Goal: Task Accomplishment & Management: Complete application form

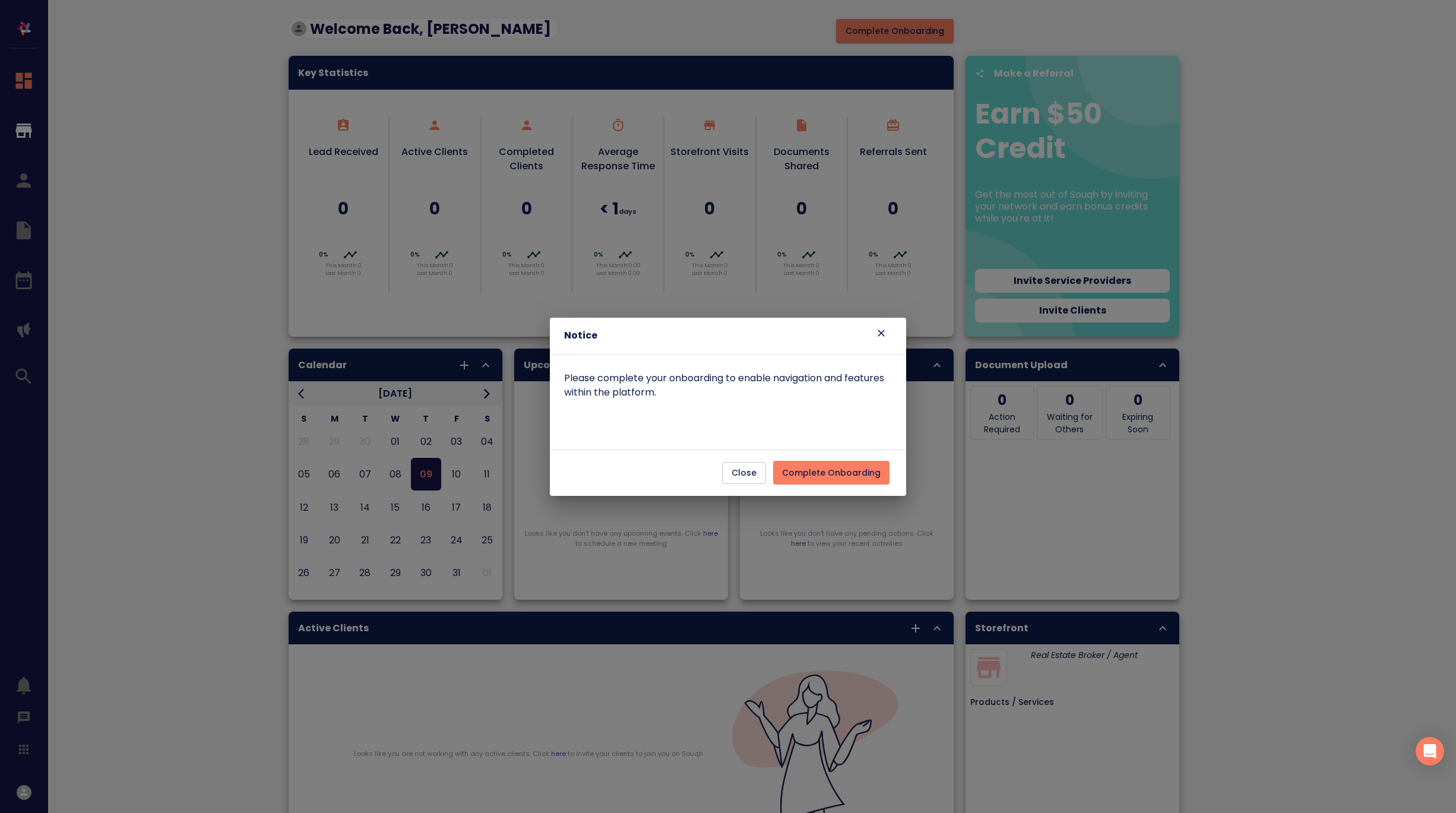
click at [828, 474] on span "Complete Onboarding" at bounding box center [832, 472] width 99 height 15
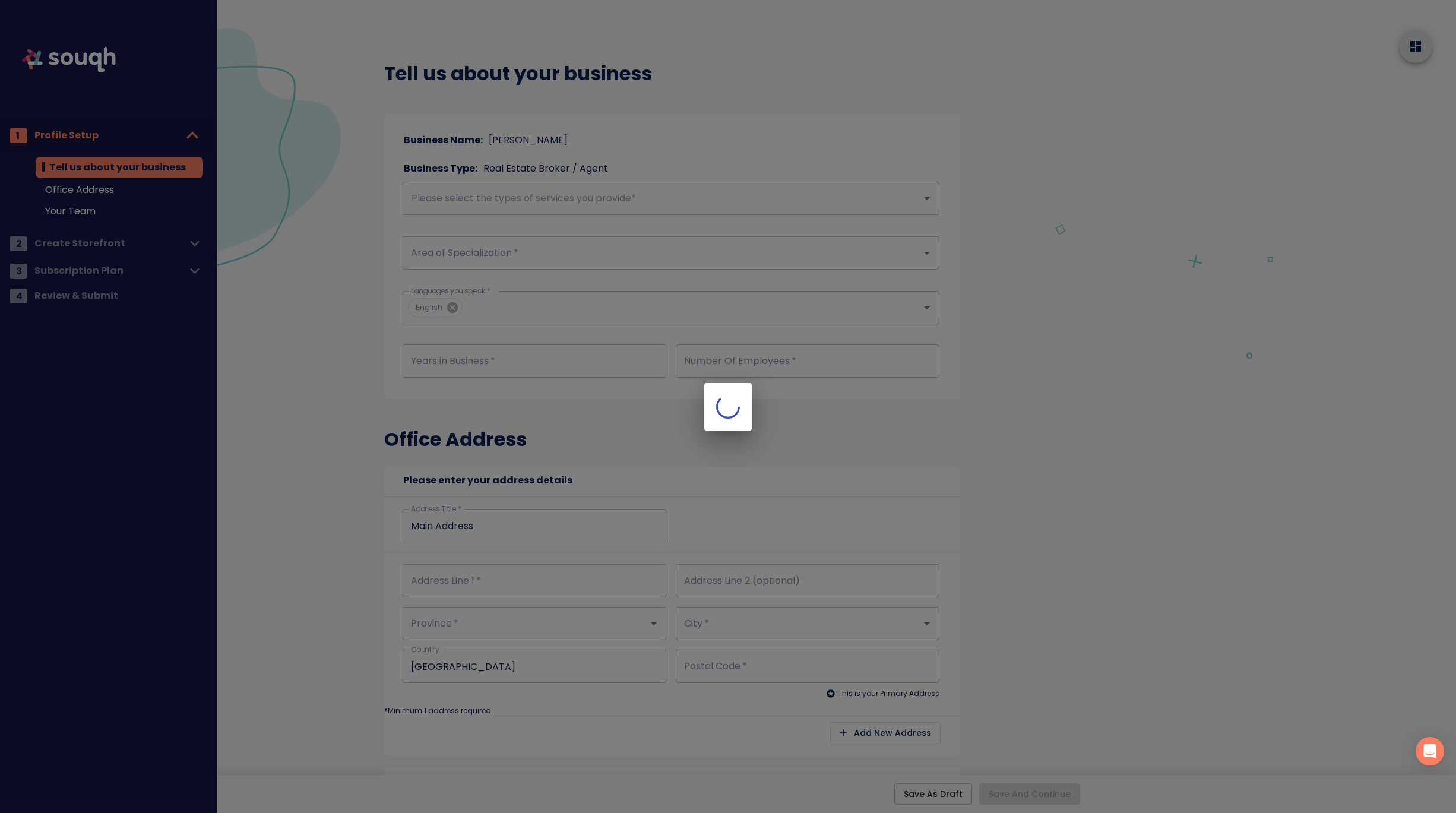
checkbox input "true"
type input "Main Address"
checkbox input "true"
type input "Main Address"
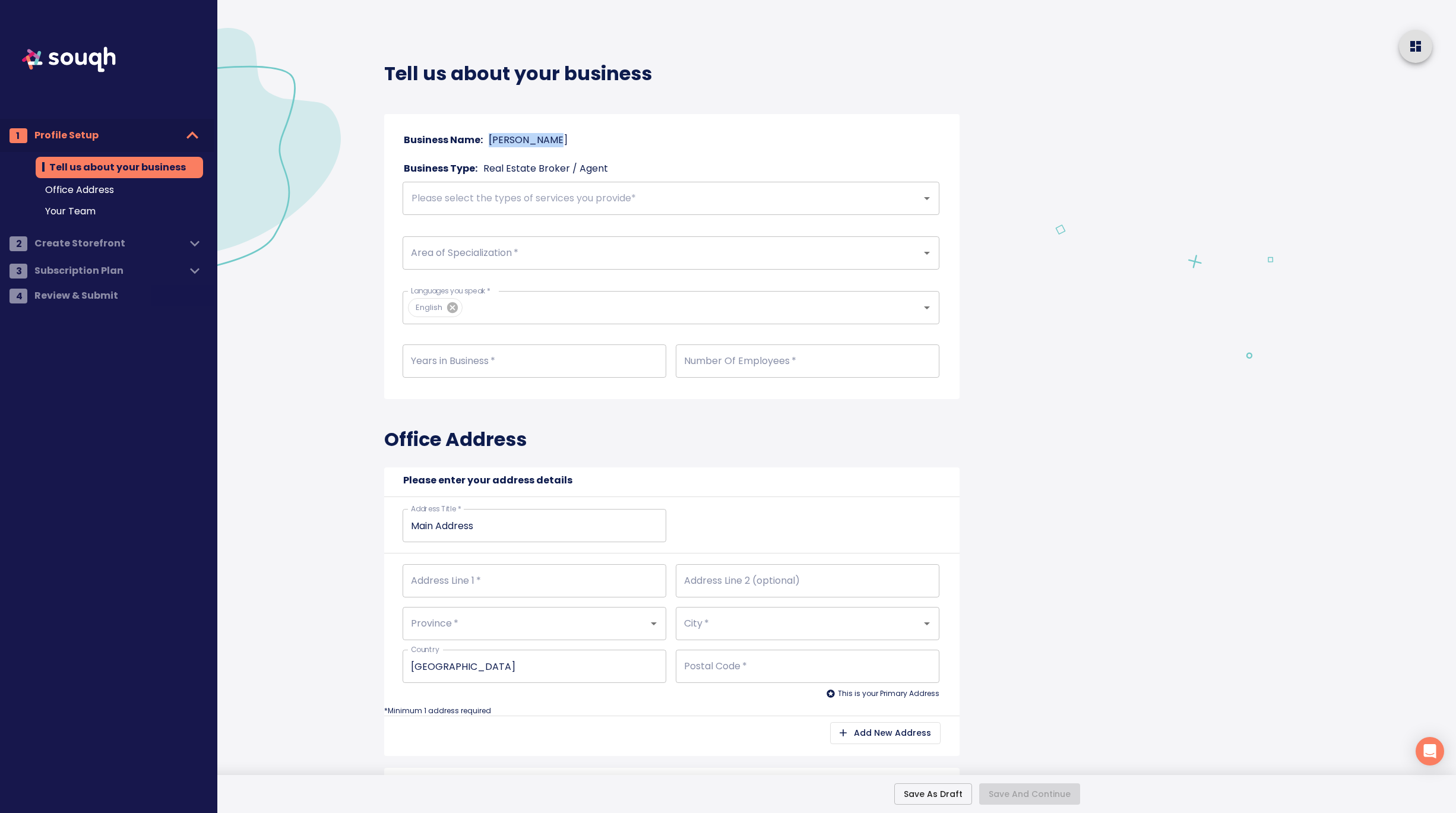
drag, startPoint x: 558, startPoint y: 139, endPoint x: 488, endPoint y: 141, distance: 70.0
click at [488, 140] on div "Business Name: [PERSON_NAME]" at bounding box center [671, 141] width 546 height 17
copy p "[PERSON_NAME]"
click at [499, 201] on input "text" at bounding box center [655, 198] width 493 height 22
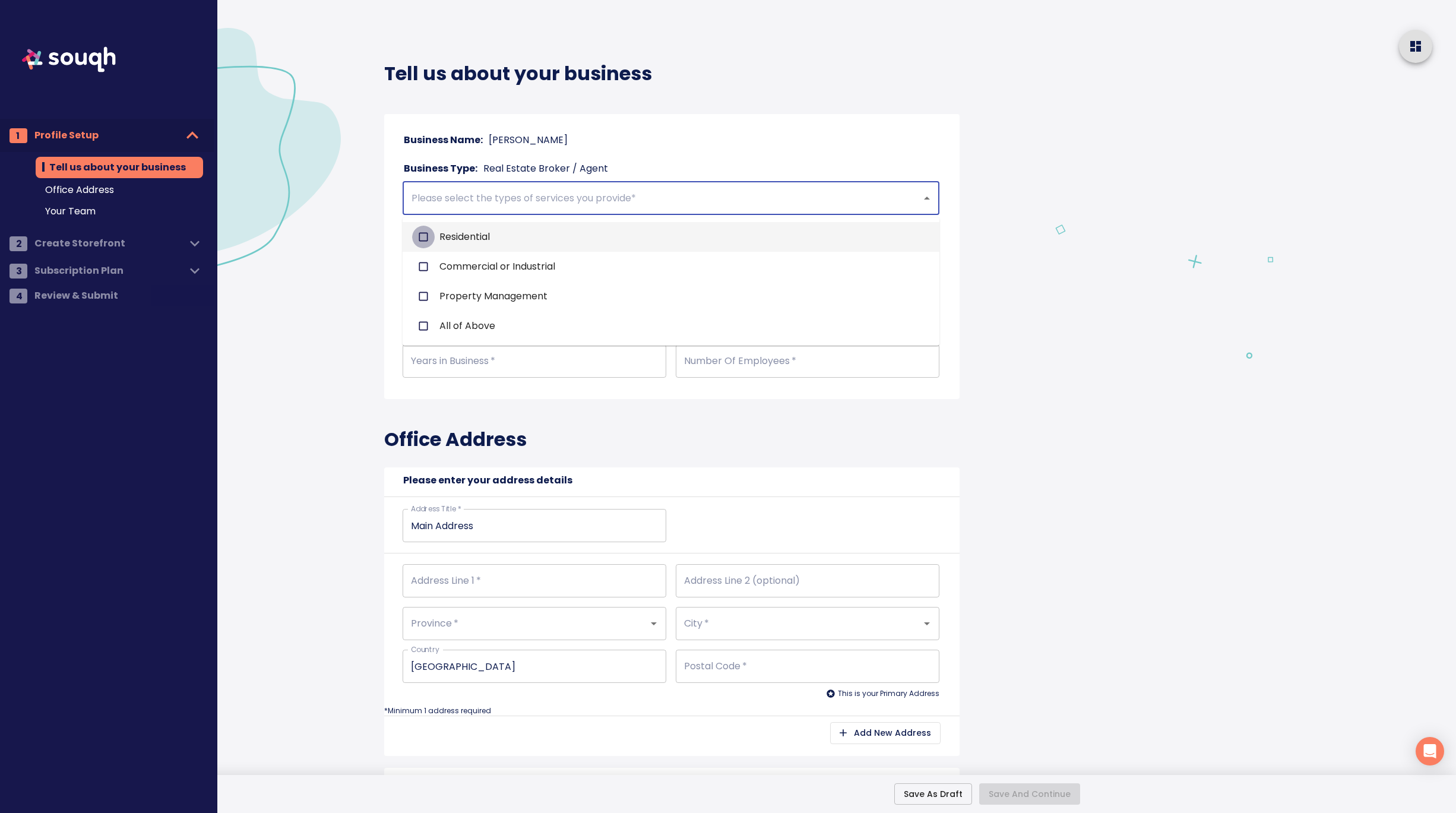
click at [421, 239] on input "checkbox" at bounding box center [423, 236] width 22 height 22
click at [565, 196] on input "text" at bounding box center [690, 198] width 420 height 22
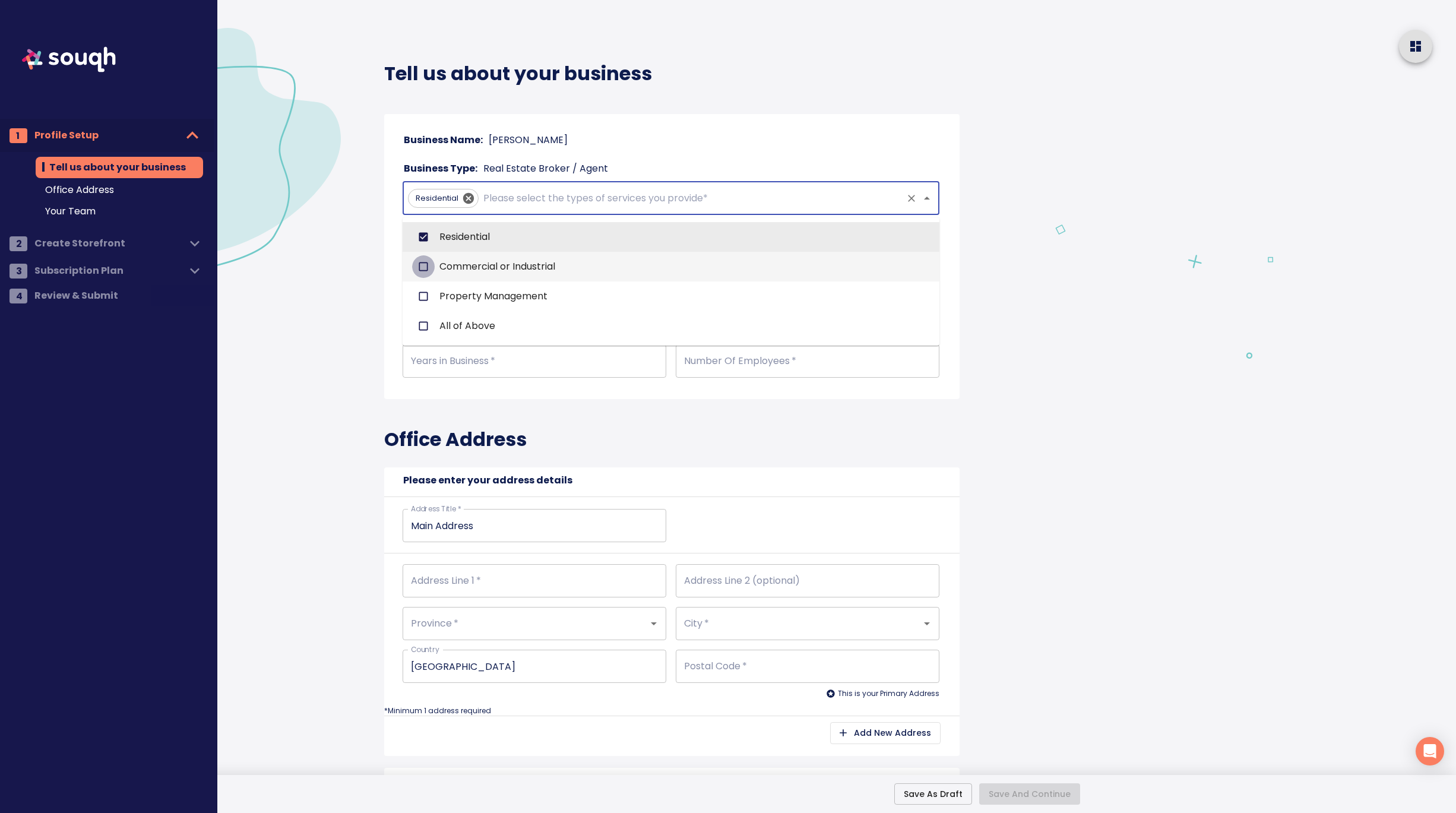
click at [422, 267] on input "checkbox" at bounding box center [423, 266] width 22 height 22
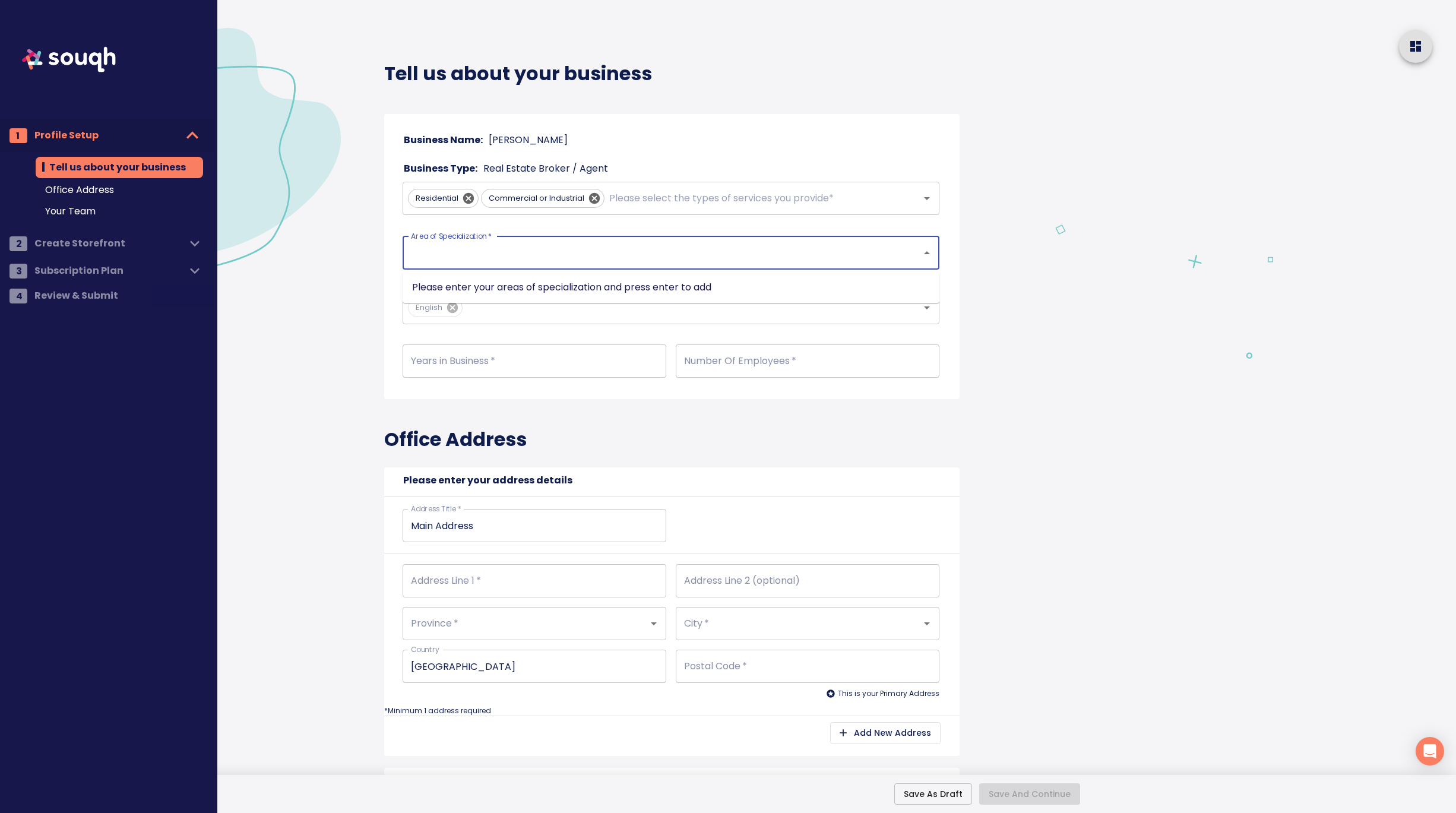
click at [475, 253] on input "Area of Specialization   *" at bounding box center [655, 253] width 493 height 22
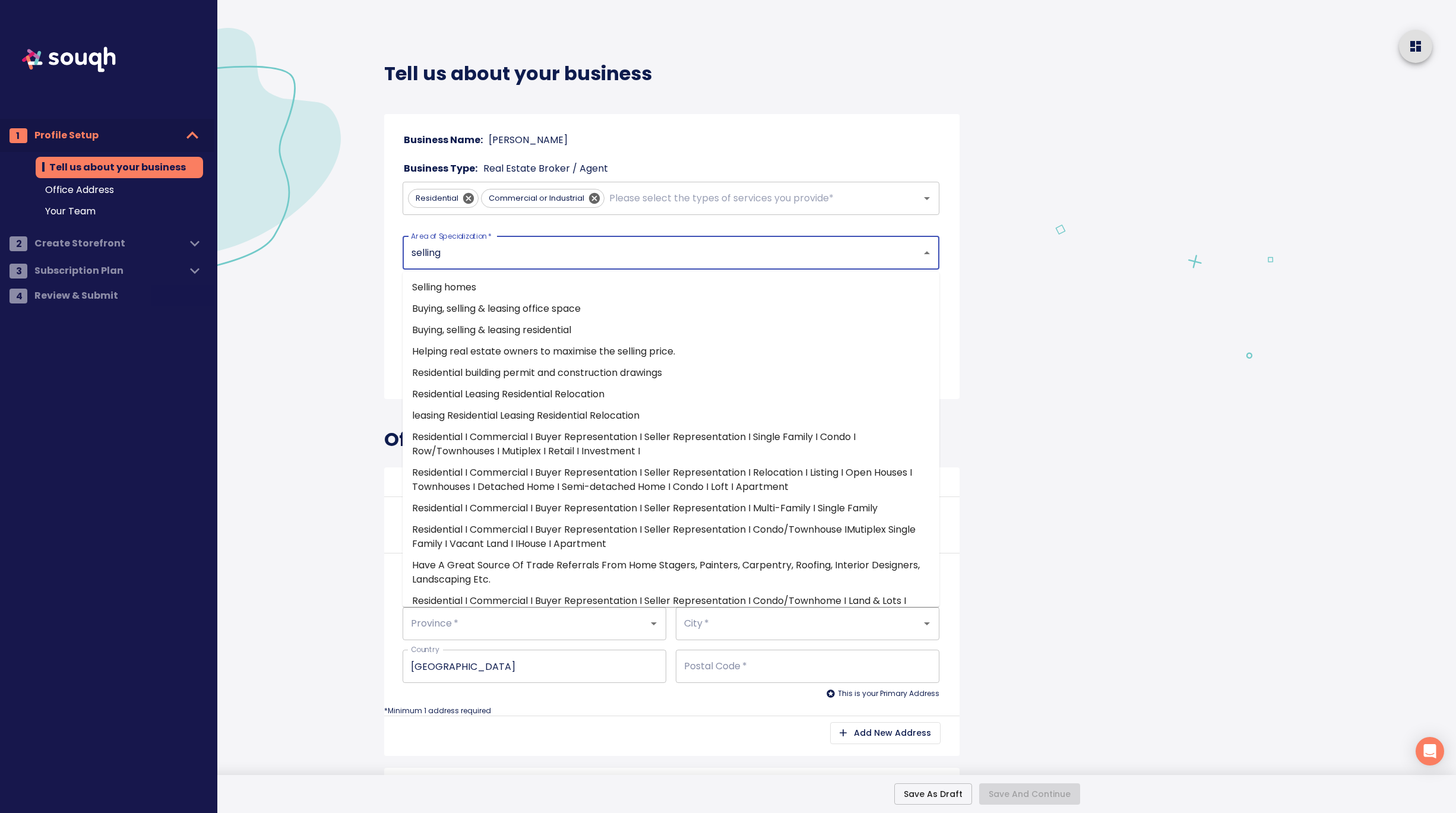
type input "selling h"
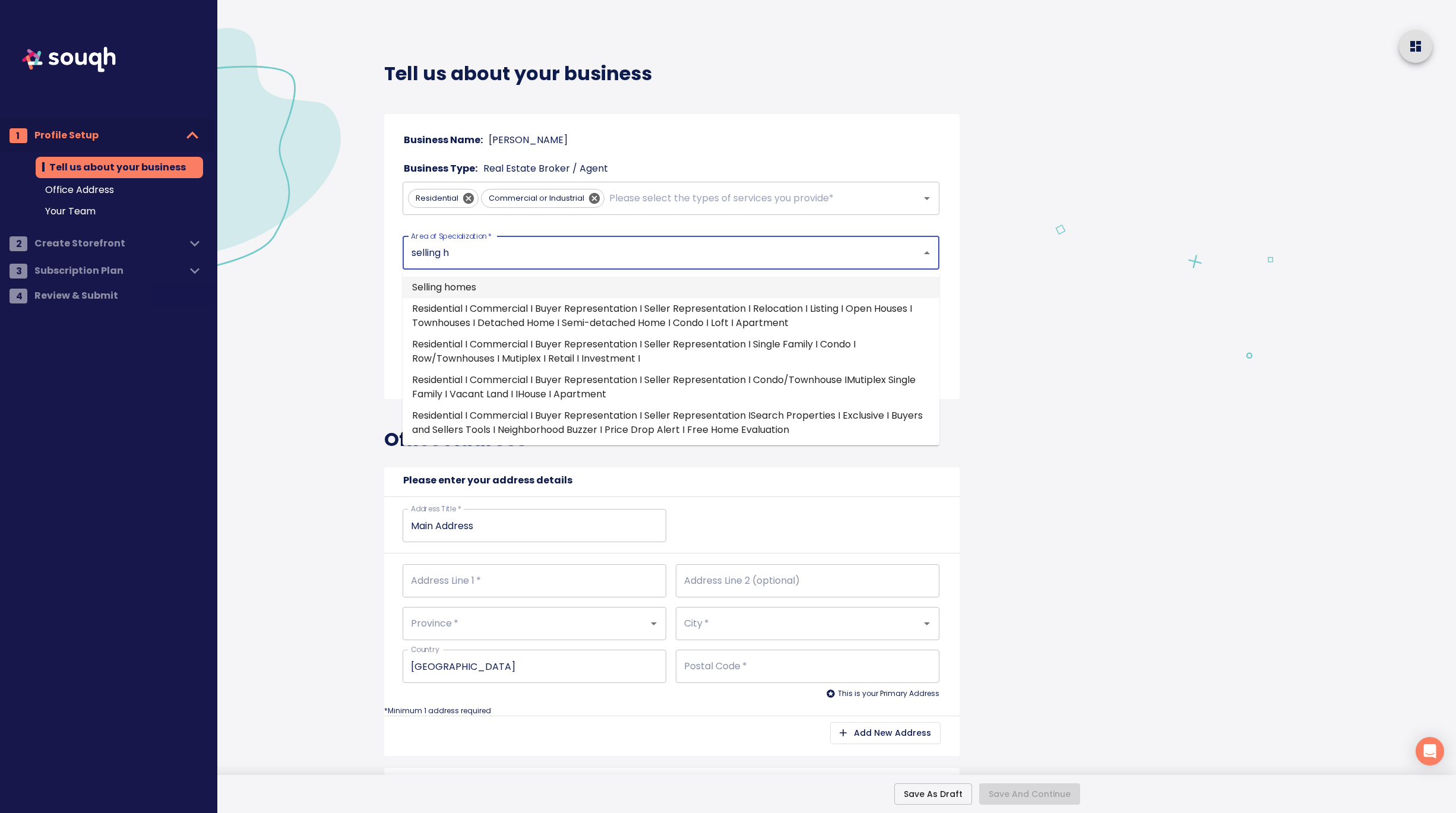
click at [468, 282] on li "Selling homes" at bounding box center [671, 287] width 536 height 22
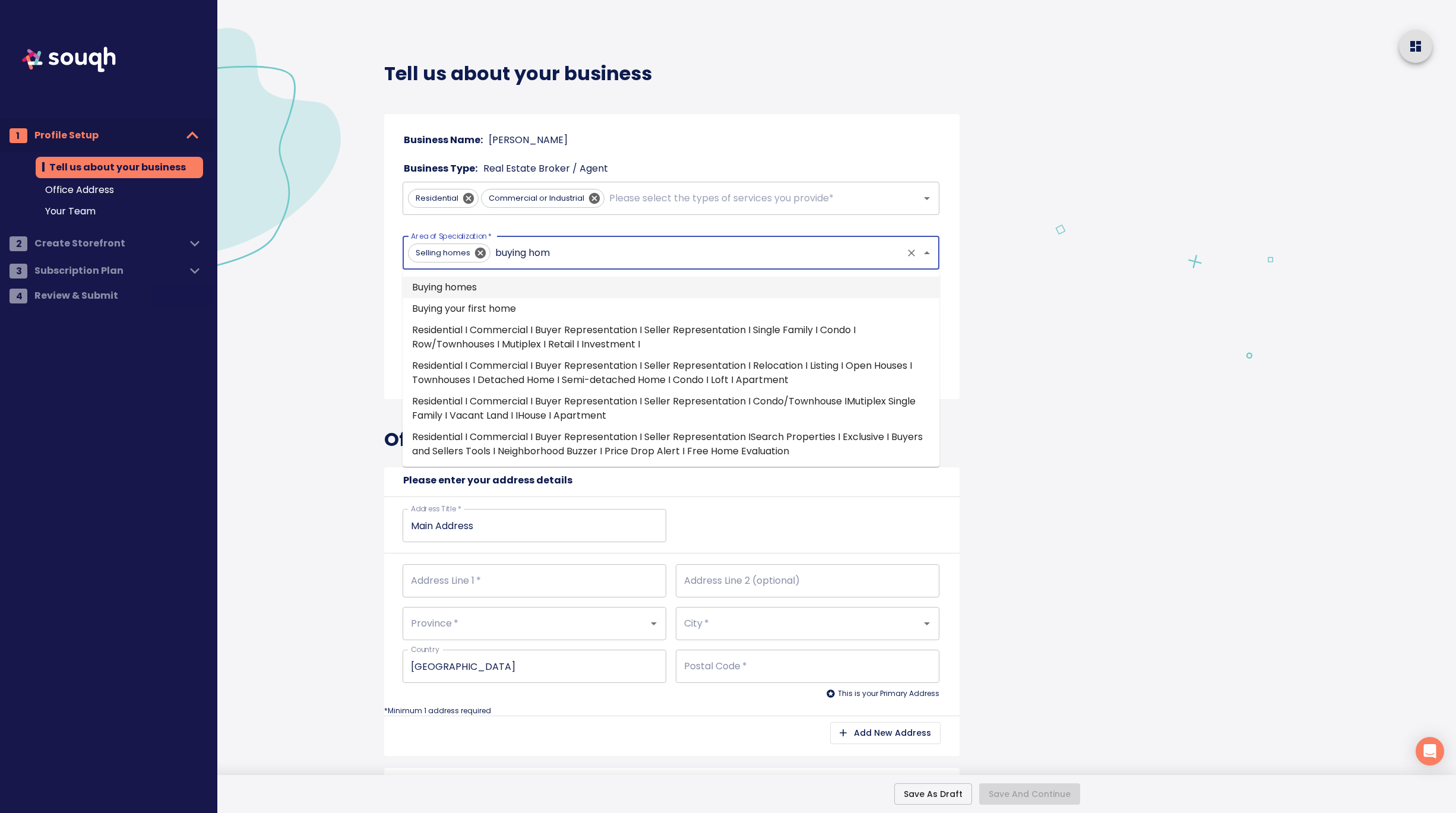
type input "buying home"
click at [529, 287] on li "Buying homes" at bounding box center [671, 287] width 536 height 22
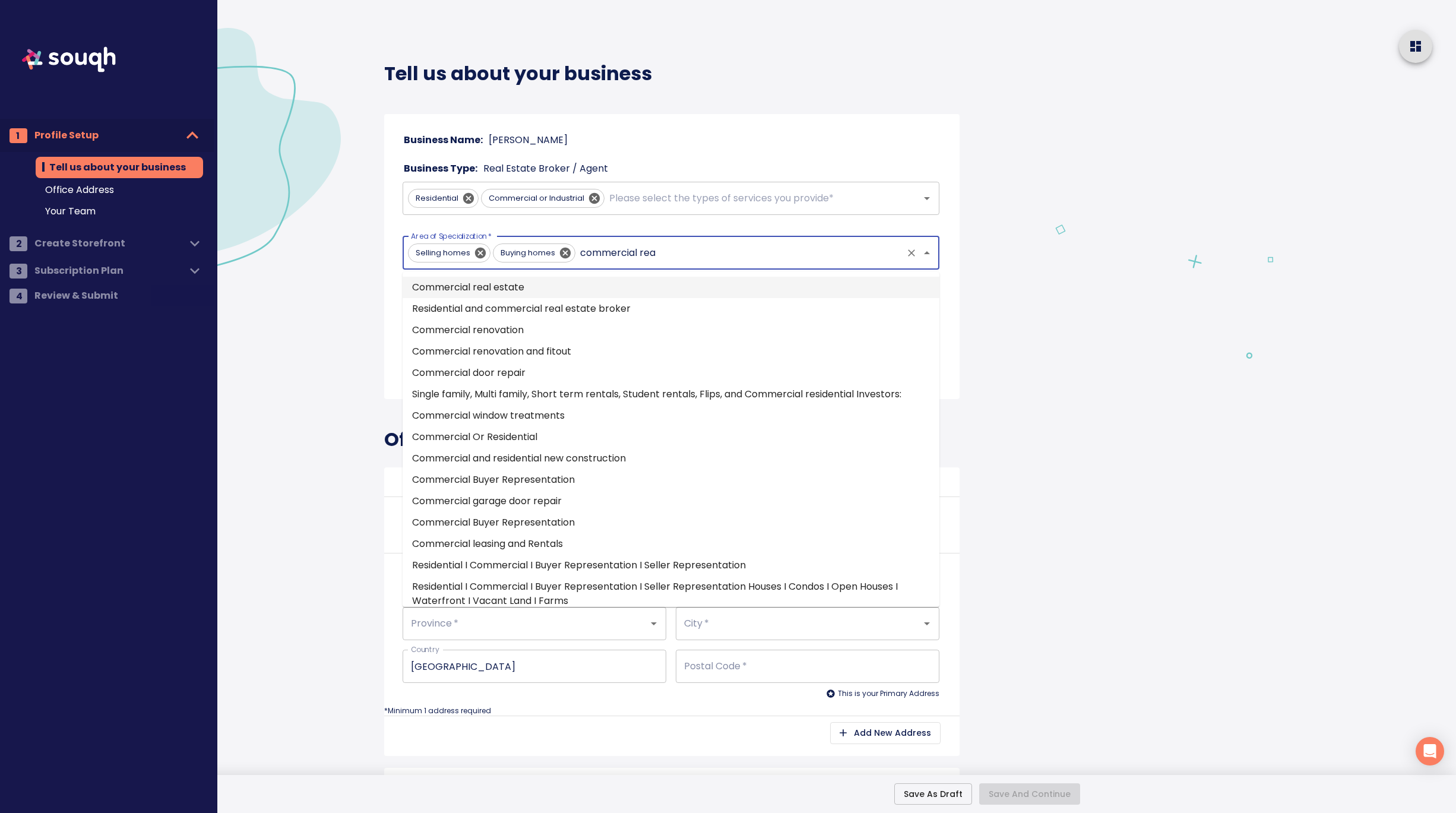
type input "commercial real"
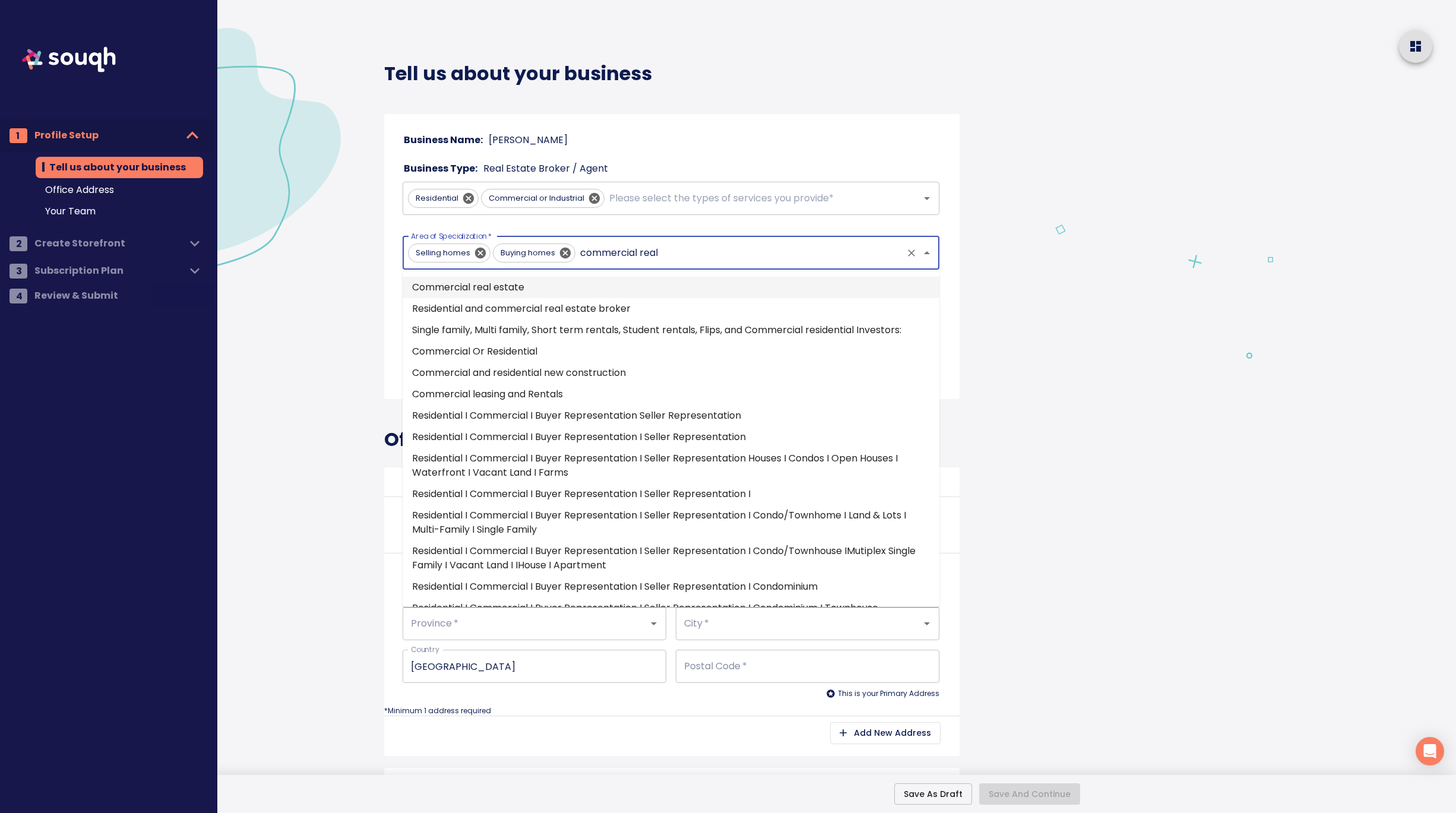
click at [573, 283] on li "Commercial real estate" at bounding box center [671, 287] width 536 height 22
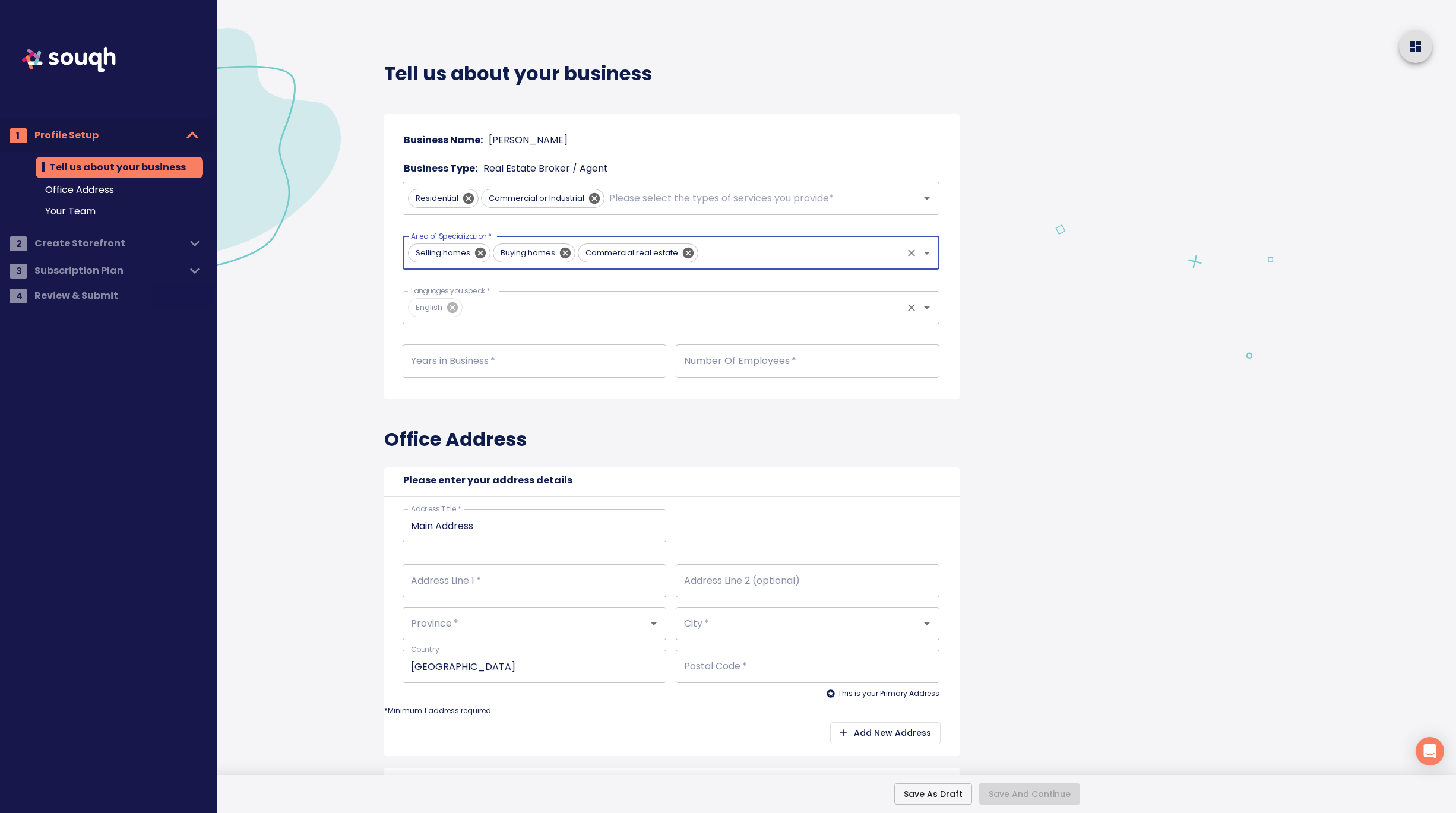
click at [521, 304] on input "Languages you speak   *" at bounding box center [682, 307] width 436 height 22
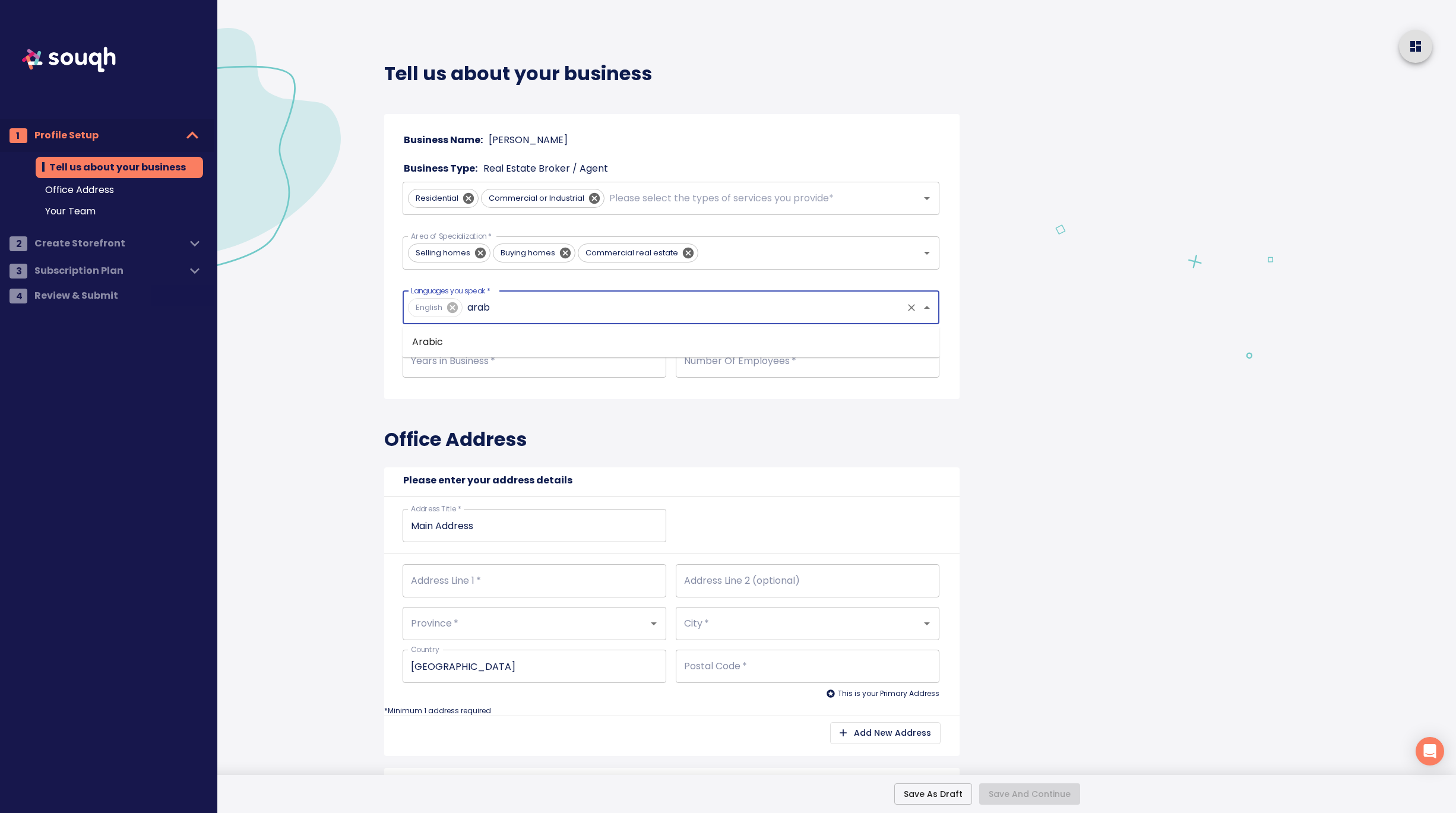
type input "arabi"
click at [488, 333] on li "Arabic" at bounding box center [671, 342] width 536 height 22
click at [460, 359] on input "number" at bounding box center [534, 361] width 264 height 33
type input "3"
type input "2"
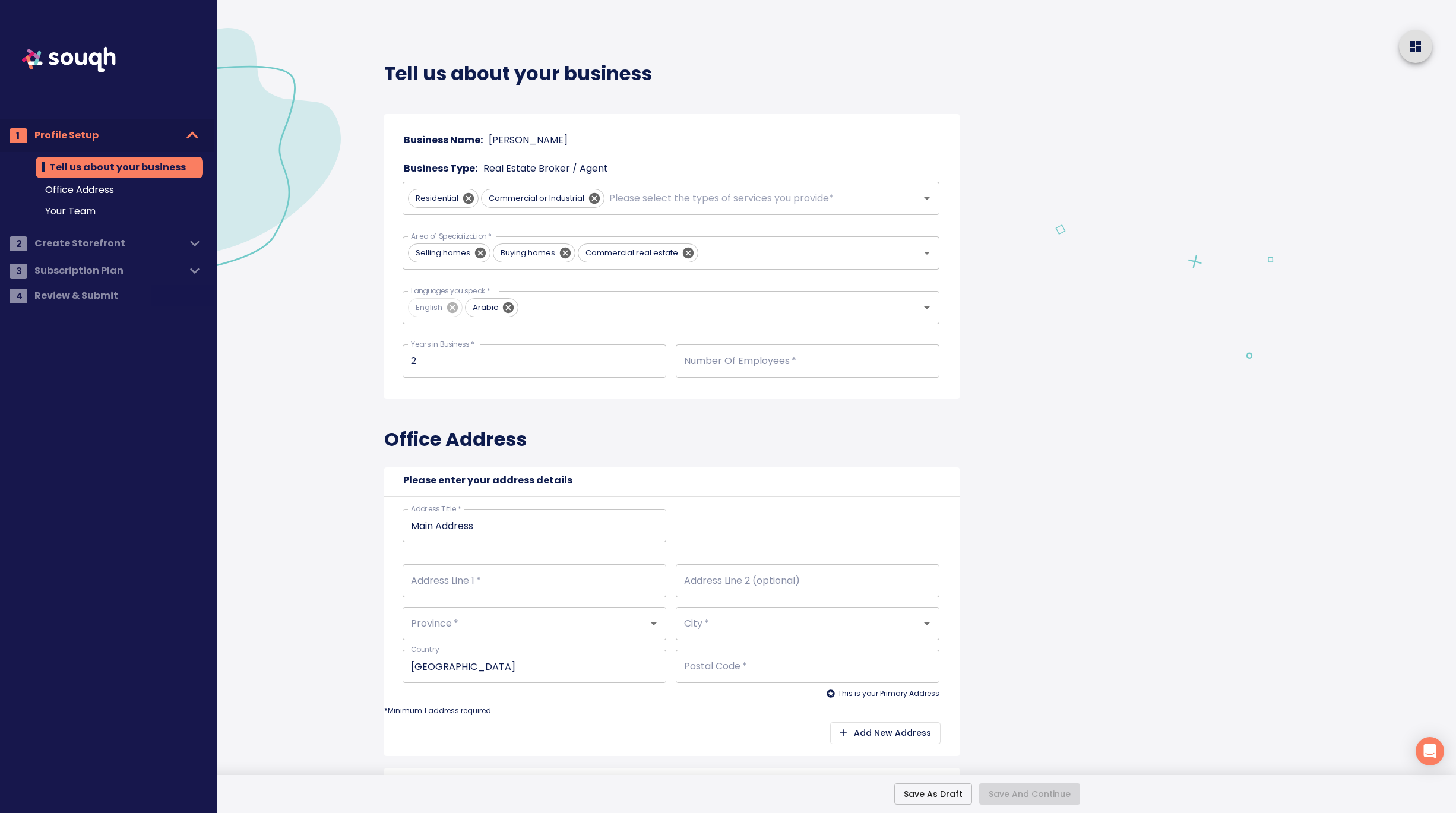
click at [729, 435] on div "Office Address Please enter your address details Address Title   * Main Address…" at bounding box center [672, 583] width 575 height 369
click at [724, 362] on input "number" at bounding box center [807, 361] width 264 height 33
type input "1"
click at [700, 427] on div "Office Address Please enter your address details Address Title   * Main Address…" at bounding box center [672, 583] width 575 height 369
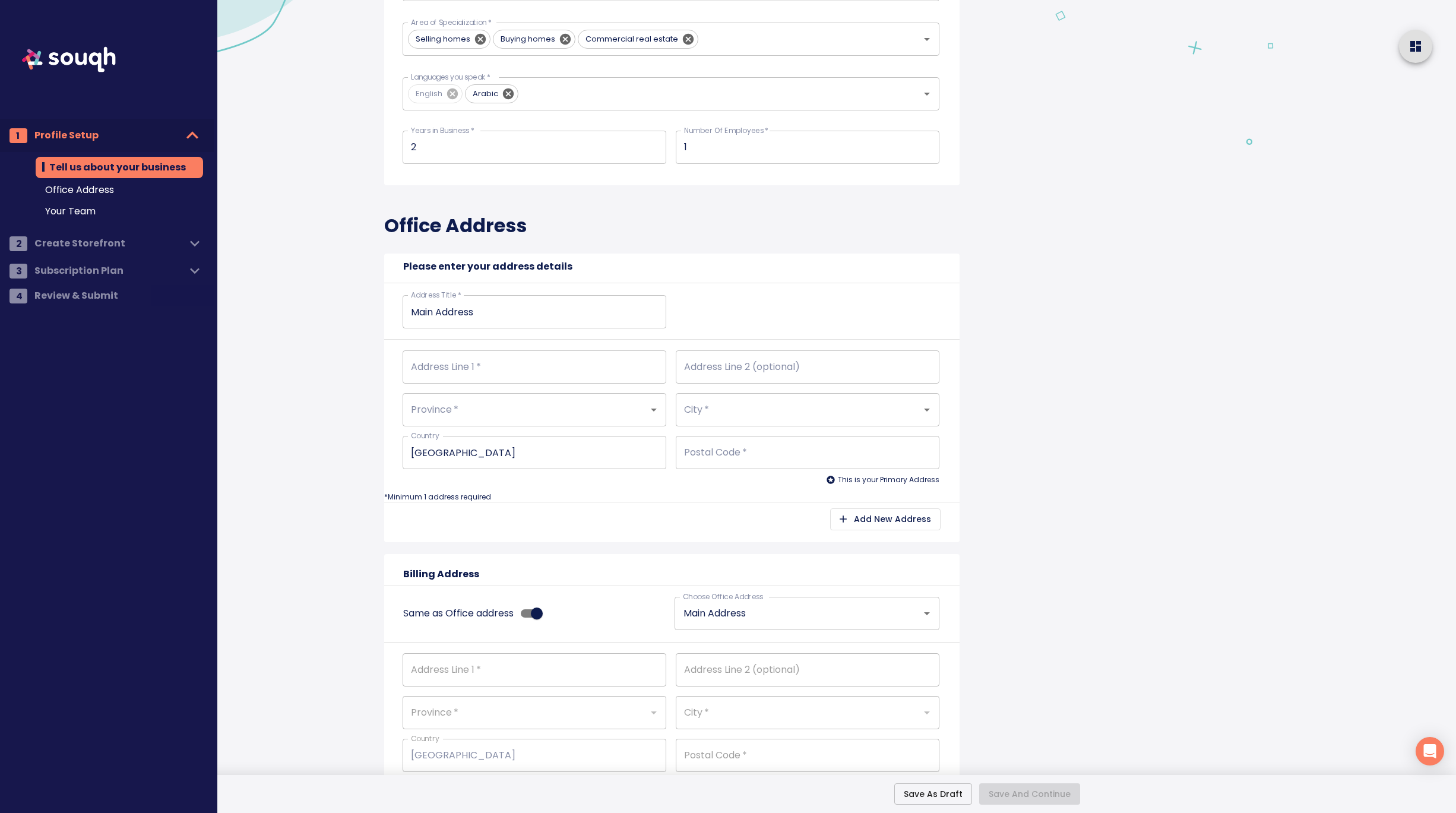
scroll to position [252, 0]
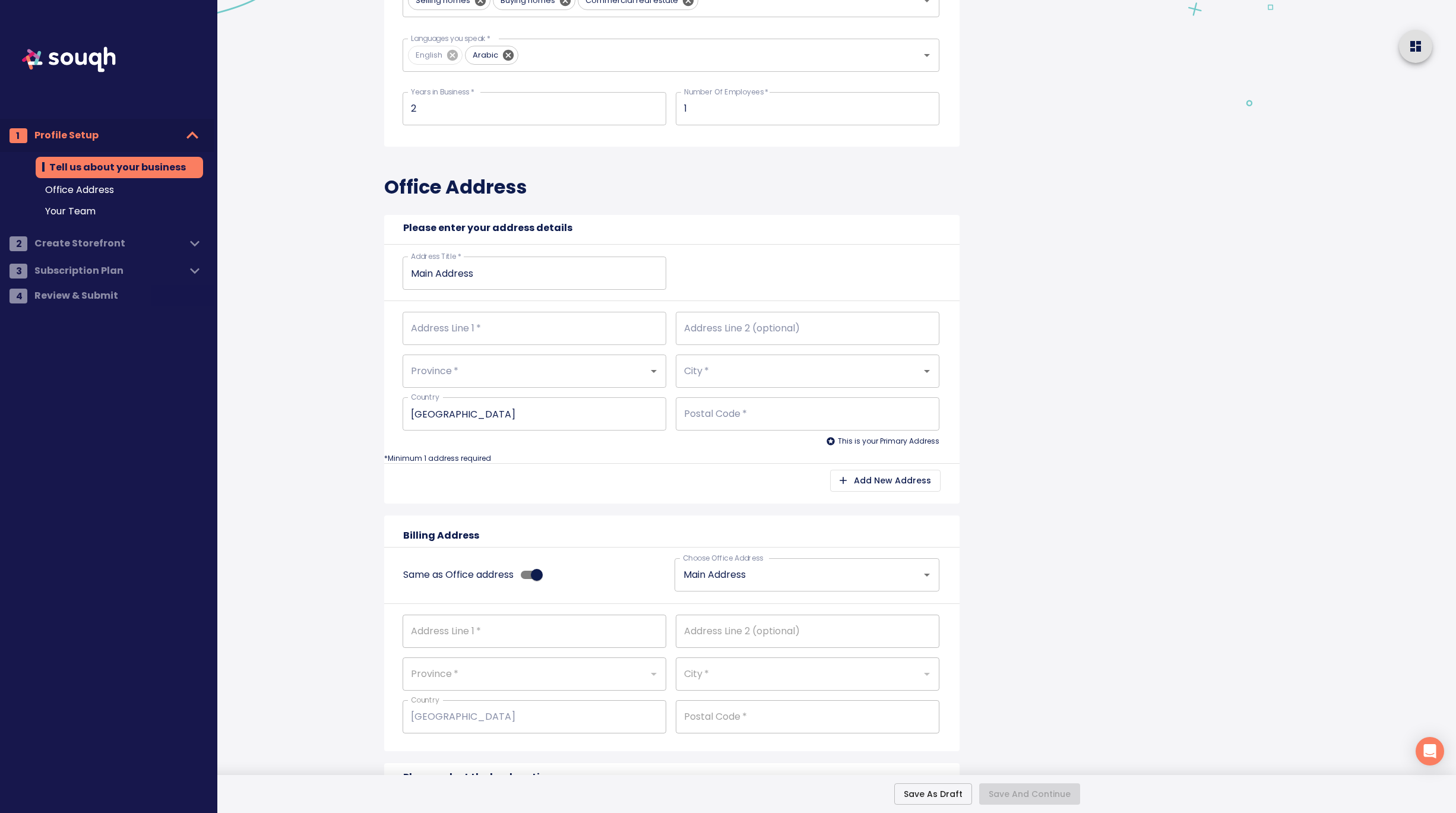
click at [441, 328] on input "Address Line 1   *" at bounding box center [534, 328] width 264 height 33
type input "4"
type input "47"
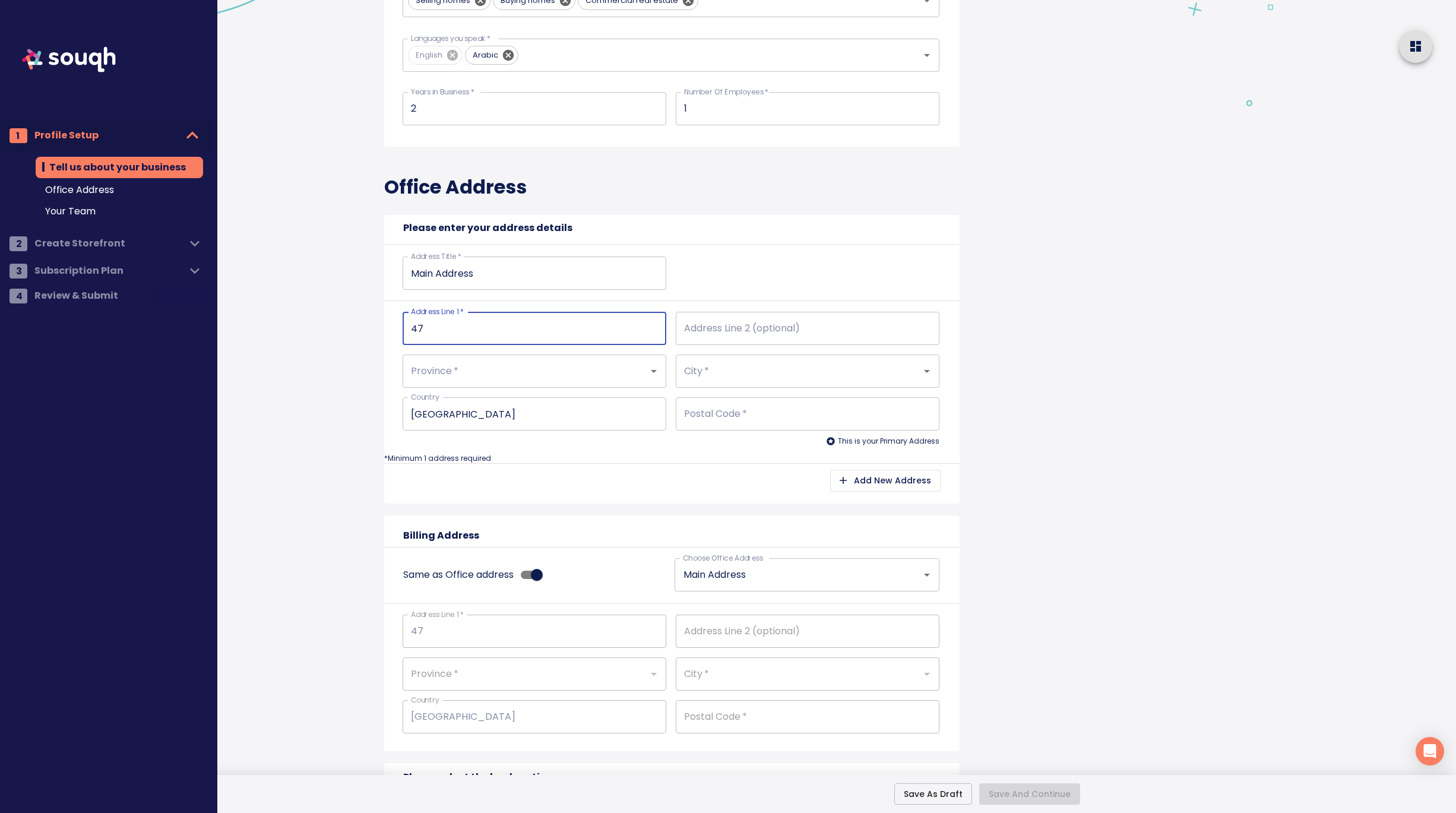
type input "471"
type input "4711"
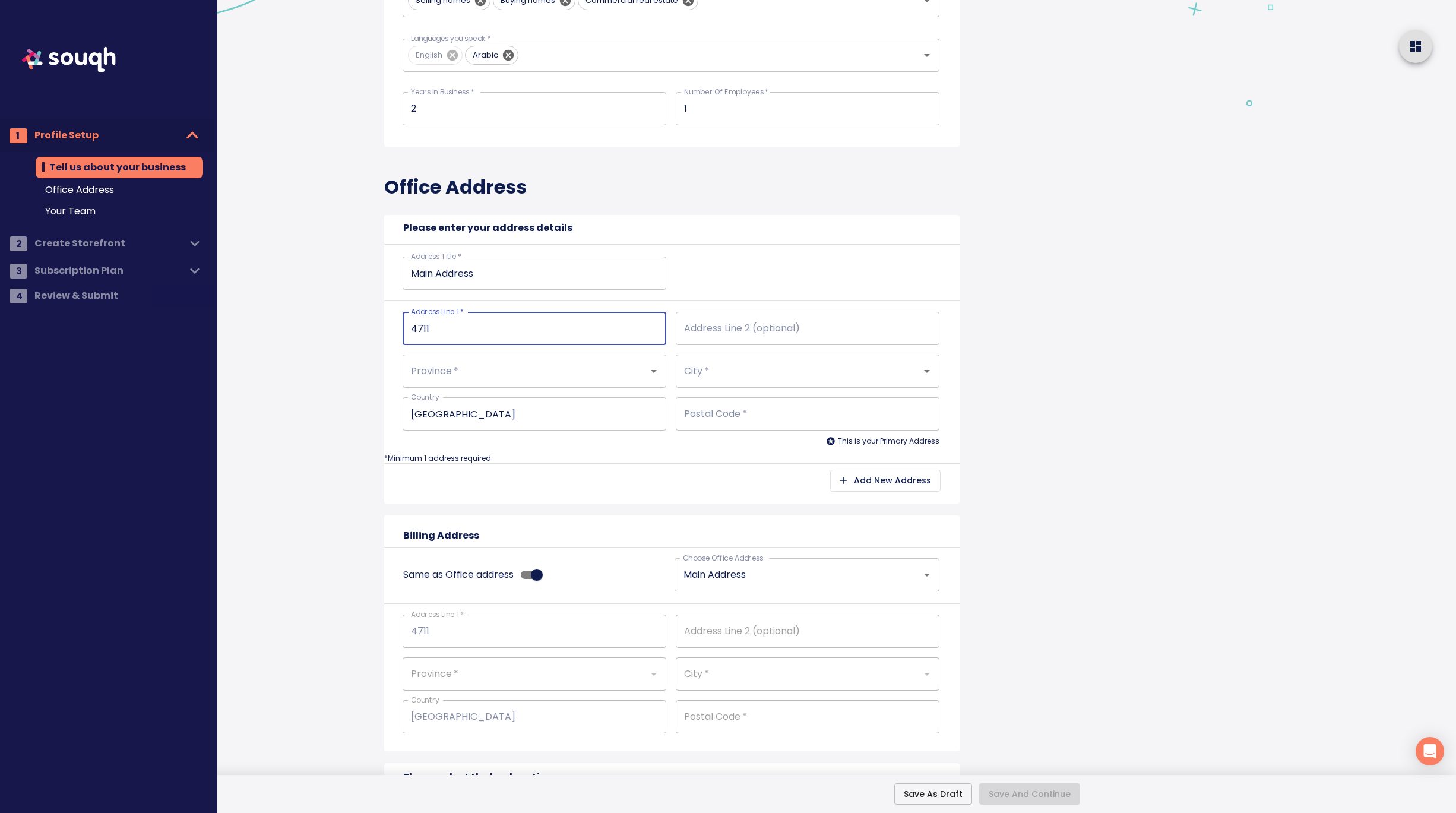
type input "4711"
type input "4711 Y"
type input "4711 Yo"
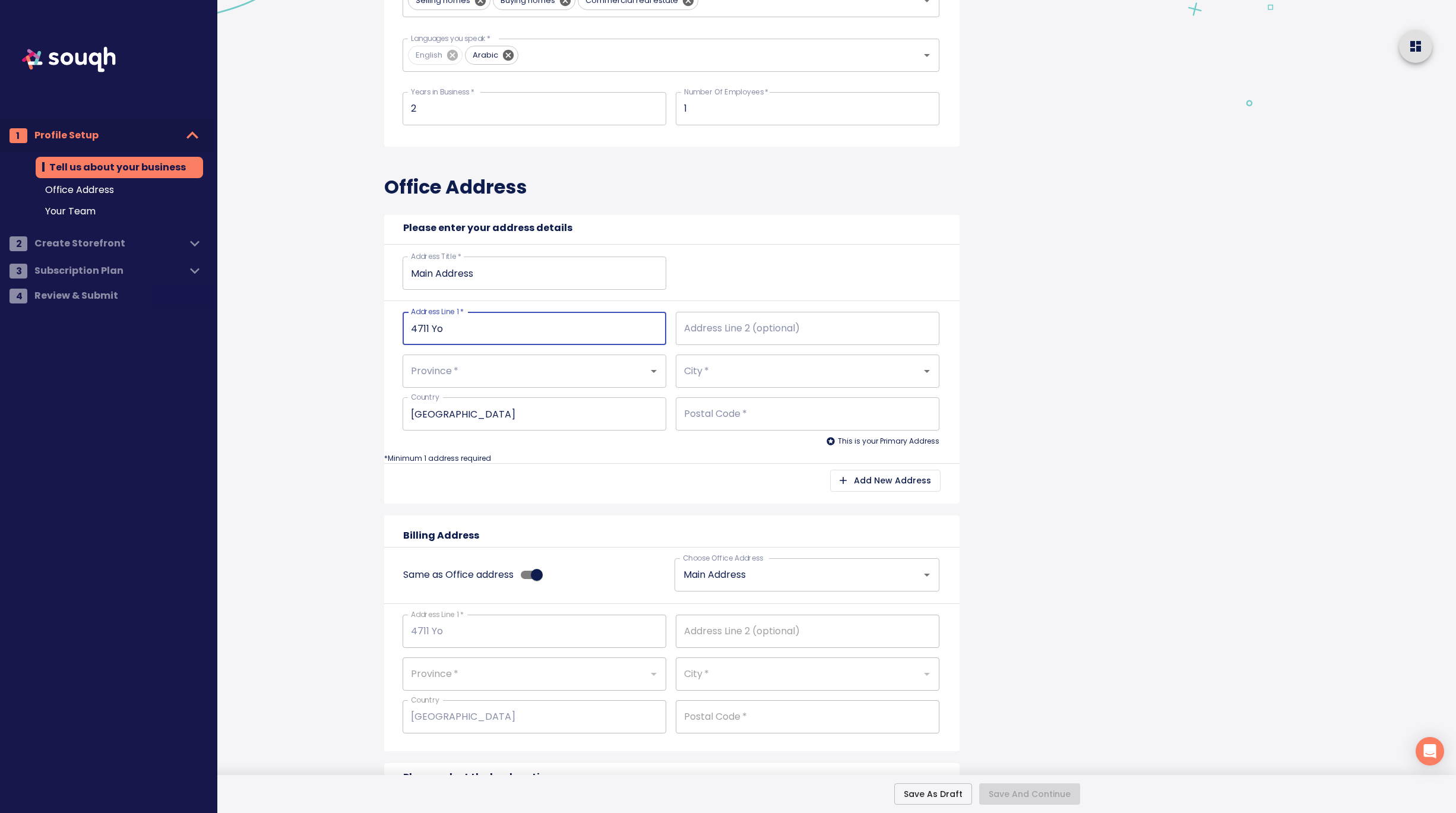
type input "4711 Yon"
type input "4711 Yong"
type input "4711 Yonge"
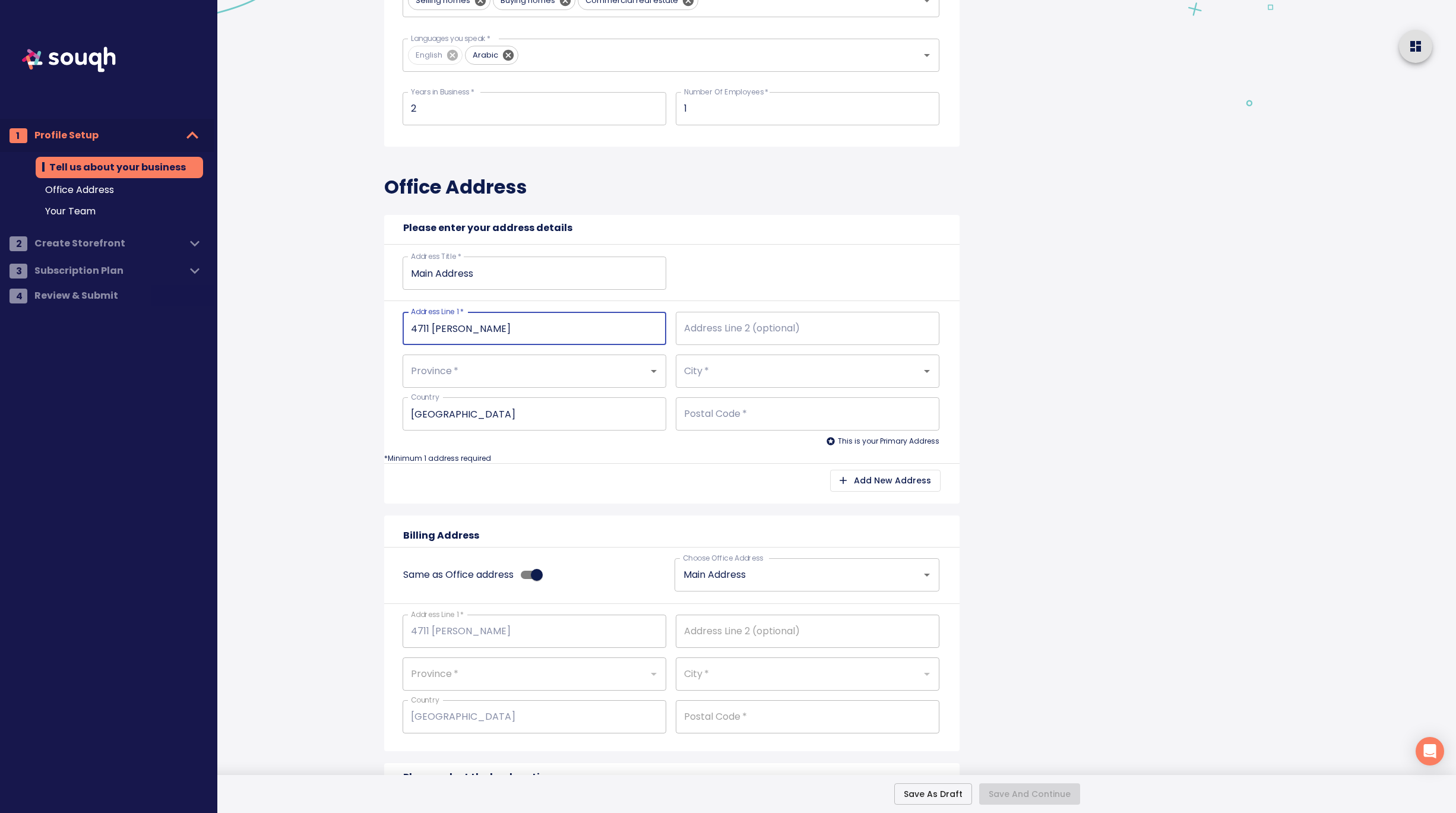
type input "4711 Yonge"
type input "4711 Yonge S"
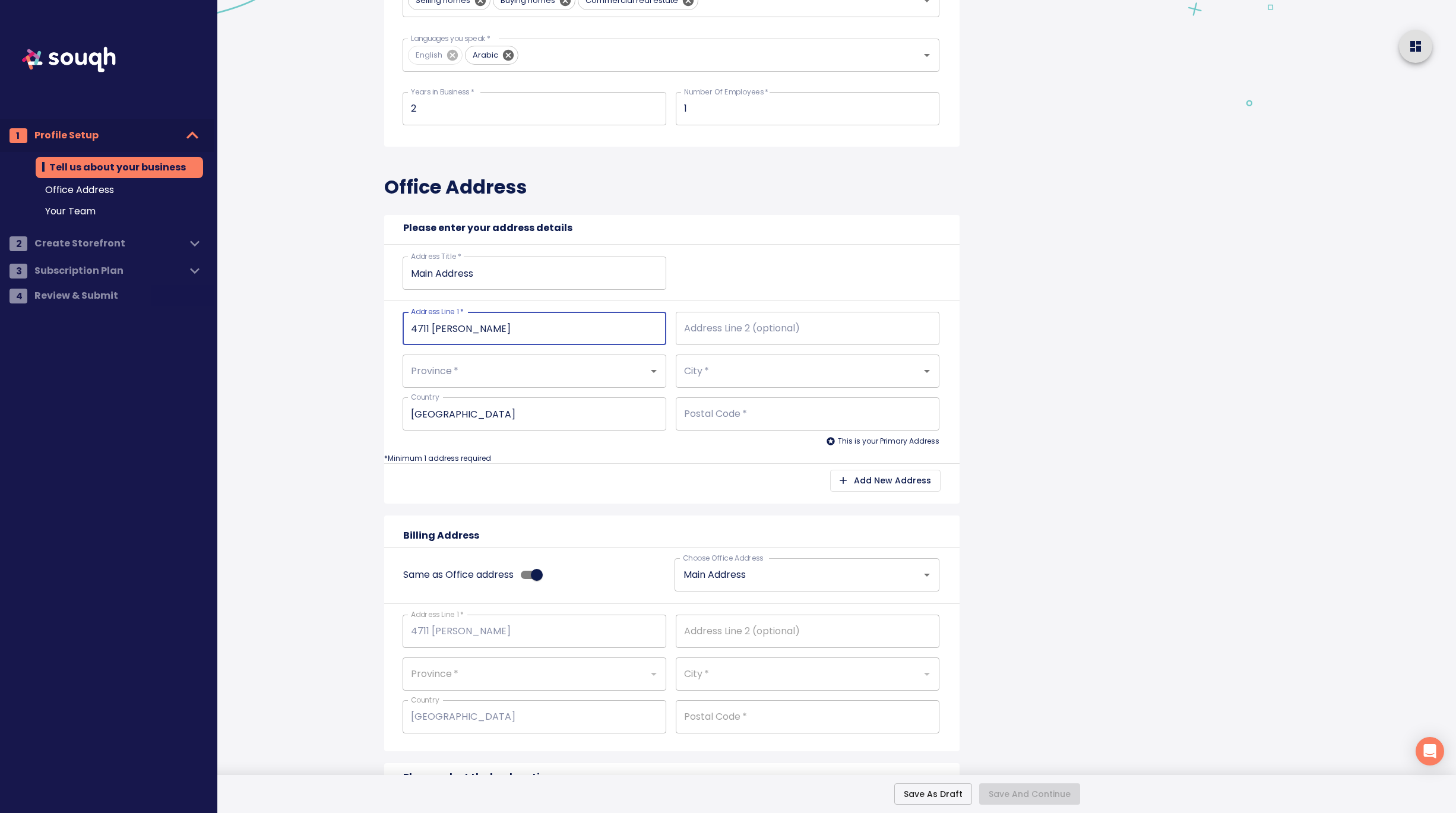
type input "4711 Yonge St"
type input "4711 Yonge Str"
type input "4711 Yonge Stre"
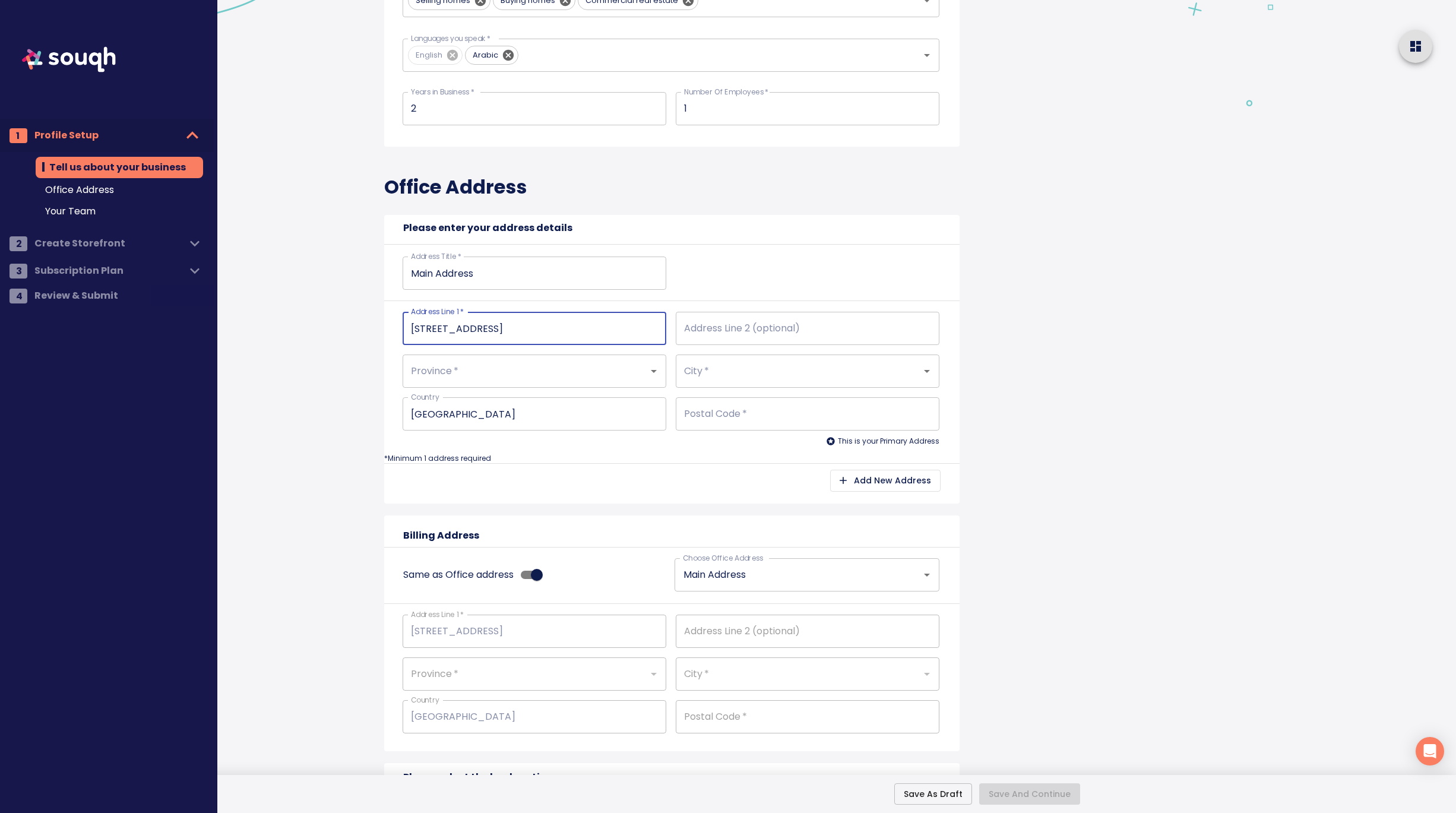
type input "4711 Yonge Stre"
type input "4711 Yonge Stree"
type input "4711 Yonge Street"
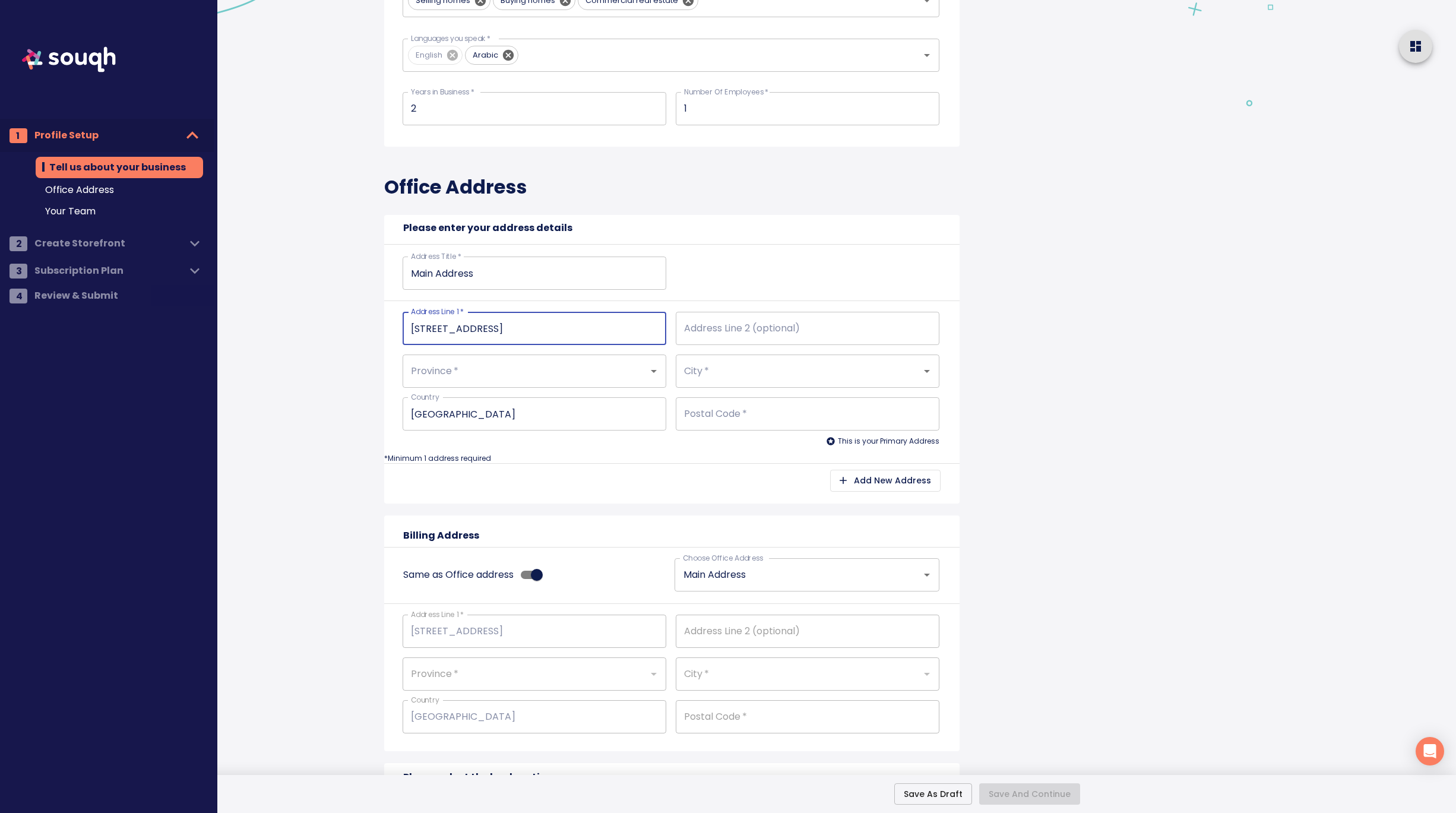
type input "4711 Yonge Street"
click at [726, 324] on input "Address Line 2 (optional)" at bounding box center [807, 328] width 264 height 33
type input "1"
type input "10"
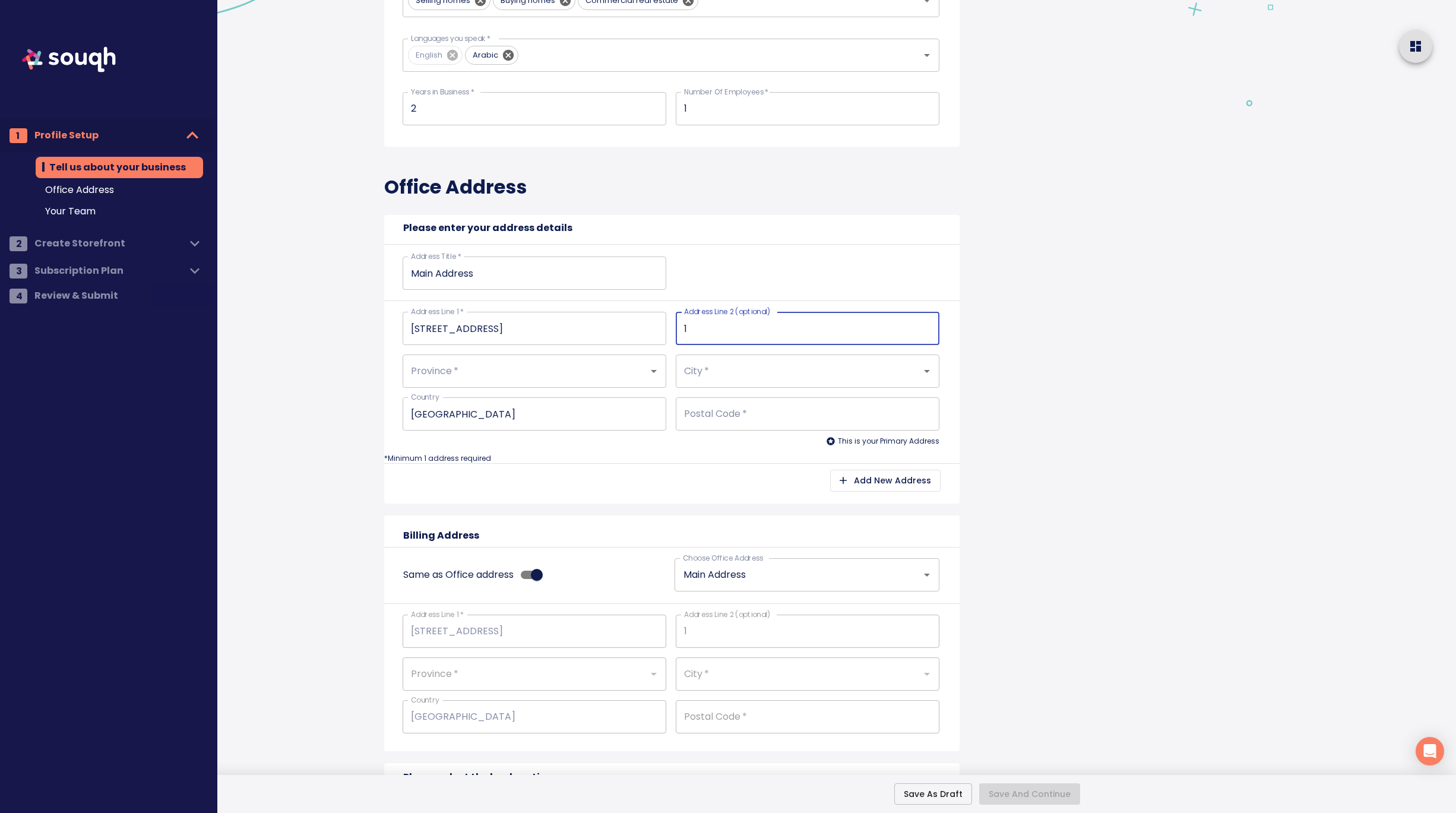
type input "10"
type input "10t"
type input "10th"
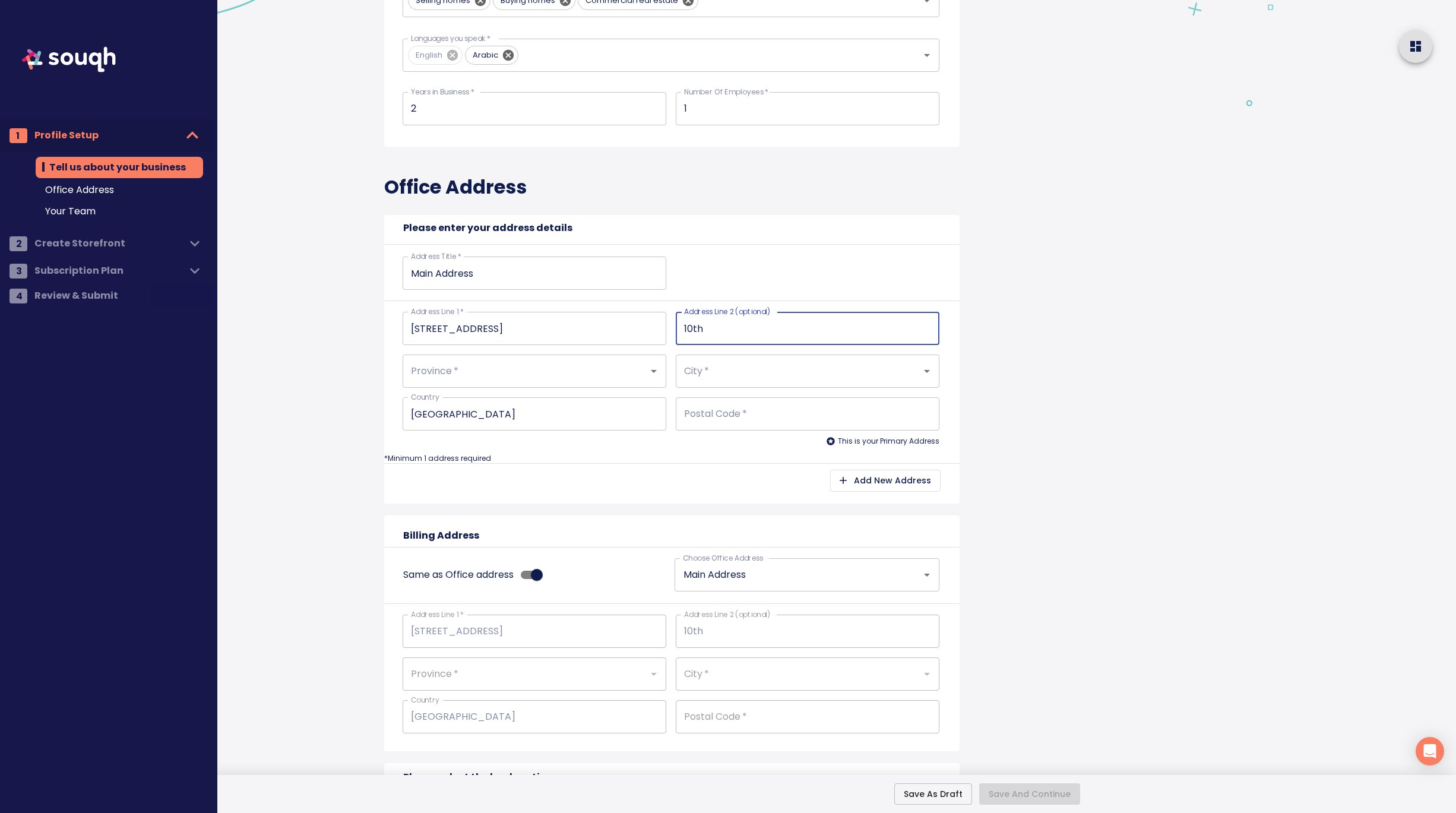
type input "10th"
type input "10th F"
type input "10th Fl"
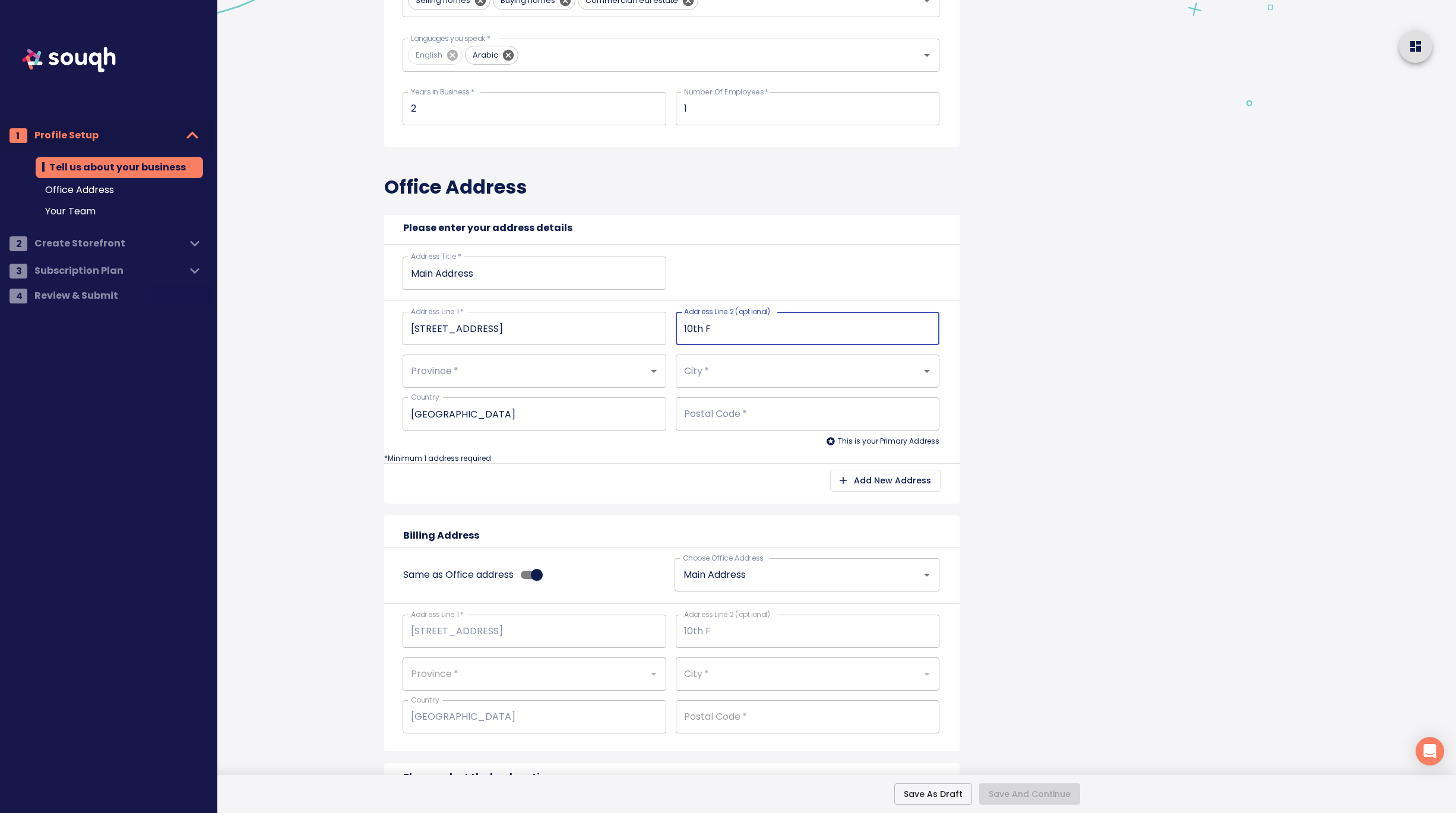
type input "10th Fl"
type input "10th Flo"
type input "10th Floo"
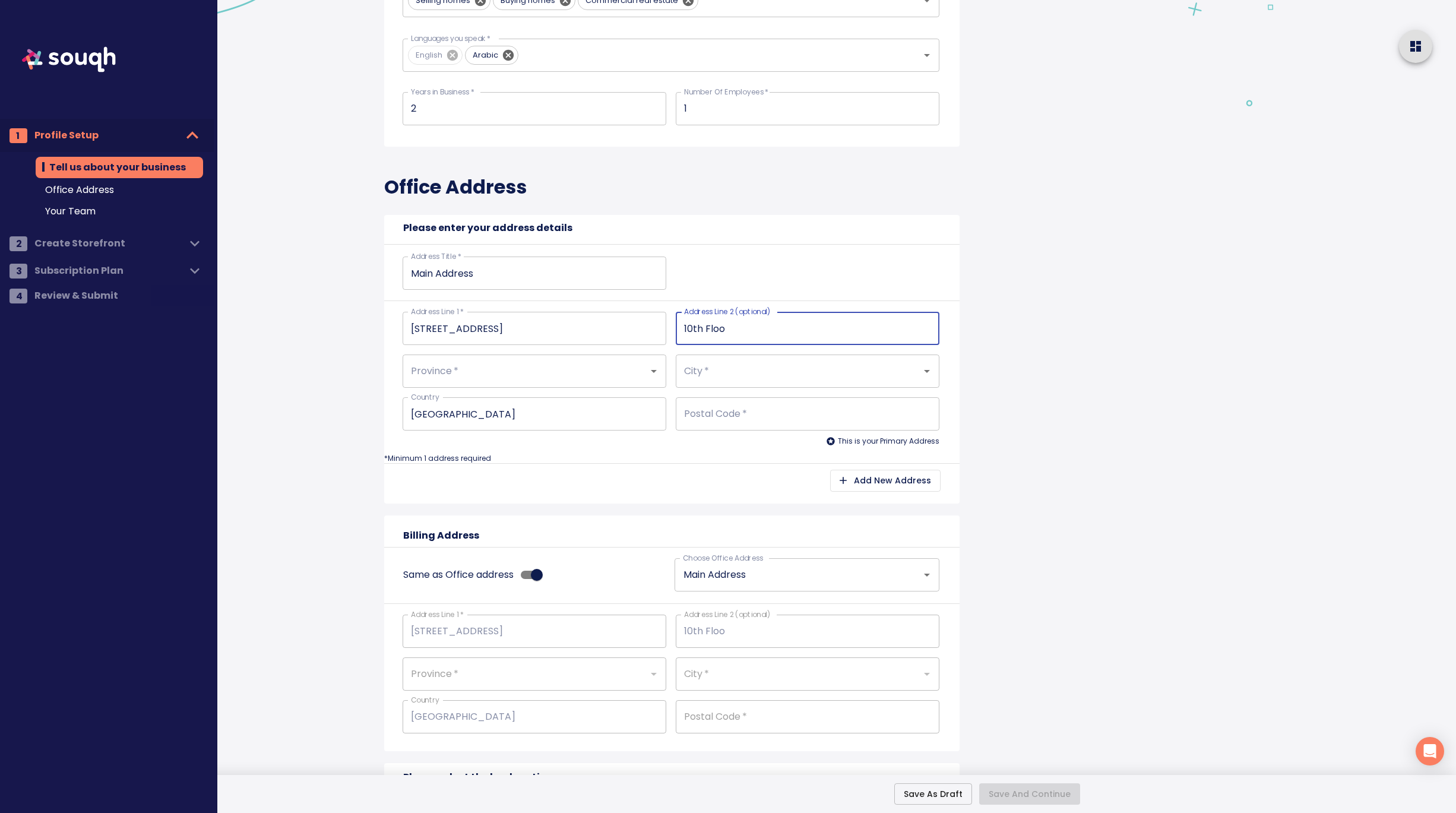
type input "10th Floor"
click at [519, 375] on input "Province   *" at bounding box center [518, 371] width 219 height 22
click at [462, 398] on li "Ontario" at bounding box center [534, 406] width 264 height 22
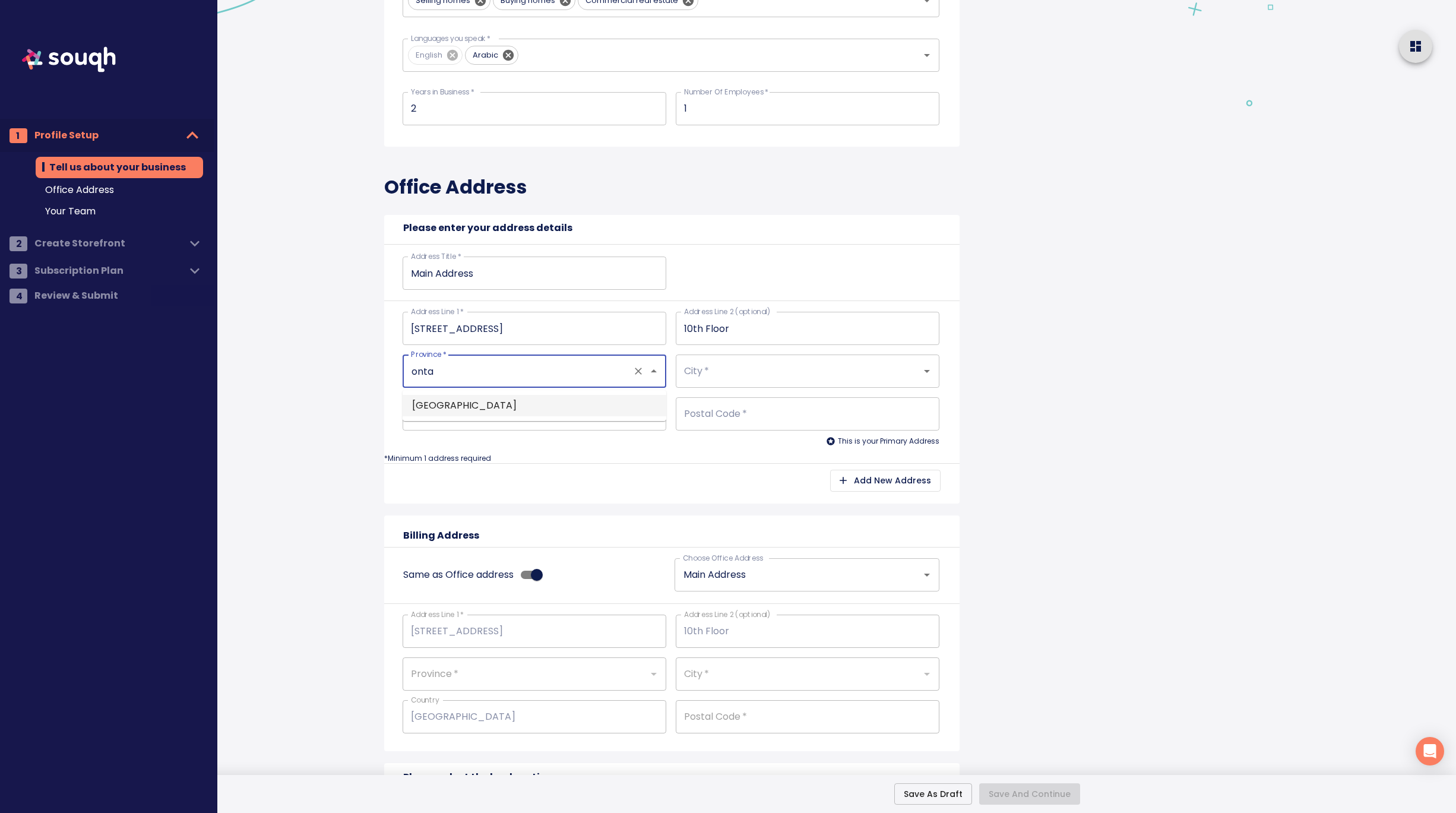
type input "Ontario"
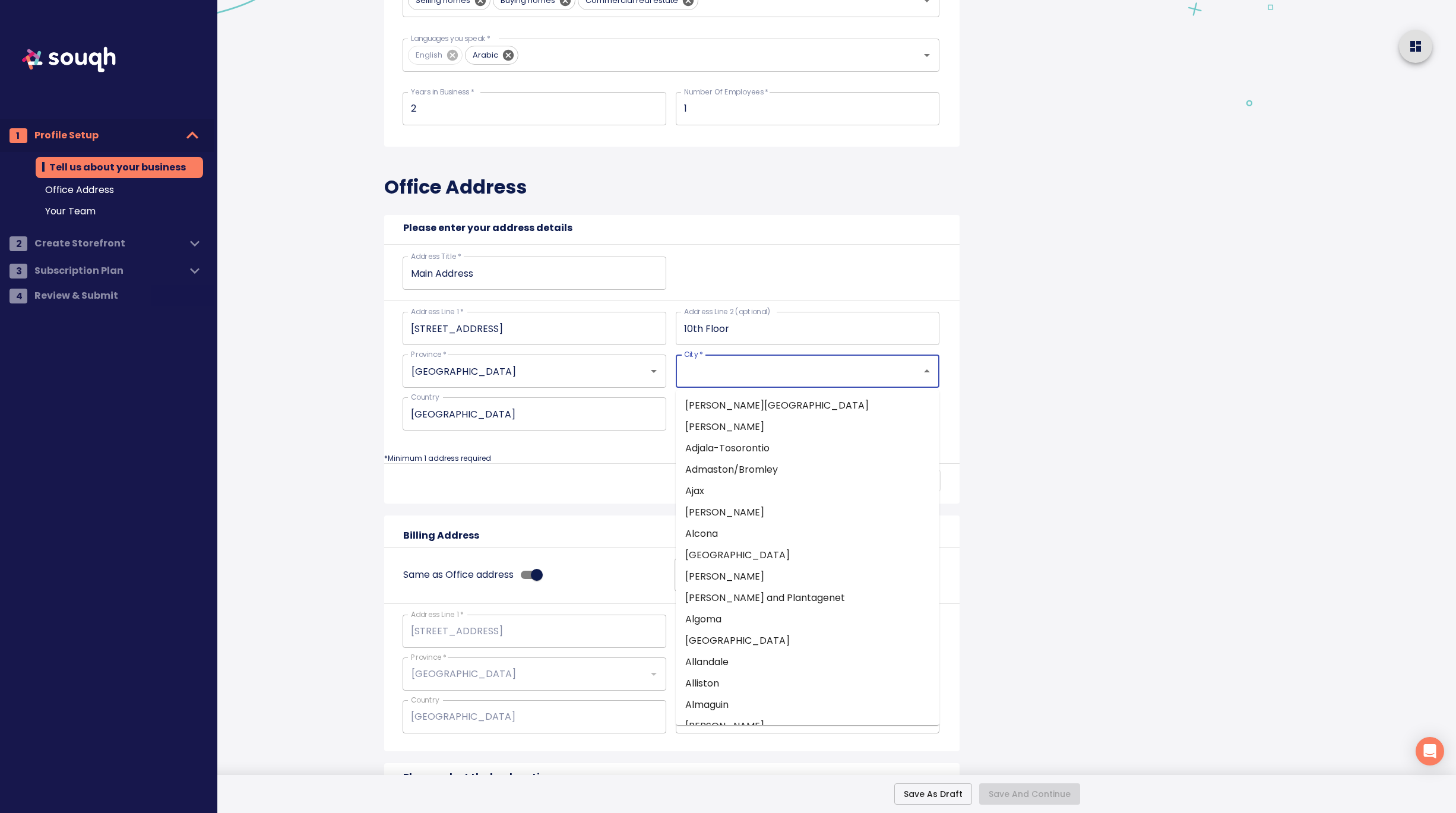
click at [728, 371] on input "City   *" at bounding box center [791, 371] width 219 height 22
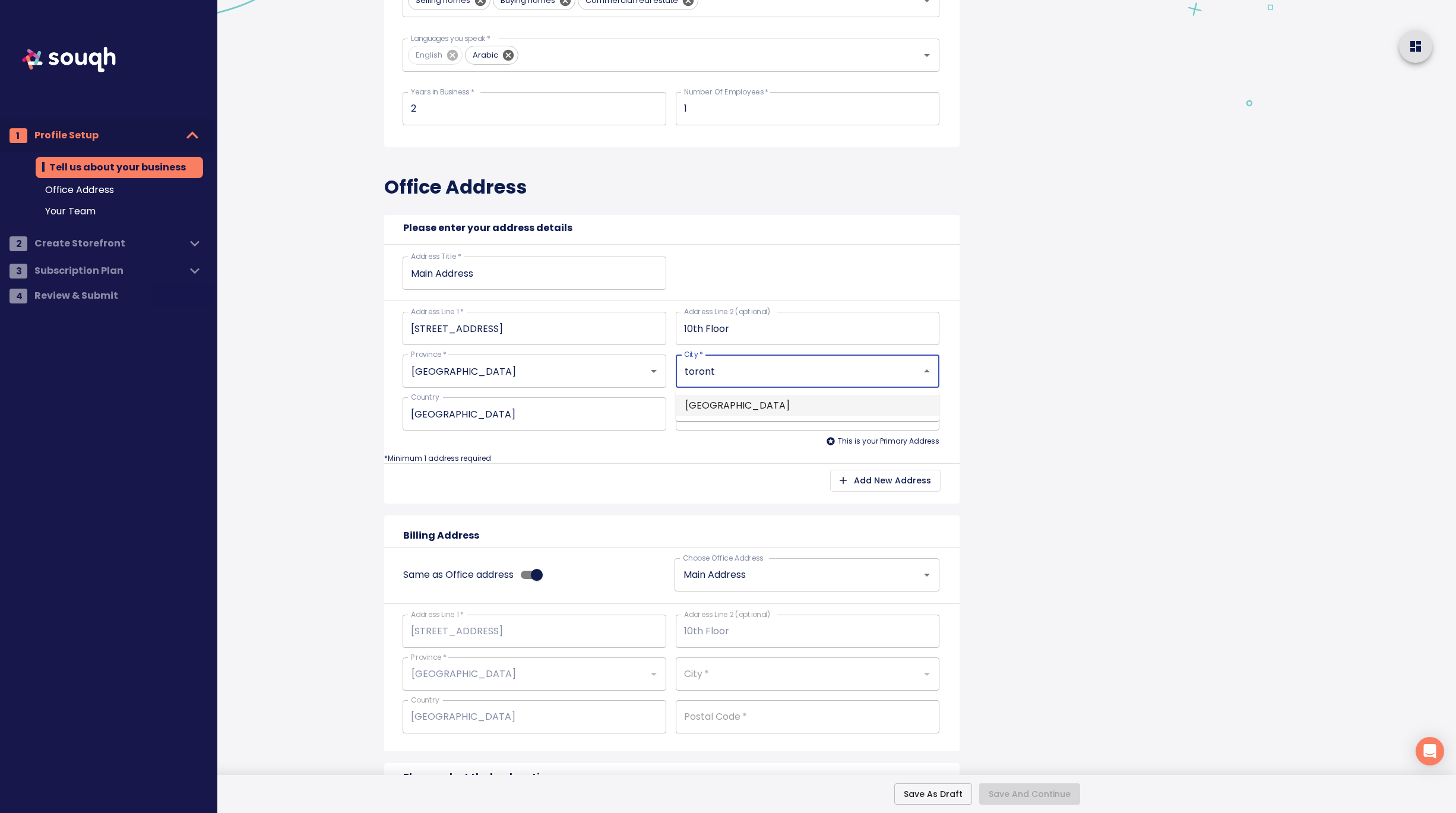
click at [730, 397] on li "Toronto" at bounding box center [807, 406] width 264 height 22
type input "Toronto"
click at [655, 460] on p "*Minimum 1 address required" at bounding box center [672, 458] width 575 height 10
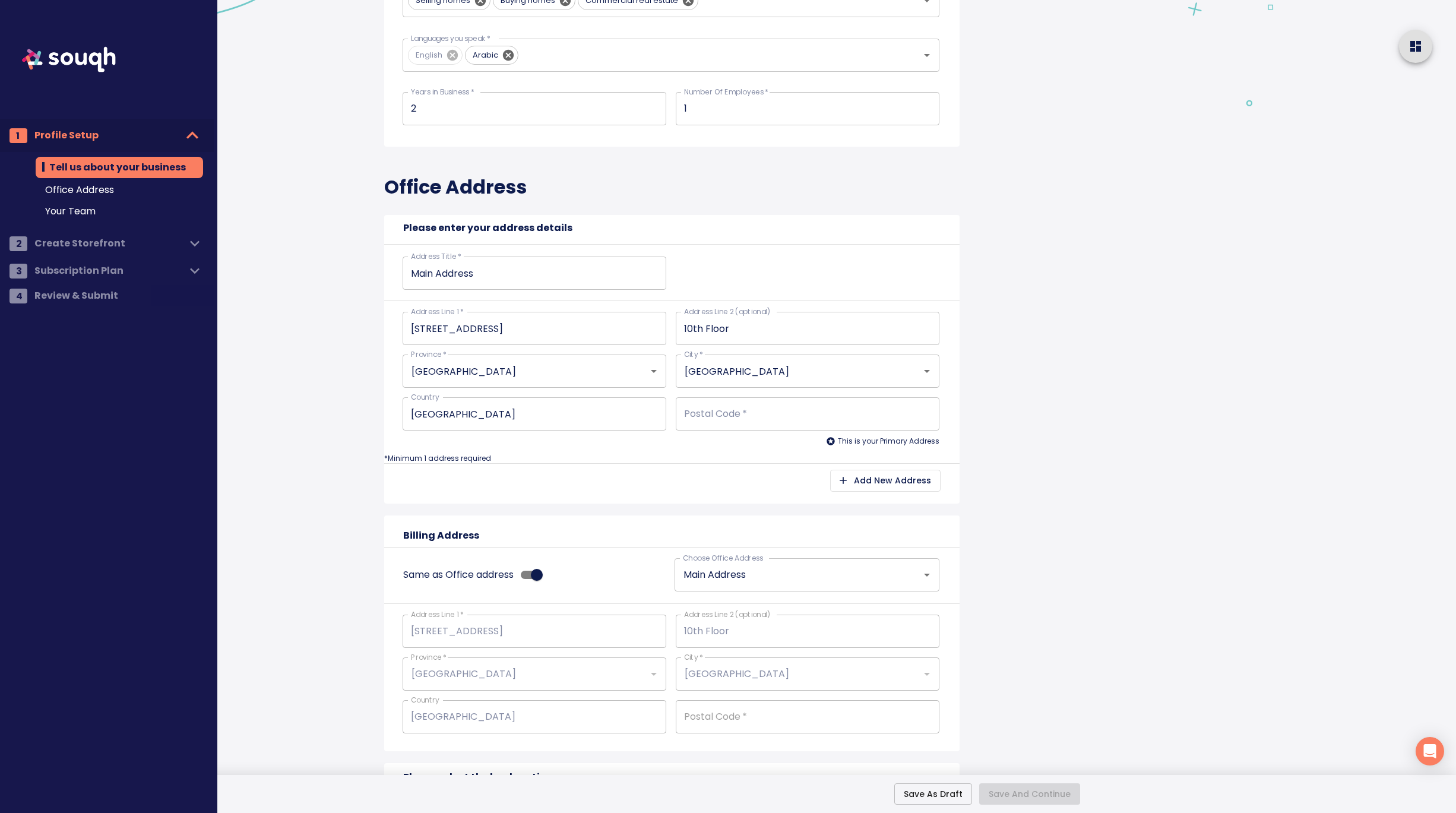
click at [716, 413] on input "Postal Code   *" at bounding box center [807, 413] width 264 height 33
type input "M"
type input "M2"
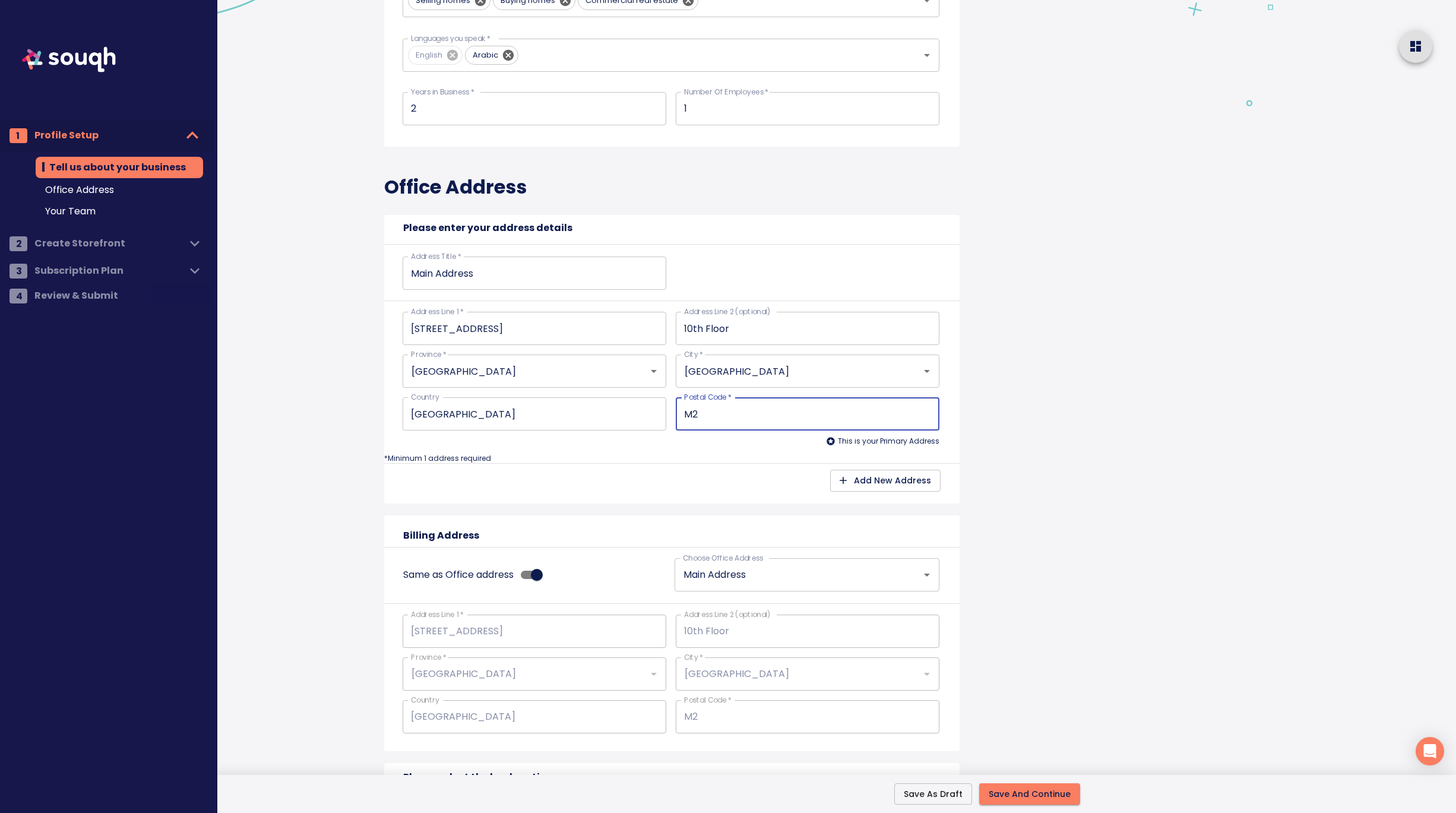
type input "M2N"
type input "M2N 6"
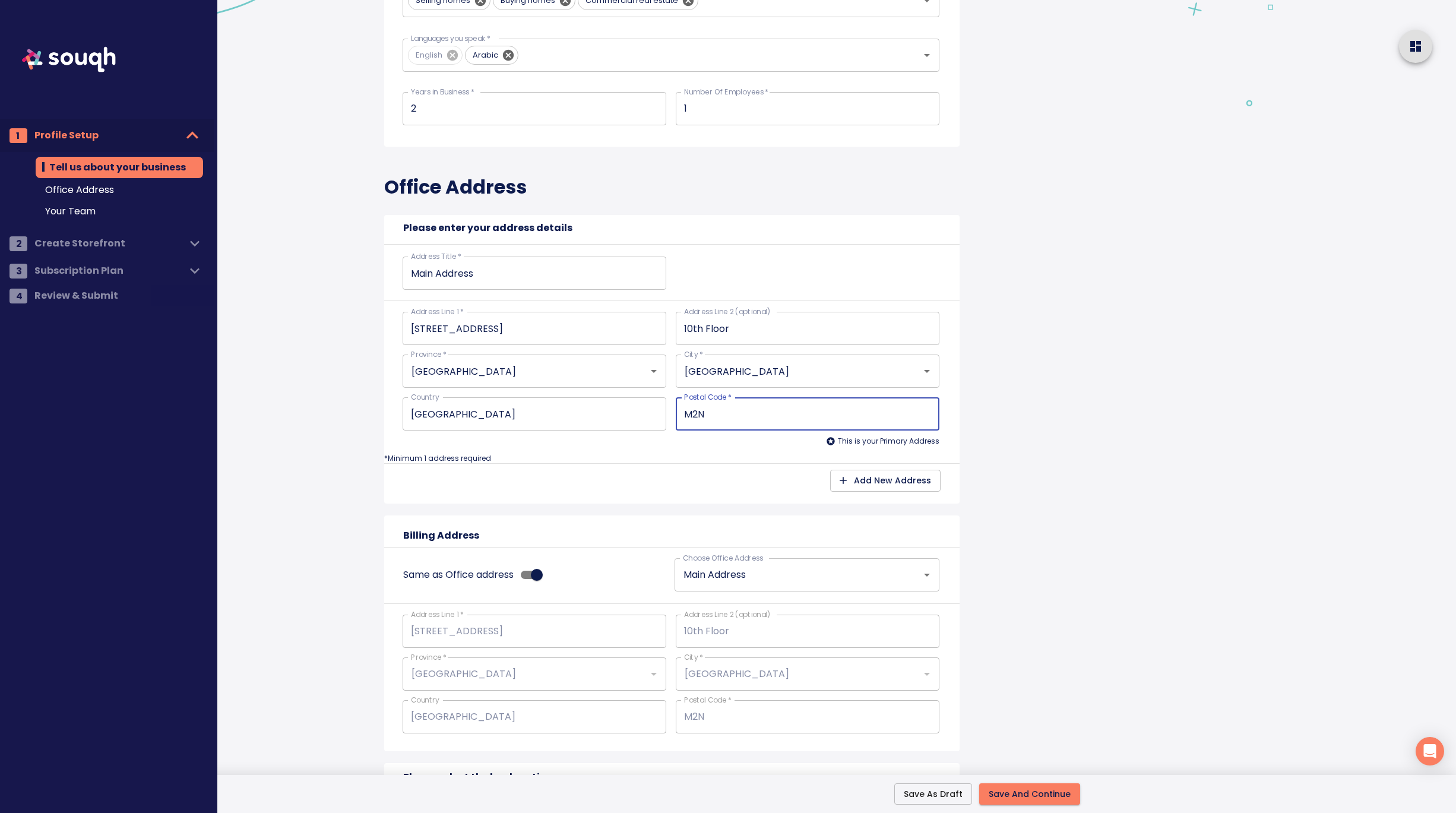
type input "M2N 6"
type input "M2N 6K"
type input "M2N 6K8"
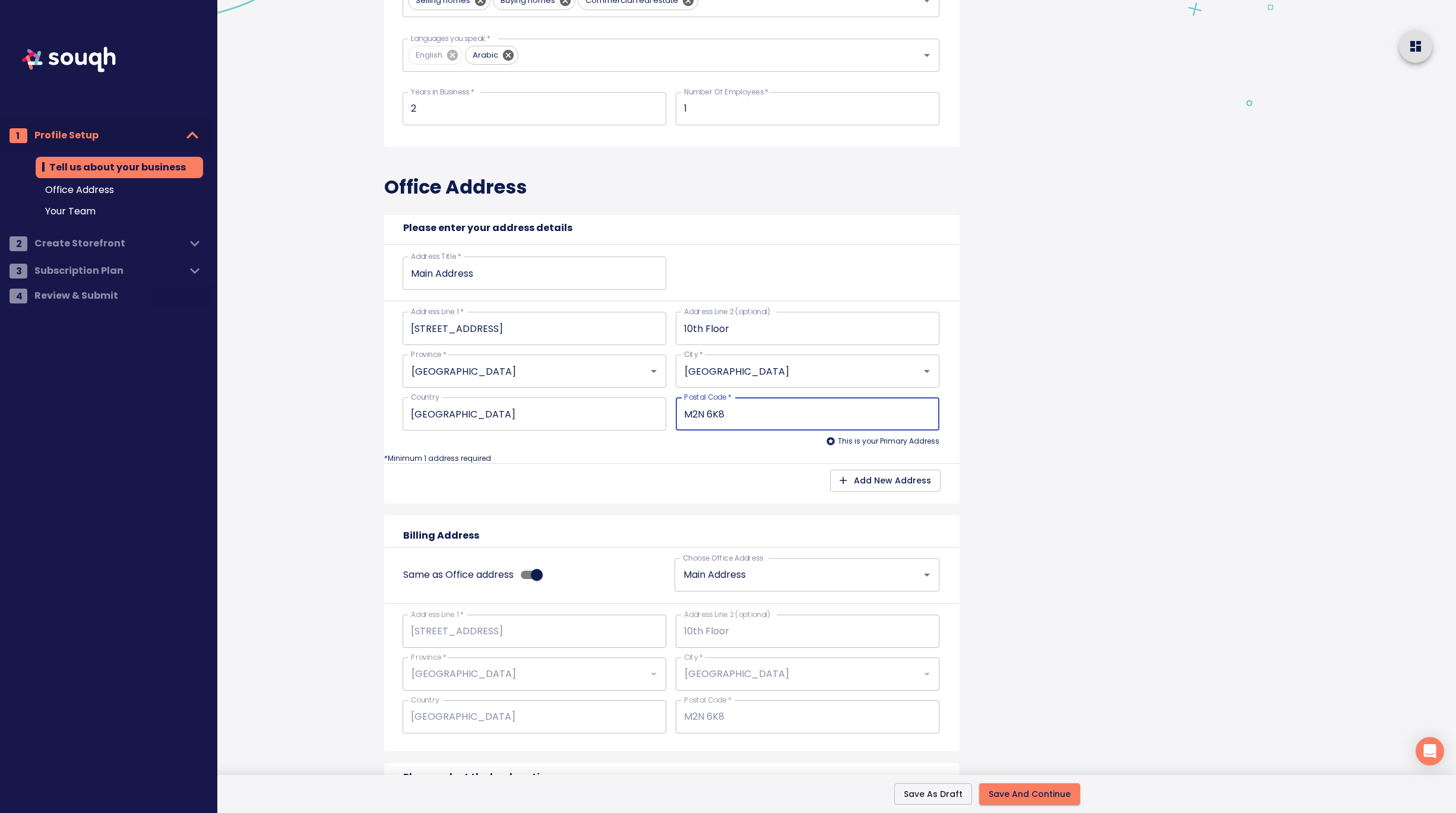
type input "M2N 6K8"
click at [1039, 524] on div "Tell us about your business Business Name: Nazek Tawfiq Business Type: Real Est…" at bounding box center [681, 560] width 723 height 1625
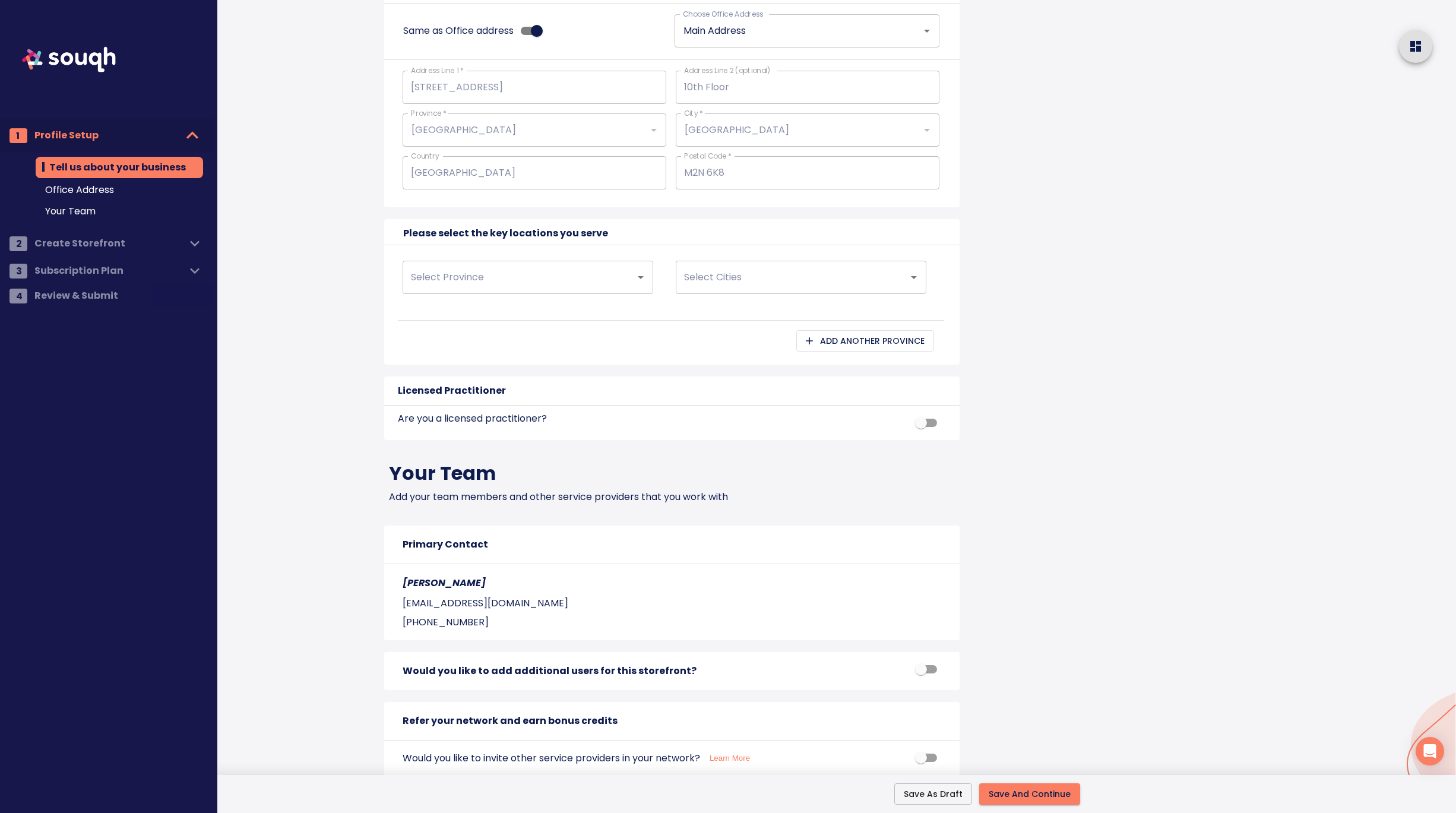
scroll to position [804, 0]
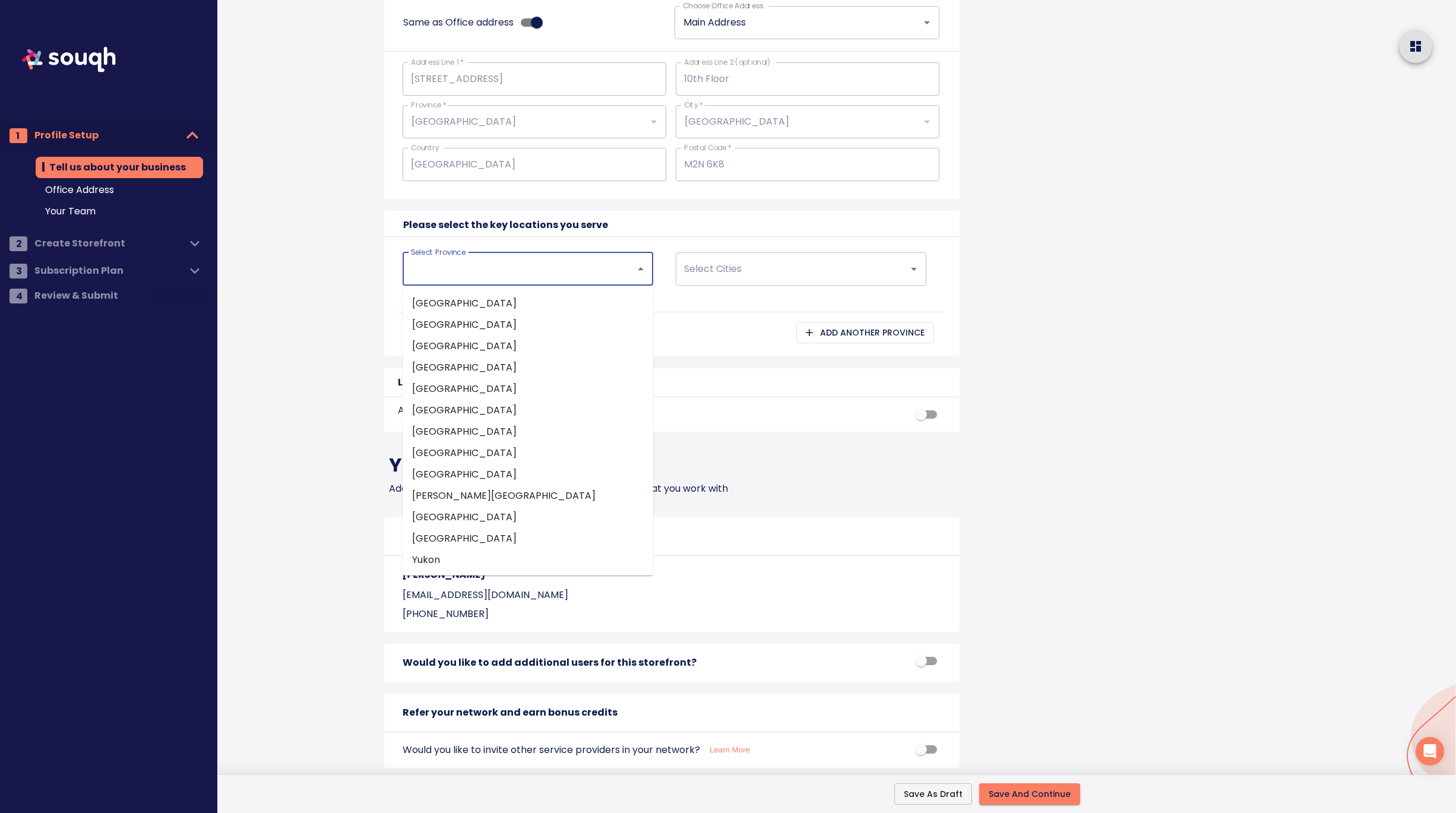
click at [519, 278] on input "Select Province" at bounding box center [511, 268] width 206 height 22
click at [447, 478] on li "Ontario" at bounding box center [528, 475] width 250 height 22
type input "Ontario"
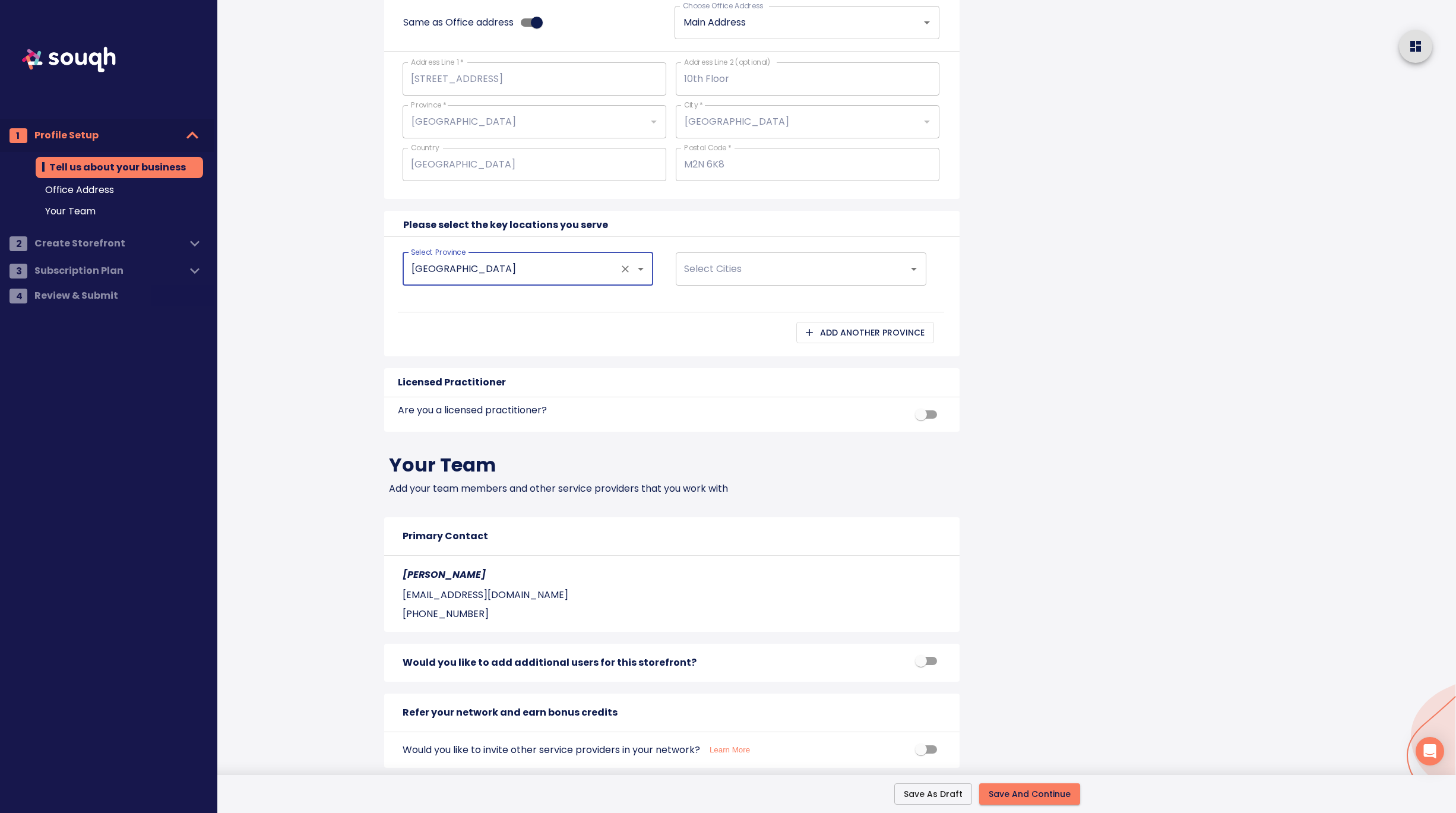
click at [738, 274] on input "Select Cities" at bounding box center [784, 268] width 206 height 22
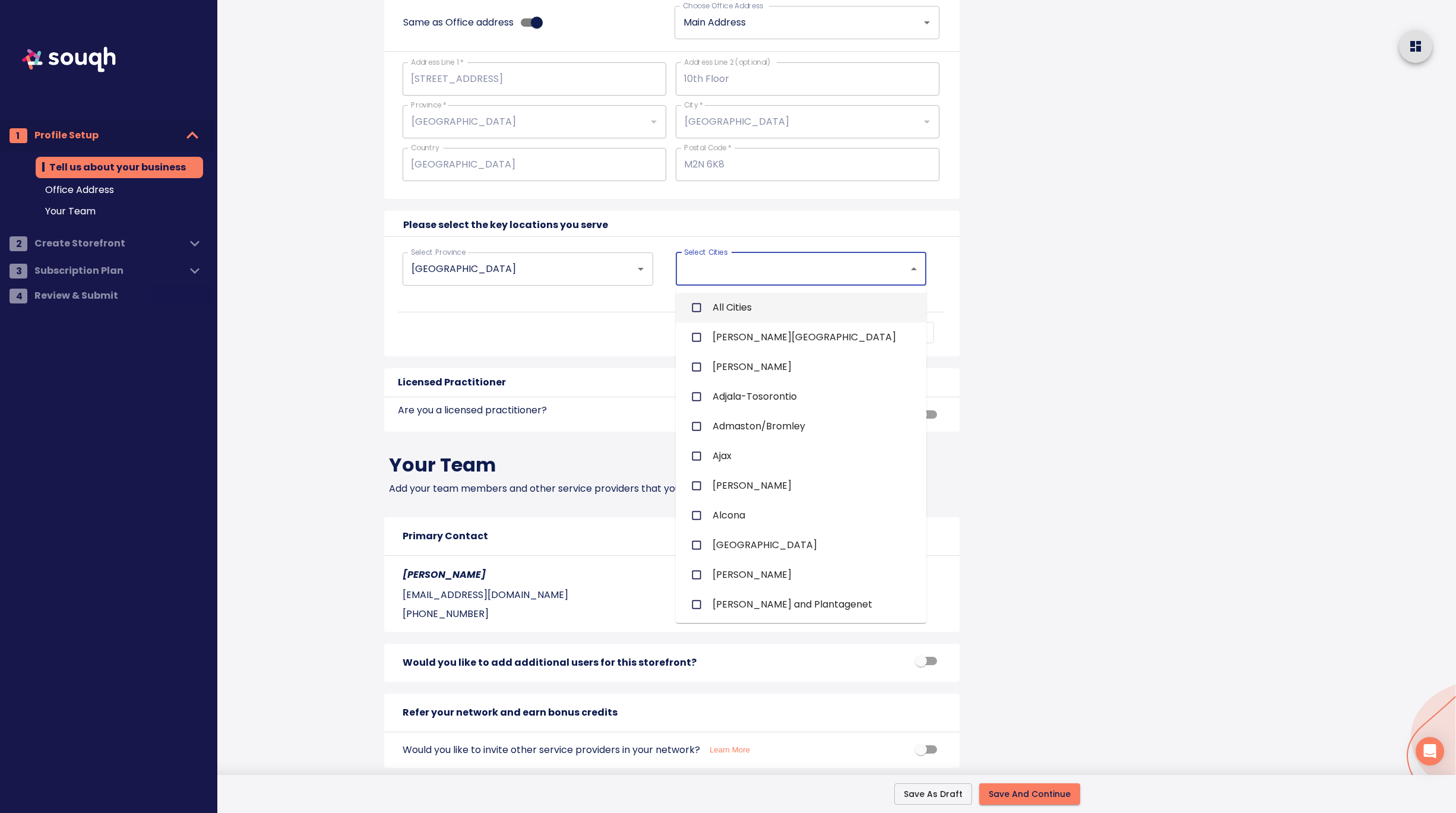
click at [734, 301] on span "All Cities" at bounding box center [732, 308] width 39 height 14
checkbox input "true"
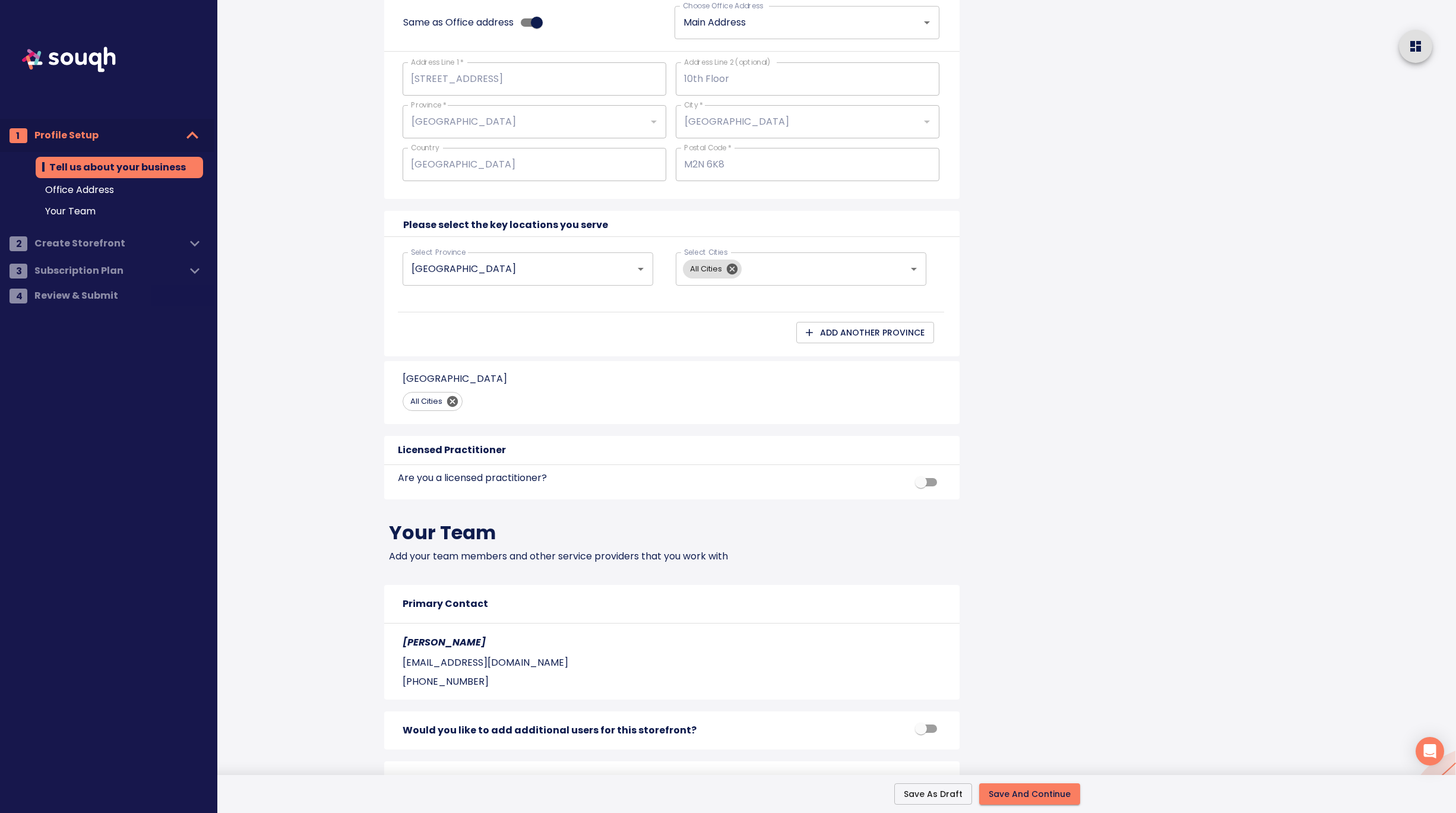
click at [1036, 415] on div "Tell us about your business Business Name: Nazek Tawfiq Business Type: Real Est…" at bounding box center [681, 42] width 723 height 1693
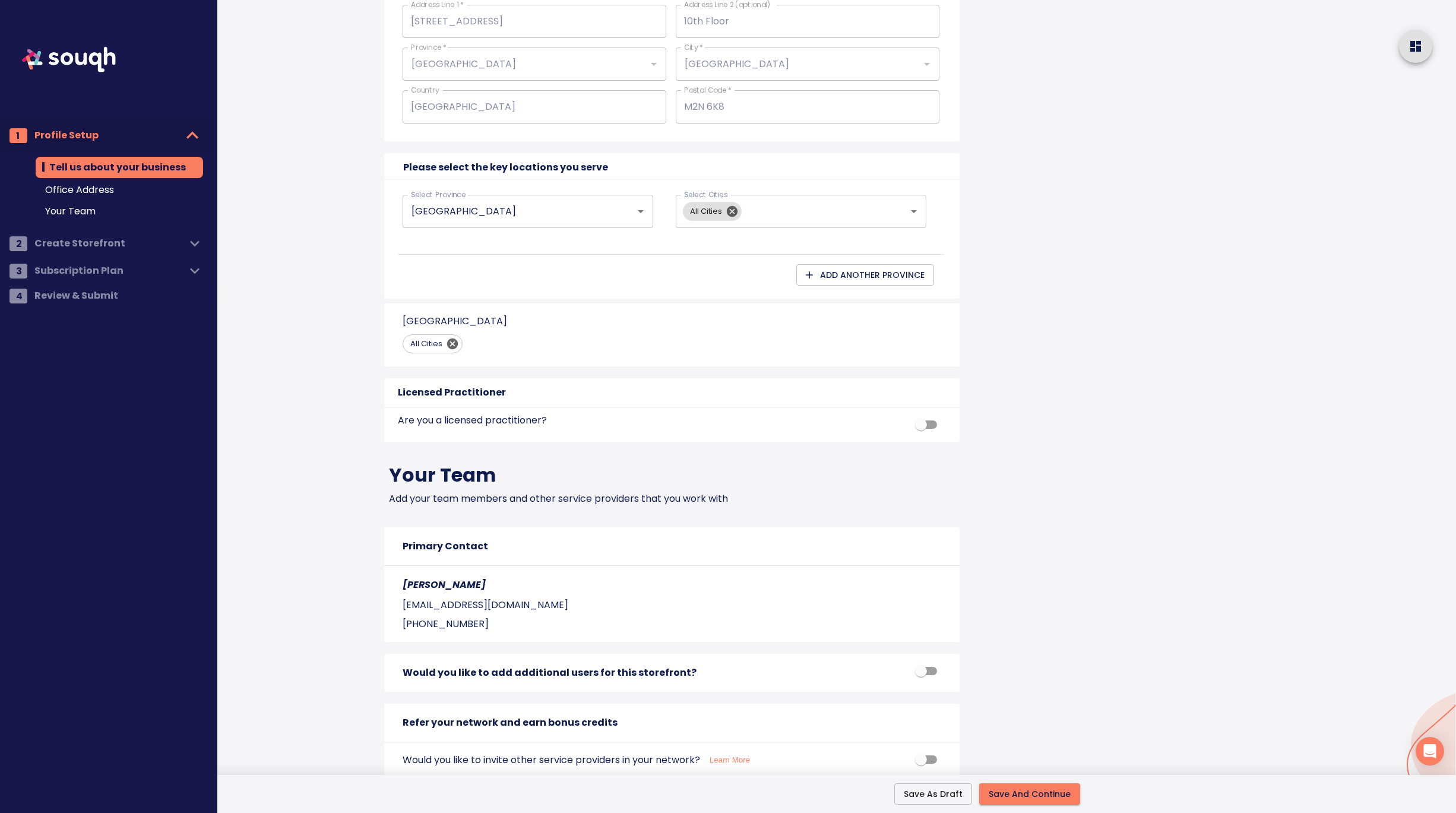
scroll to position [880, 0]
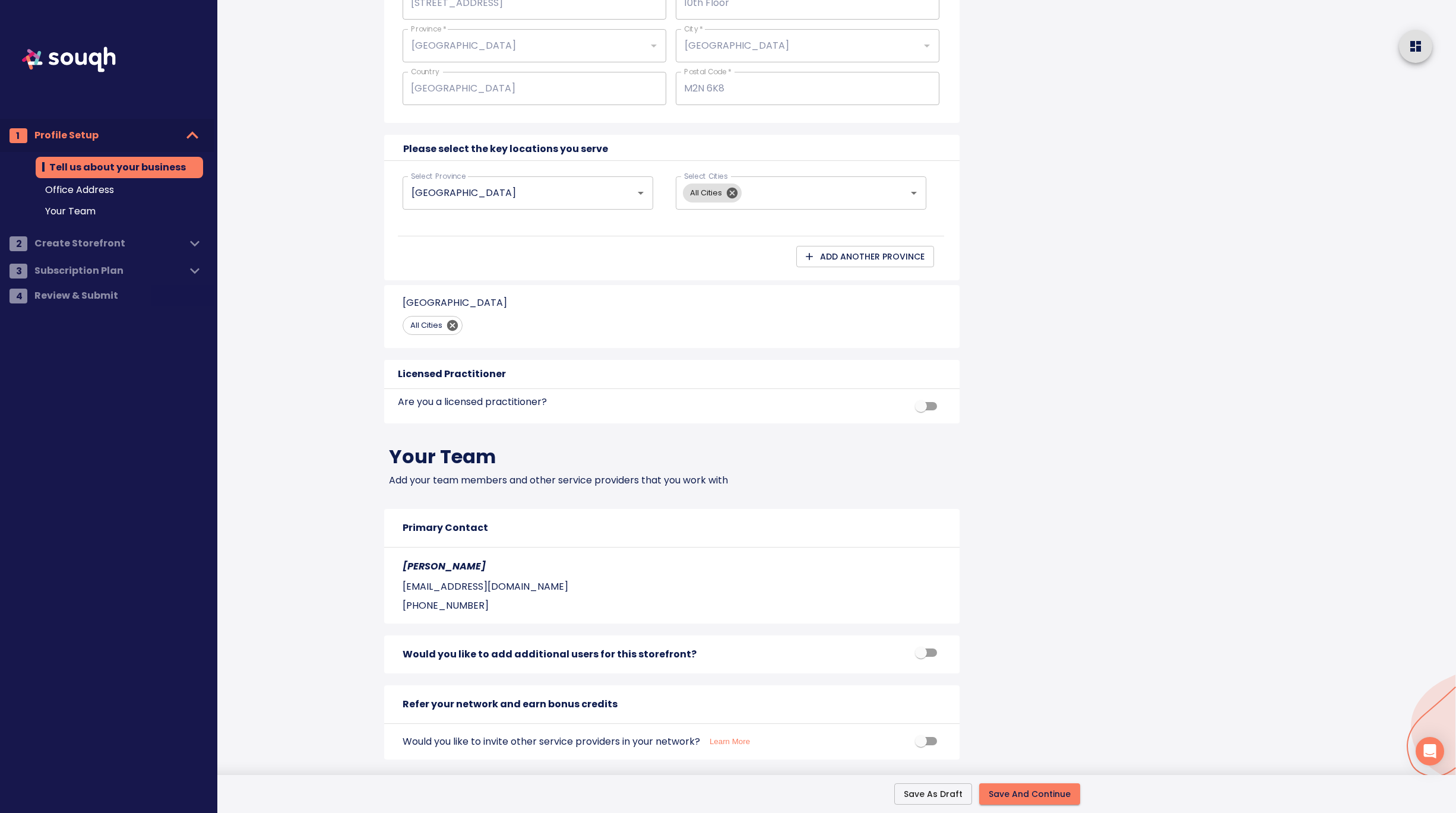
click at [1019, 791] on span "Save And Continue" at bounding box center [1029, 794] width 82 height 15
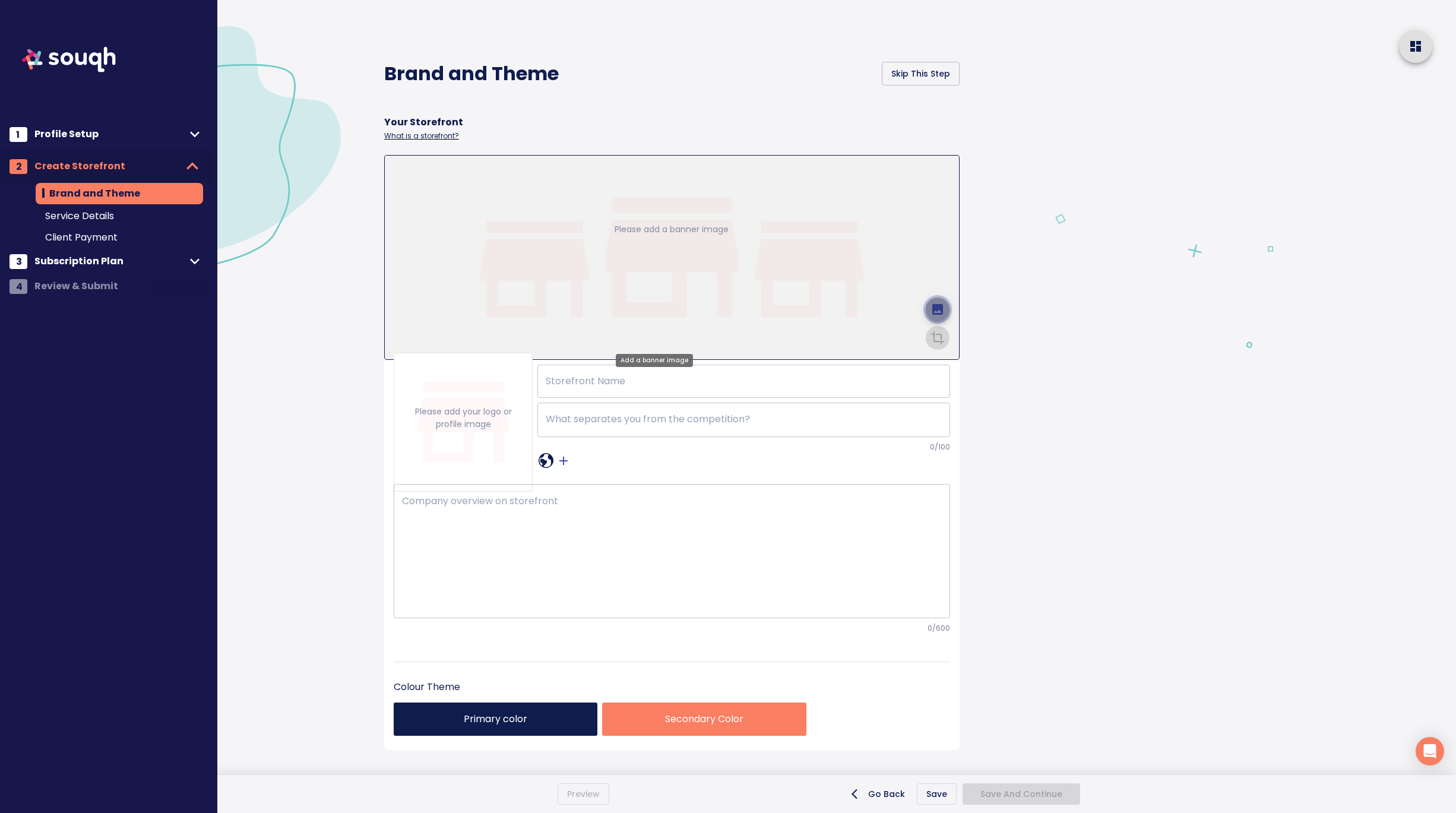
click at [932, 304] on icon "upload picture" at bounding box center [937, 309] width 11 height 11
click at [0, 0] on input "file" at bounding box center [0, 0] width 0 height 0
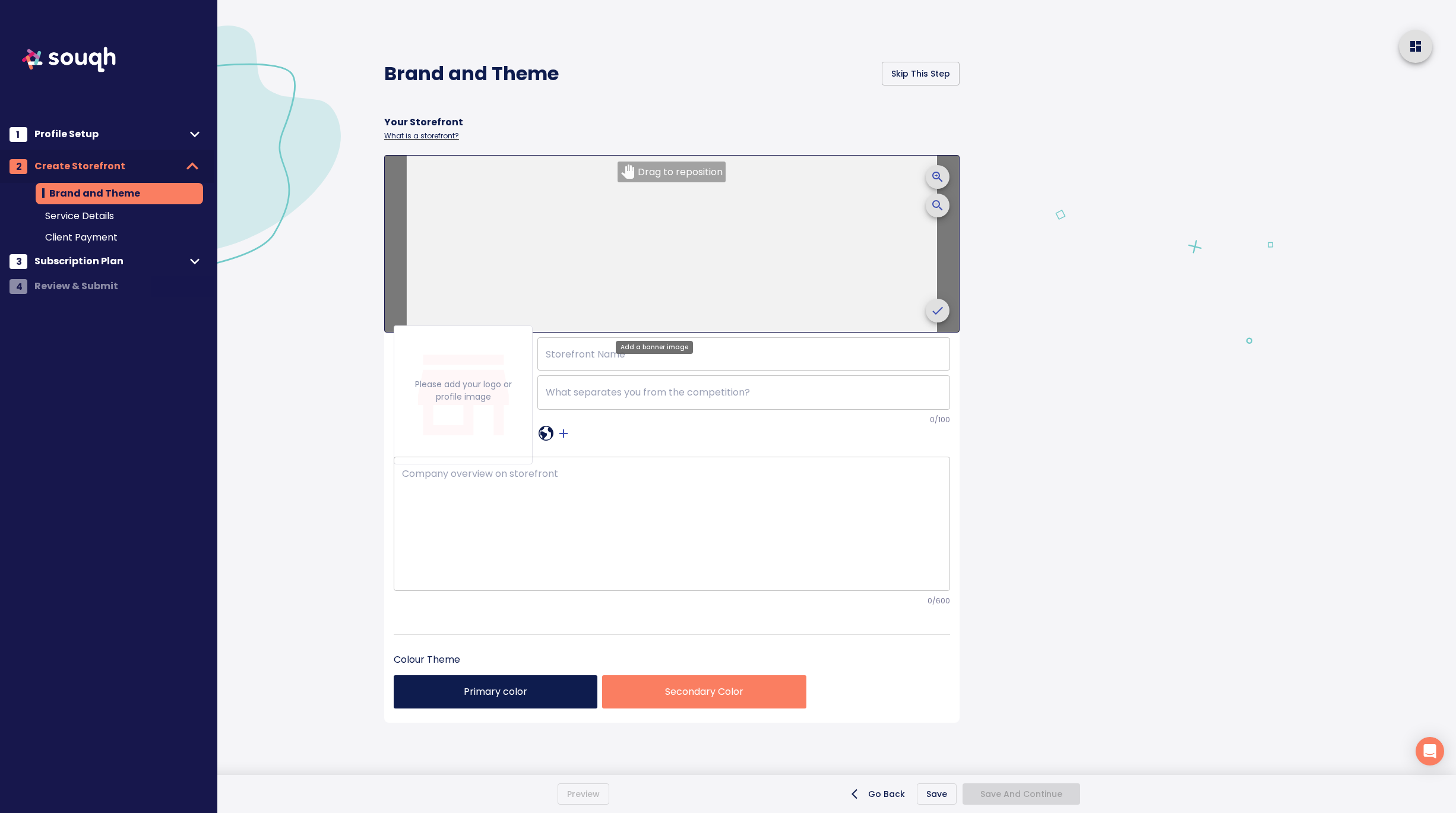
click at [930, 315] on icon "crop picture" at bounding box center [937, 311] width 14 height 14
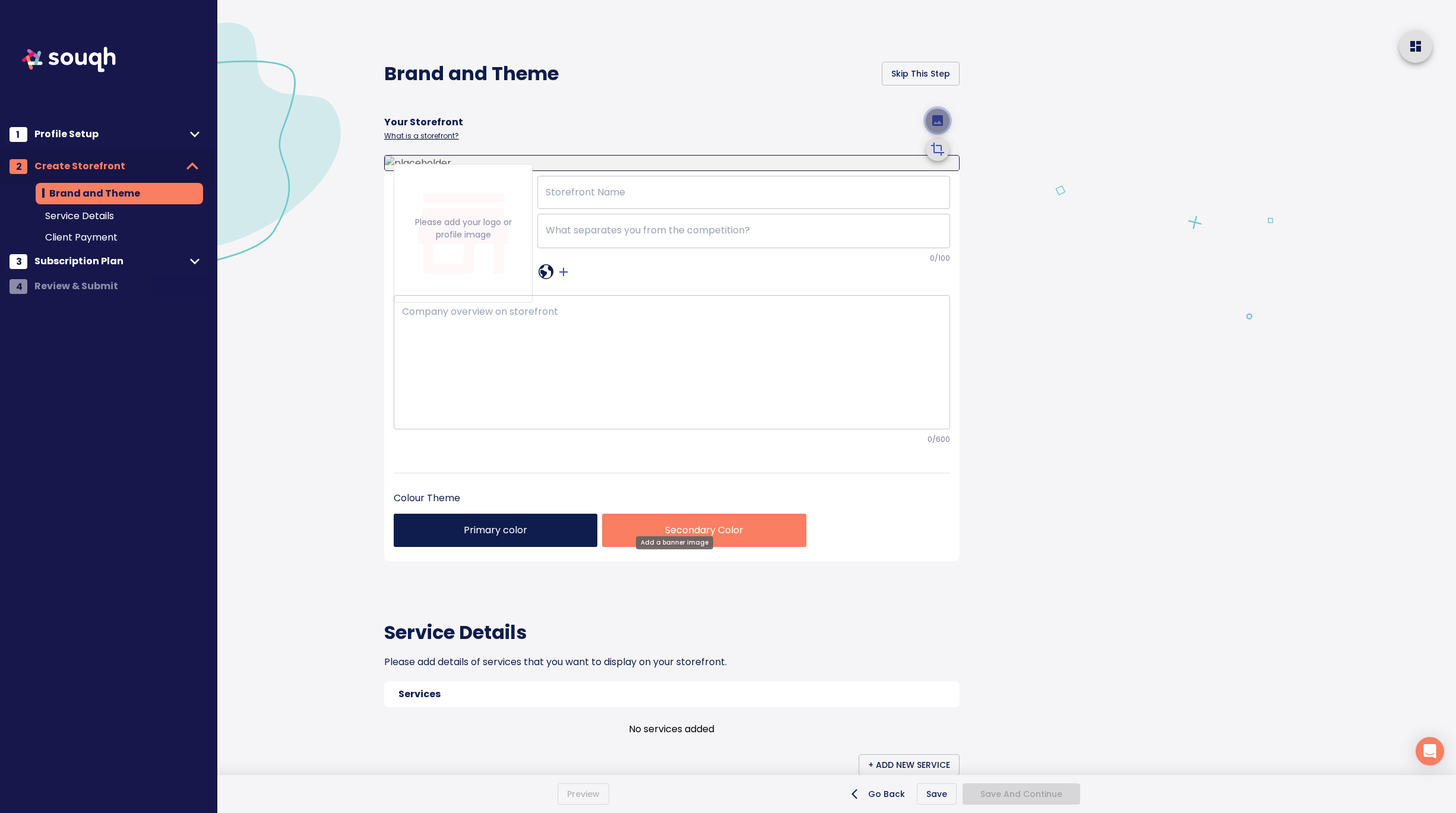
click at [944, 128] on icon "upload picture" at bounding box center [937, 121] width 14 height 14
click at [0, 0] on input "file" at bounding box center [0, 0] width 0 height 0
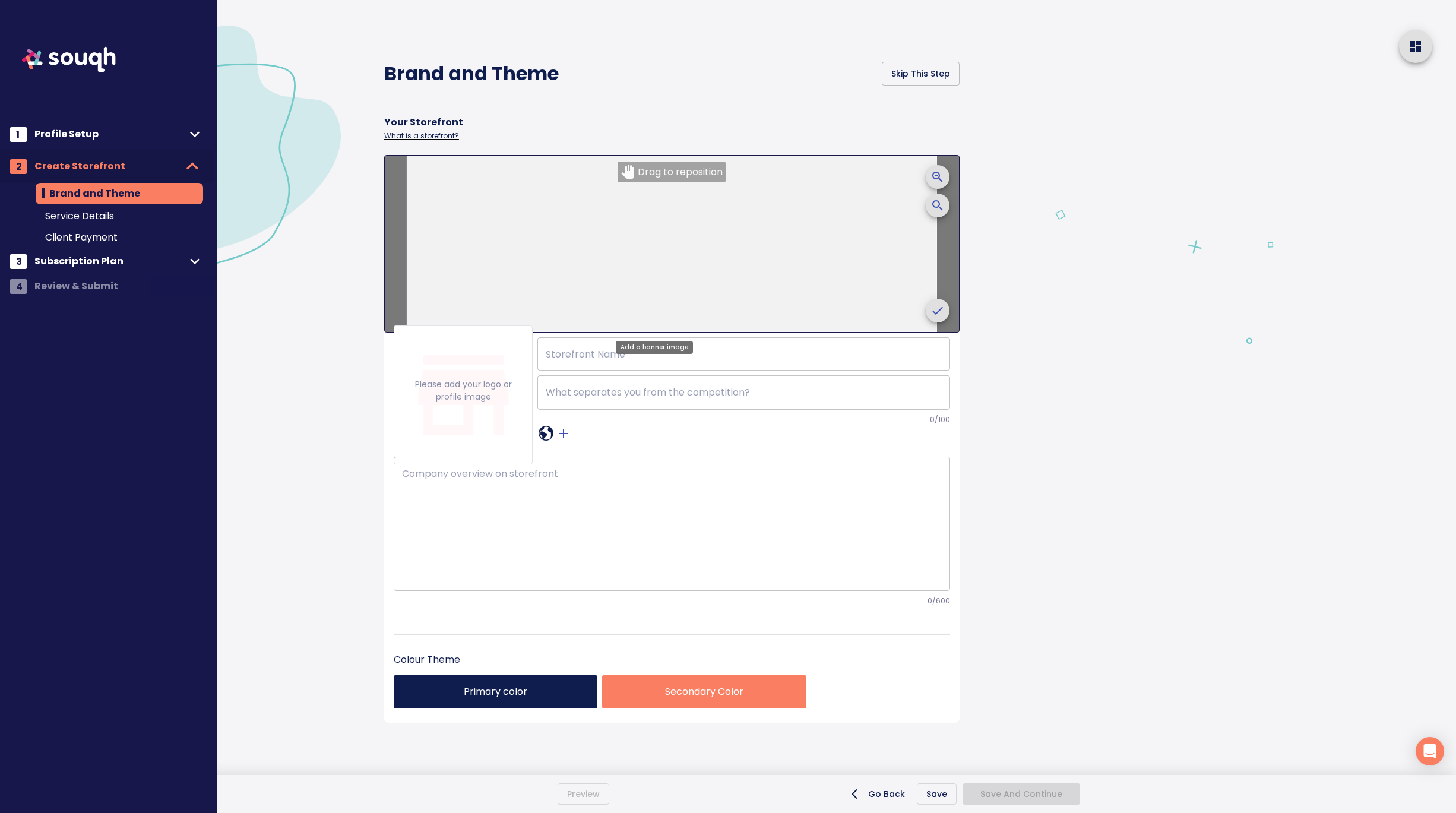
drag, startPoint x: 808, startPoint y: 263, endPoint x: 809, endPoint y: 226, distance: 37.0
click at [809, 226] on div at bounding box center [671, 243] width 529 height 176
click at [930, 309] on icon "crop picture" at bounding box center [937, 311] width 14 height 14
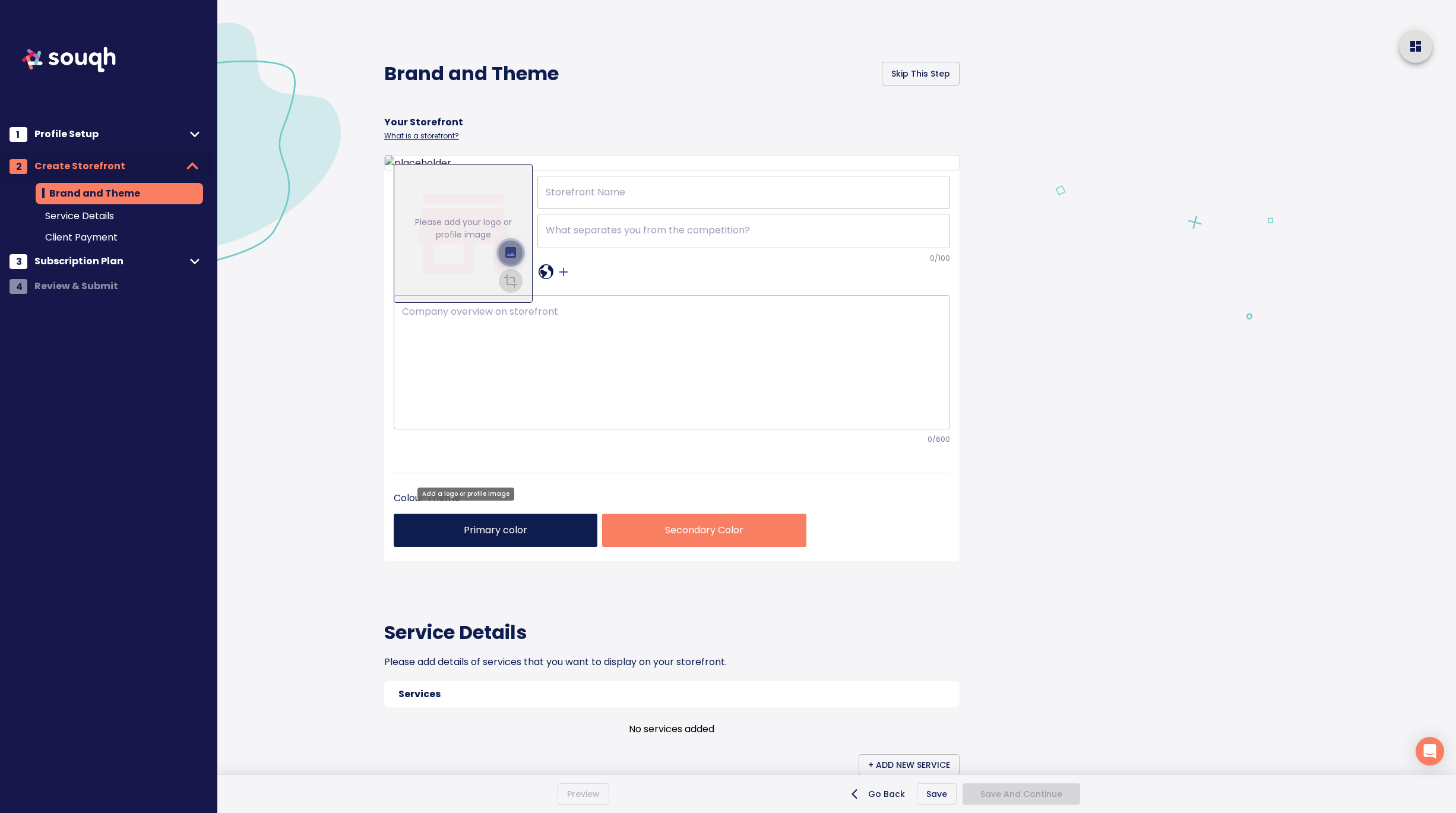
click at [507, 257] on icon "upload picture" at bounding box center [511, 253] width 11 height 11
click at [0, 0] on input "file" at bounding box center [0, 0] width 0 height 0
drag, startPoint x: 482, startPoint y: 355, endPoint x: 482, endPoint y: 388, distance: 33.0
click at [482, 301] on div at bounding box center [463, 233] width 137 height 137
drag, startPoint x: 482, startPoint y: 388, endPoint x: 482, endPoint y: 402, distance: 14.0
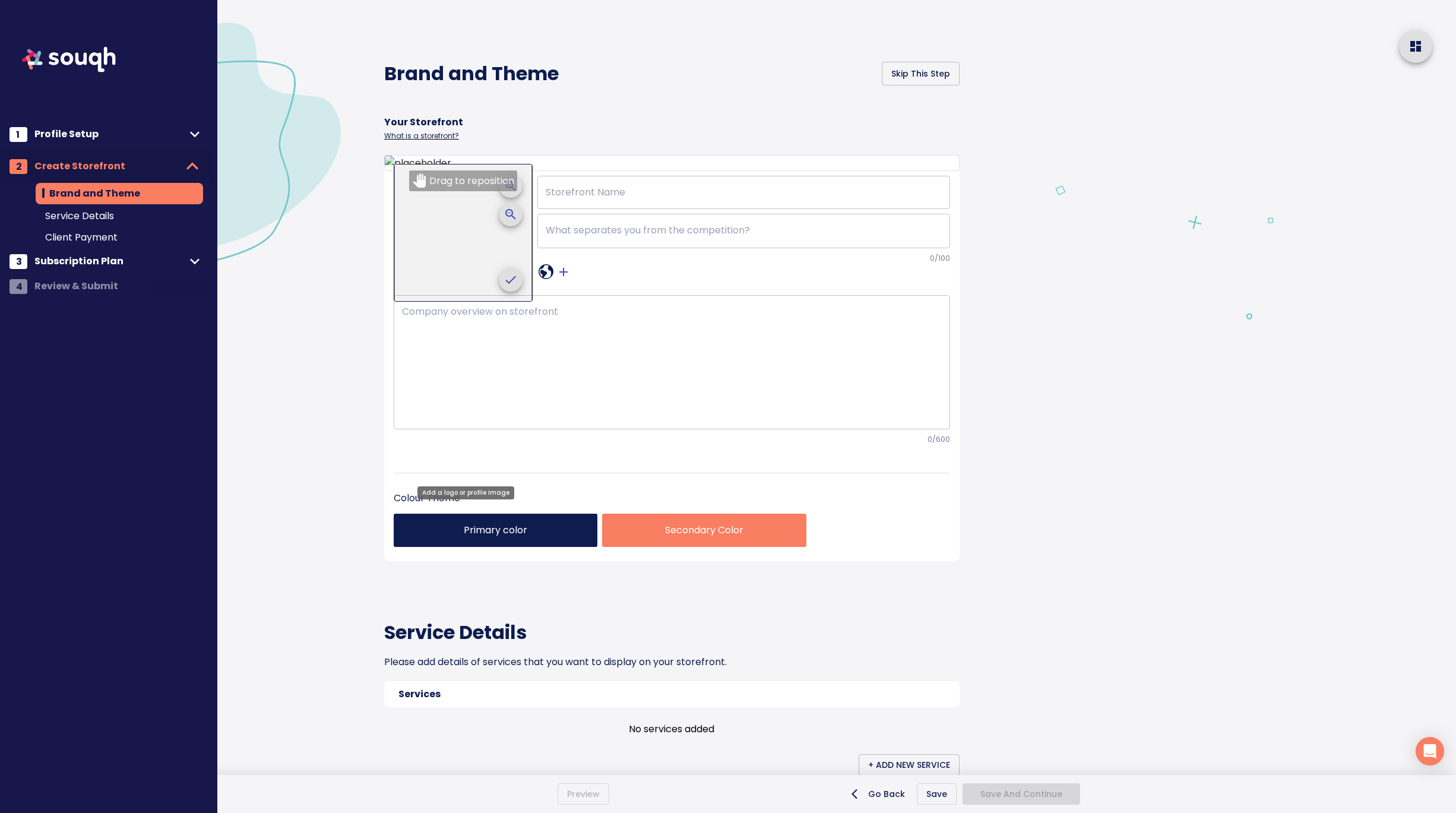
click at [482, 301] on div at bounding box center [463, 233] width 137 height 137
drag, startPoint x: 475, startPoint y: 355, endPoint x: 471, endPoint y: 398, distance: 43.2
click at [471, 301] on div "Drag to reposition" at bounding box center [463, 233] width 139 height 138
click at [508, 287] on icon "crop picture" at bounding box center [510, 280] width 14 height 14
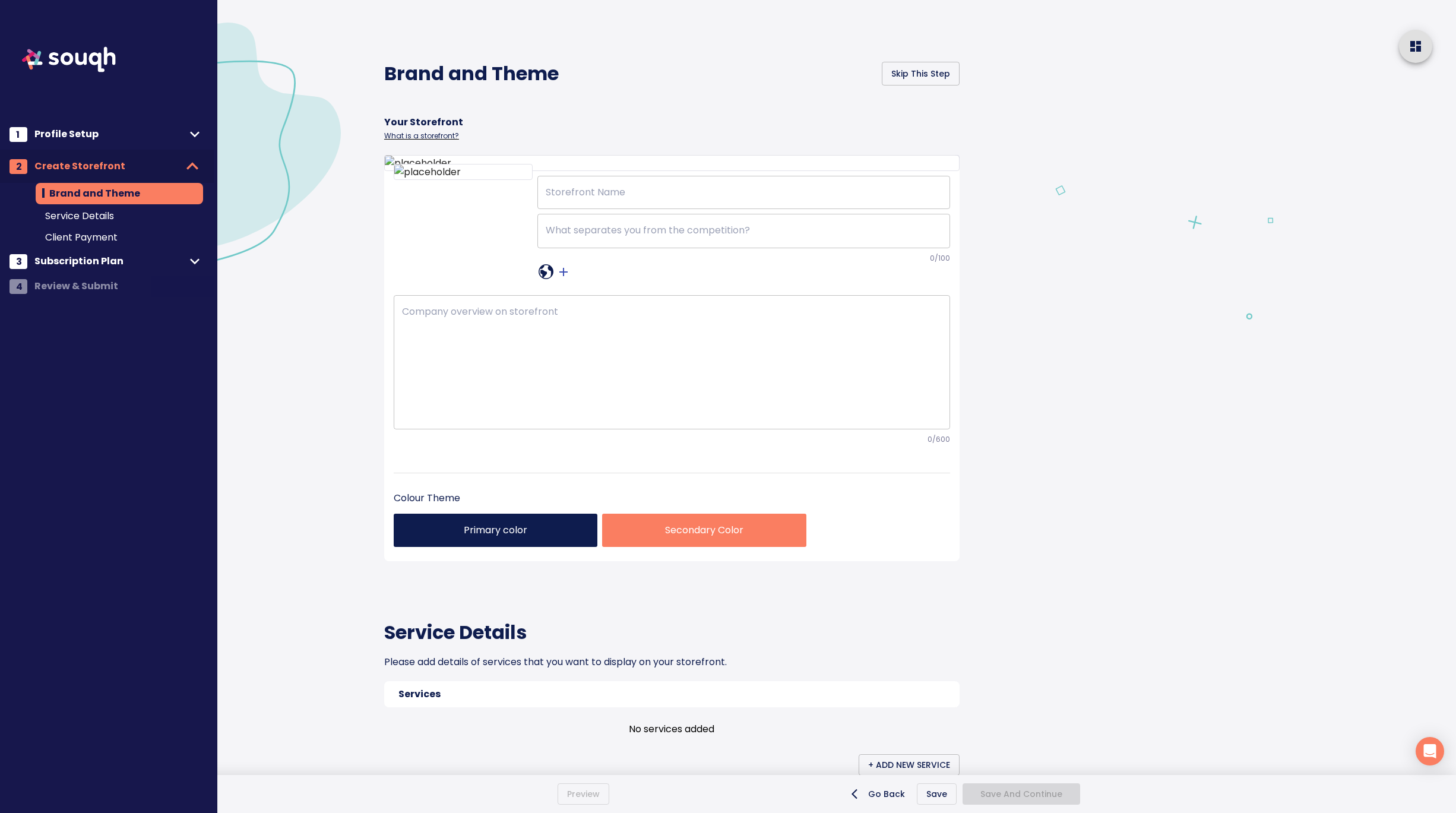
click at [1104, 434] on div at bounding box center [1249, 682] width 413 height 1365
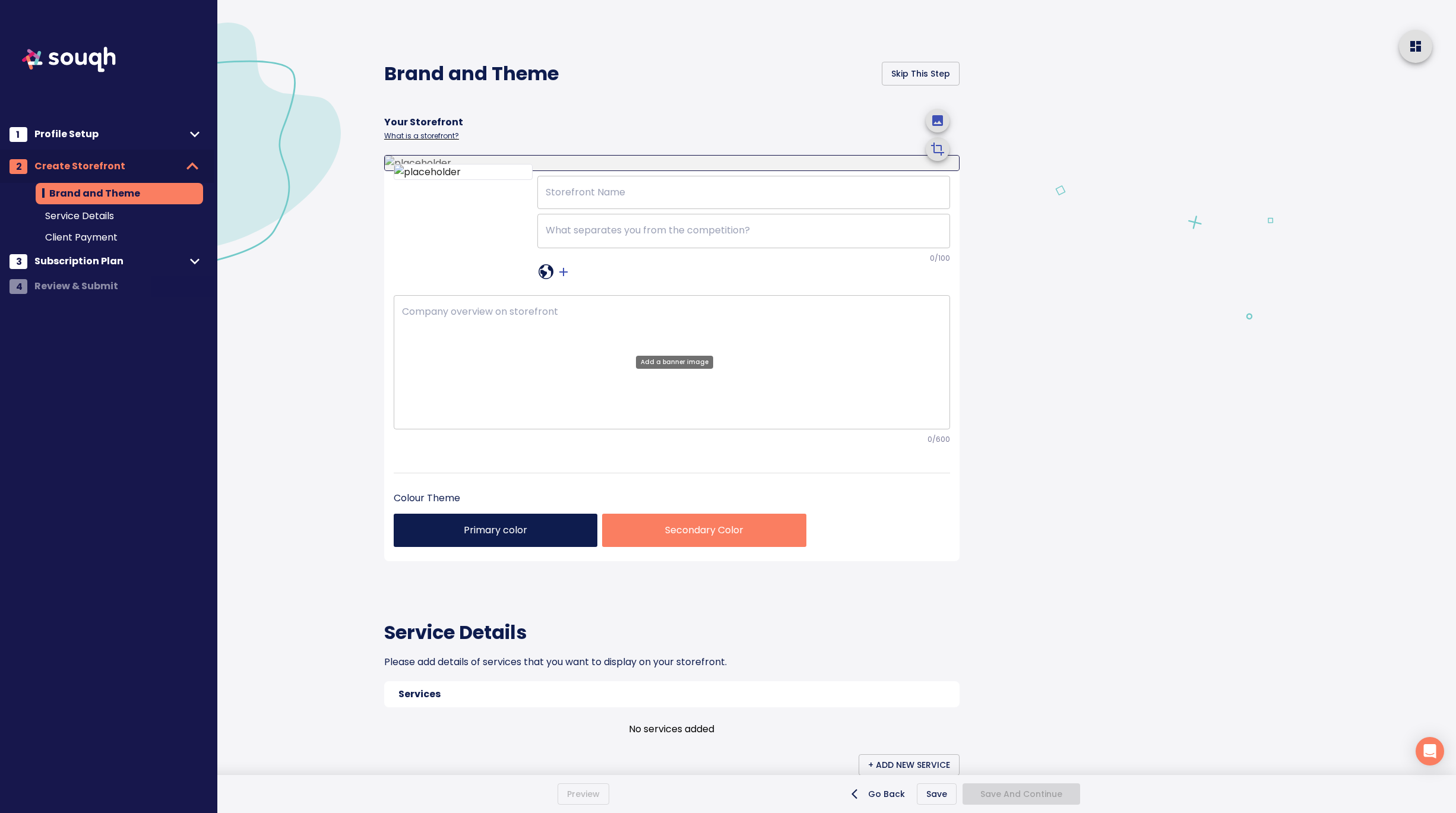
click at [935, 126] on icon "upload picture" at bounding box center [937, 121] width 11 height 11
click at [0, 0] on input "file" at bounding box center [0, 0] width 0 height 0
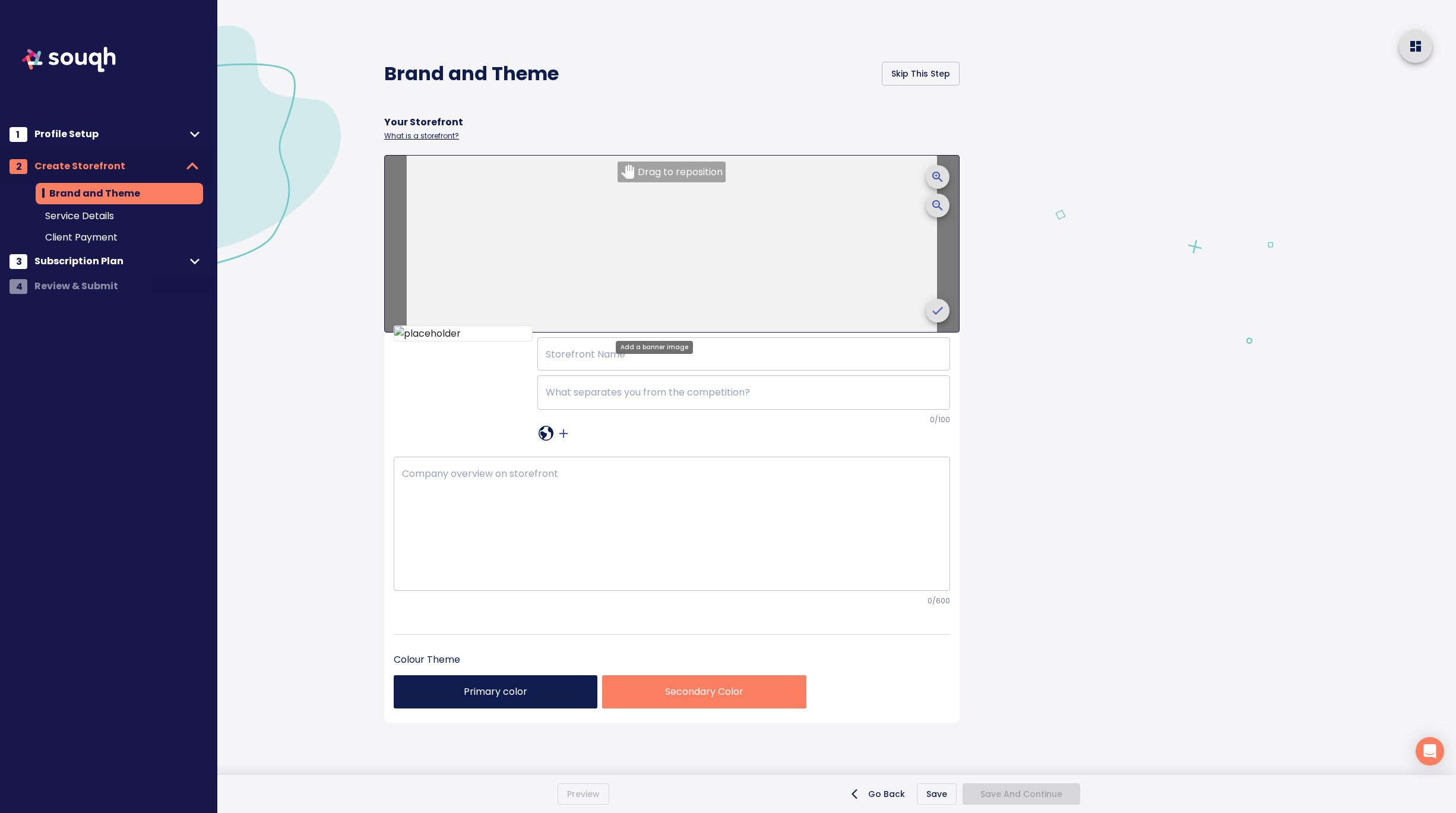
drag, startPoint x: 802, startPoint y: 255, endPoint x: 802, endPoint y: 279, distance: 24.0
click at [802, 279] on div at bounding box center [671, 243] width 529 height 176
click at [932, 309] on icon "crop picture" at bounding box center [937, 311] width 11 height 8
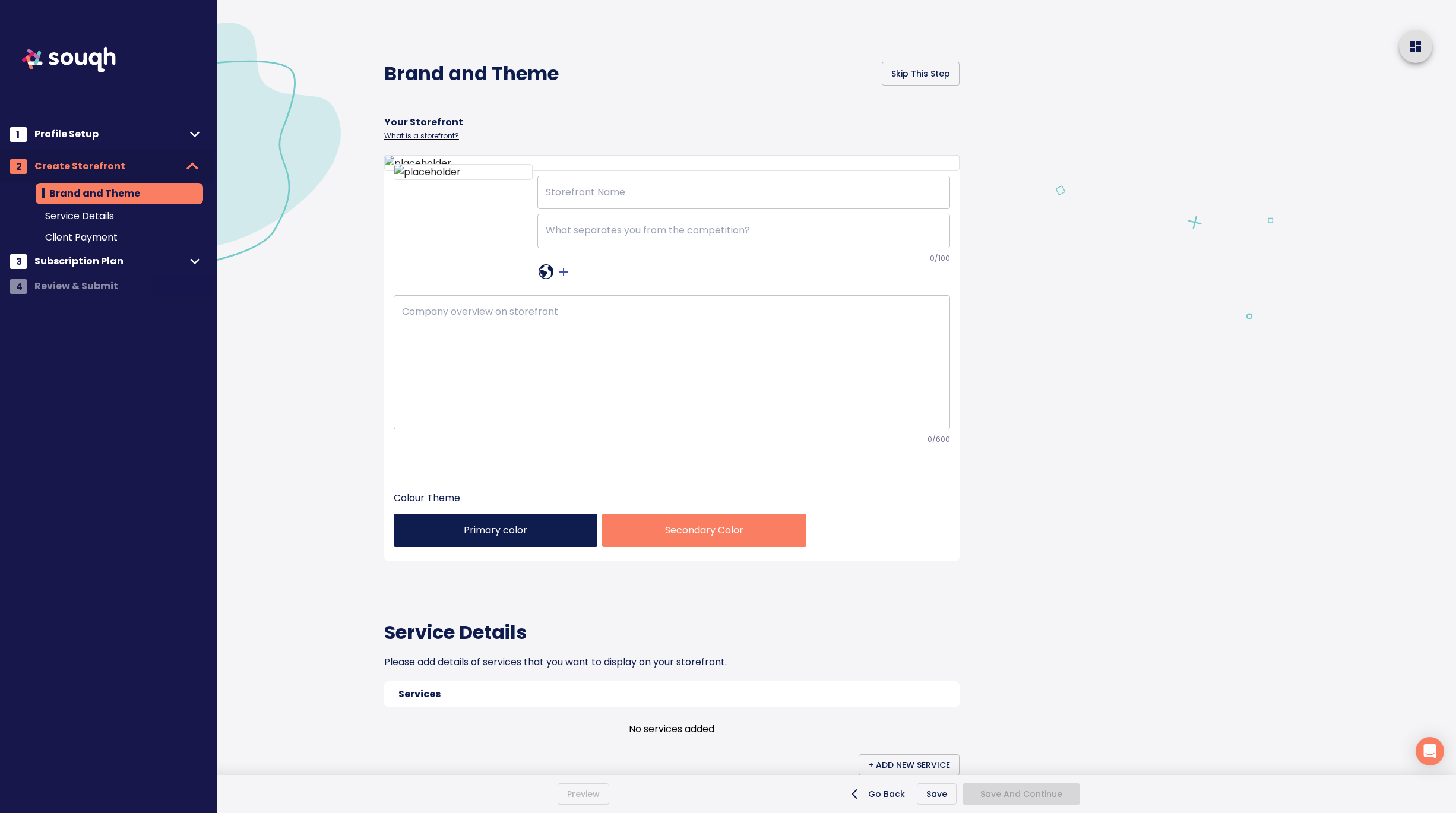
click at [1065, 369] on div at bounding box center [1249, 682] width 413 height 1365
click at [587, 209] on input "text" at bounding box center [743, 192] width 413 height 33
paste input "[PERSON_NAME]"
type input "[PERSON_NAME]"
click at [622, 236] on textarea at bounding box center [743, 230] width 396 height 12
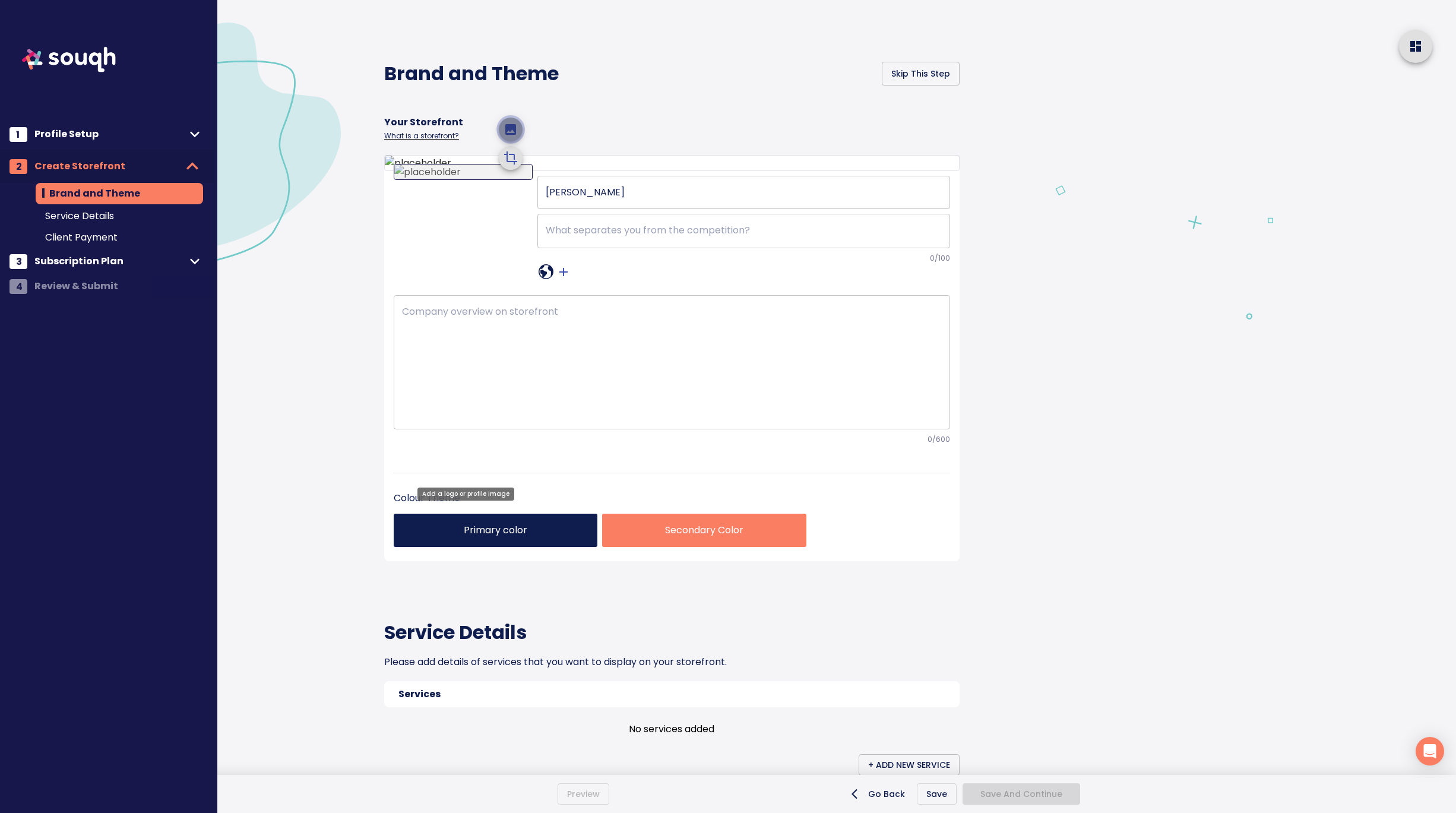
click at [512, 137] on icon "upload picture" at bounding box center [510, 129] width 14 height 14
click at [0, 0] on input "file" at bounding box center [0, 0] width 0 height 0
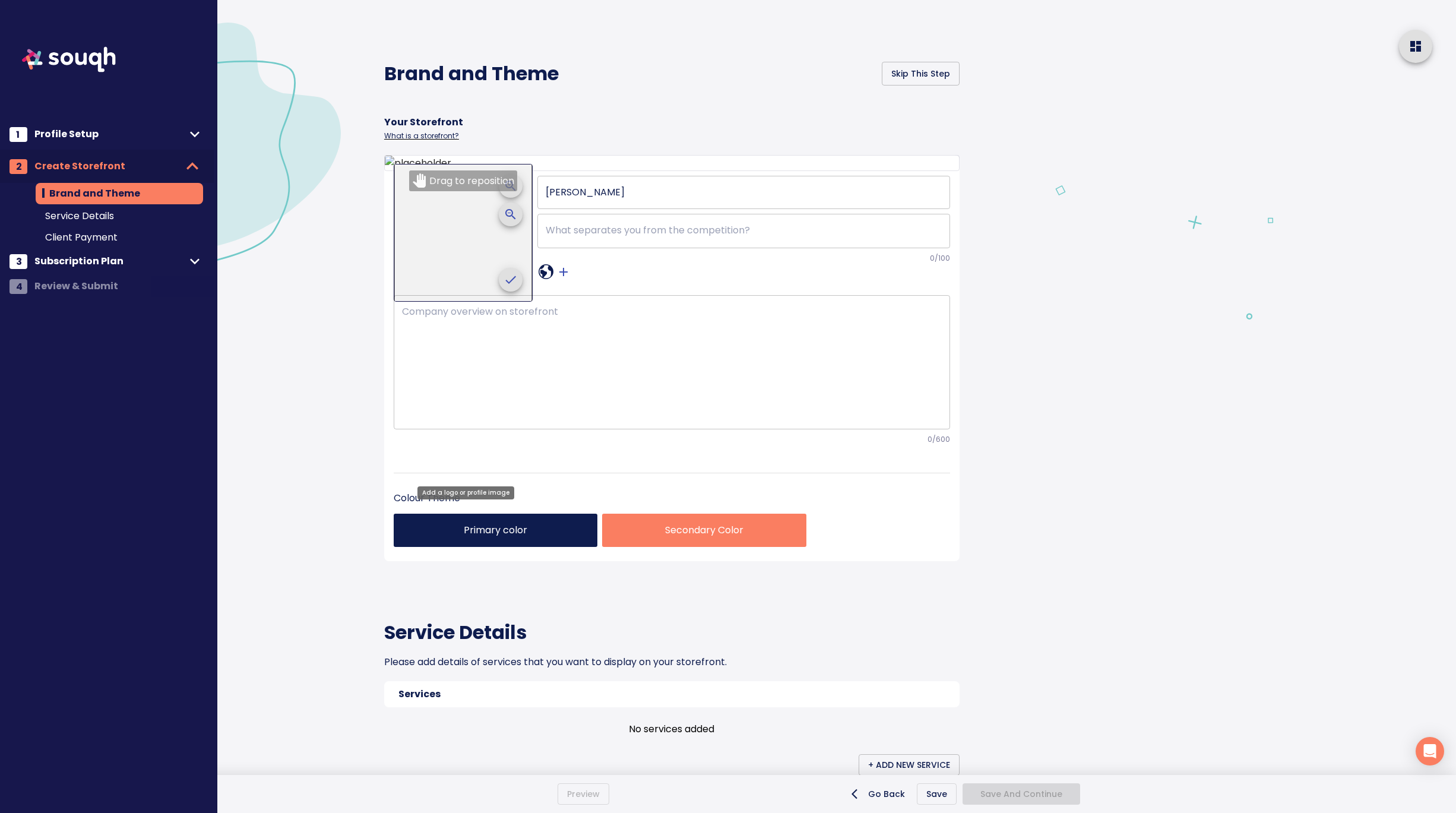
click at [513, 287] on icon "crop picture" at bounding box center [510, 280] width 14 height 14
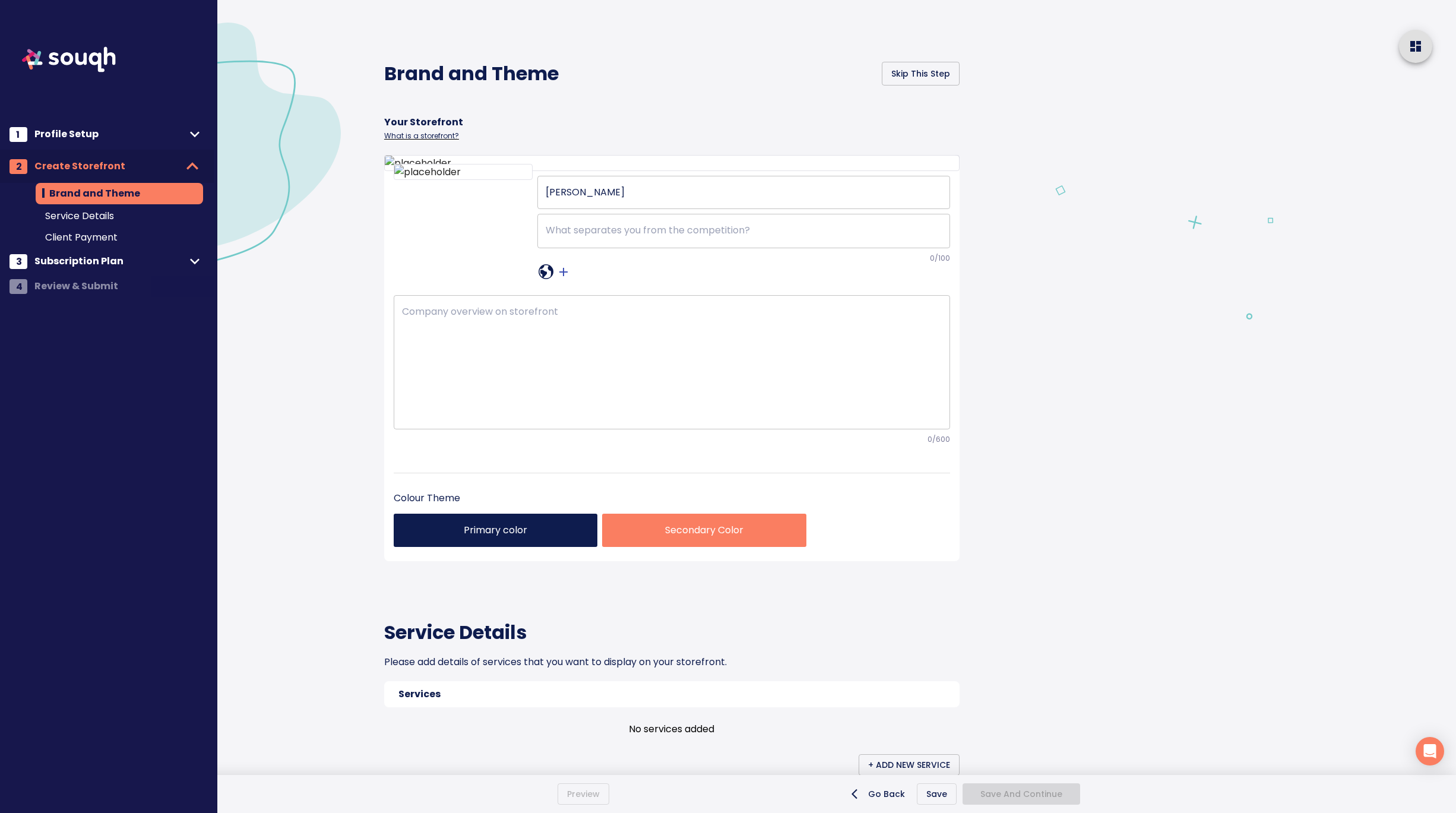
click at [1092, 494] on div at bounding box center [1249, 682] width 413 height 1365
click at [514, 134] on icon "upload picture" at bounding box center [511, 130] width 11 height 11
click at [0, 0] on input "file" at bounding box center [0, 0] width 0 height 0
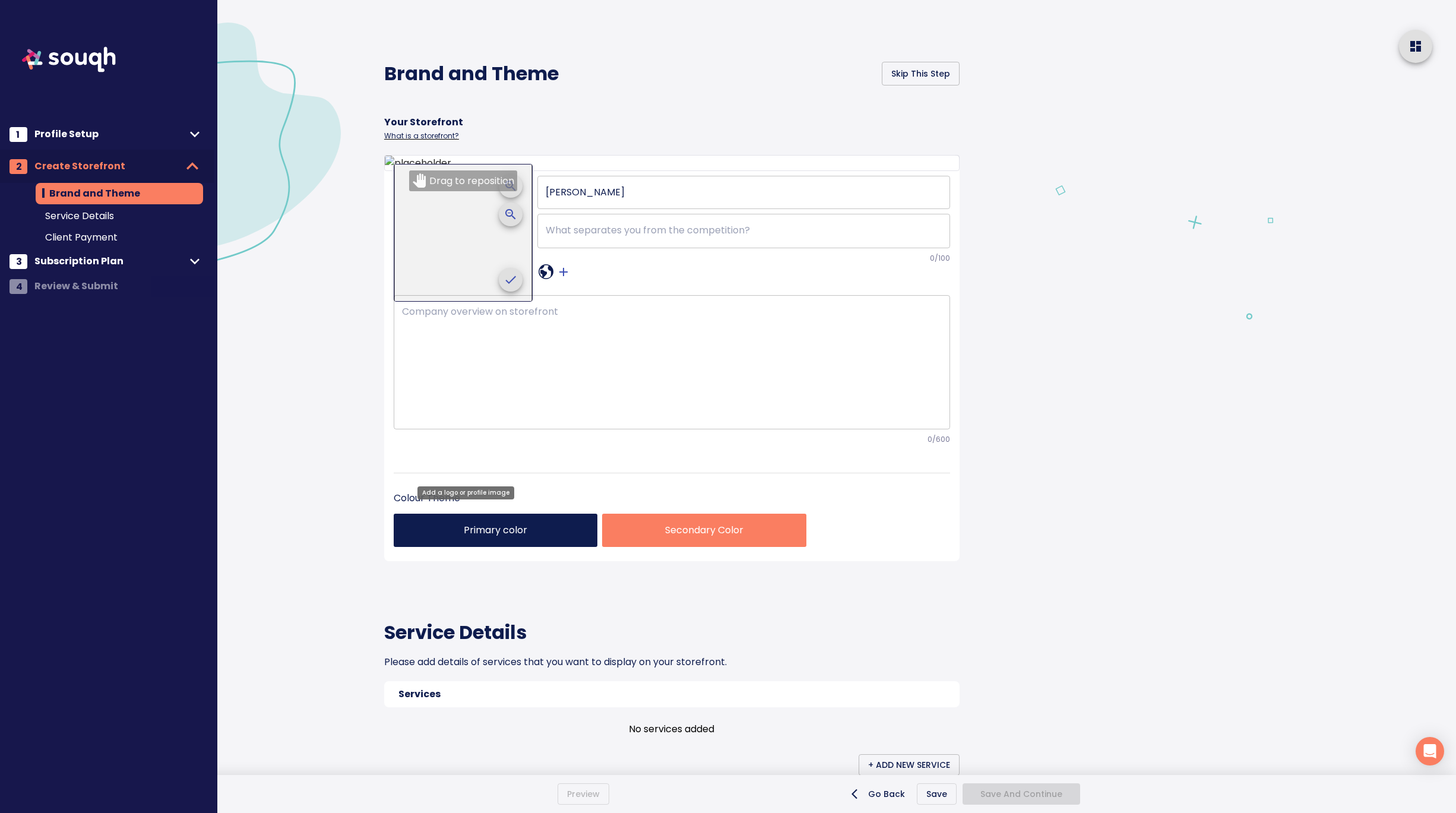
click at [512, 287] on icon "crop picture" at bounding box center [510, 280] width 14 height 14
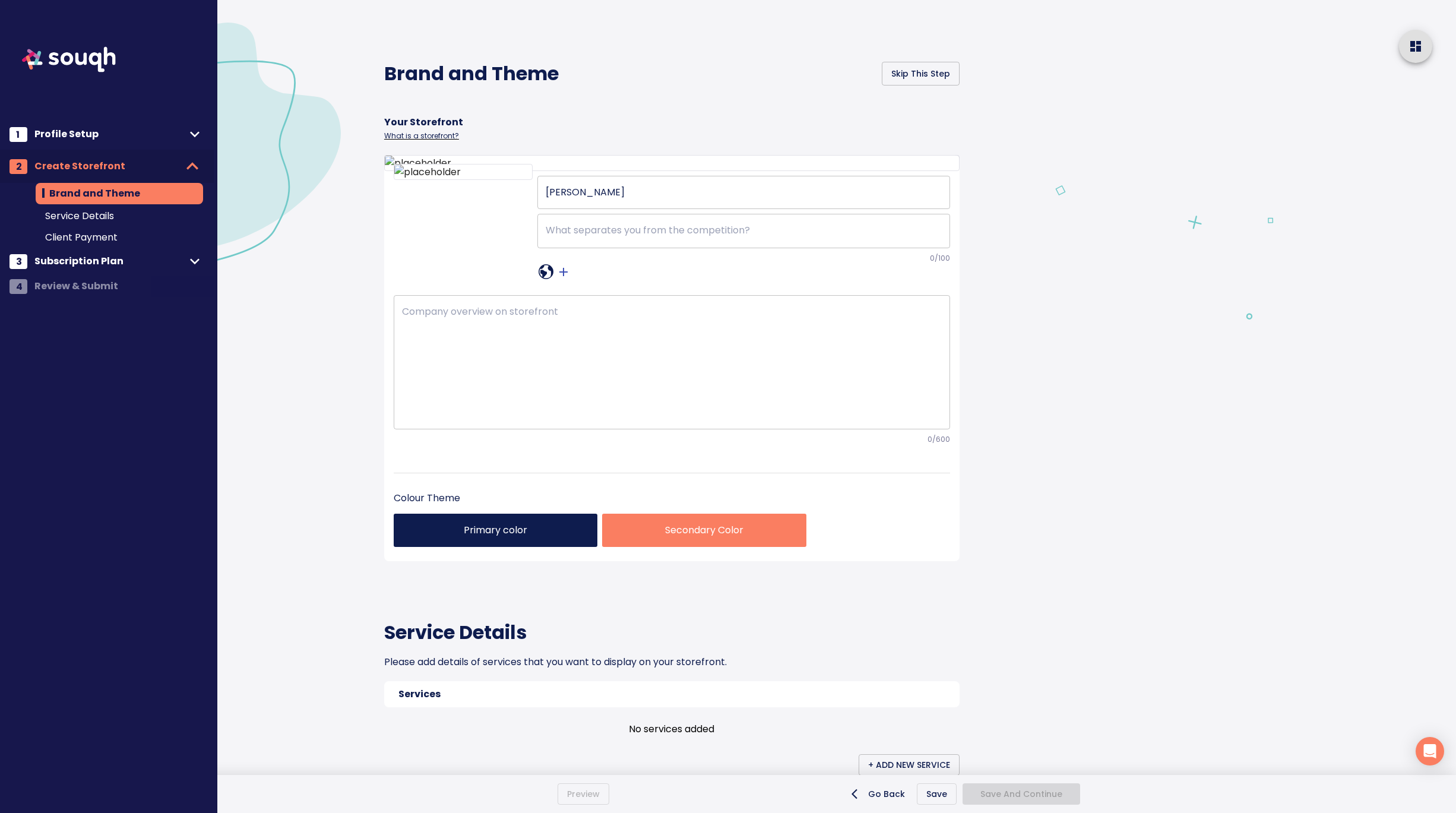
click at [1092, 450] on div at bounding box center [1249, 682] width 413 height 1365
click at [509, 134] on icon "upload picture" at bounding box center [511, 130] width 11 height 11
click at [0, 0] on input "file" at bounding box center [0, 0] width 0 height 0
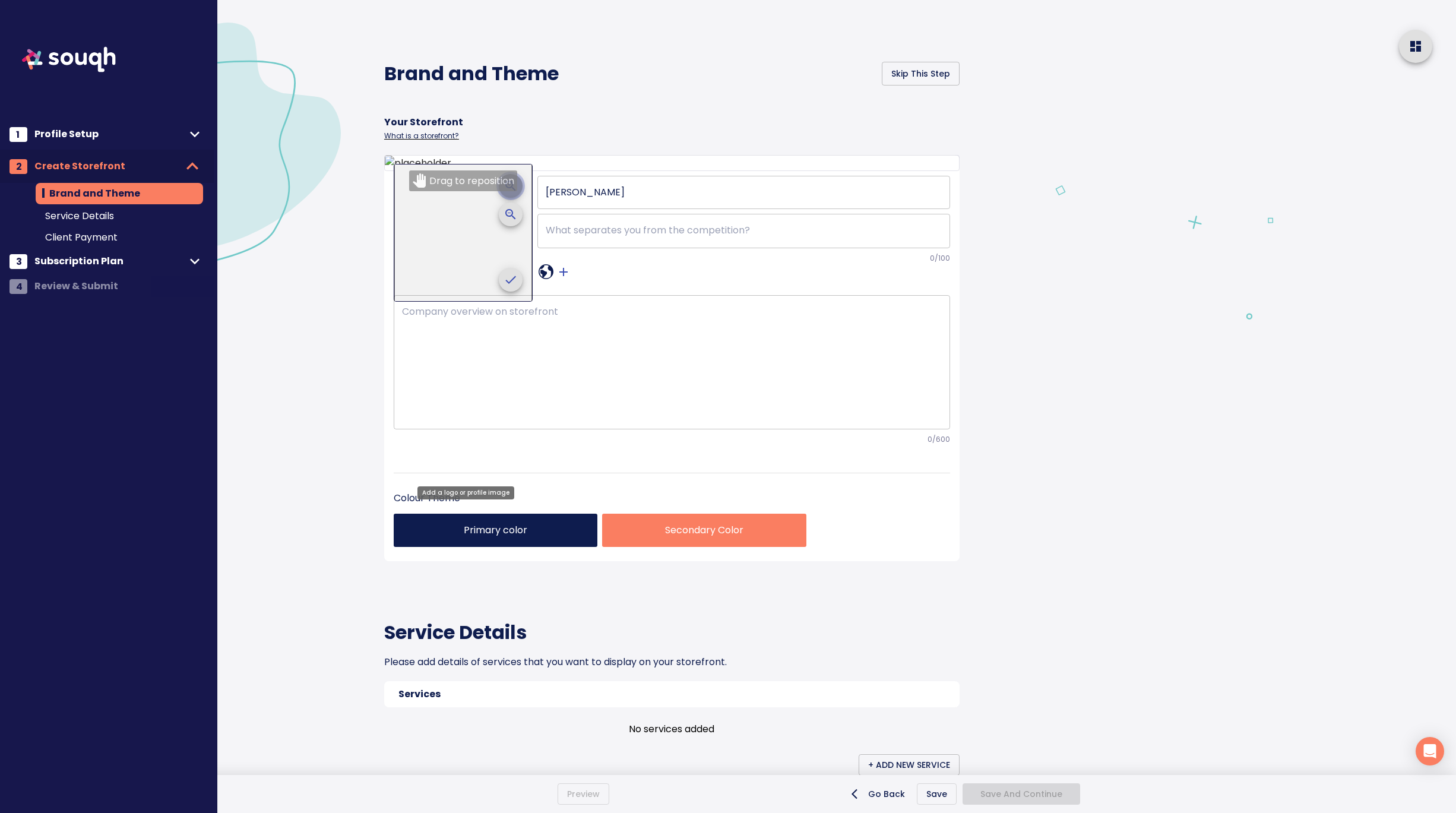
click at [516, 200] on span "crop picture" at bounding box center [510, 185] width 29 height 29
click at [512, 283] on icon "crop picture" at bounding box center [511, 279] width 11 height 8
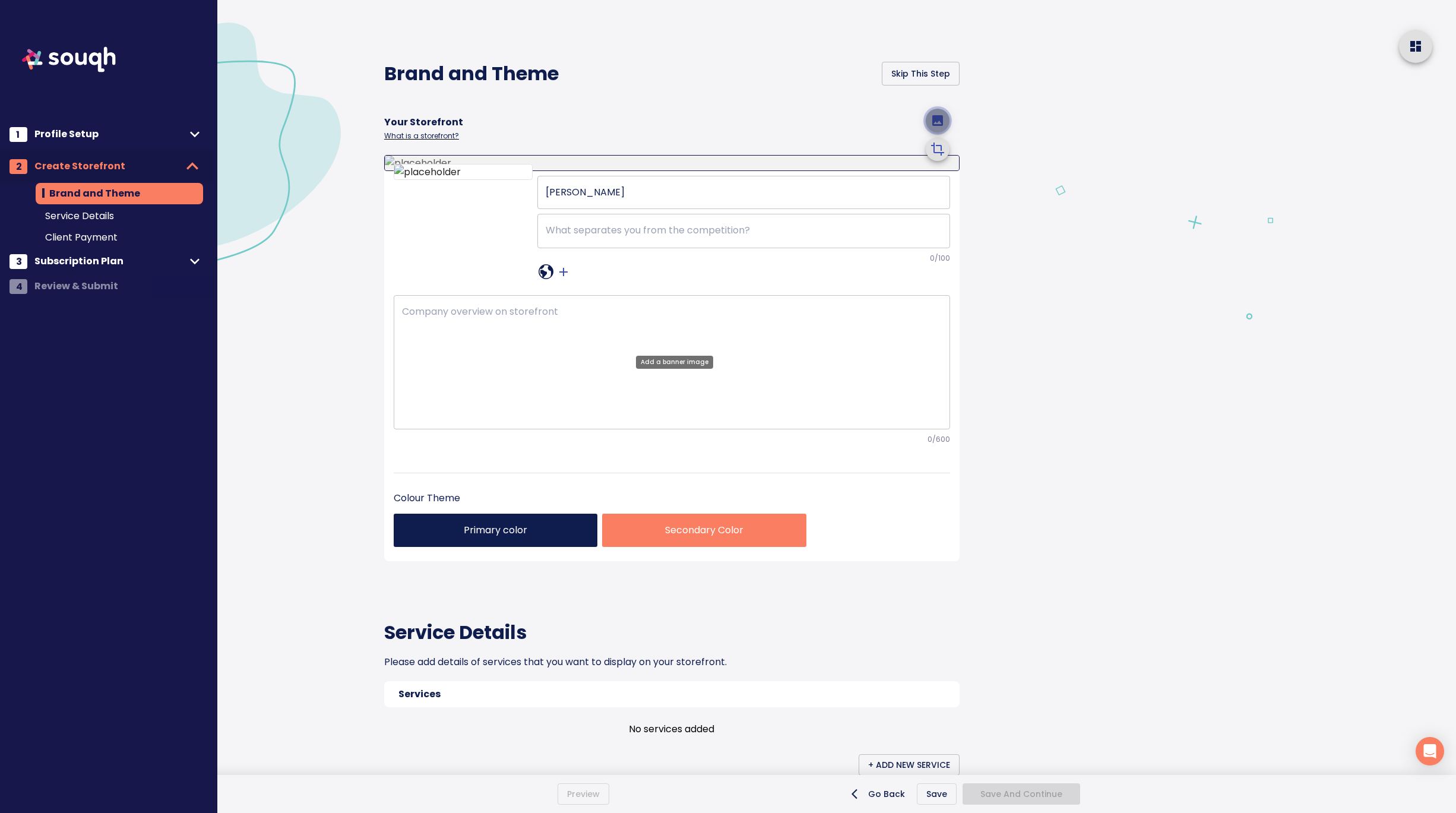
click at [933, 126] on icon "upload picture" at bounding box center [937, 121] width 11 height 11
click at [0, 0] on input "file" at bounding box center [0, 0] width 0 height 0
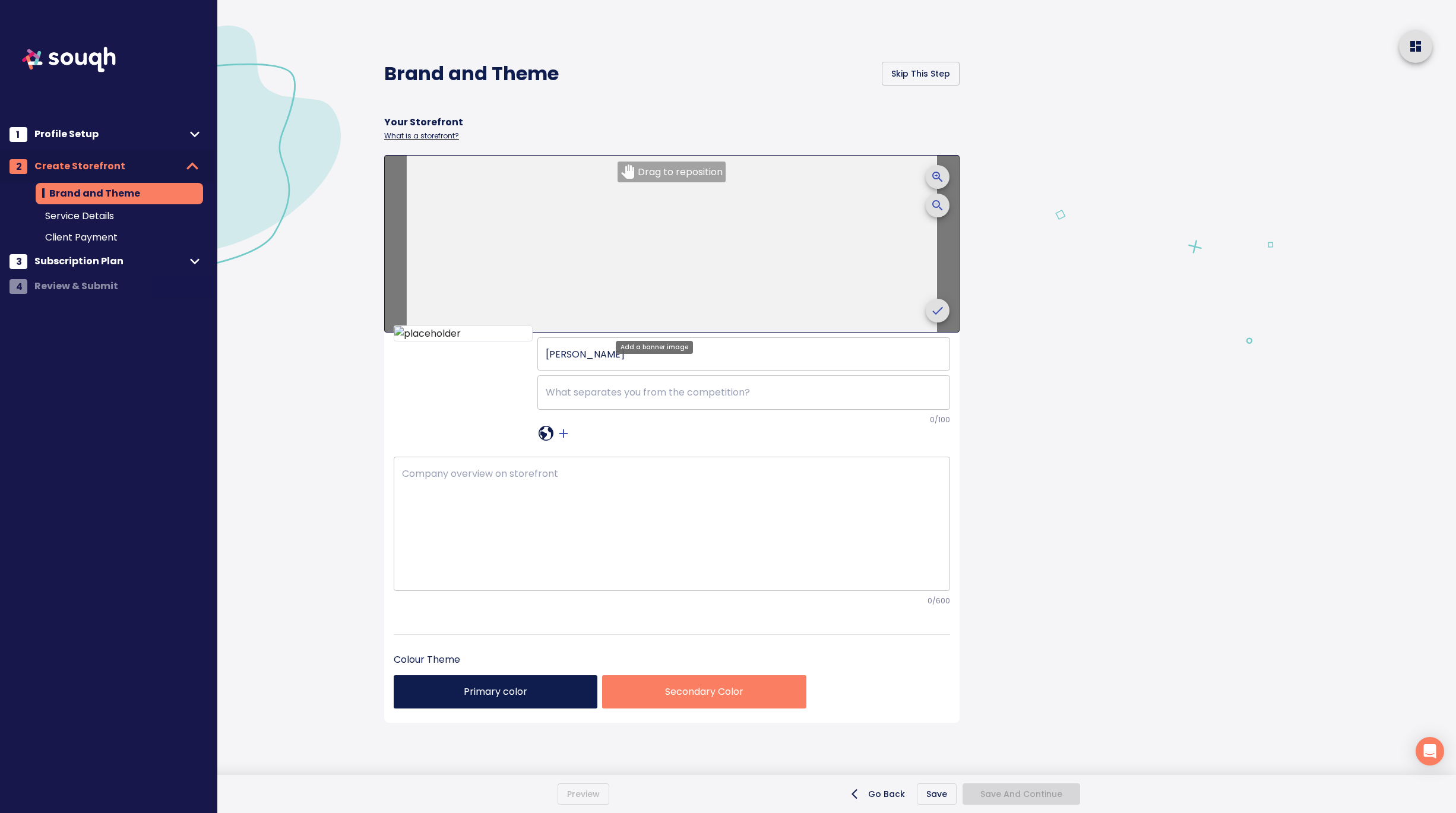
drag, startPoint x: 836, startPoint y: 243, endPoint x: 836, endPoint y: 219, distance: 24.0
click at [836, 219] on div at bounding box center [671, 243] width 529 height 176
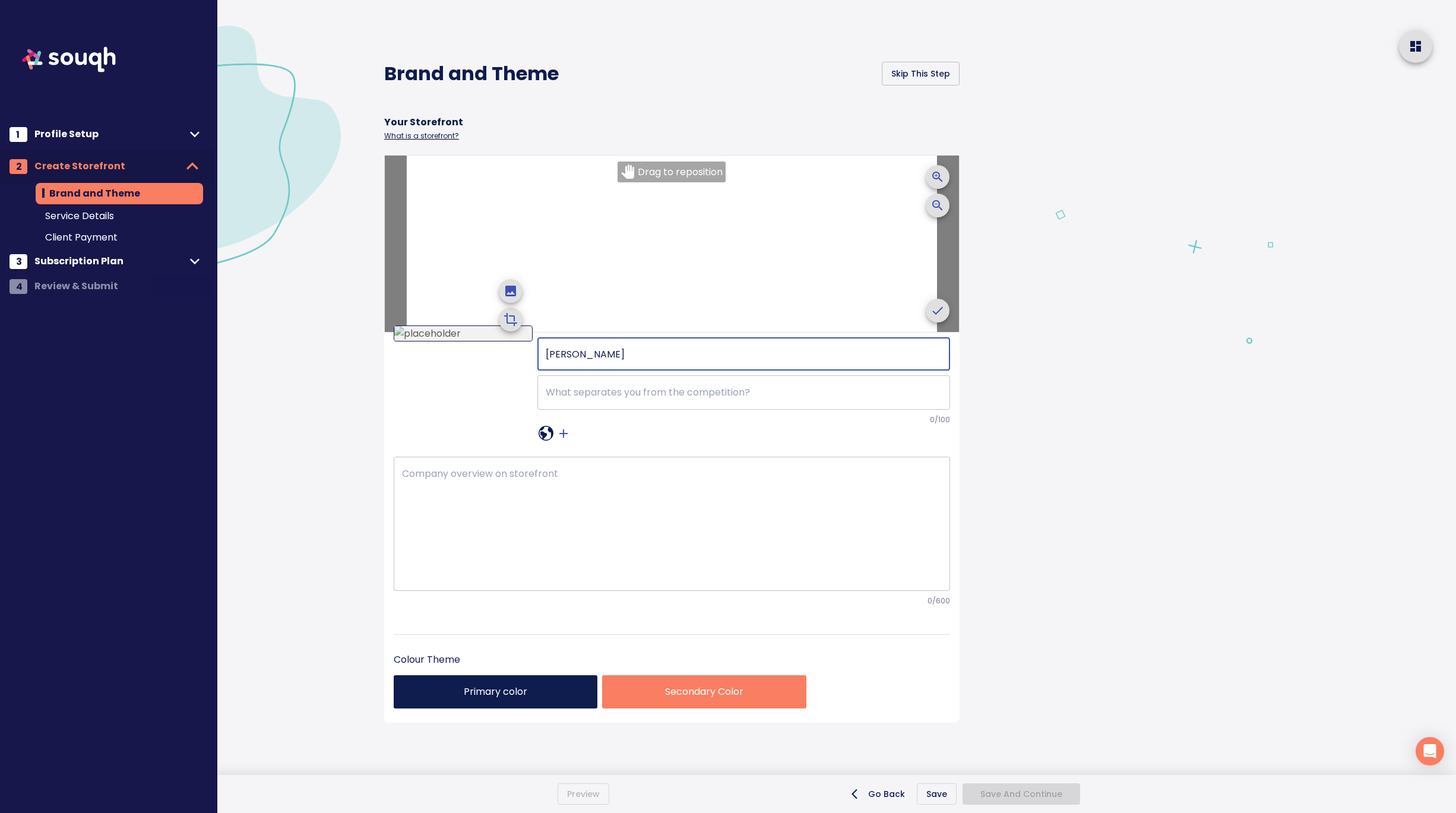
drag, startPoint x: 611, startPoint y: 358, endPoint x: 508, endPoint y: 355, distance: 103.0
click at [485, 355] on div "Nazek Tawfiq ​ x ​ 0 /100" at bounding box center [672, 387] width 556 height 110
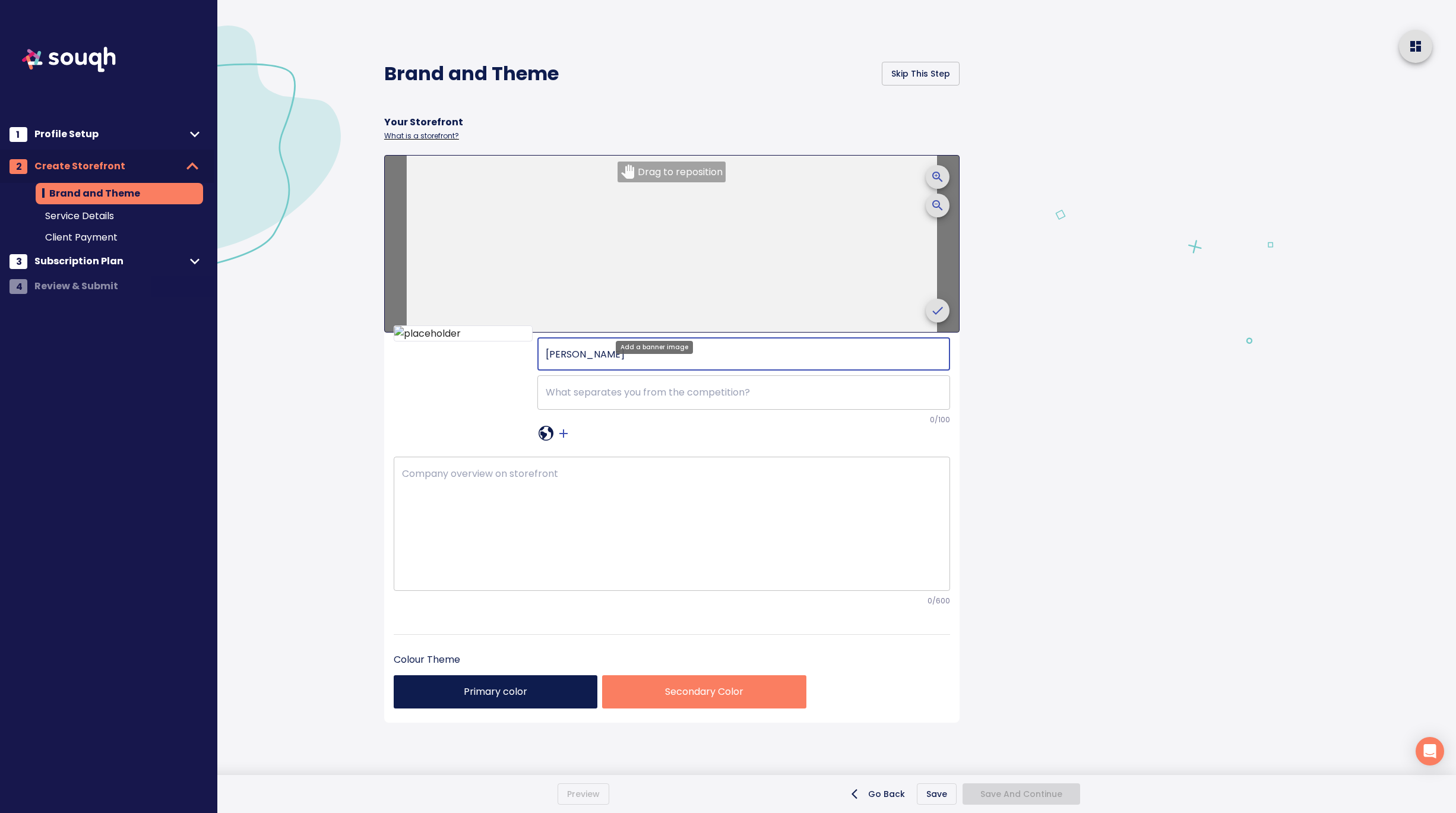
click at [923, 309] on span "crop picture" at bounding box center [937, 310] width 29 height 29
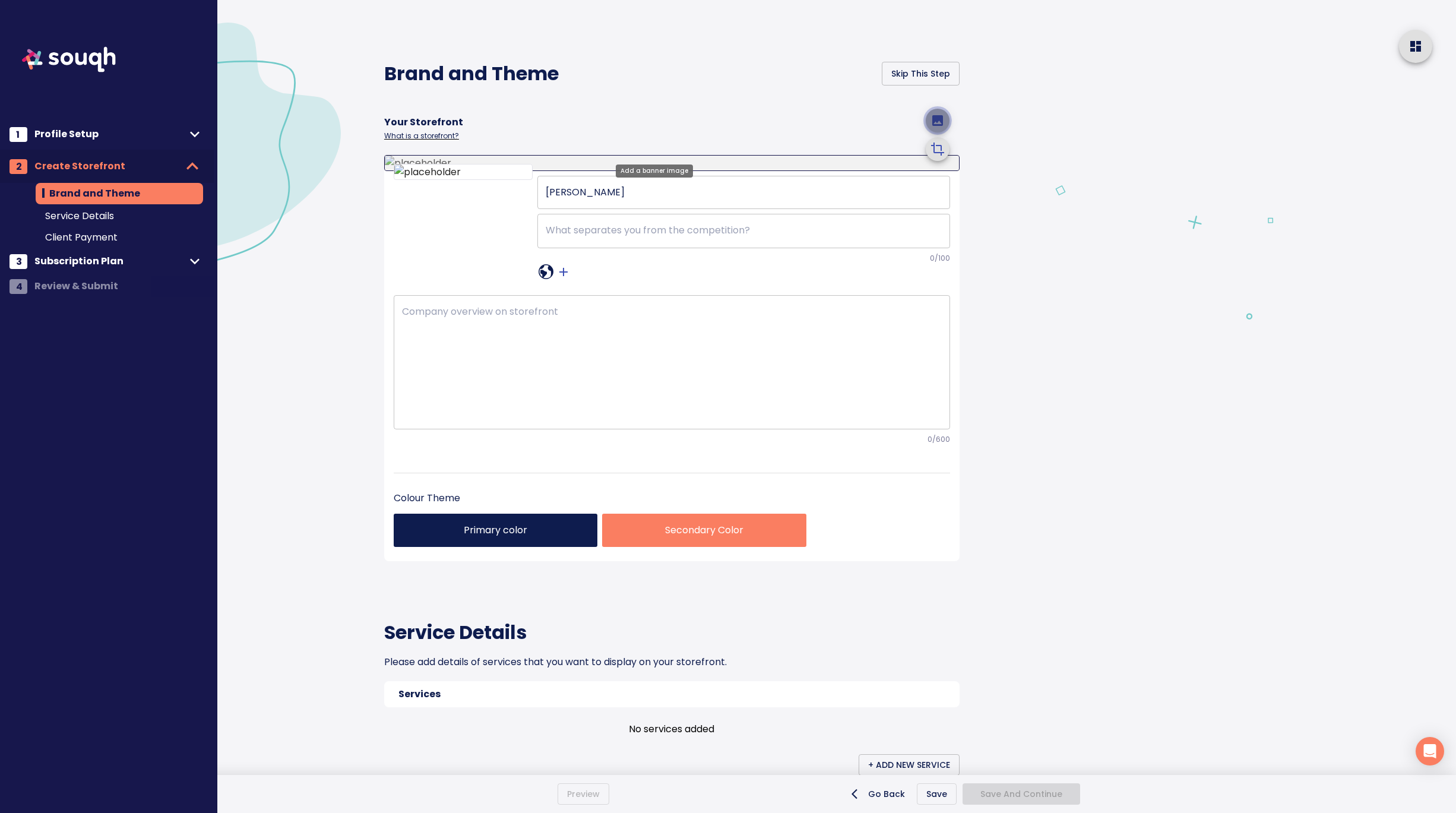
click at [941, 126] on icon "upload picture" at bounding box center [937, 121] width 11 height 11
click at [0, 0] on input "file" at bounding box center [0, 0] width 0 height 0
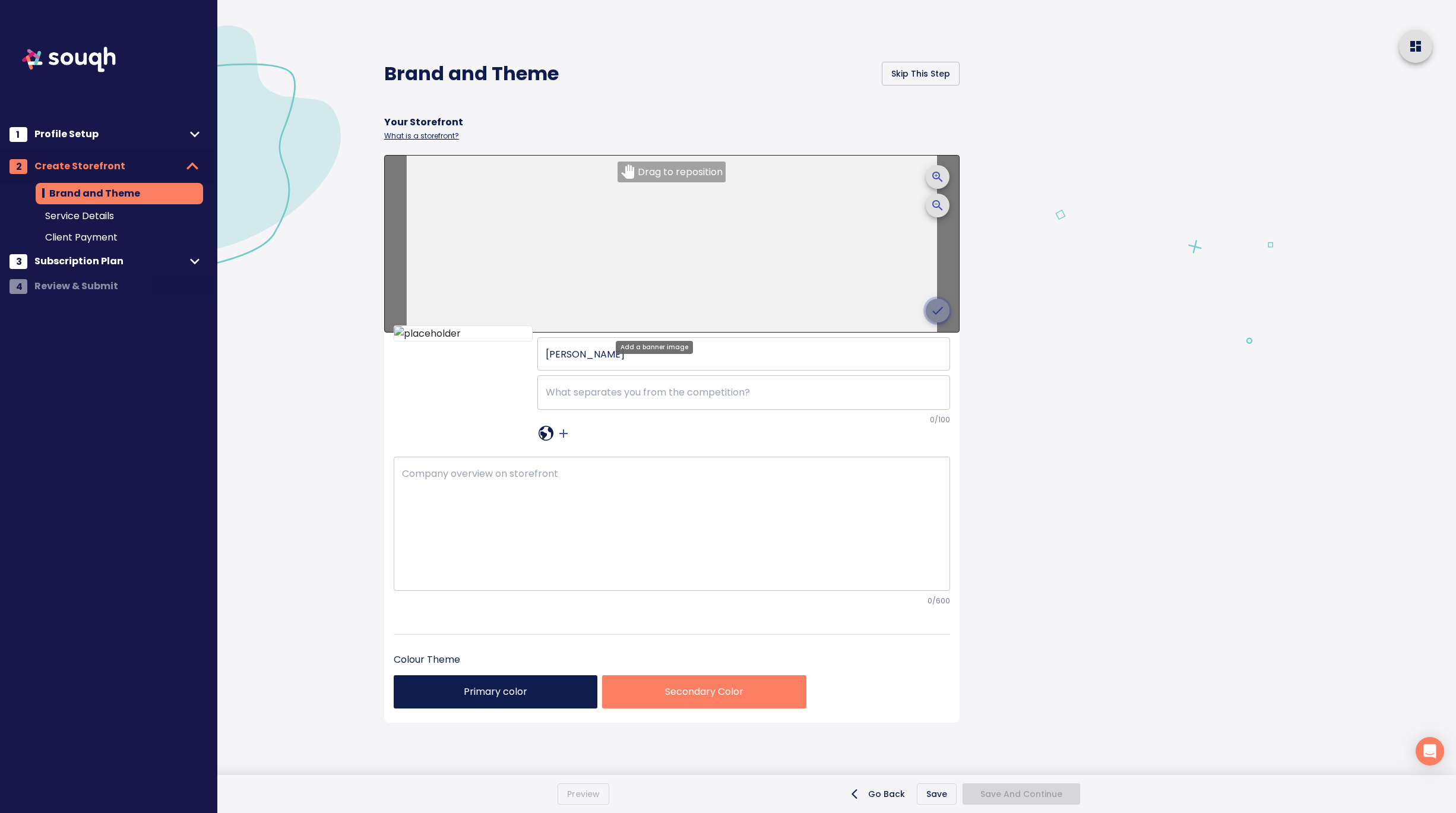
click at [930, 306] on icon "crop picture" at bounding box center [937, 311] width 14 height 14
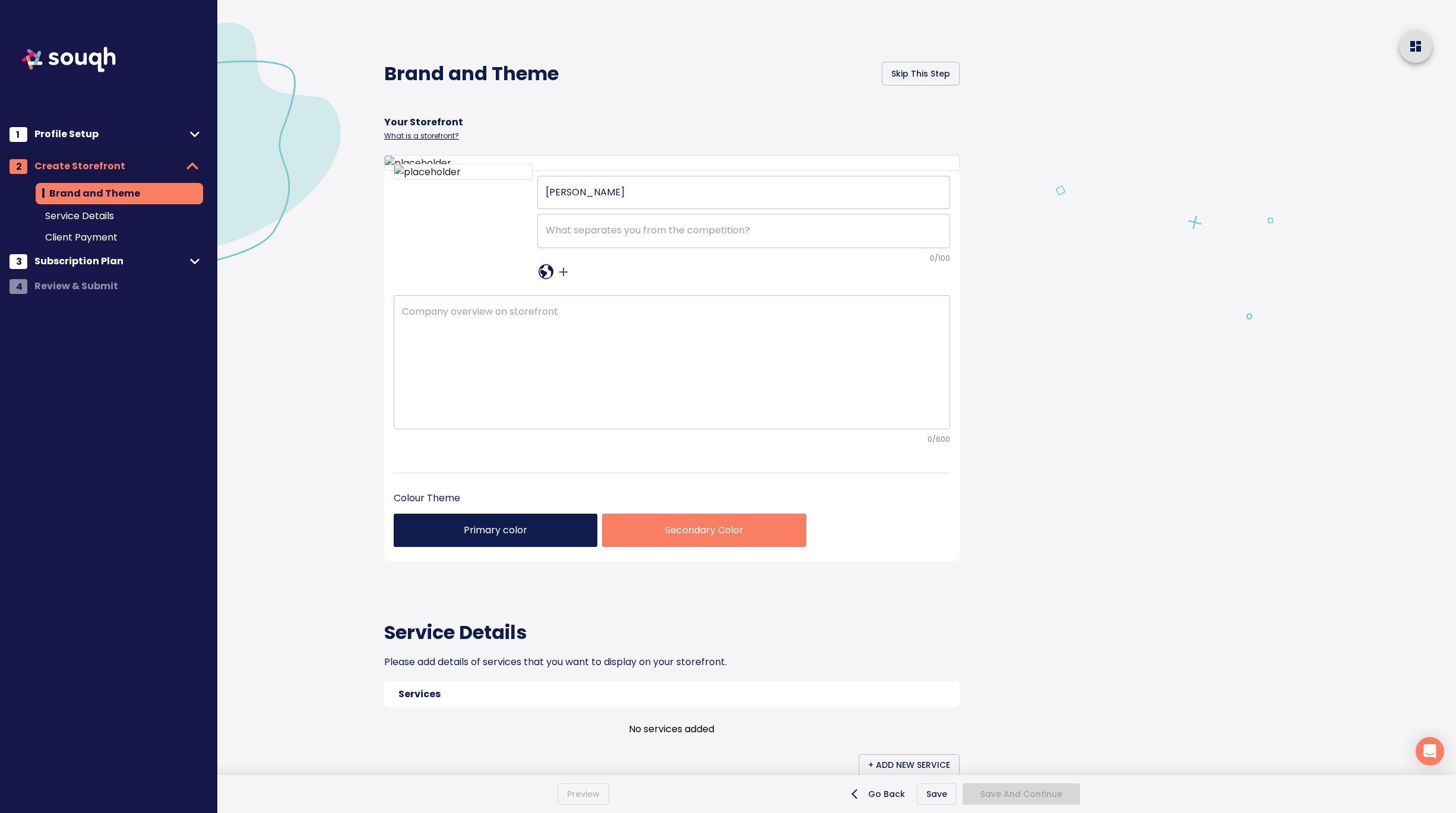
click at [1015, 318] on div "Brand and Theme Skip This Step Your Storefront What is a storefront? Nazek Tawf…" at bounding box center [699, 682] width 658 height 1365
click at [606, 236] on textarea at bounding box center [743, 230] width 396 height 12
paste textarea "Design-Driven. People-Focused. Real Estate with Heart."
type textarea "Design-Driven. People-Focused. Real Estate with Heart."
click at [649, 418] on textarea at bounding box center [672, 362] width 539 height 112
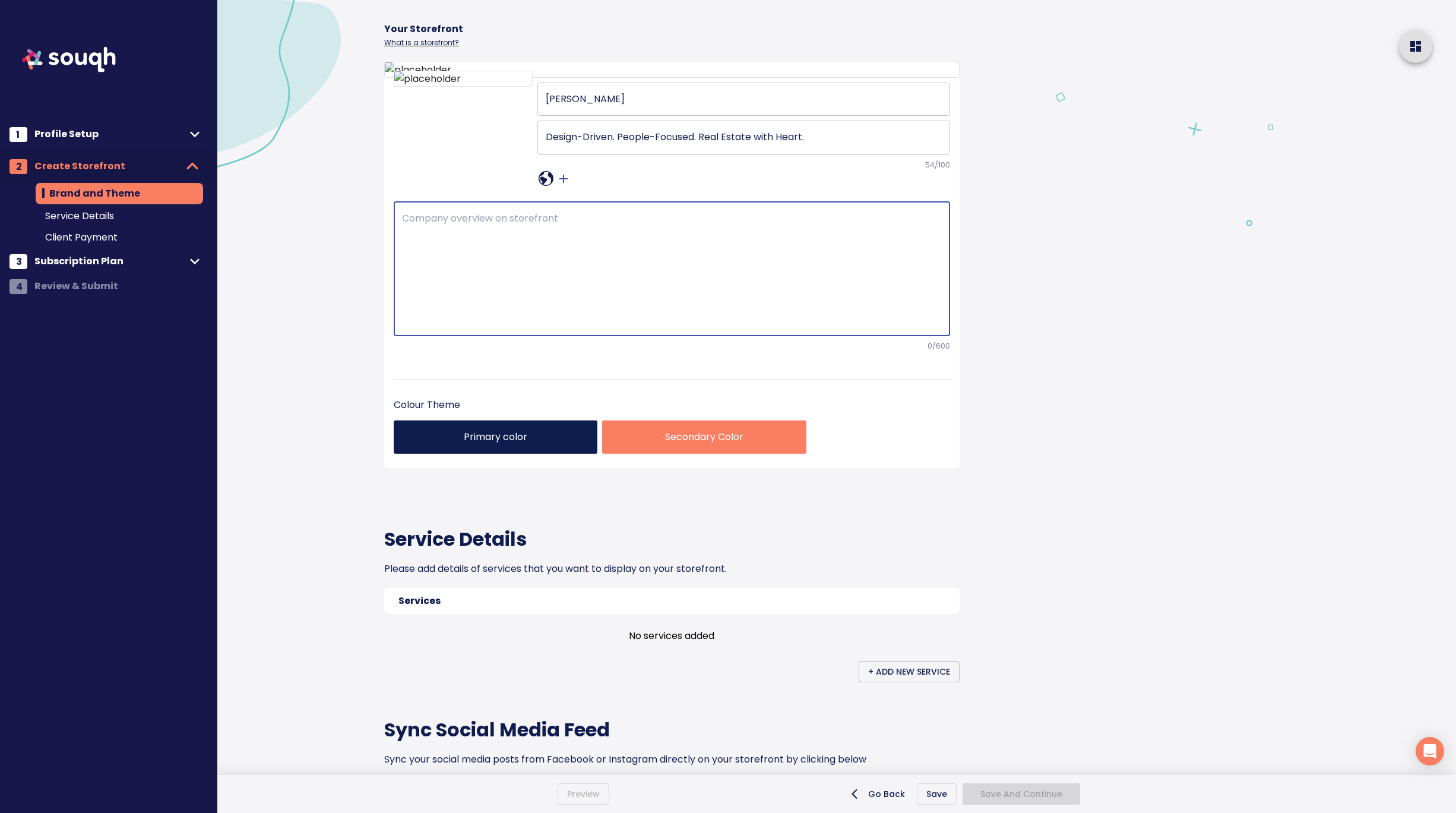
scroll to position [102, 0]
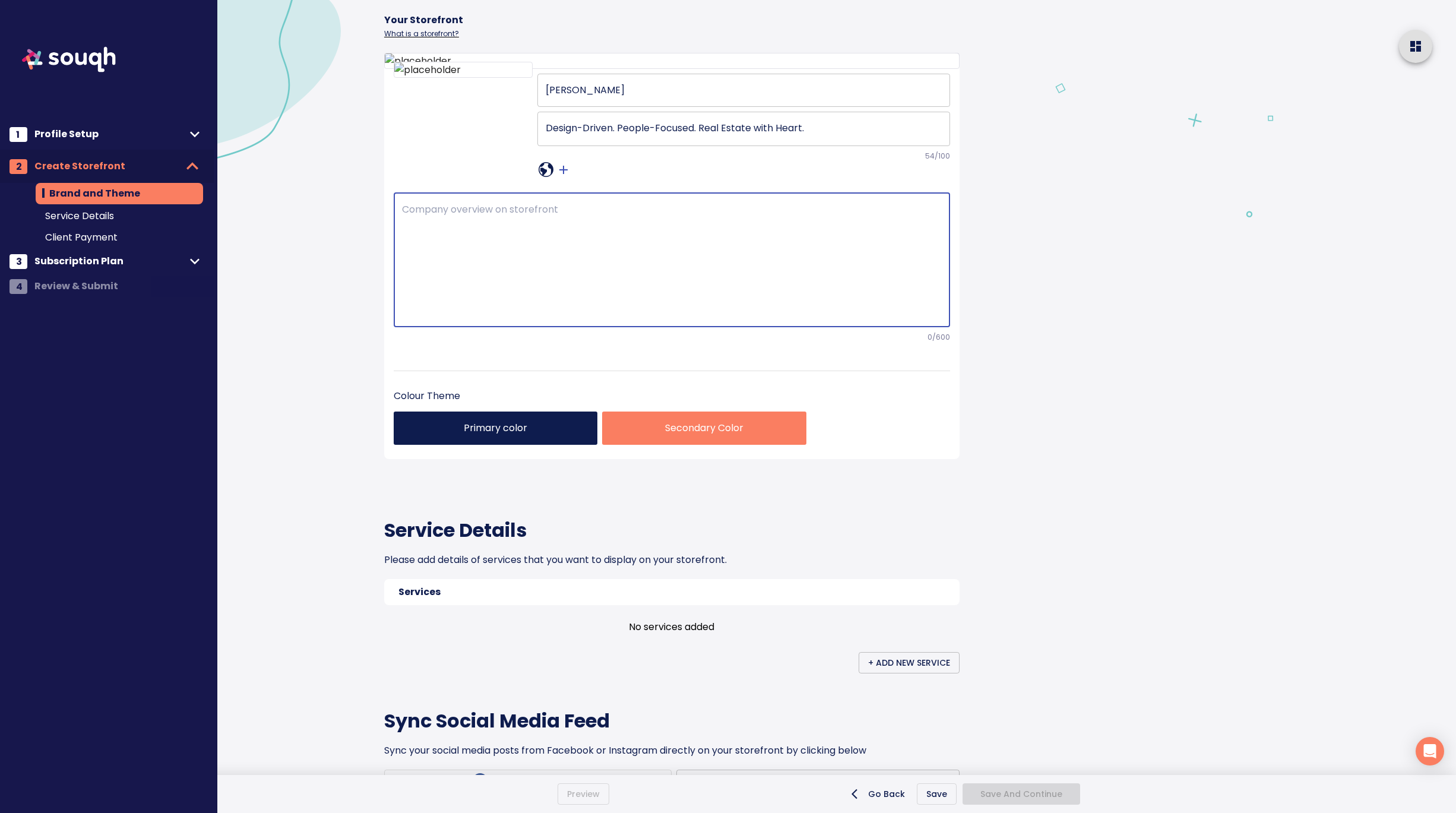
click at [597, 316] on textarea at bounding box center [672, 259] width 539 height 112
click at [503, 316] on textarea at bounding box center [672, 259] width 539 height 112
paste textarea "Nazek brings a fresh, design-driven perspective to real estate. With a backgrou…"
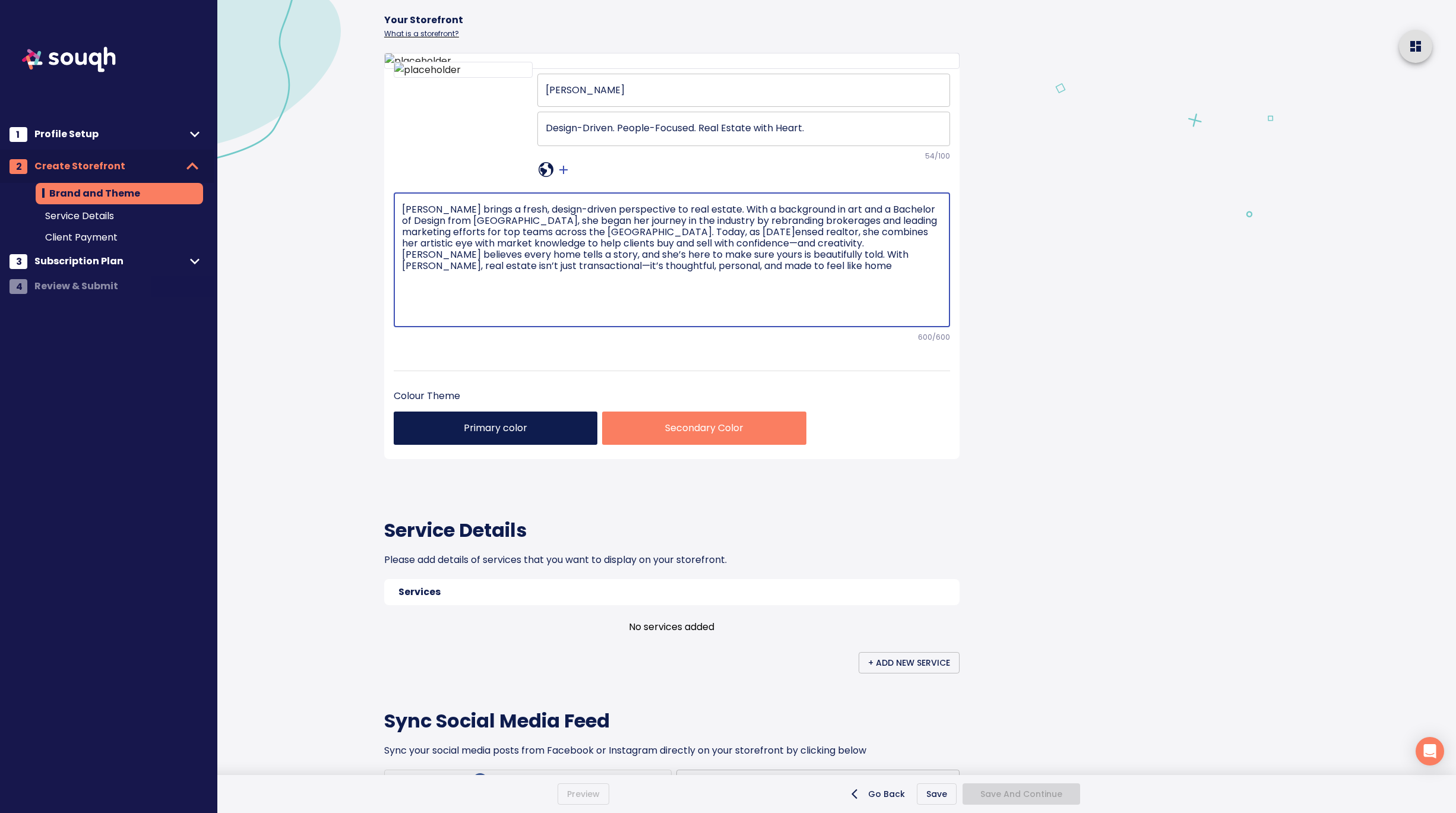
click at [698, 316] on textarea "Nazek brings a fresh, design-driven perspective to real estate. With a backgrou…" at bounding box center [672, 259] width 539 height 112
click at [719, 316] on textarea "Nazek brings a fresh, design-driven perspective to real estate. With a backgrou…" at bounding box center [672, 259] width 539 height 112
click at [696, 316] on textarea "Nazek brings a fresh, design-driven perspective to real estate. With a backgrou…" at bounding box center [672, 259] width 539 height 112
click at [699, 316] on textarea "Nazek brings a fresh, design-driven perspective to real estate. With a backgrou…" at bounding box center [672, 259] width 539 height 112
click at [688, 316] on textarea "Nazek brings a fresh, design-driven perspective to real estate. With a backgrou…" at bounding box center [672, 259] width 539 height 112
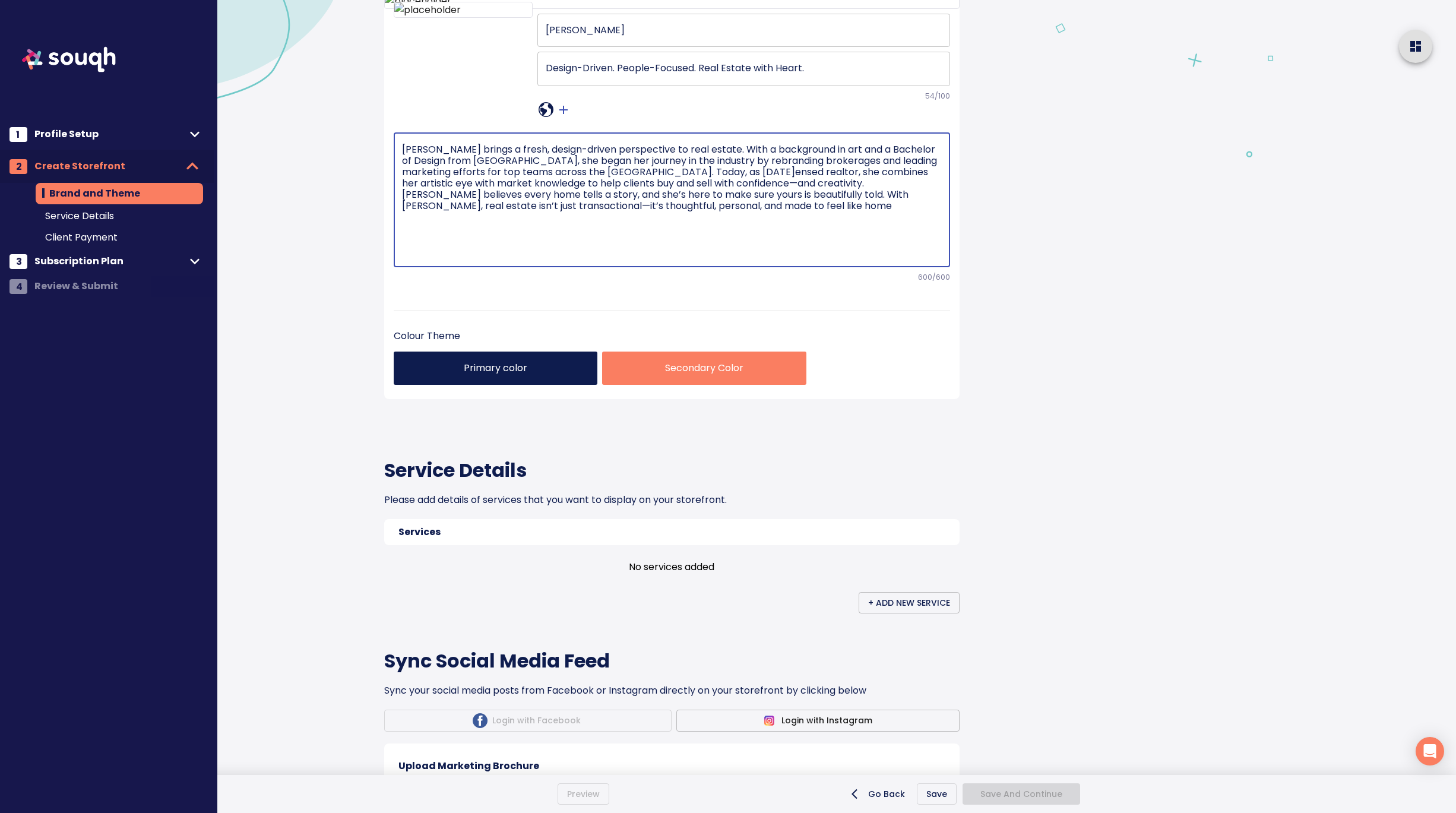
scroll to position [162, 0]
type textarea "Nazek brings a fresh, design-driven perspective to real estate. With a backgrou…"
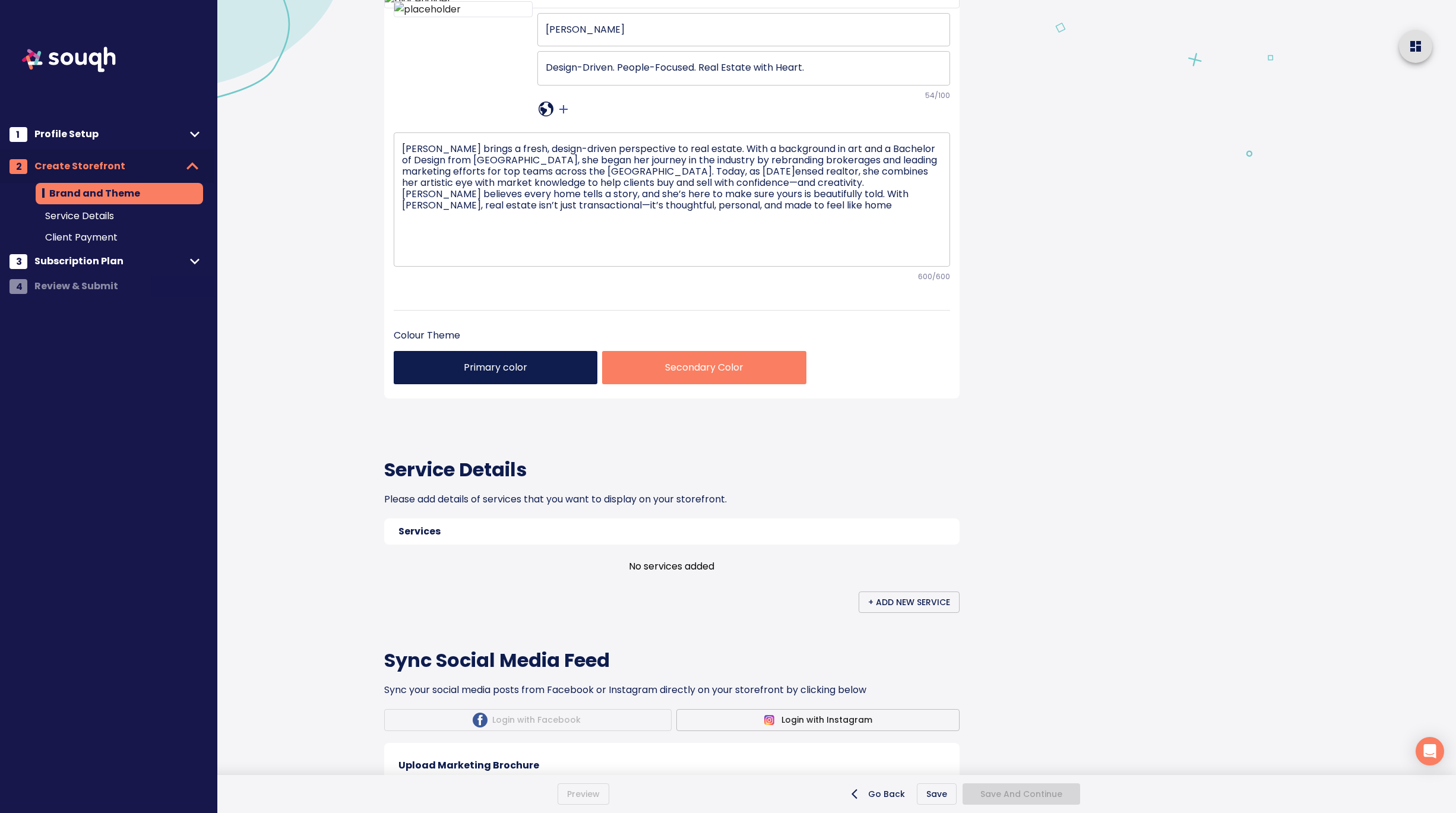
click at [515, 375] on p "Primary color" at bounding box center [495, 367] width 185 height 14
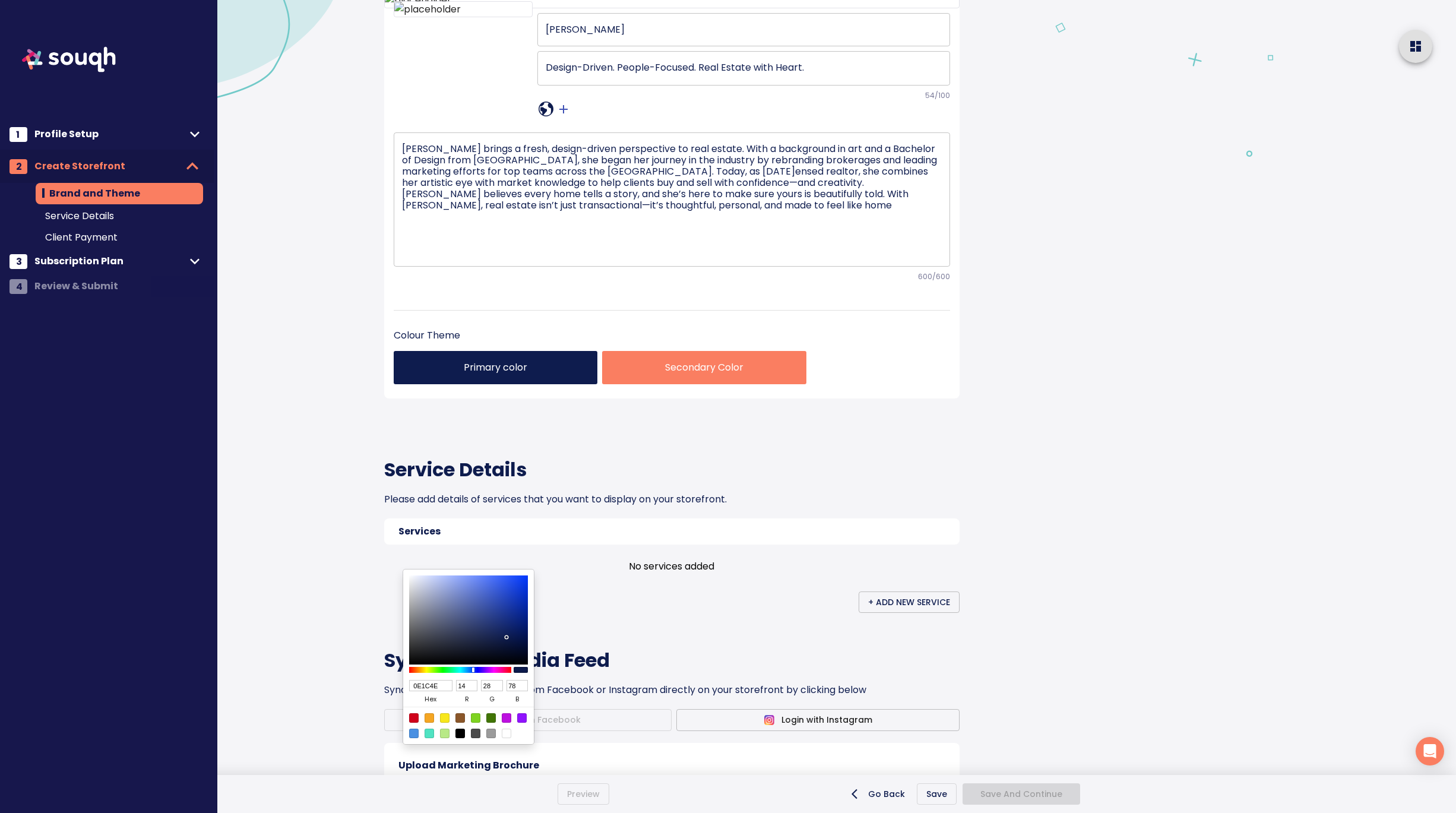
type input "0F1E53"
type input "15"
type input "30"
type input "83"
type input "162453"
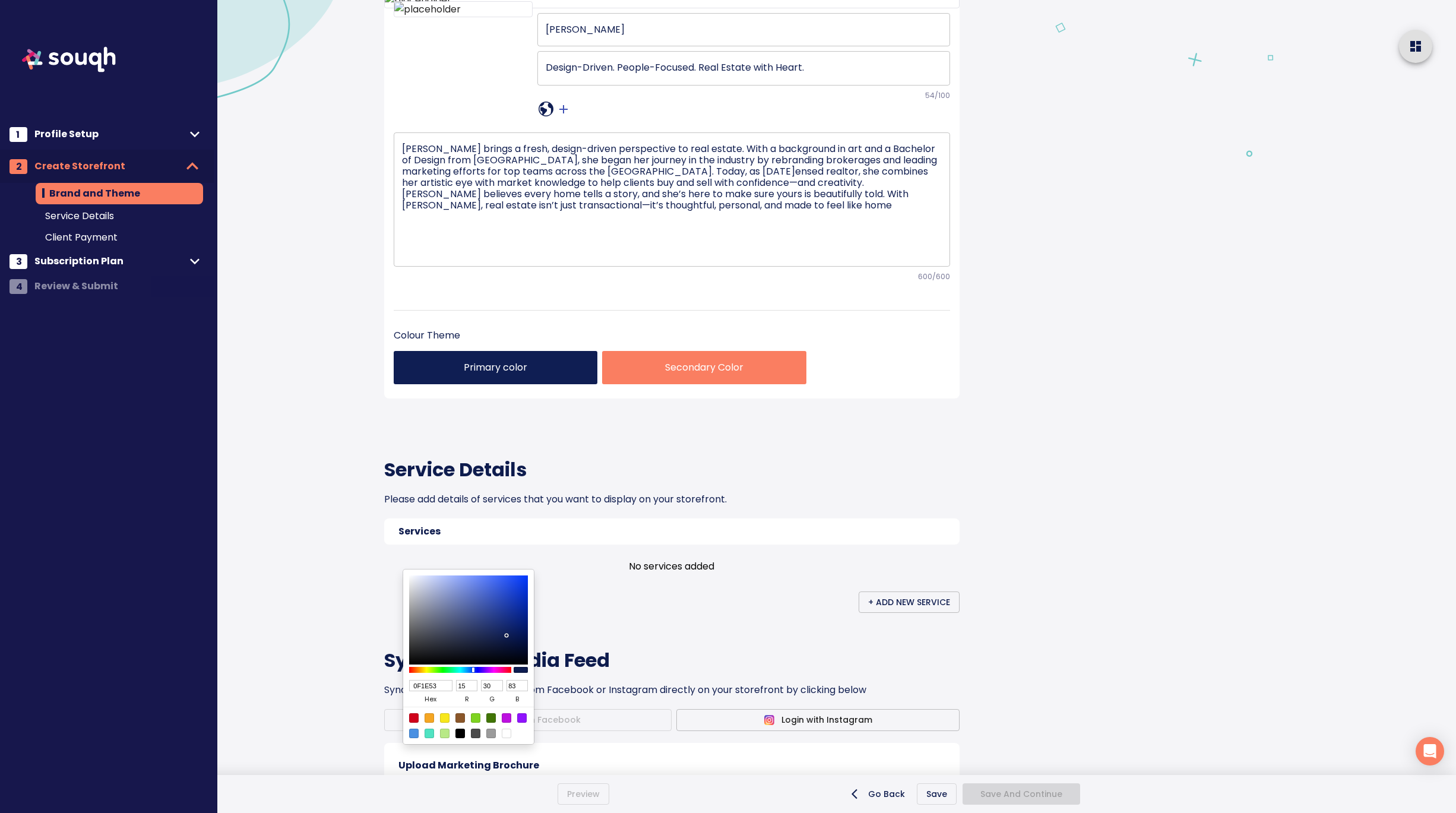
type input "22"
type input "36"
type input "2C3553"
type input "44"
type input "53"
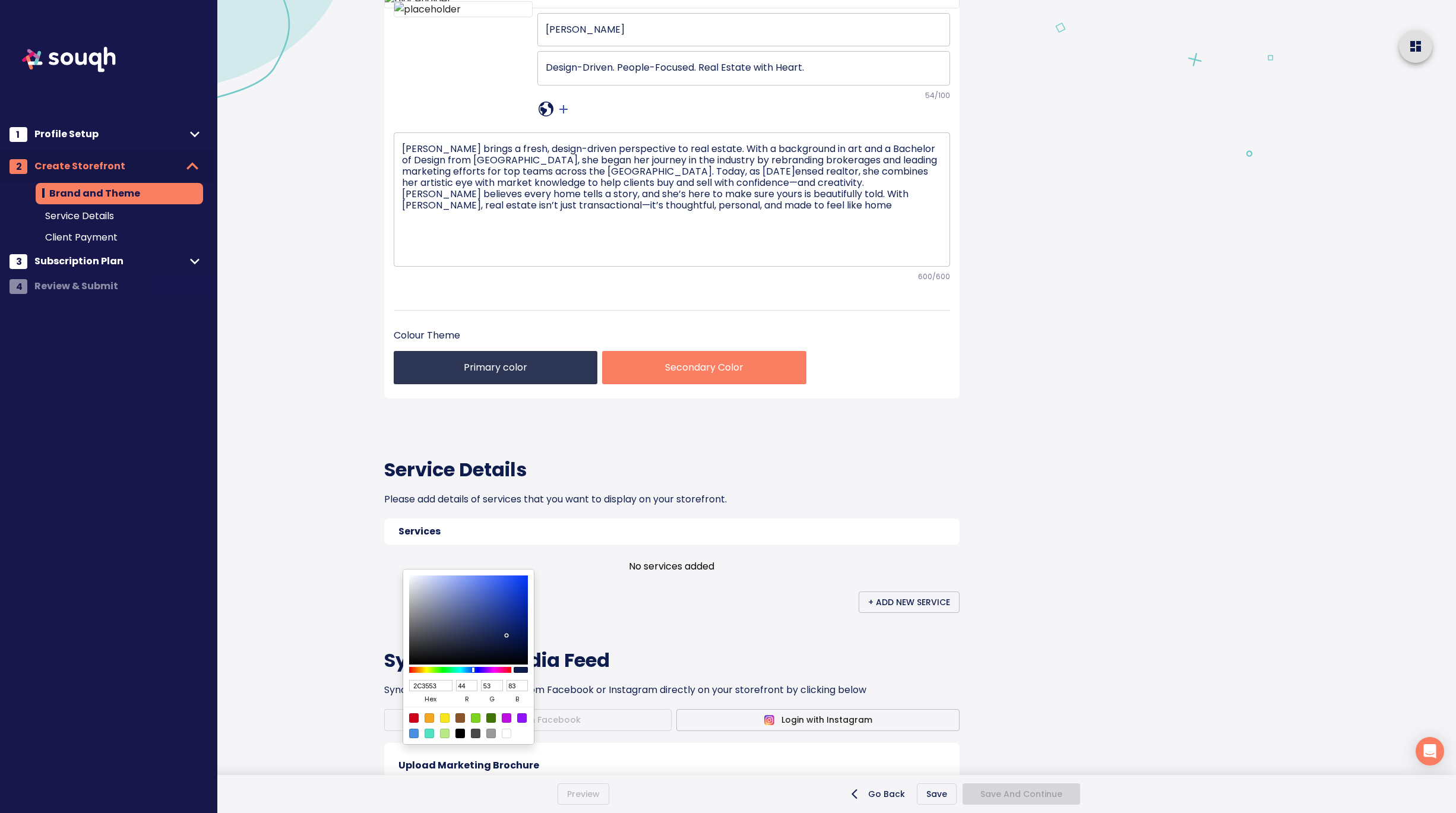
type input "42475A"
type input "66"
type input "71"
type input "90"
type input "4C505D"
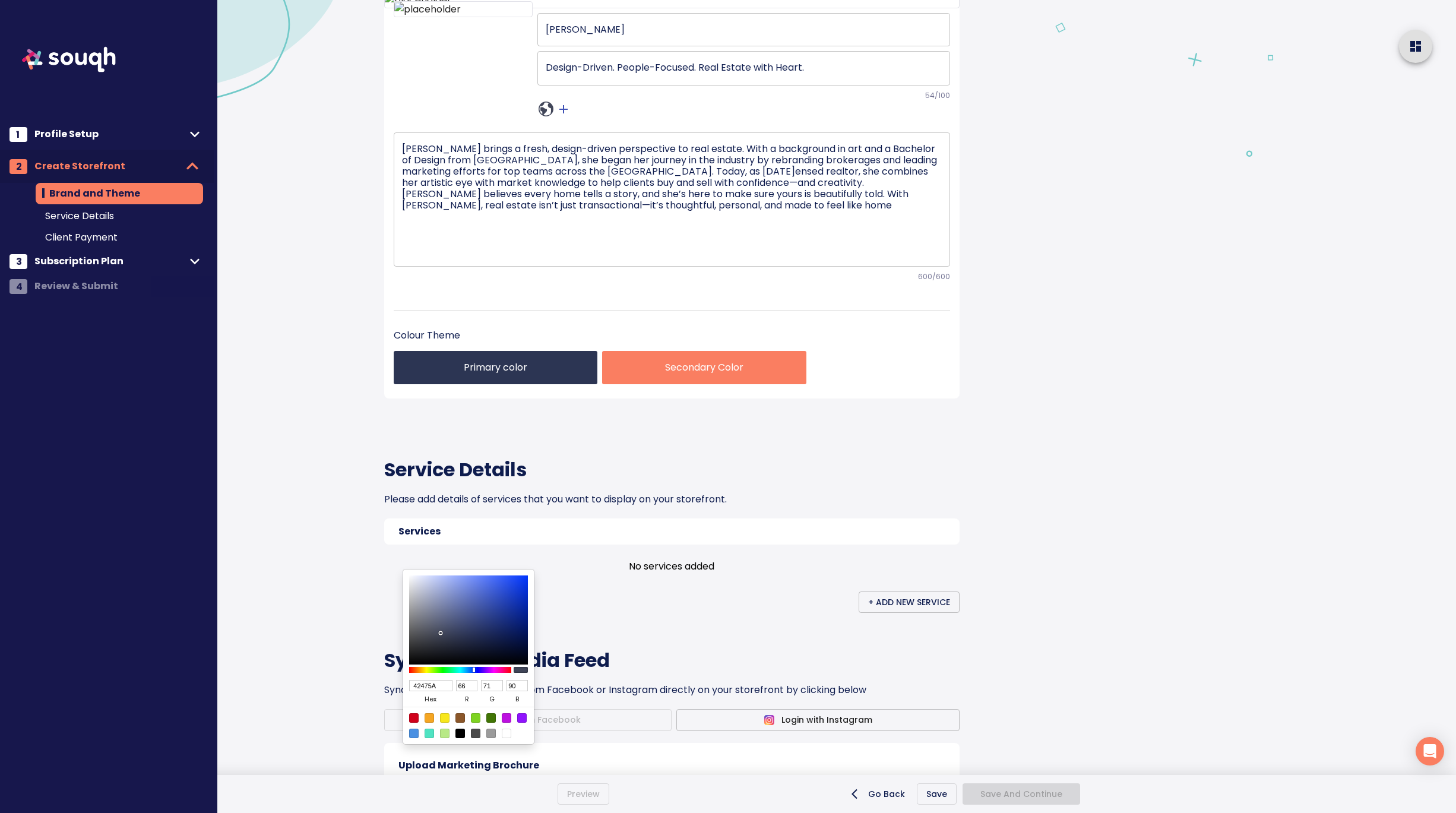
type input "76"
type input "80"
type input "93"
type input "54565D"
type input "84"
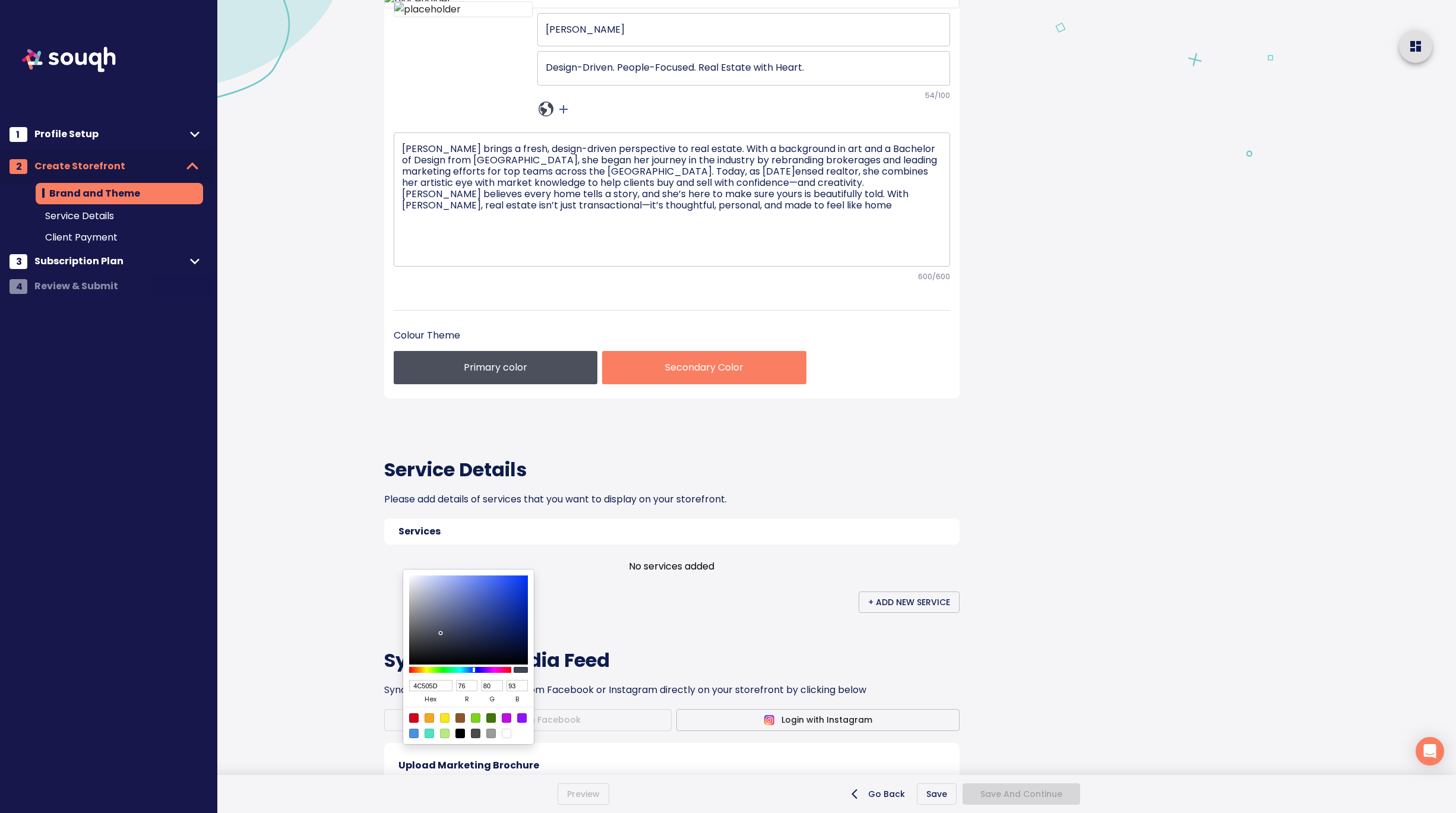
type input "86"
type input "58595D"
type input "88"
type input "89"
type input "5B5C61"
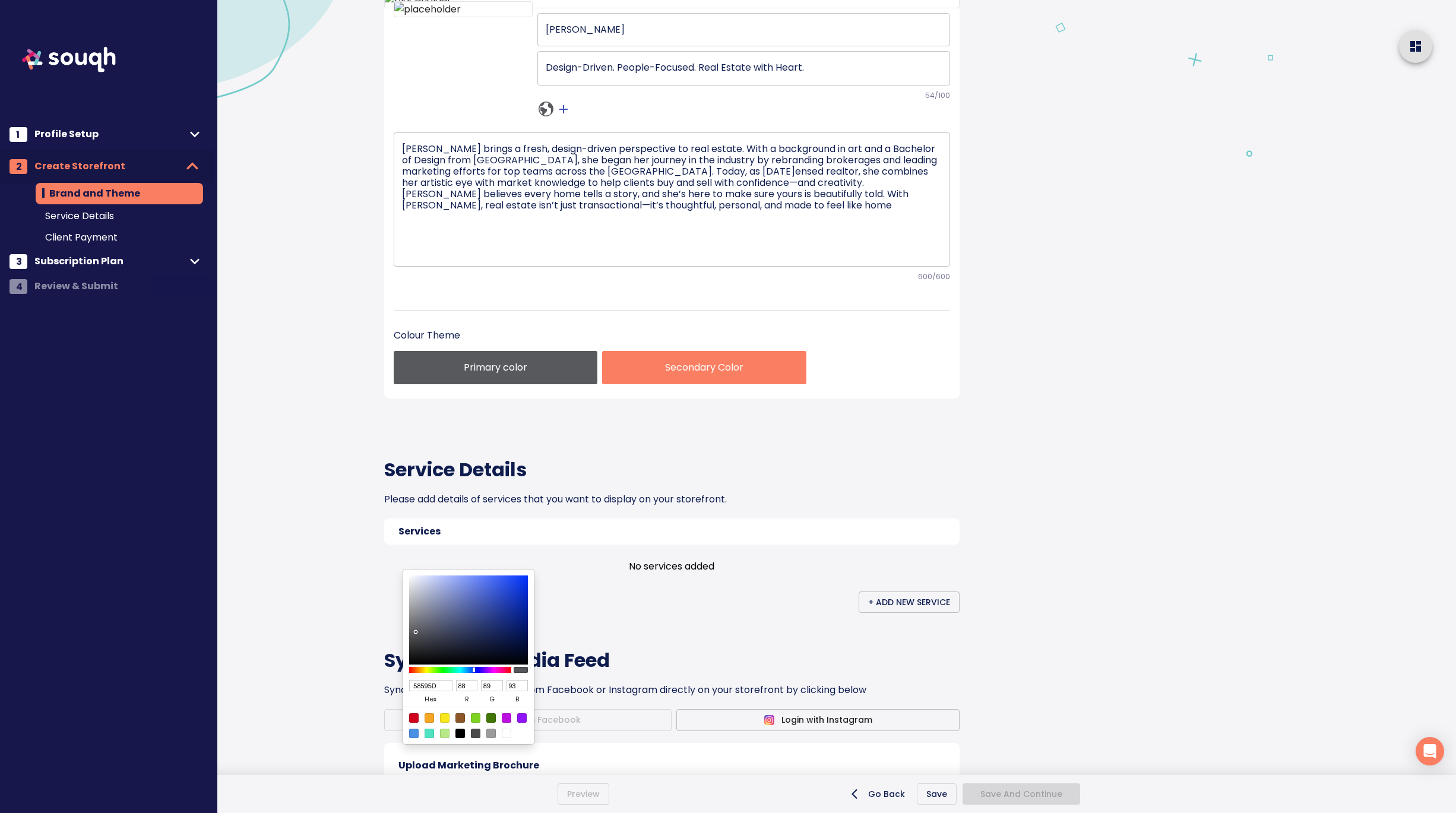
type input "91"
type input "92"
type input "97"
type input "63646B"
type input "99"
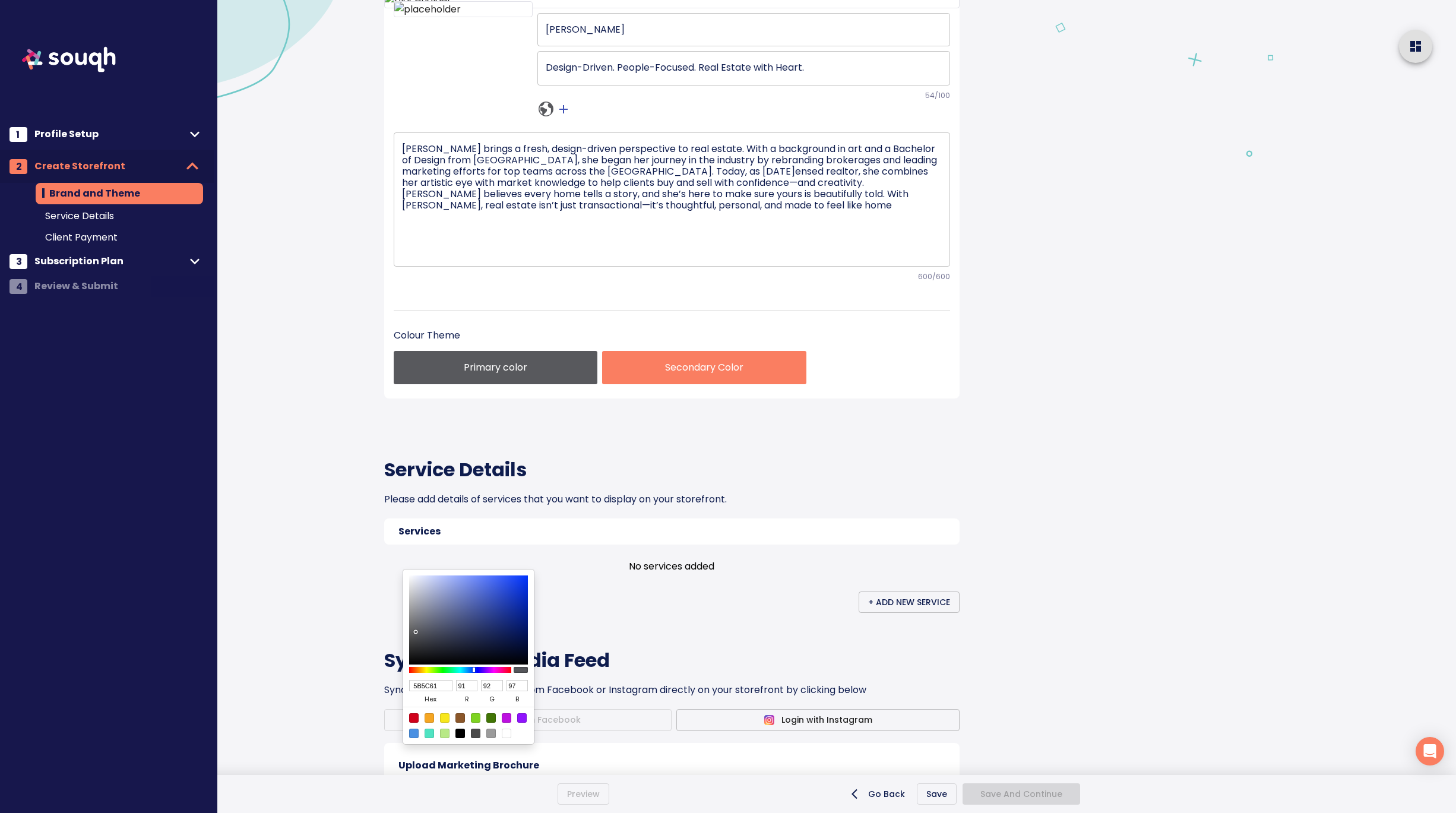
type input "100"
type input "107"
type input "6B6D7A"
type input "107"
type input "109"
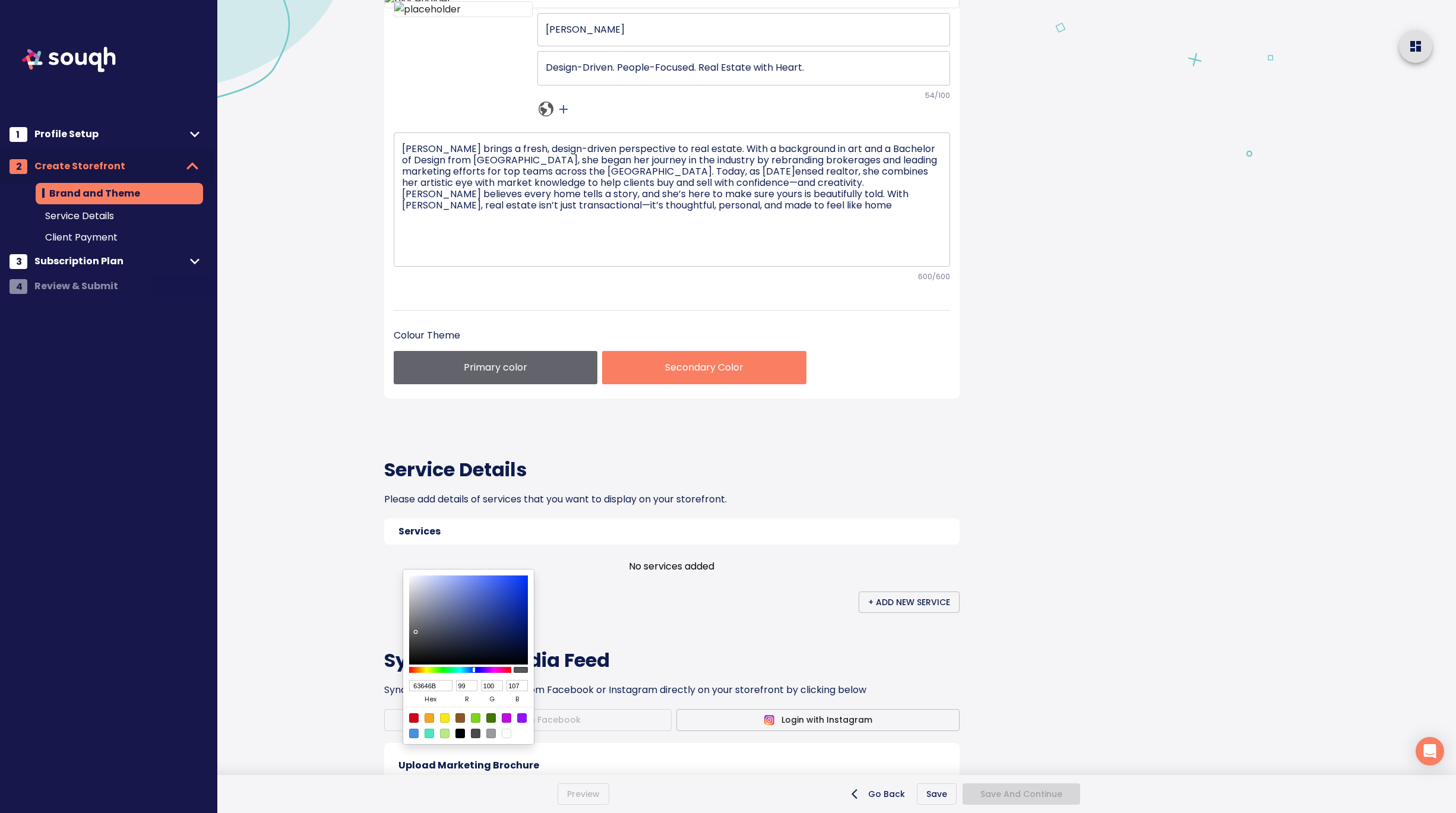
type input "122"
type input "6D6F7E"
type input "109"
type input "111"
type input "126"
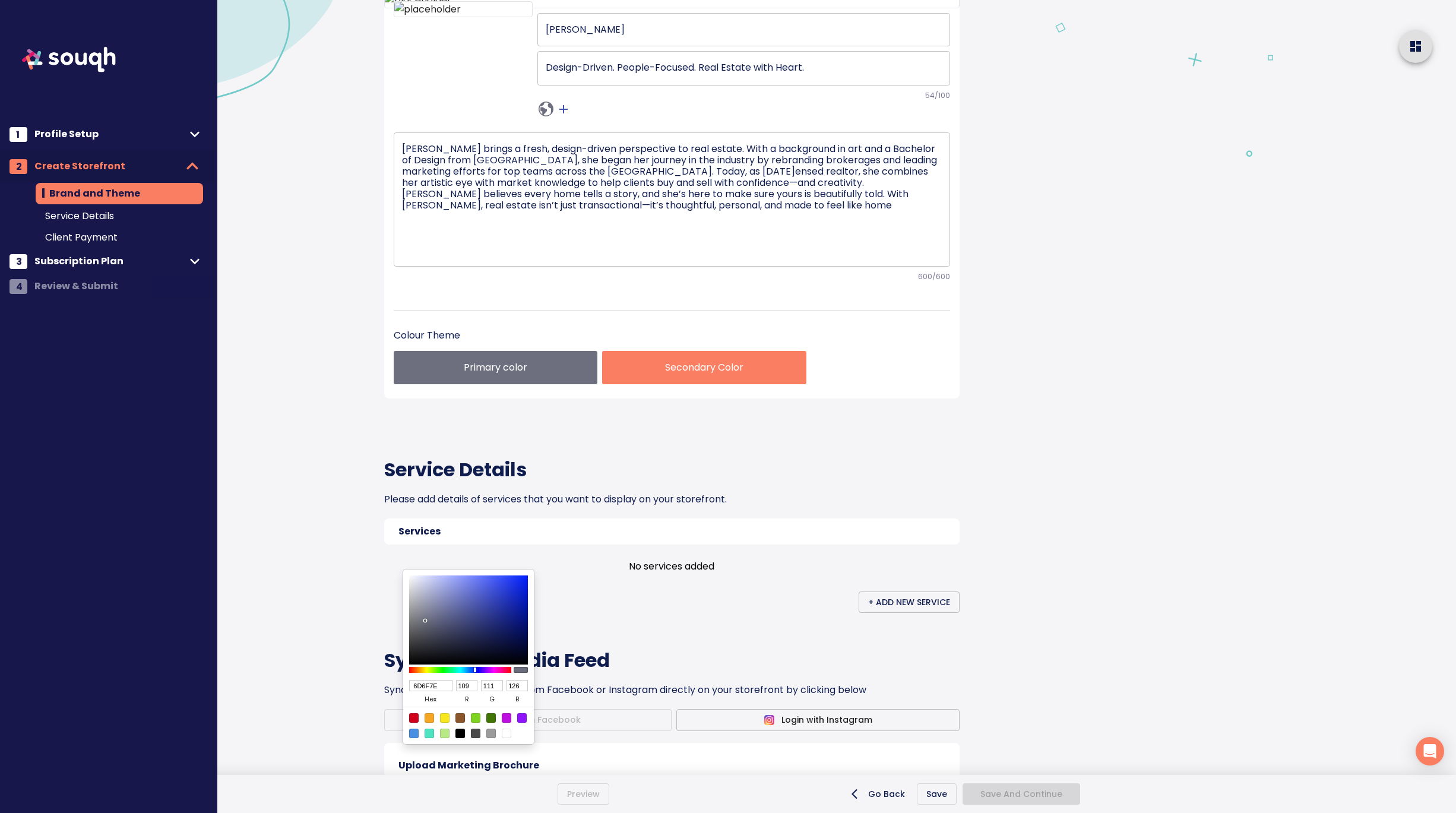
type input "6B6D7C"
type input "107"
type input "109"
type input "124"
type input "616372"
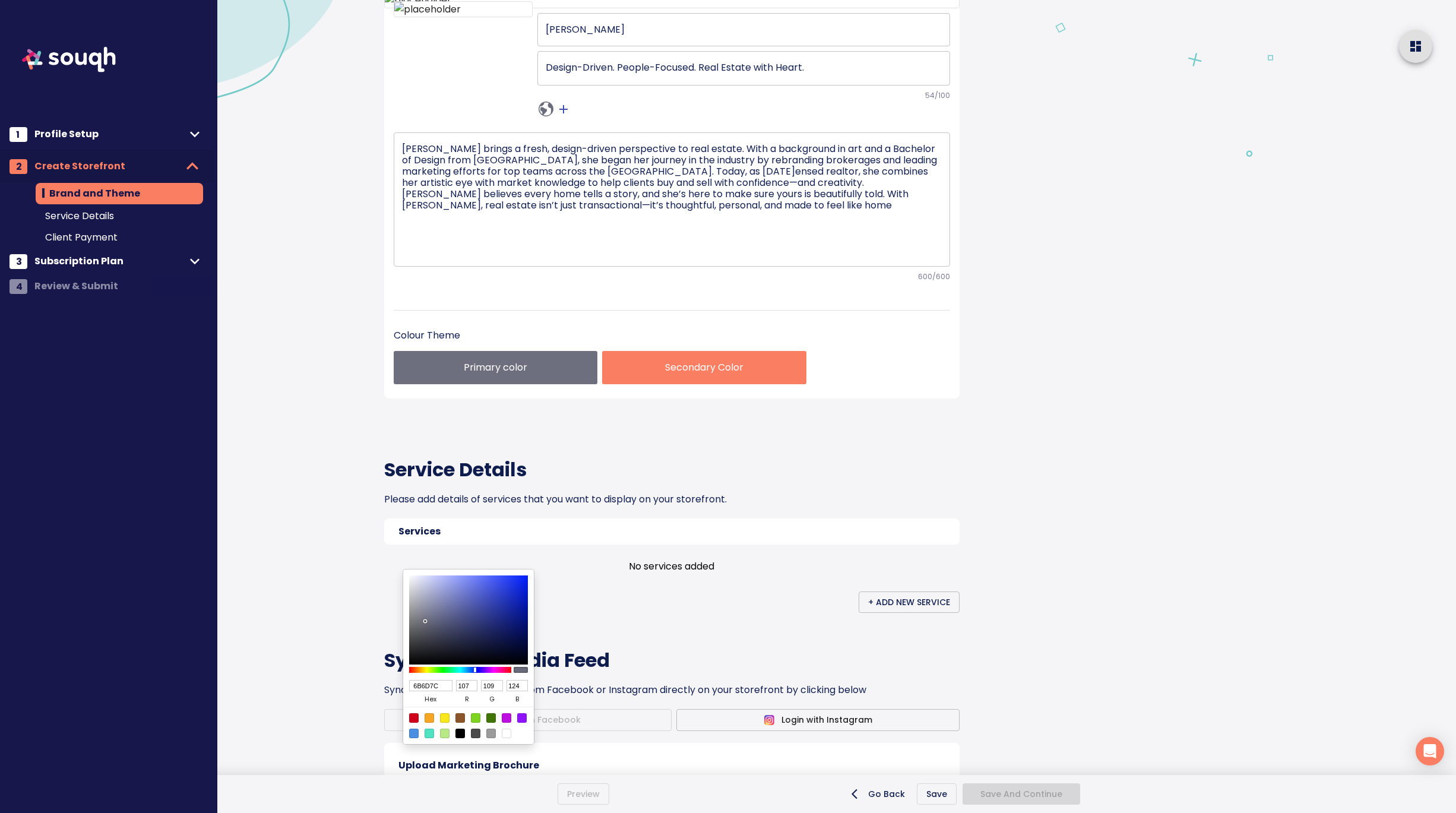
type input "97"
type input "99"
type input "114"
type input "515363"
type input "81"
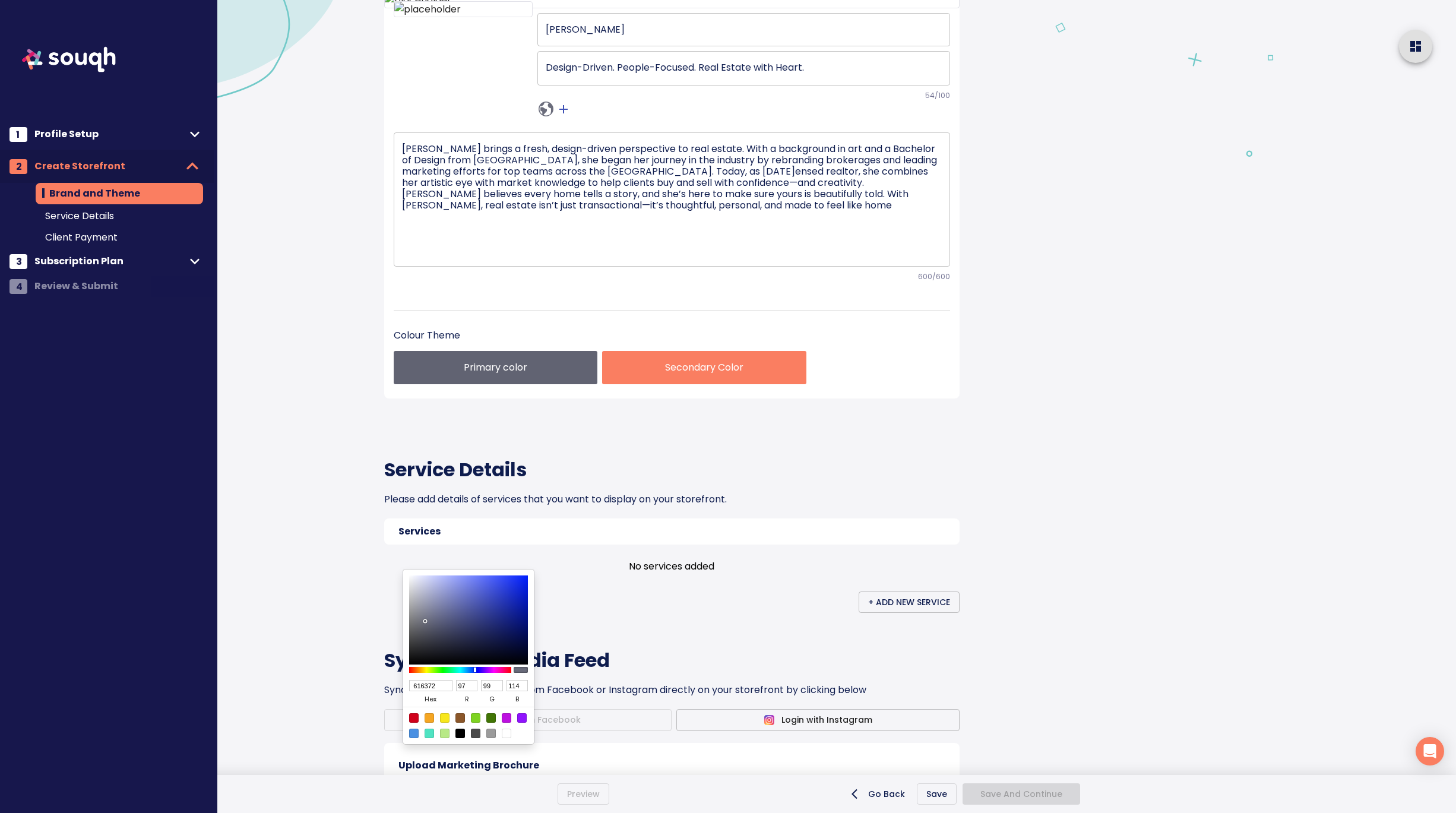
type input "83"
type input "99"
type input "4C4E5D"
type input "76"
type input "78"
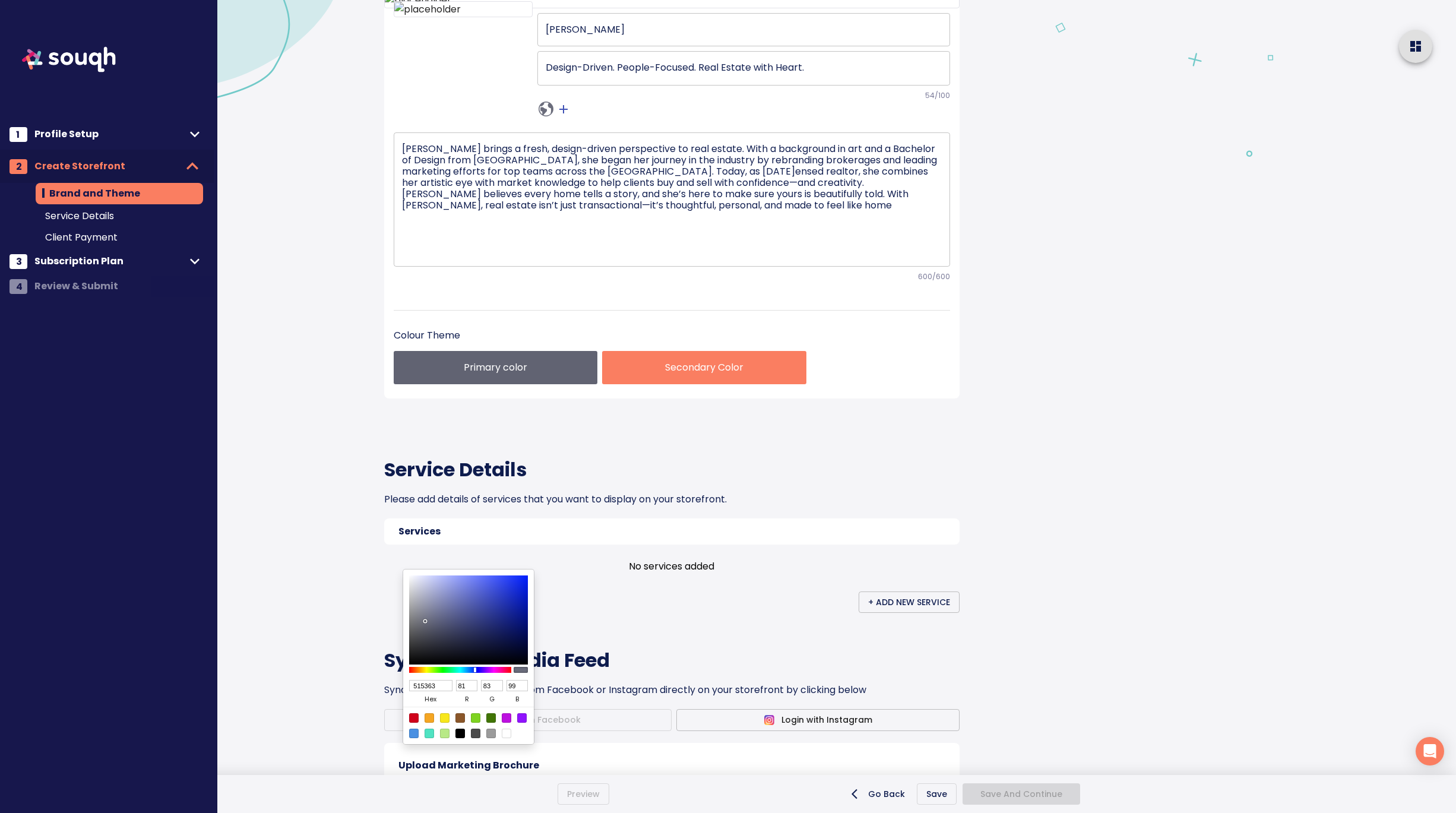
type input "93"
type input "4D4F5F"
type input "77"
type input "79"
type input "95"
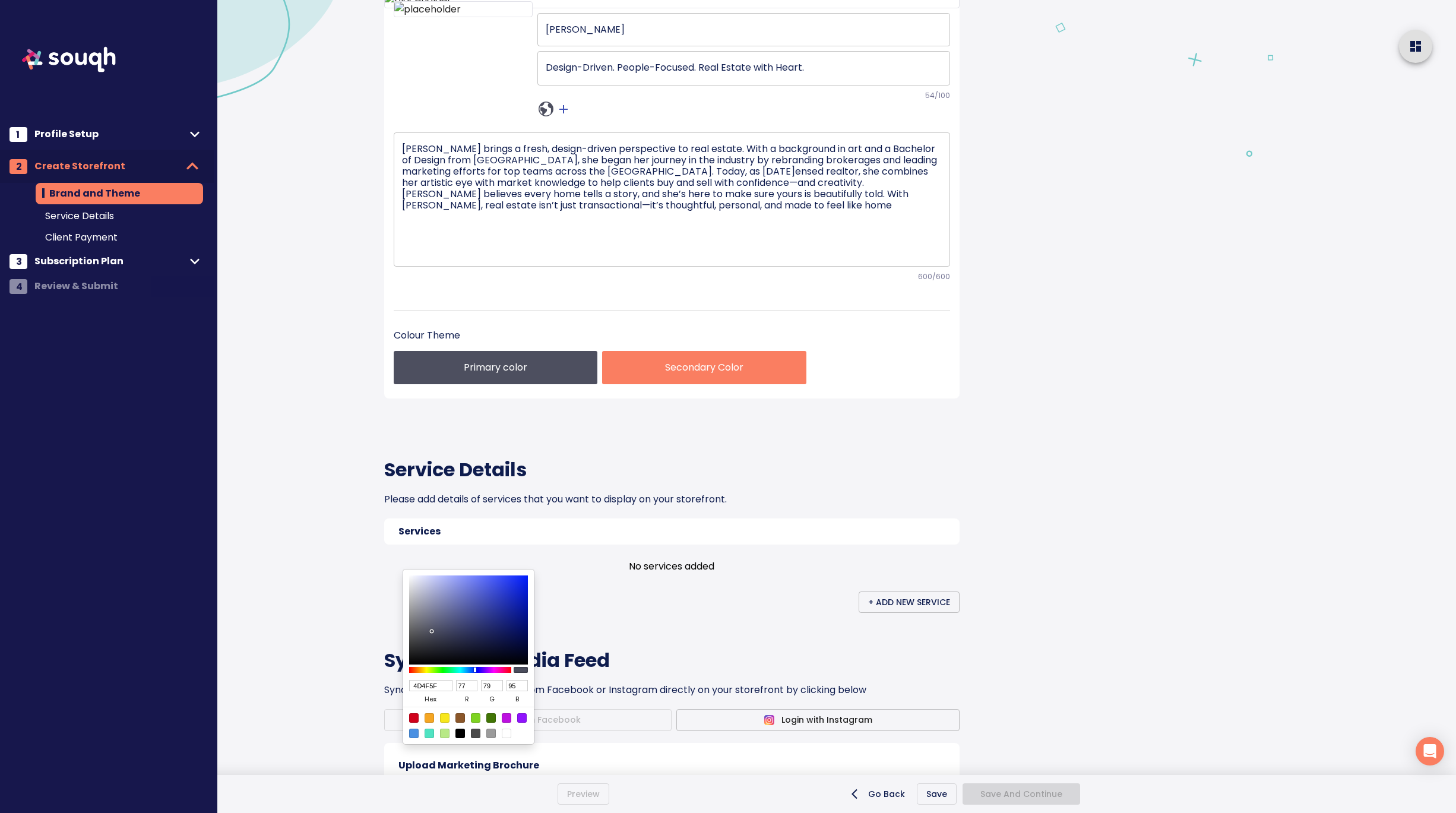
type input "4E5161"
type input "78"
type input "81"
type input "97"
drag, startPoint x: 507, startPoint y: 635, endPoint x: 431, endPoint y: 631, distance: 76.1
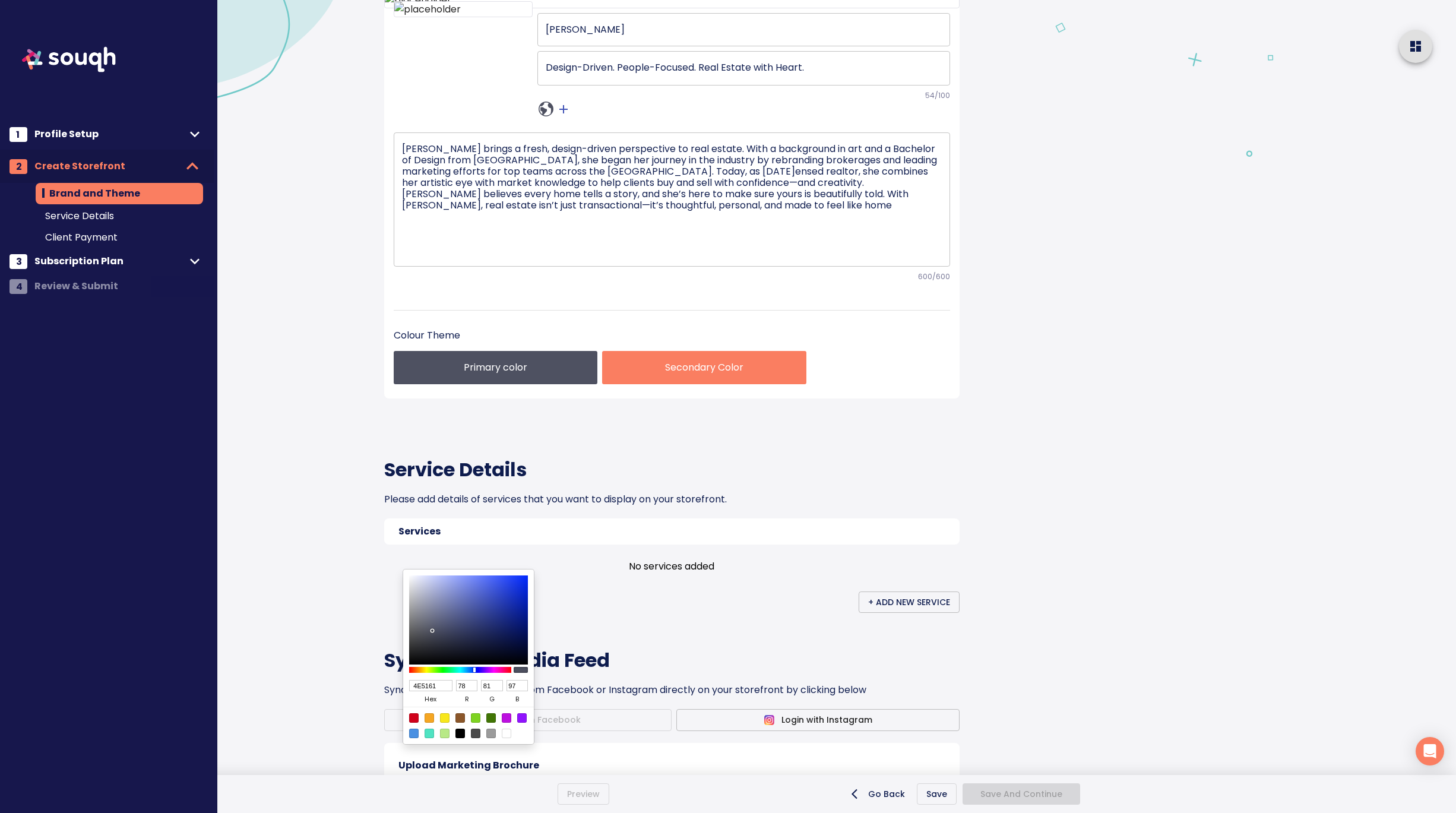
click at [431, 630] on div at bounding box center [432, 630] width 2 height 2
type input "505363"
type input "80"
type input "83"
type input "99"
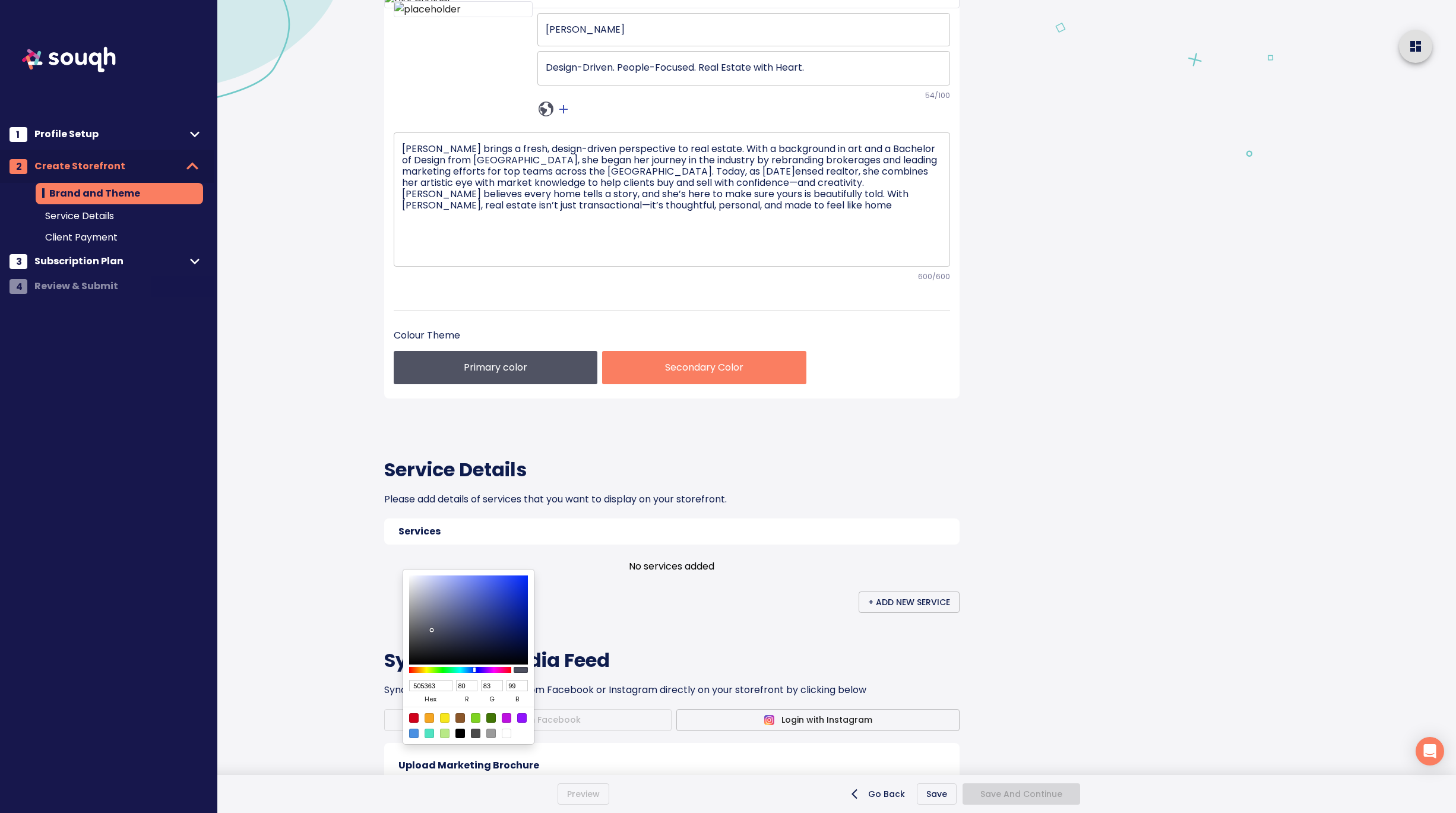
click at [618, 617] on div at bounding box center [728, 406] width 1456 height 813
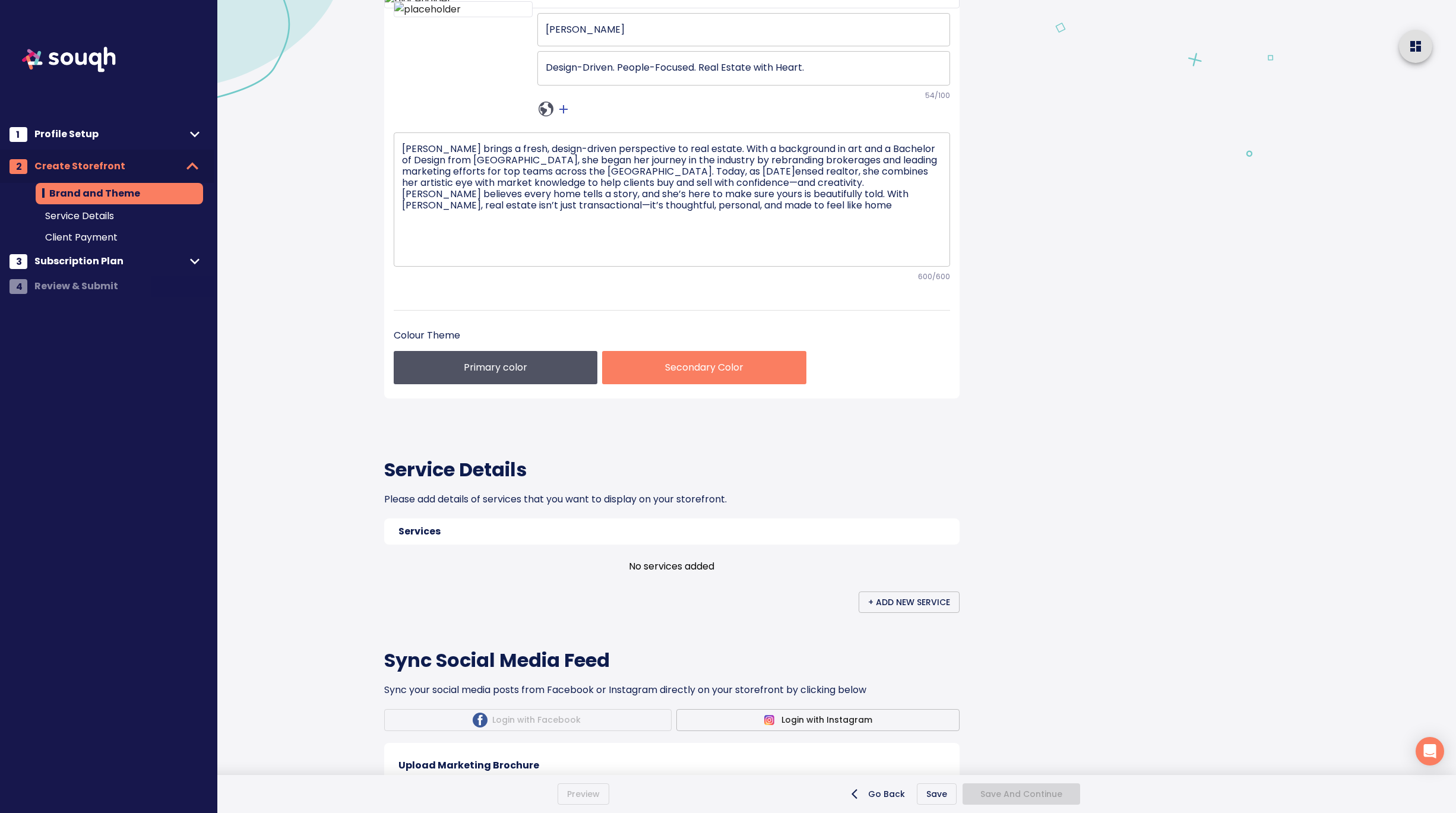
click at [676, 384] on div "Secondary Color" at bounding box center [703, 367] width 203 height 33
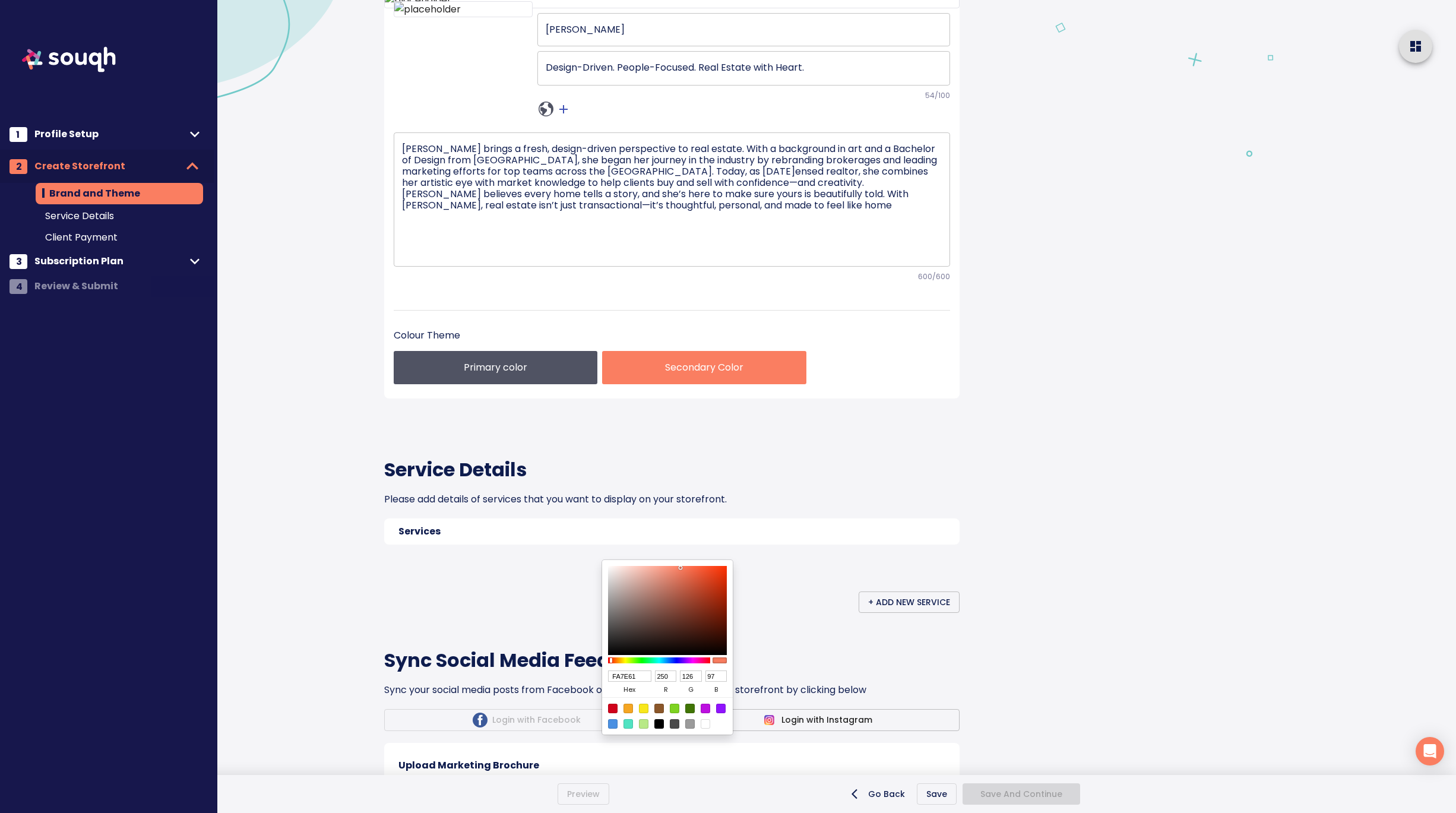
type input "F8856A"
type input "248"
type input "133"
type input "106"
type input "F68469"
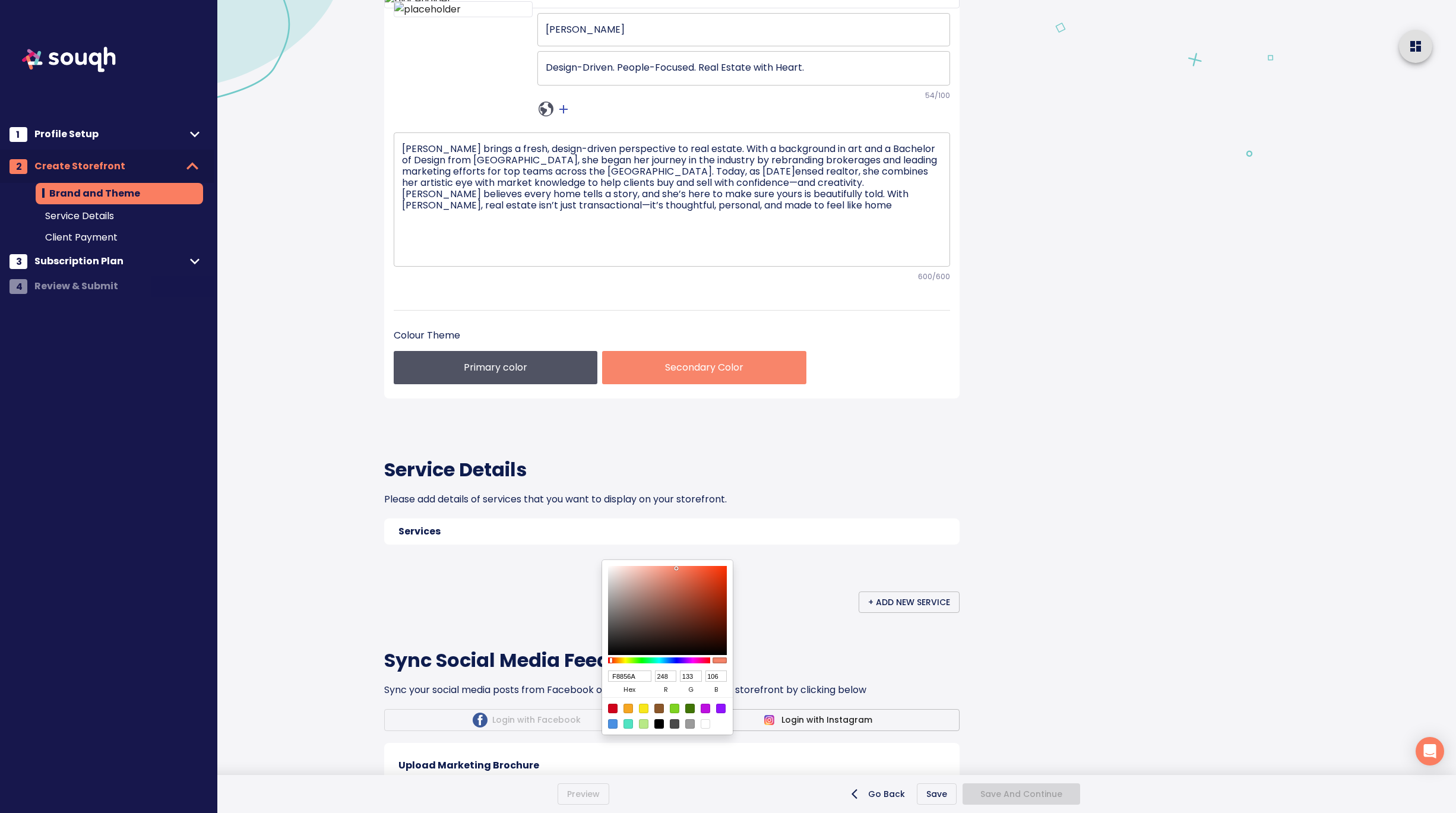
type input "246"
type input "132"
type input "105"
type input "D37A65"
type input "211"
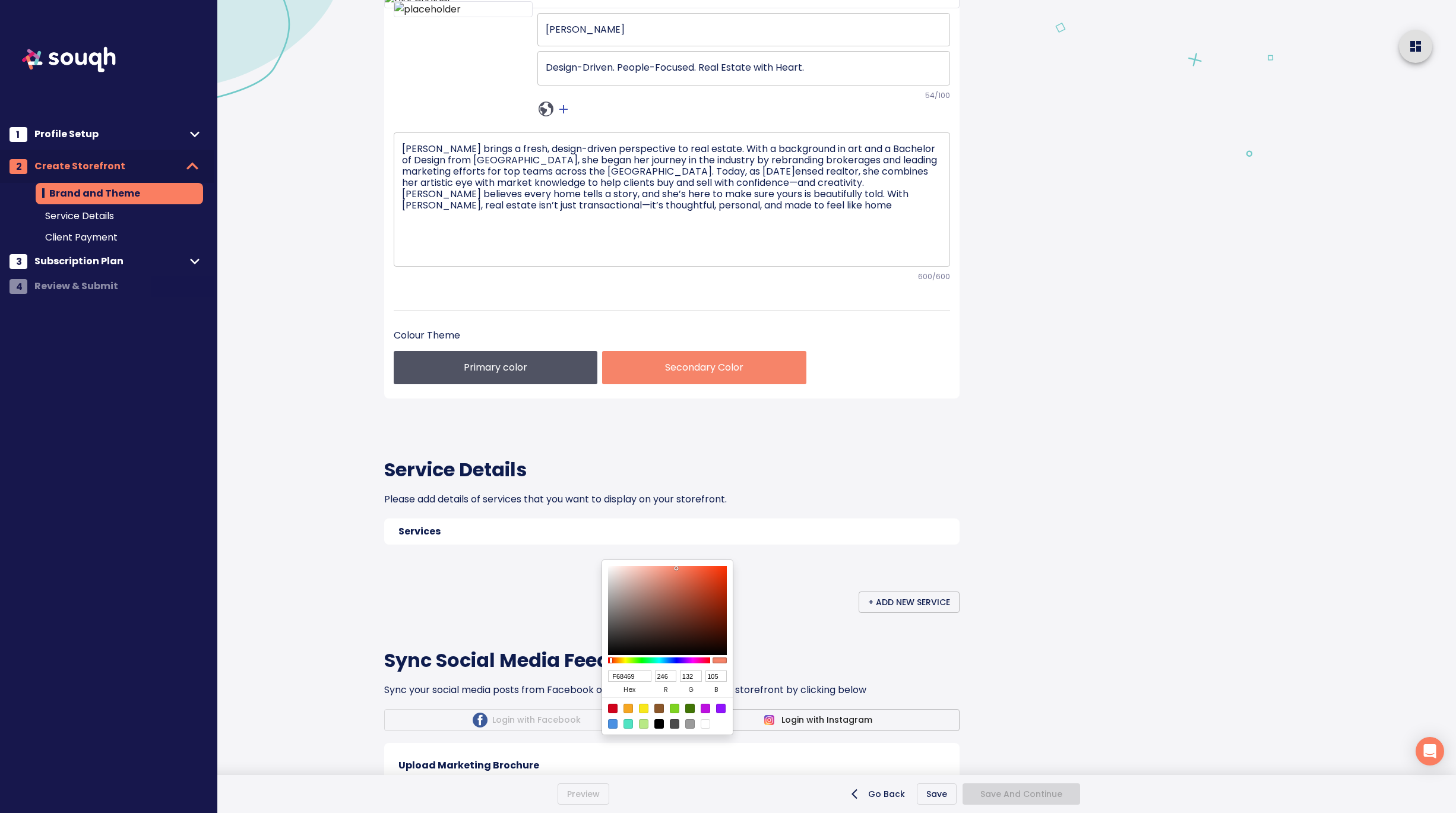
type input "122"
type input "101"
type input "C37866"
type input "195"
type input "120"
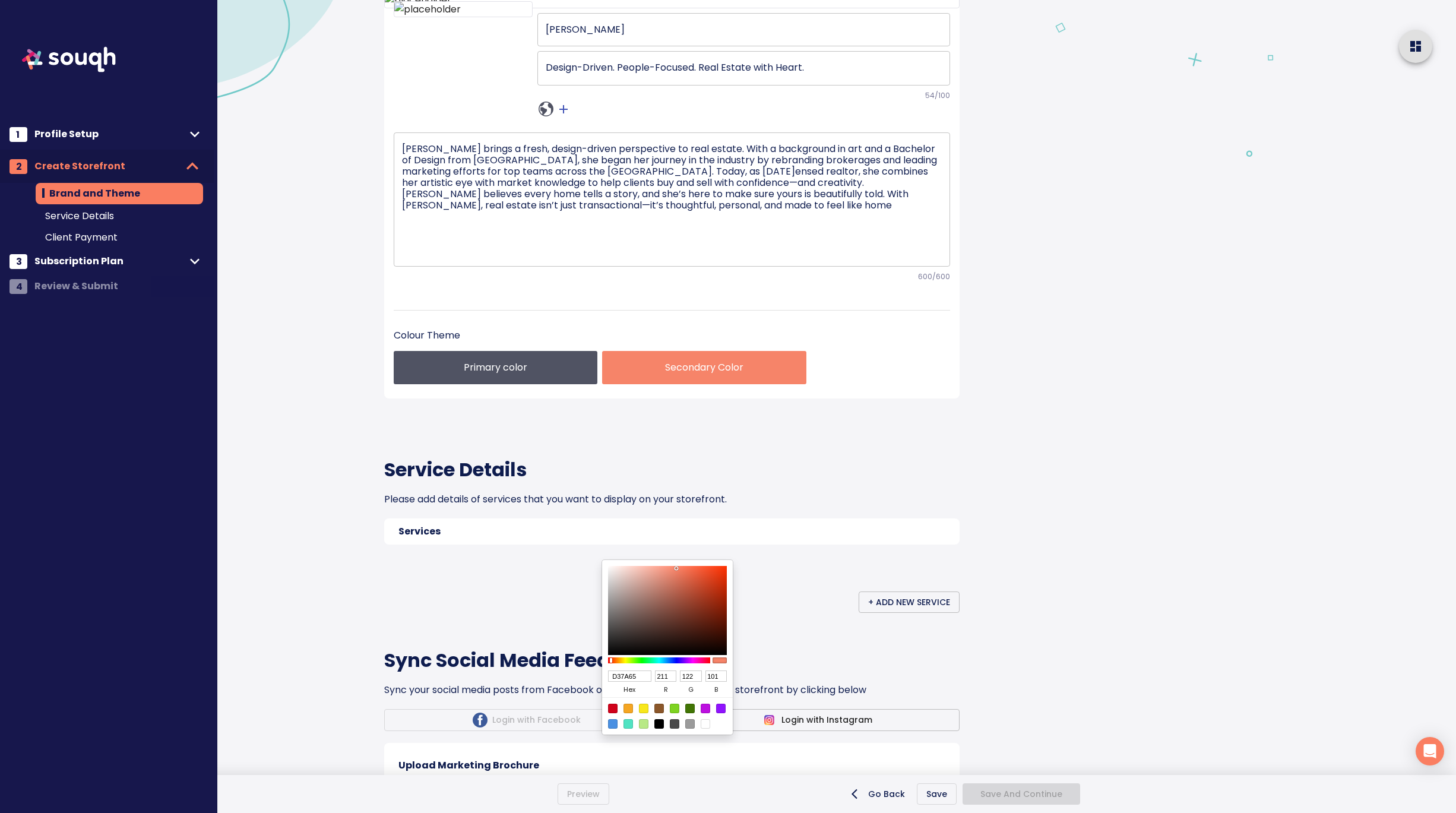
type input "102"
type input "B47769"
type input "180"
type input "119"
type input "105"
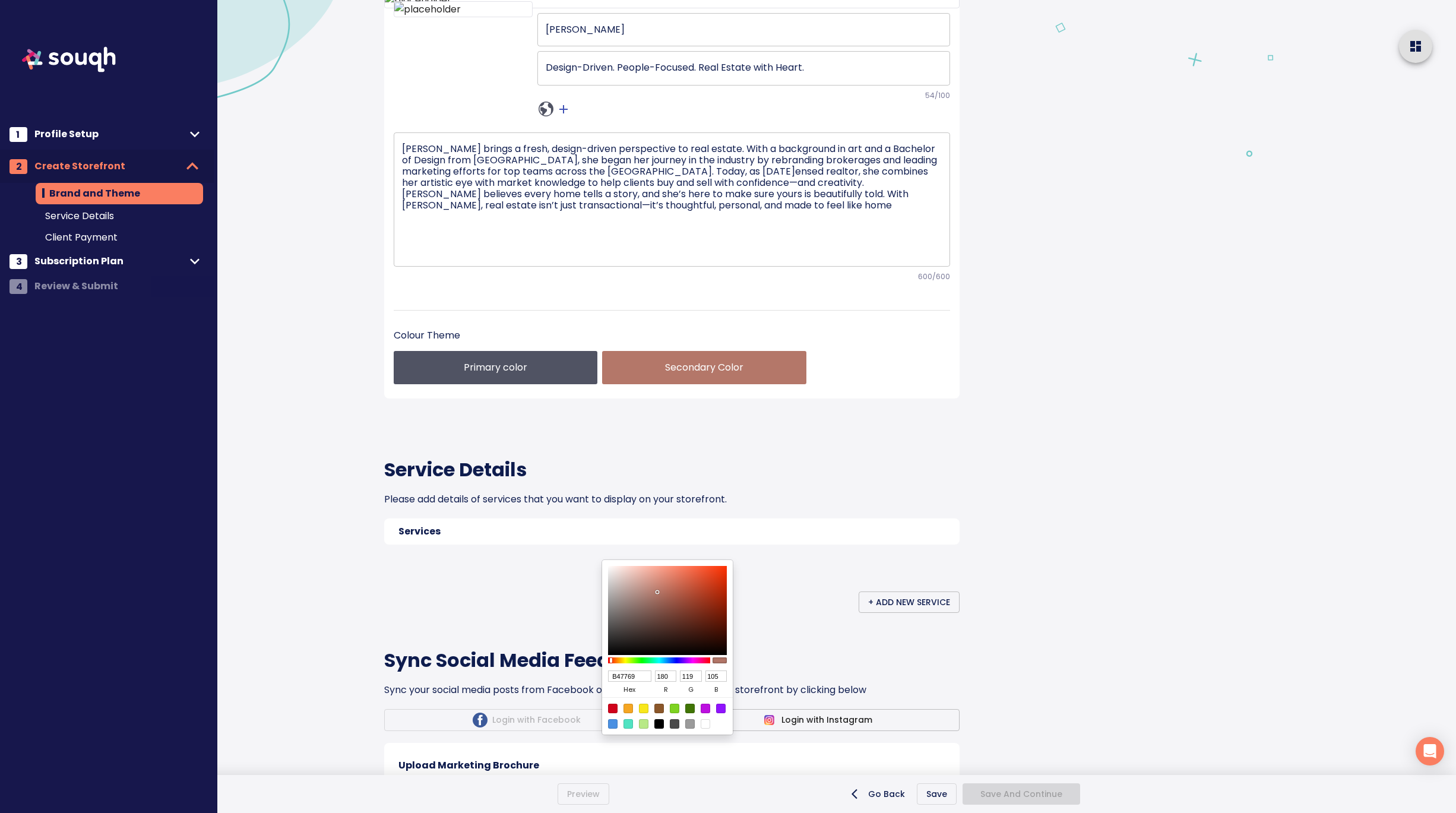
type input "A8786D"
type input "168"
type input "120"
type input "109"
type input "9C786F"
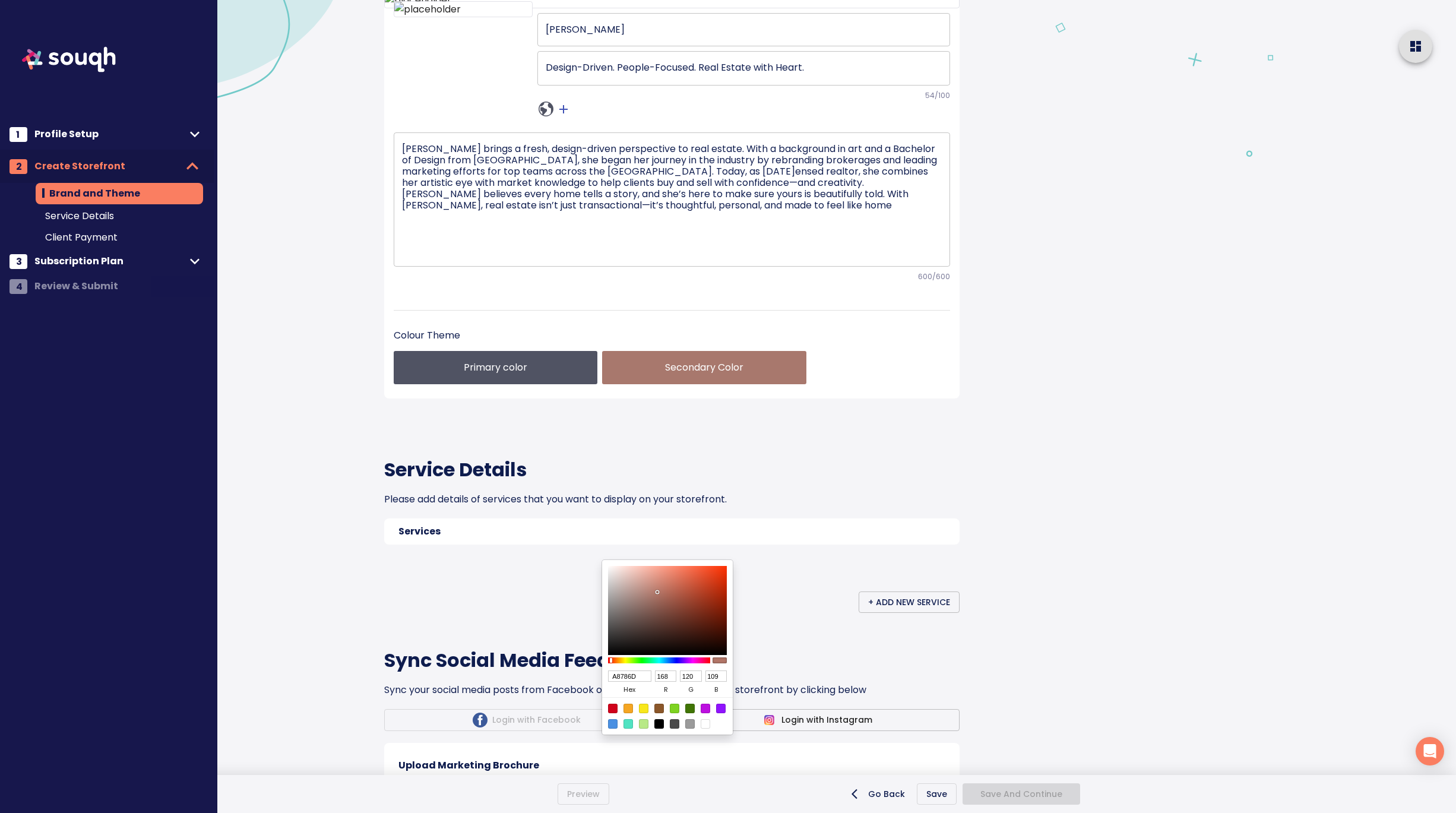
type input "156"
type input "111"
type input "9B786F"
type input "155"
type input "9B7970"
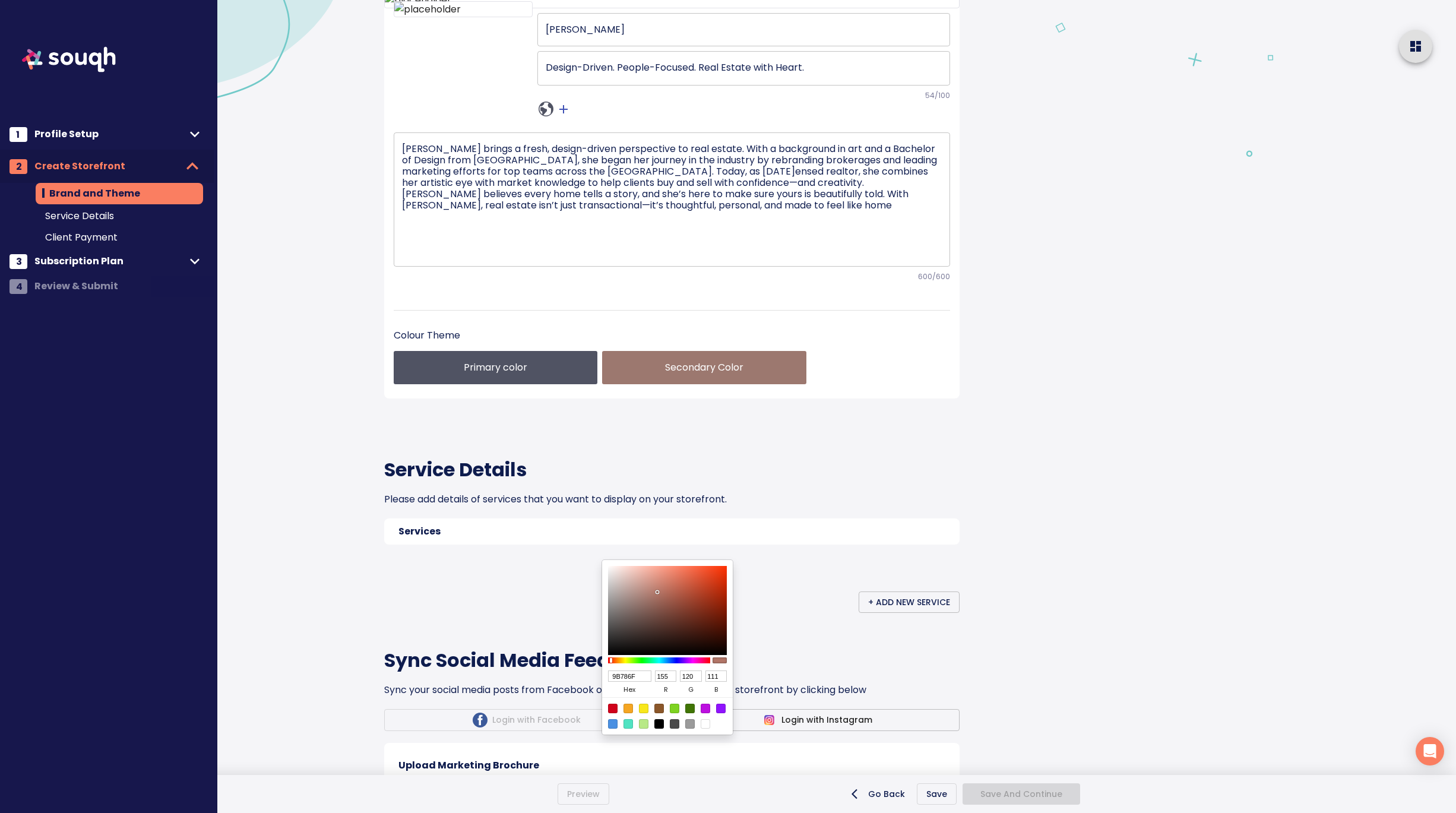
type input "121"
type input "112"
type input "9B7B72"
type input "123"
type input "114"
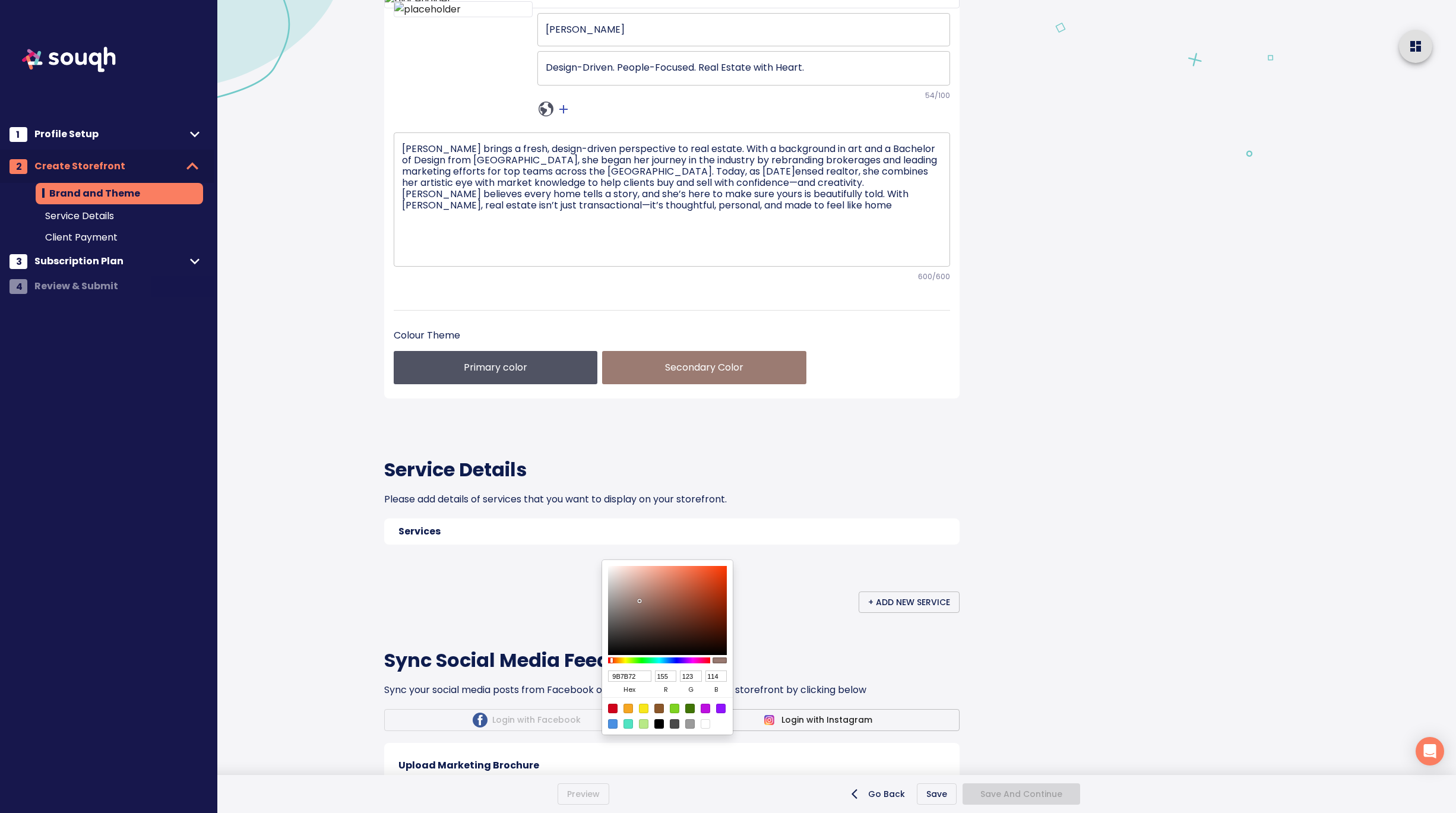
type input "998580"
type input "153"
type input "133"
type input "128"
type input "998783"
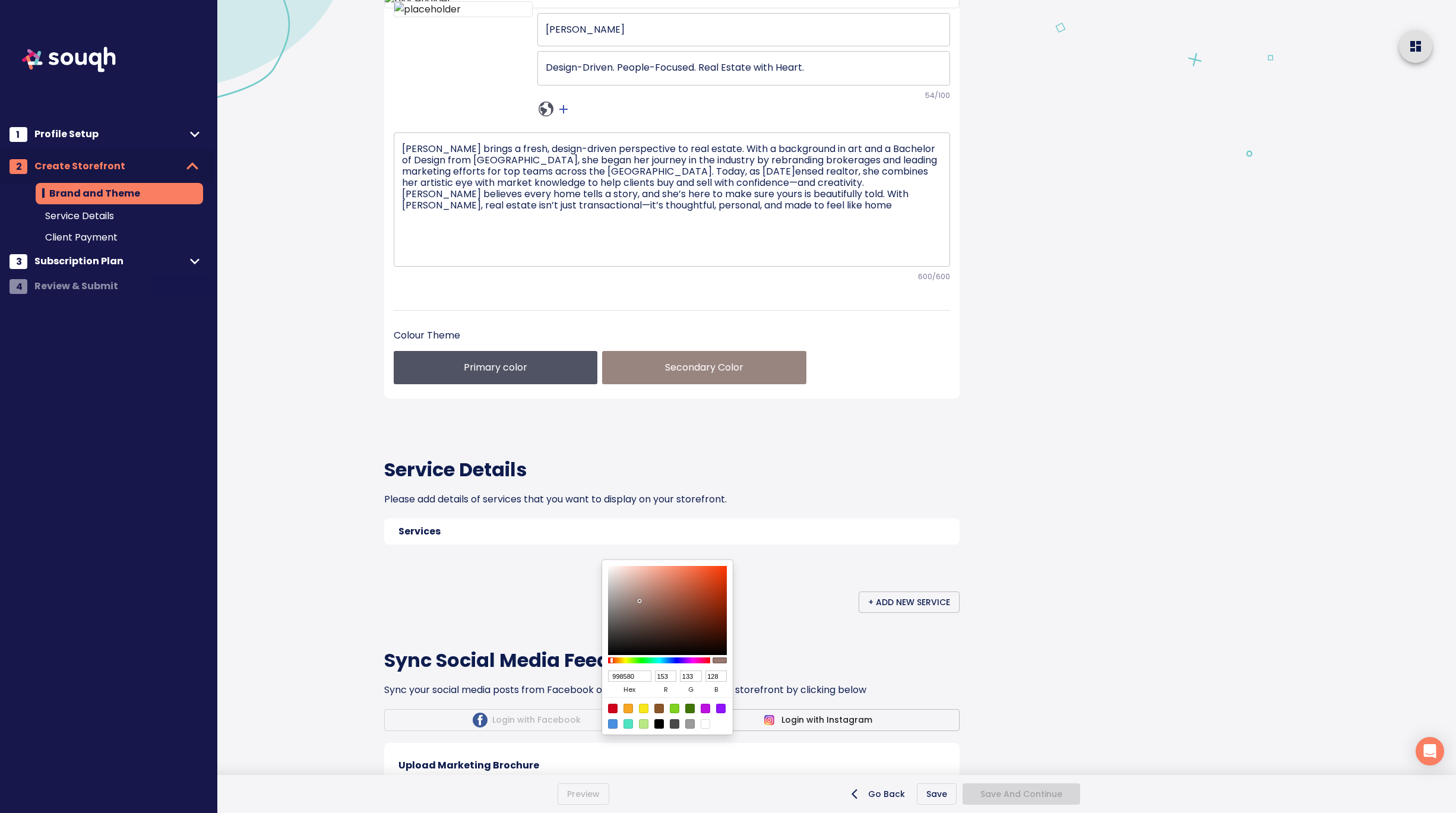
type input "135"
type input "131"
type input "A3918D"
type input "163"
type input "145"
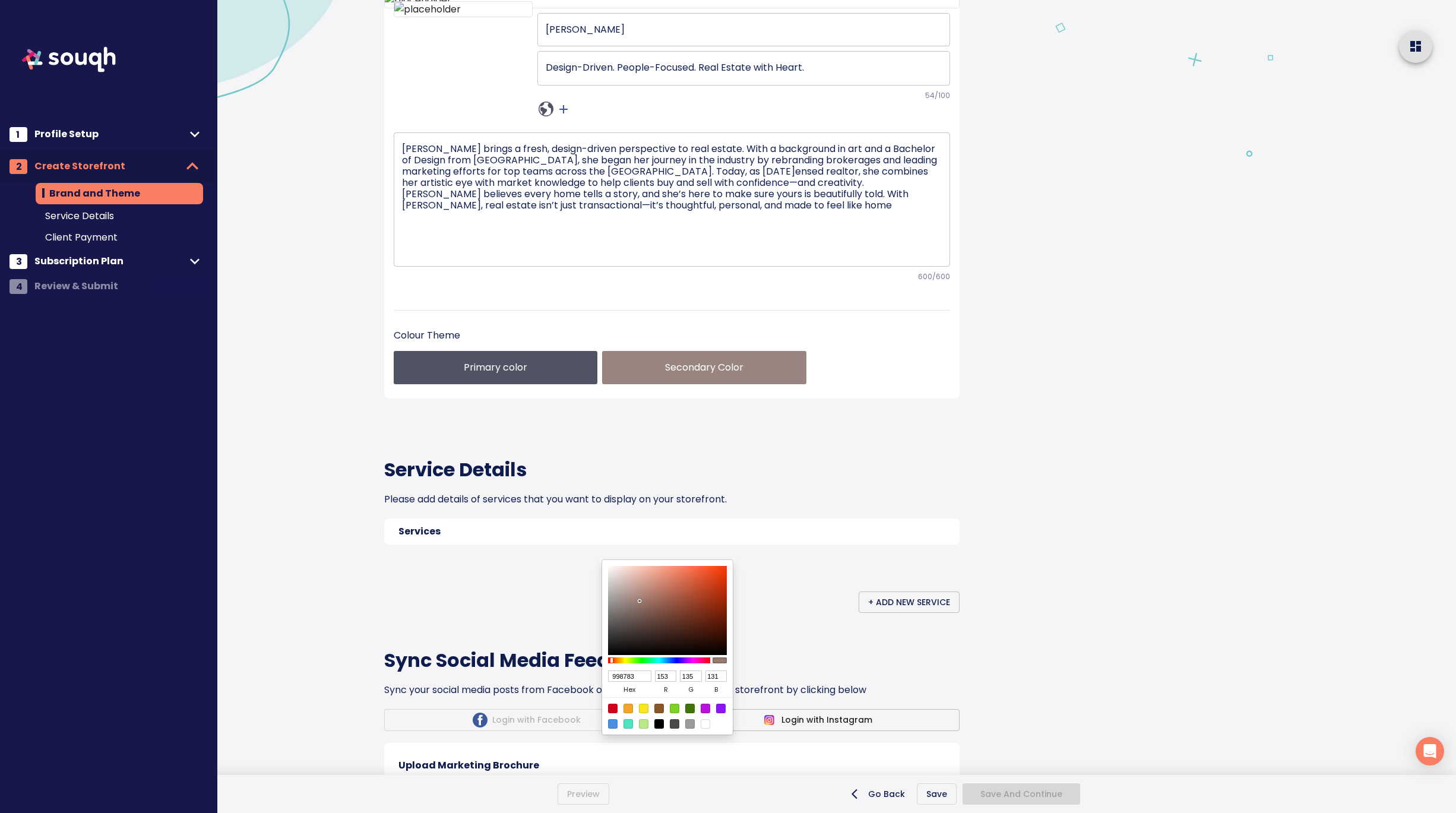
type input "141"
type input "AC9995"
type input "172"
type input "153"
type input "149"
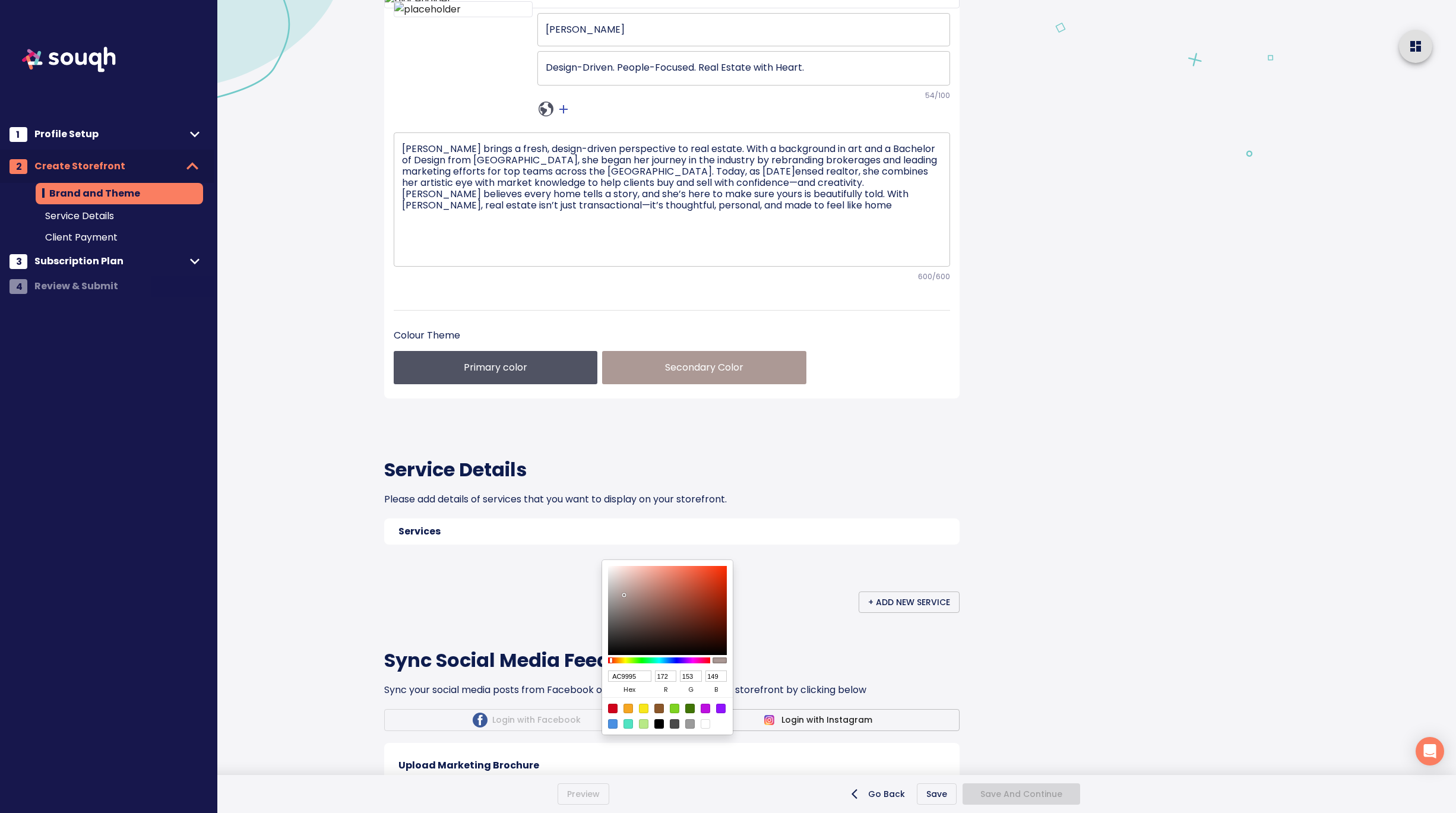
type input "B9A6A2"
type input "185"
type input "166"
type input "162"
type input "C0ACA8"
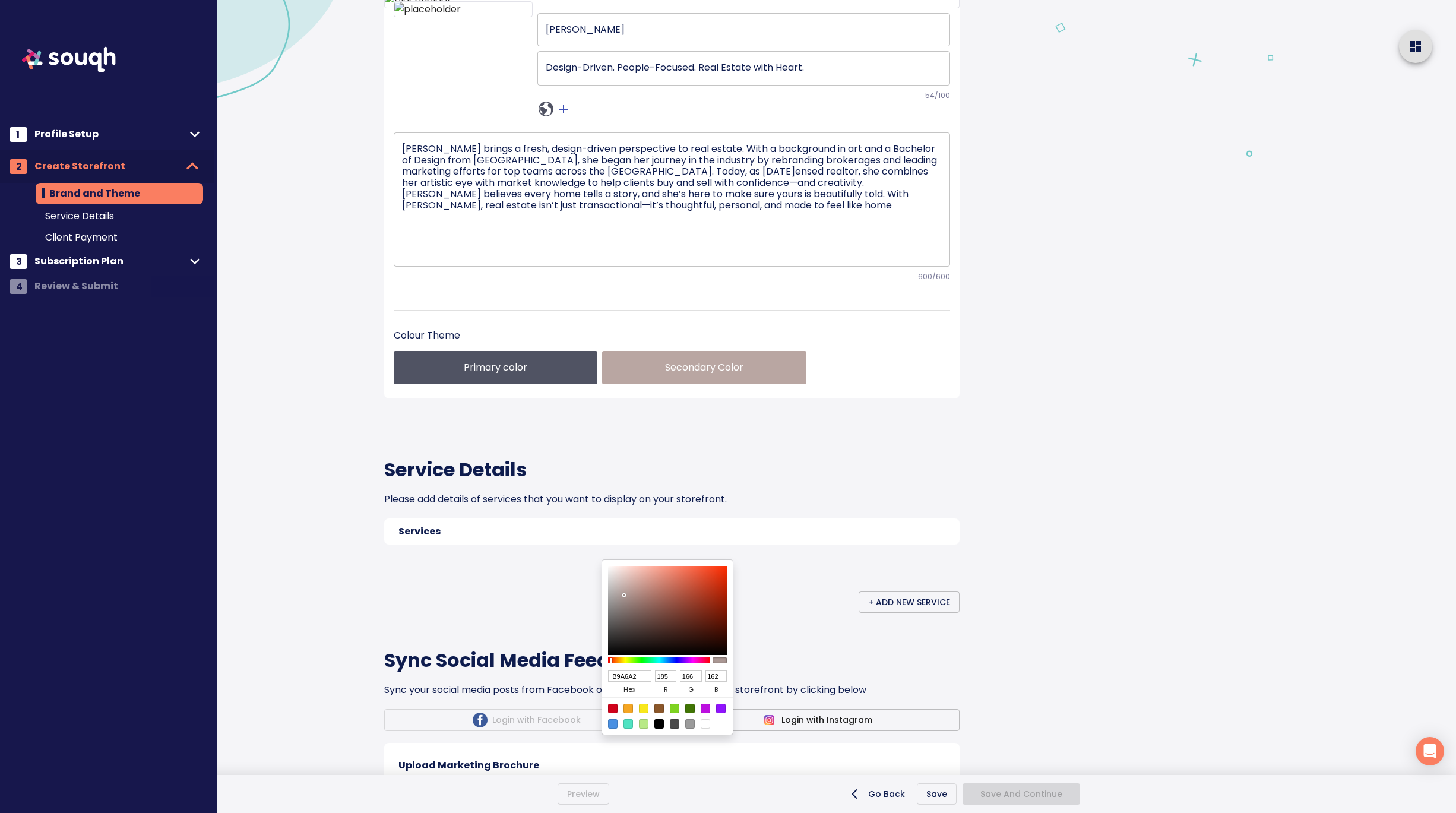
type input "192"
type input "172"
type input "168"
type input "C3AEAA"
type input "195"
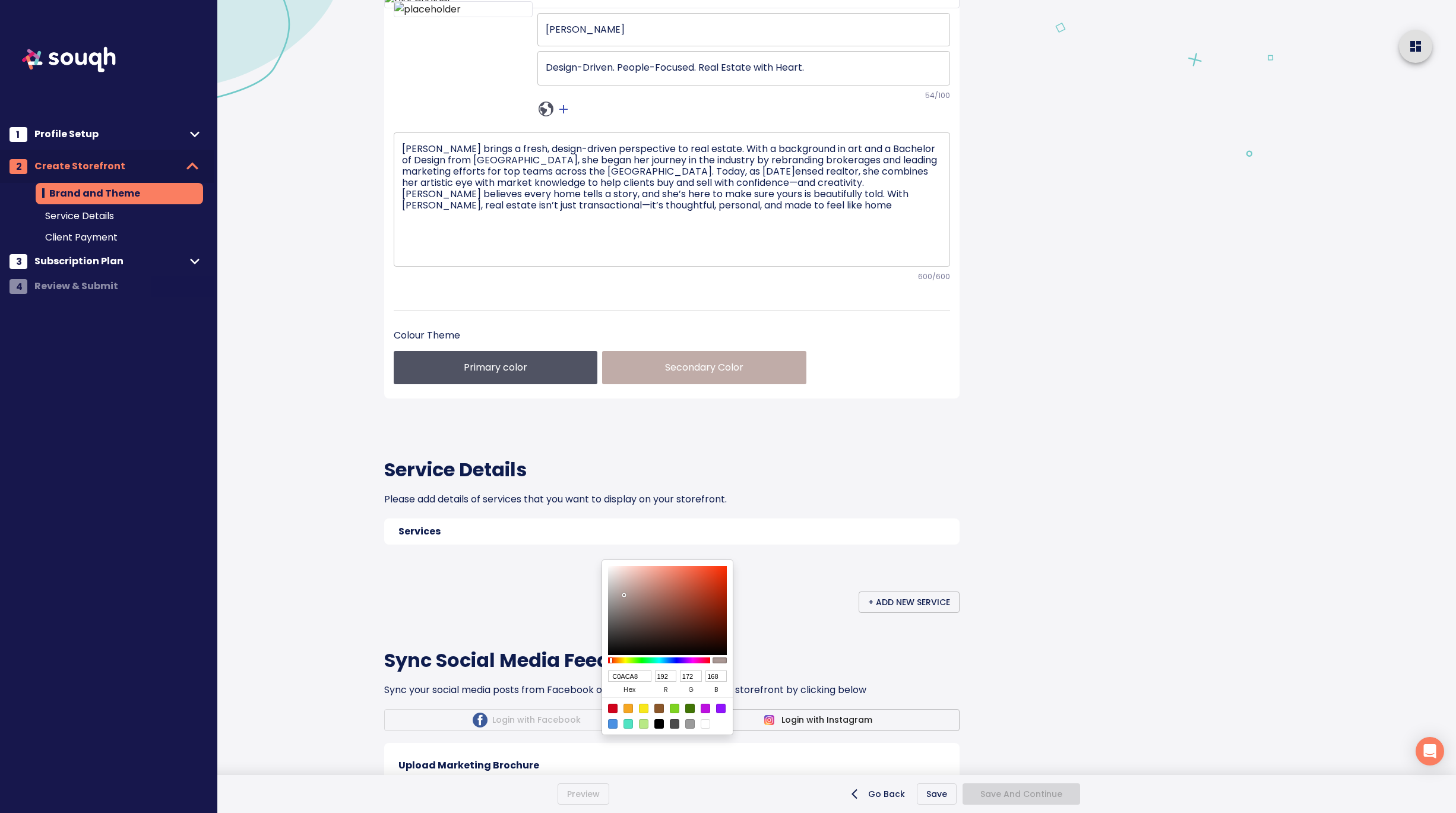
type input "174"
type input "170"
type input "CCB5B0"
type input "204"
type input "181"
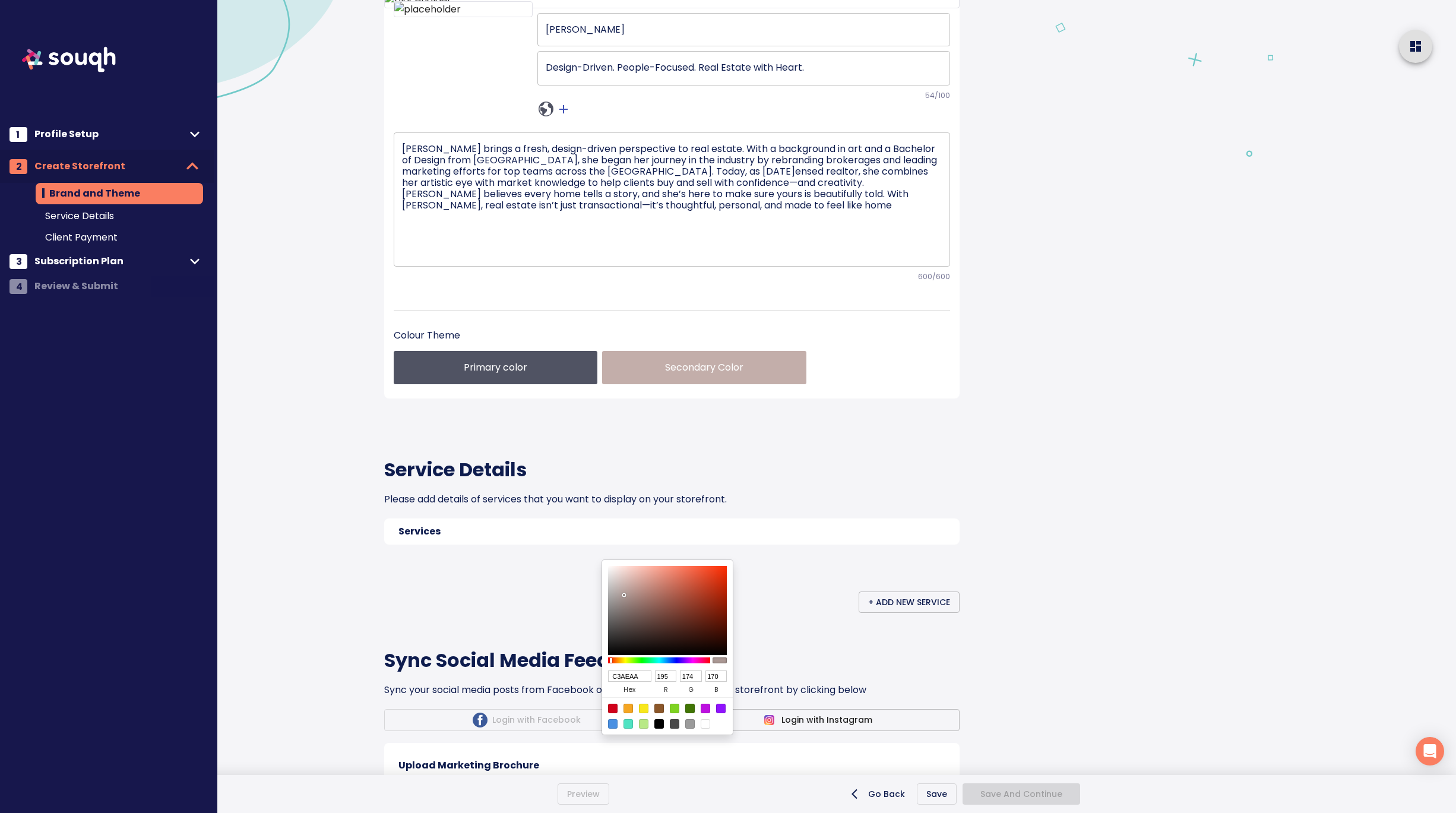
type input "176"
type input "CEB7B2"
type input "206"
type input "183"
type input "178"
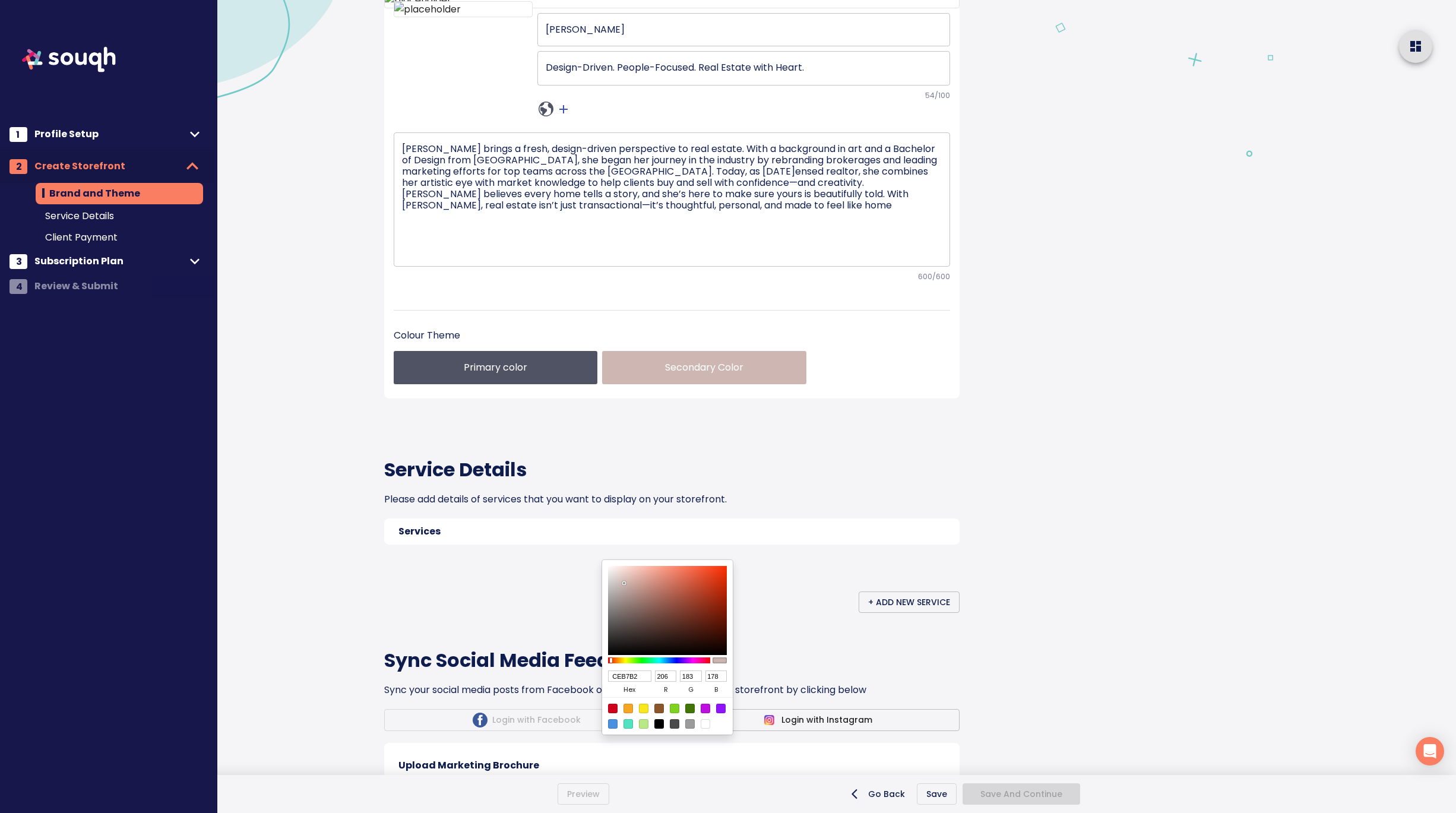
type input "CCB5AF"
type input "204"
type input "181"
type input "175"
type input "C5AFA9"
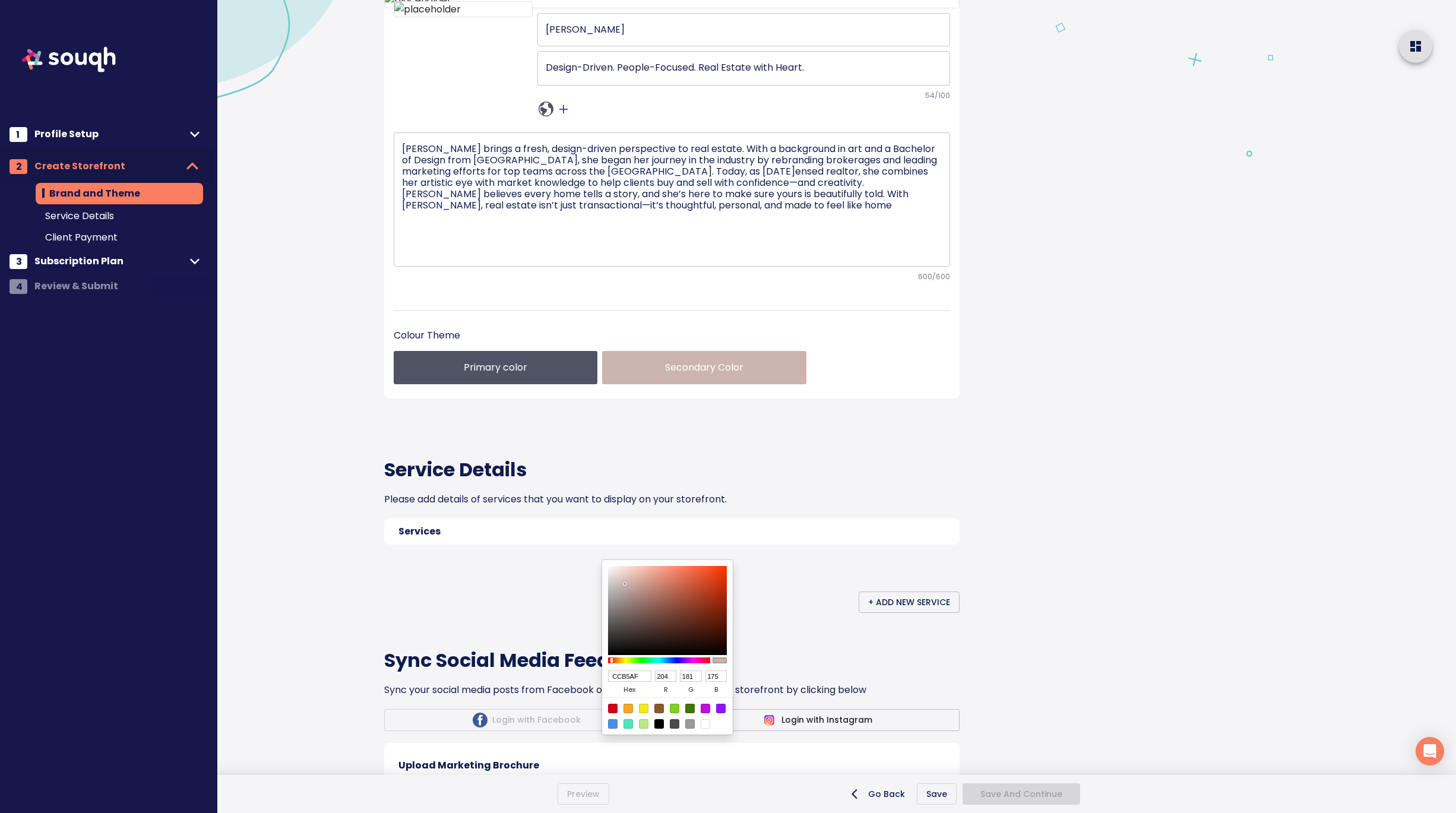
type input "197"
type input "175"
type input "169"
type input "AF9891"
type input "175"
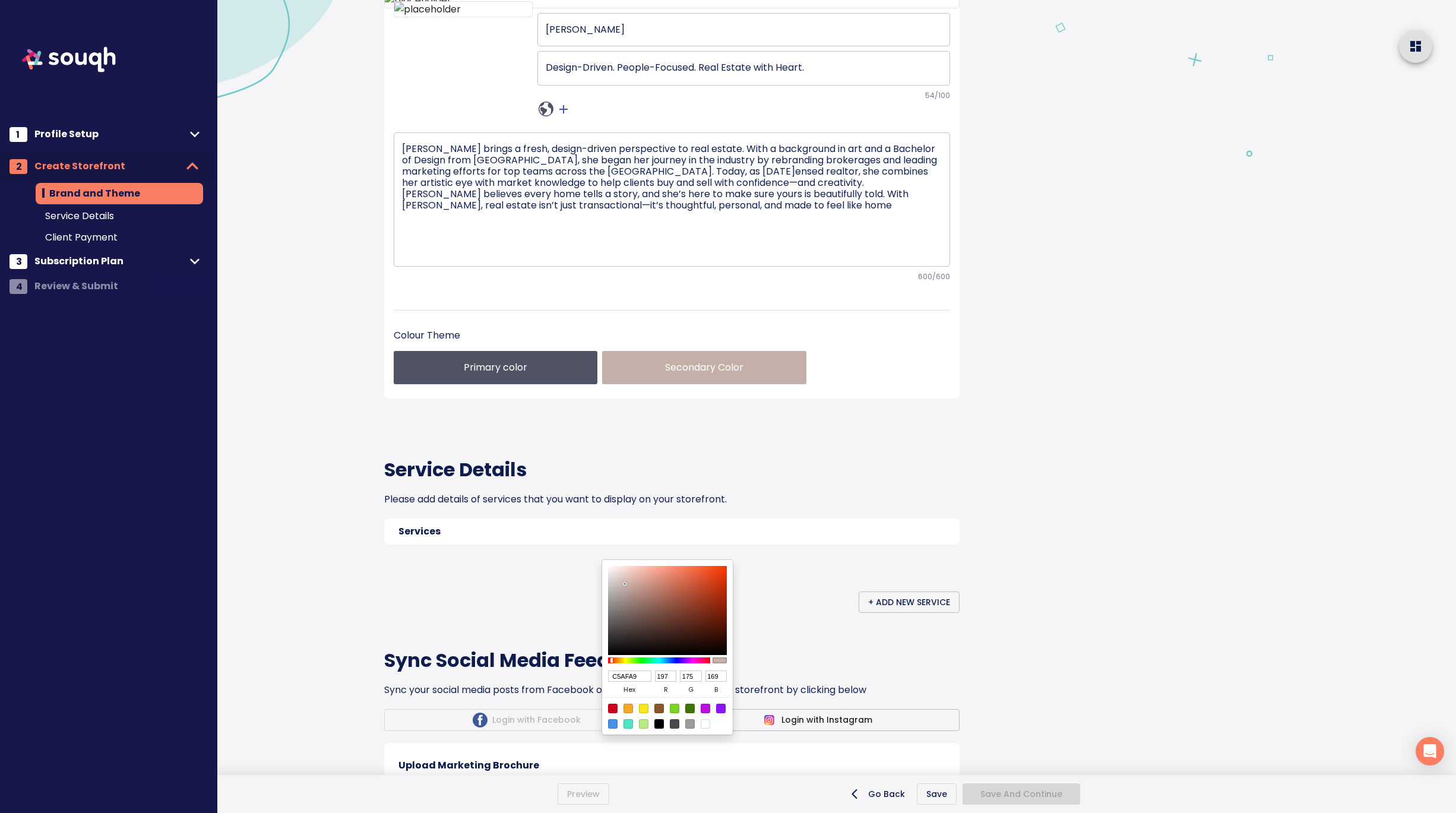
type input "152"
type input "145"
type input "A79089"
type input "167"
type input "144"
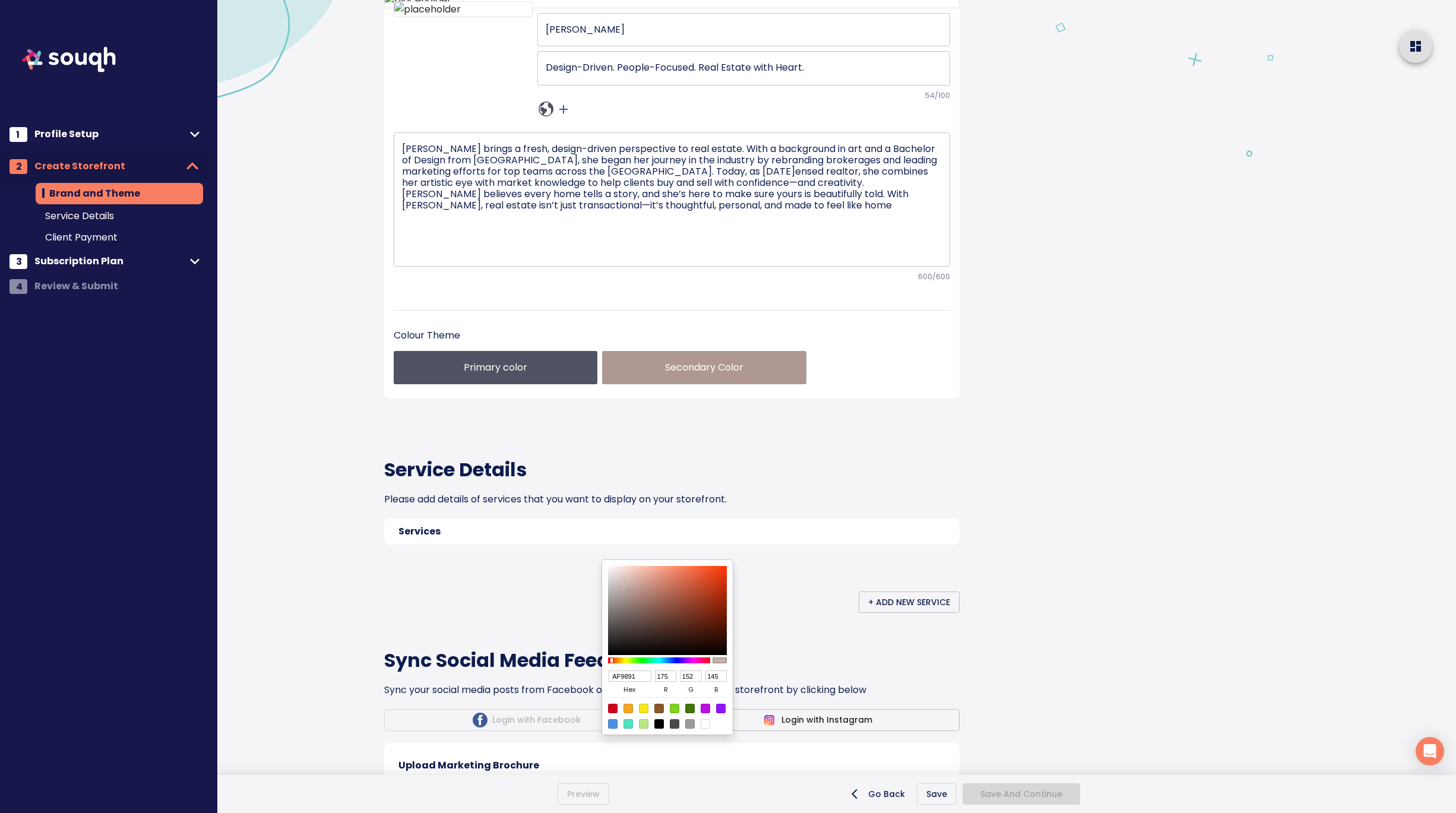
type input "137"
type input "A78F88"
type input "143"
type input "136"
type input "A58D86"
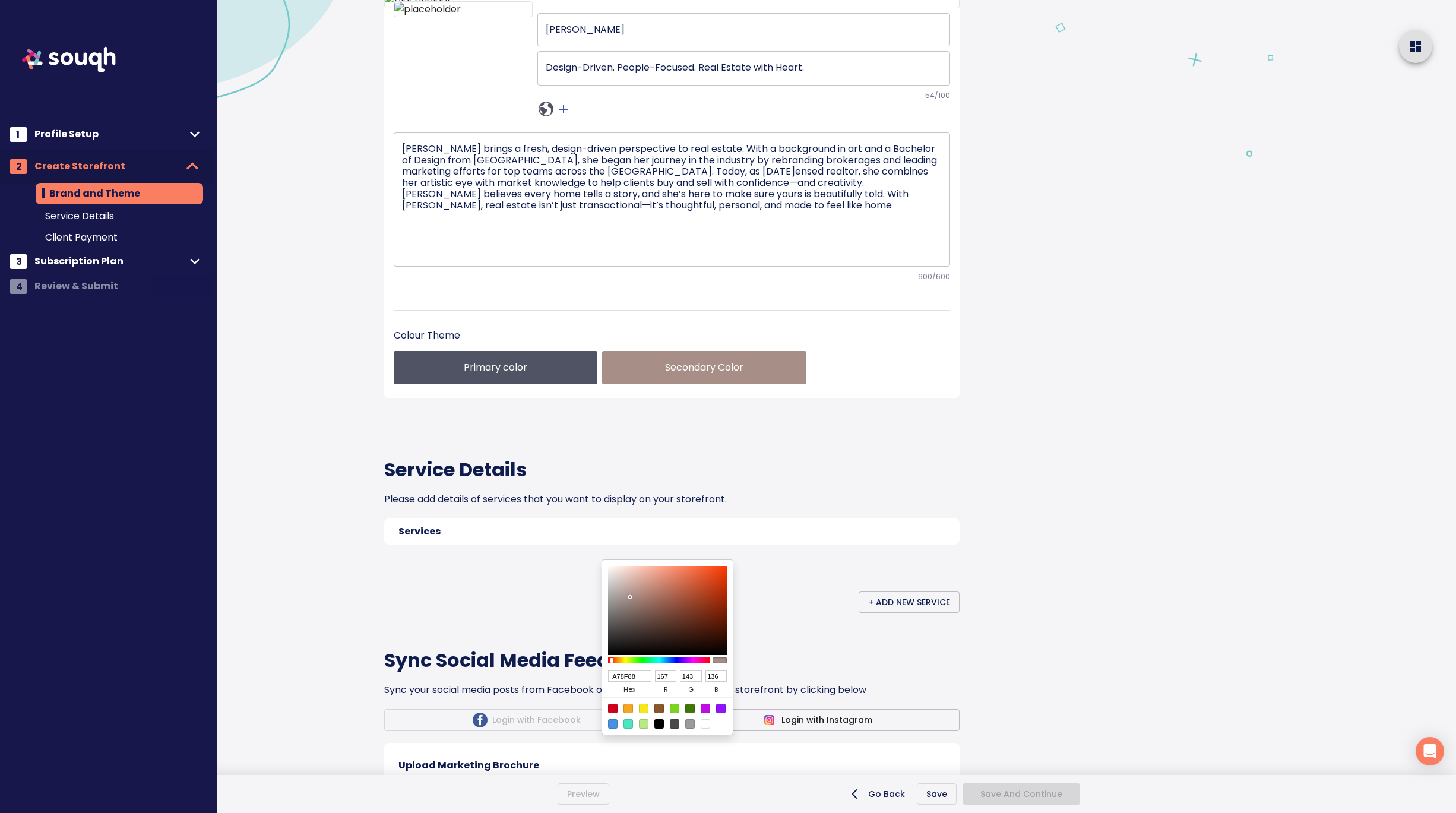
type input "165"
type input "141"
type input "134"
type input "A78F88"
type input "167"
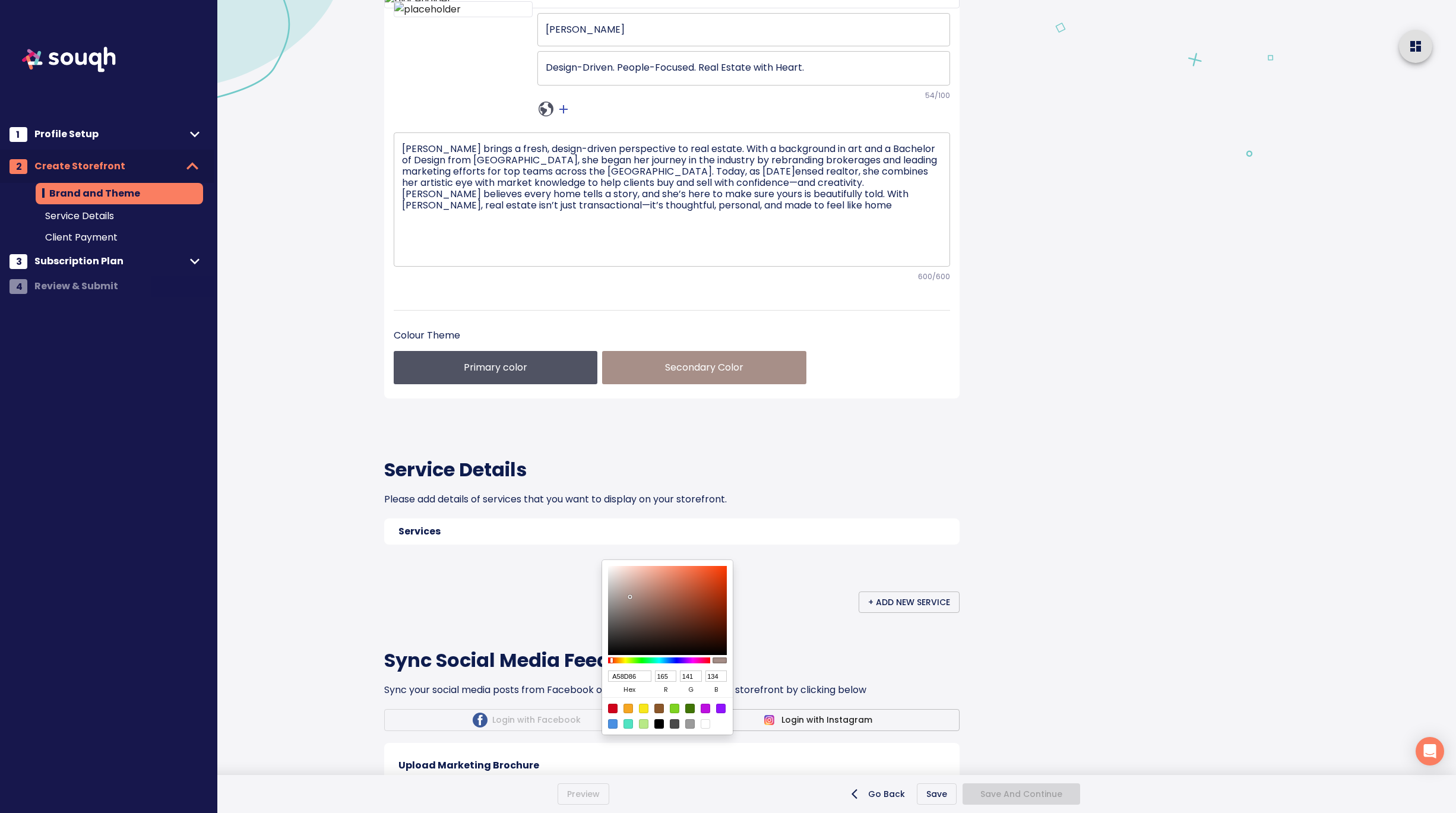
type input "143"
type input "136"
type input "A78E87"
type input "142"
type input "135"
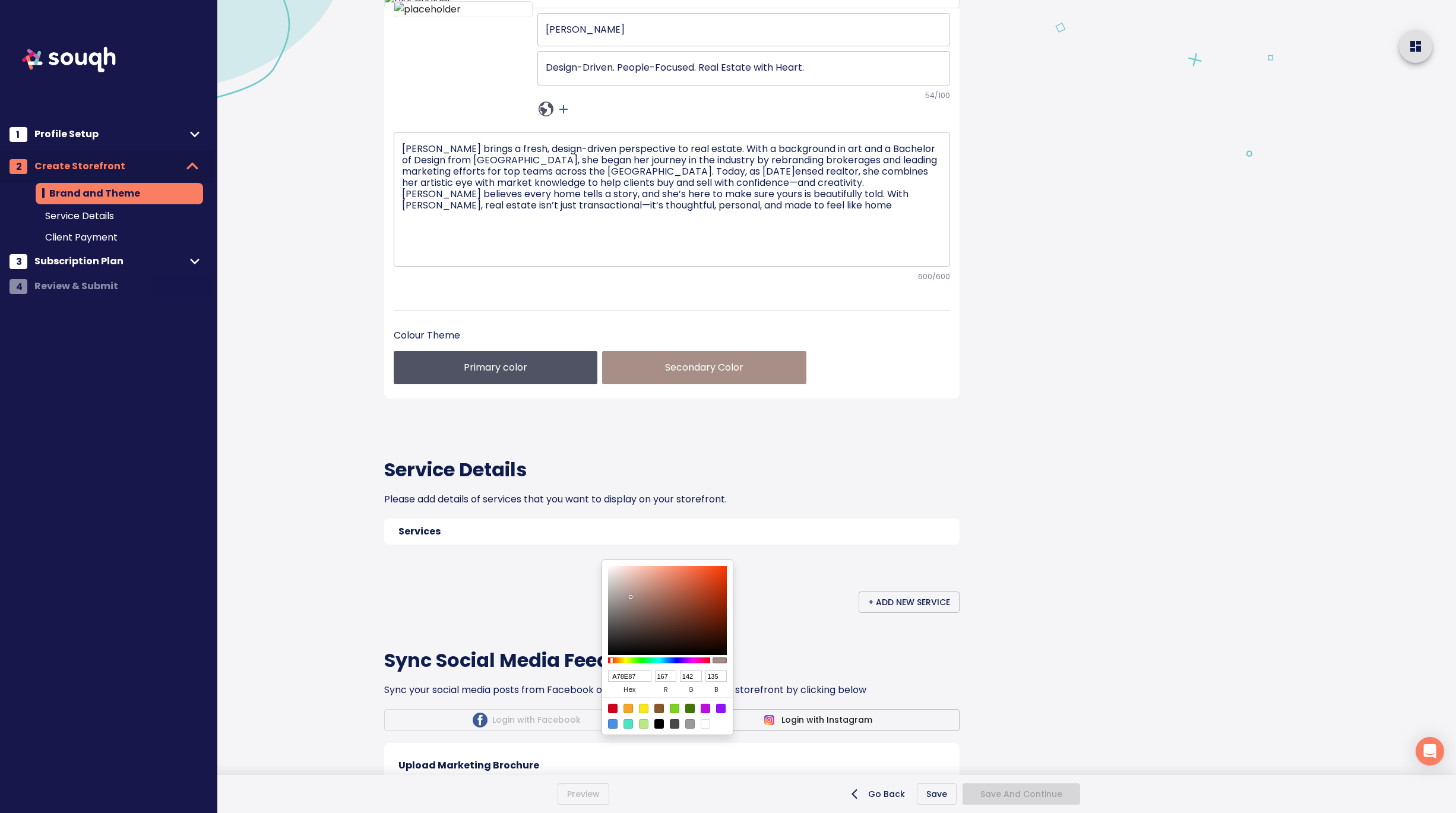
type input "A88F88"
type input "168"
type input "143"
type input "136"
type input "A88F87"
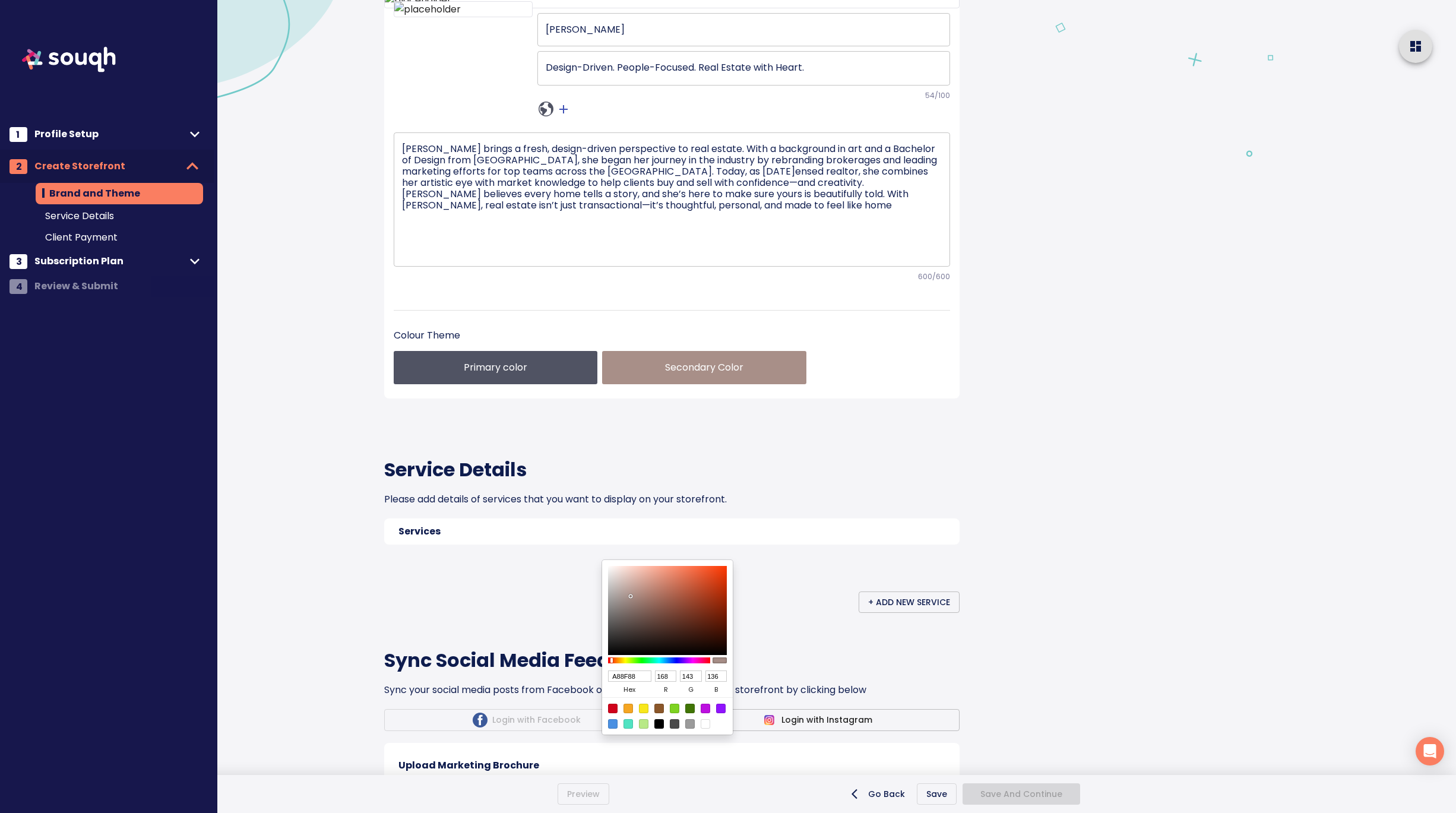
type input "135"
type input "AA9189"
type input "170"
type input "145"
type input "137"
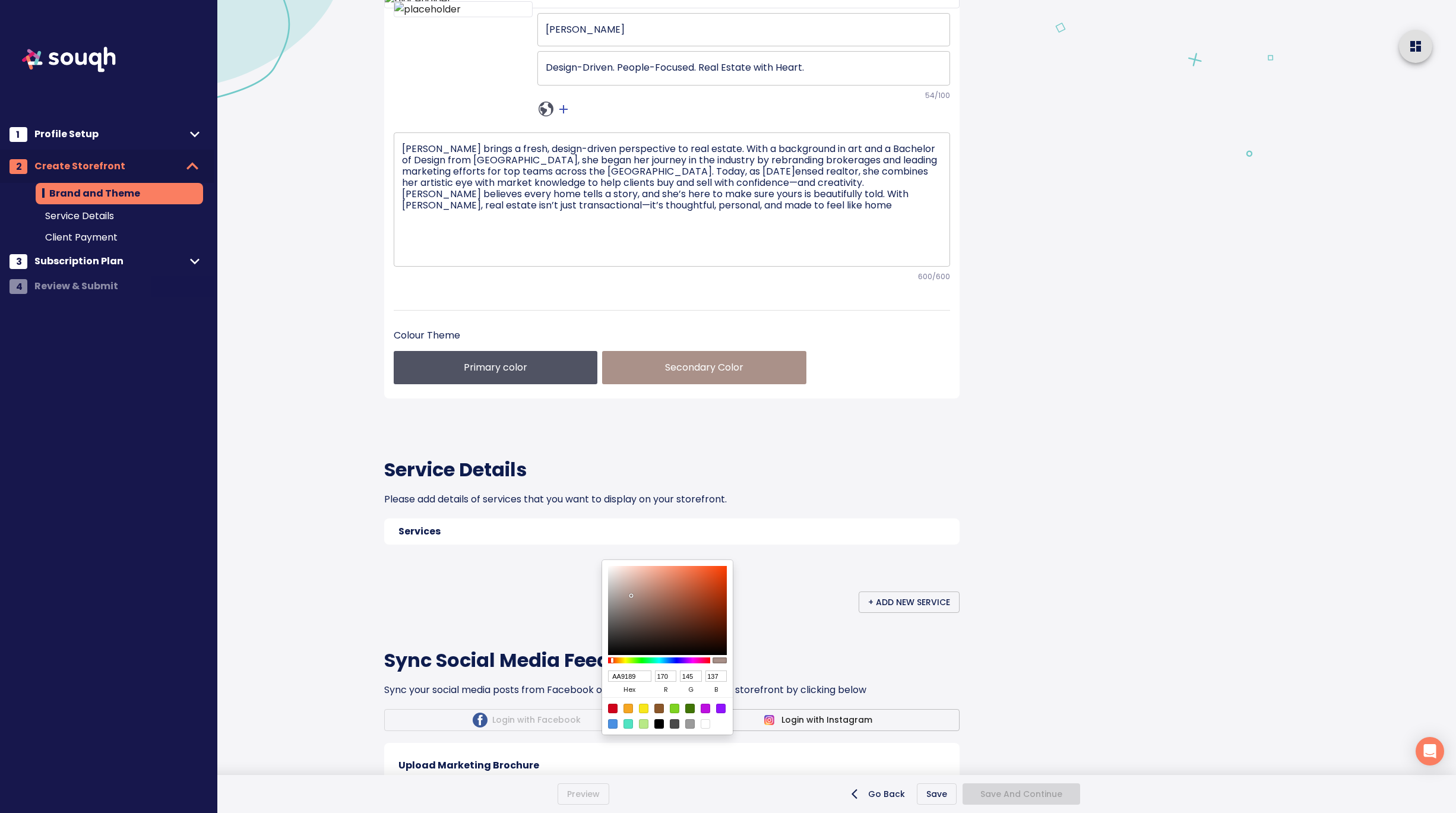
type input "AA9088"
type input "144"
type input "136"
type input "AC9188"
type input "172"
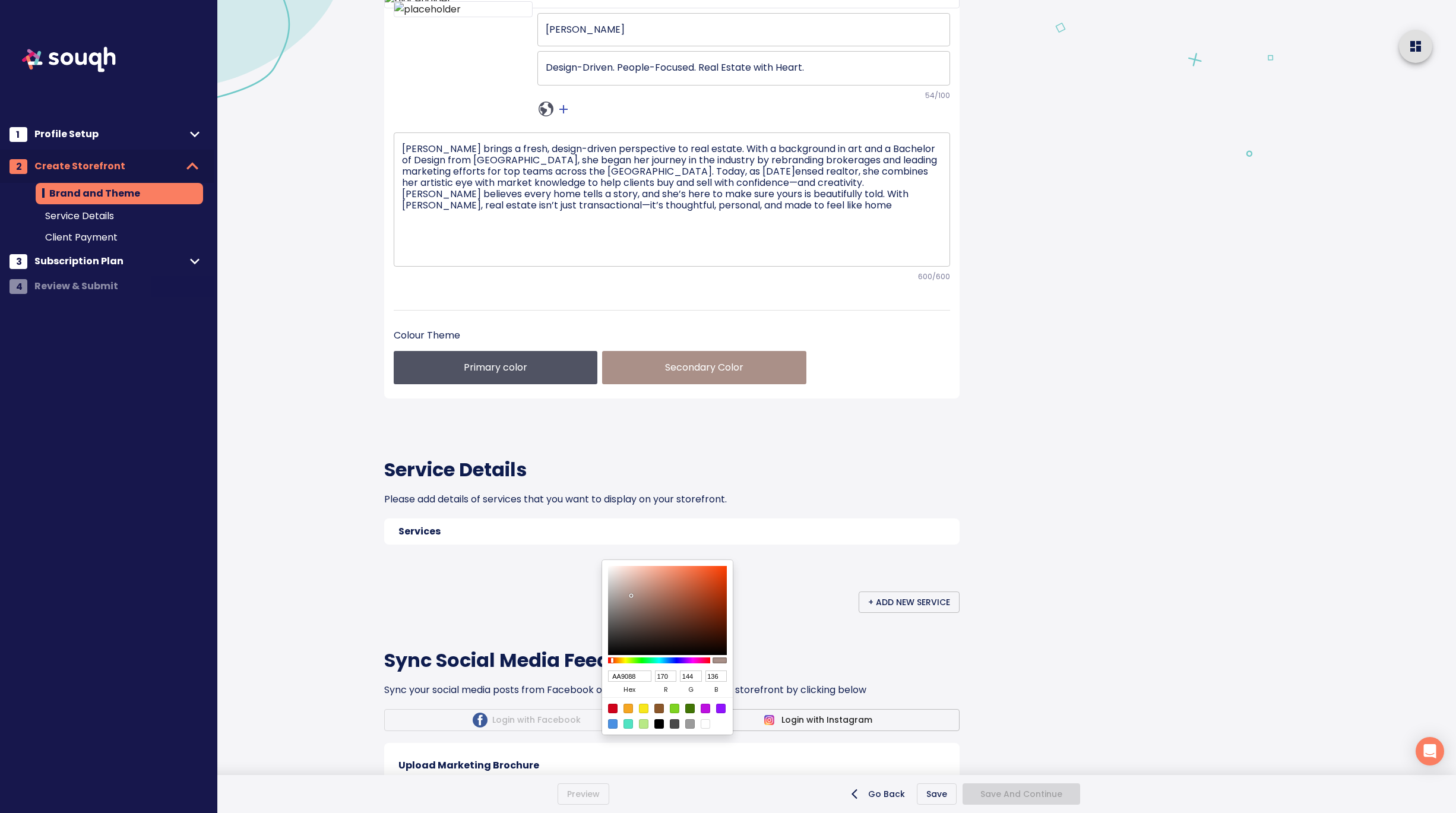
type input "145"
drag, startPoint x: 676, startPoint y: 568, endPoint x: 632, endPoint y: 595, distance: 51.6
click at [632, 595] on div at bounding box center [668, 610] width 119 height 89
click at [848, 651] on div at bounding box center [728, 406] width 1456 height 813
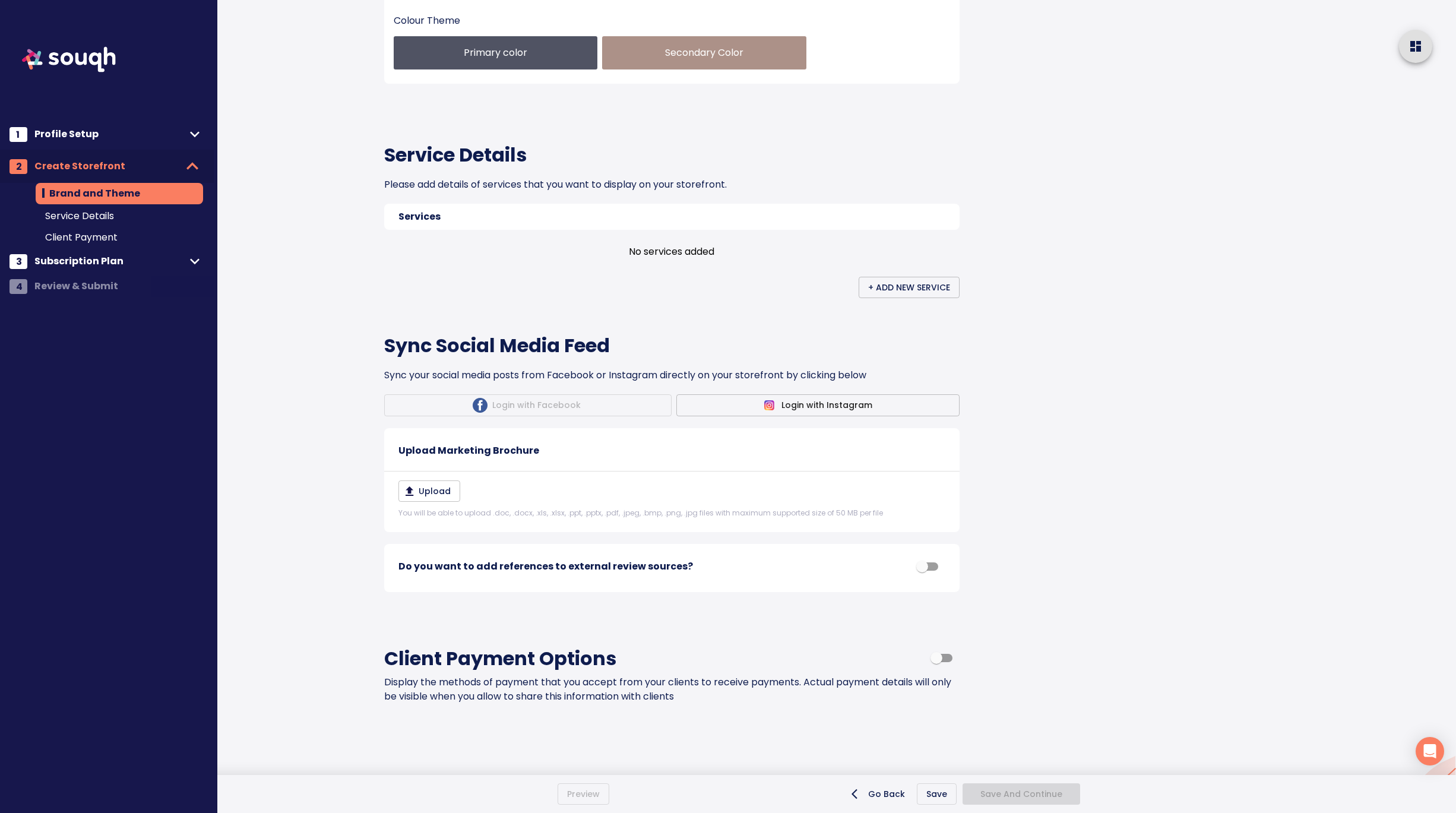
scroll to position [489, 0]
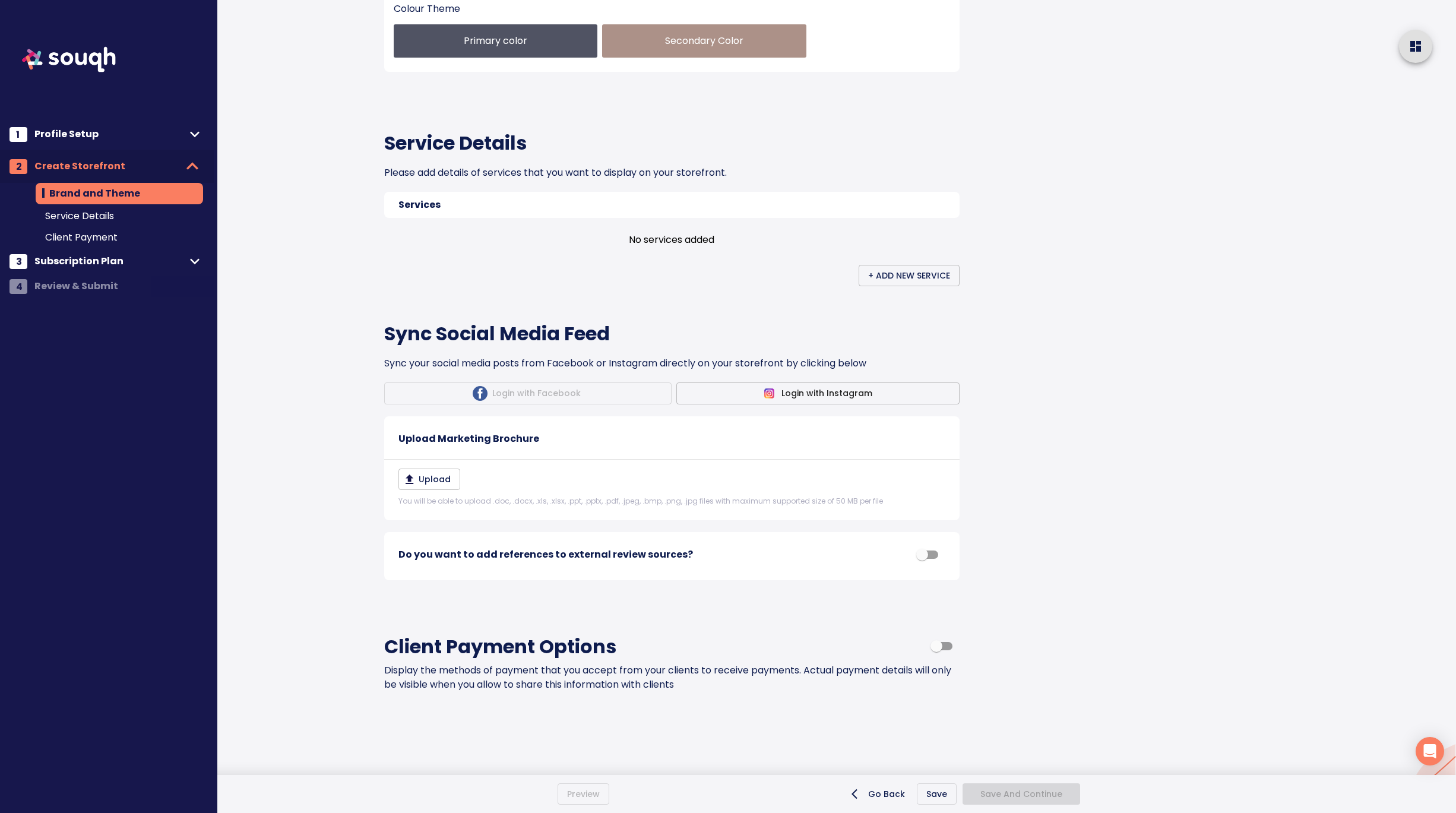
click at [1133, 444] on div at bounding box center [1249, 193] width 413 height 1365
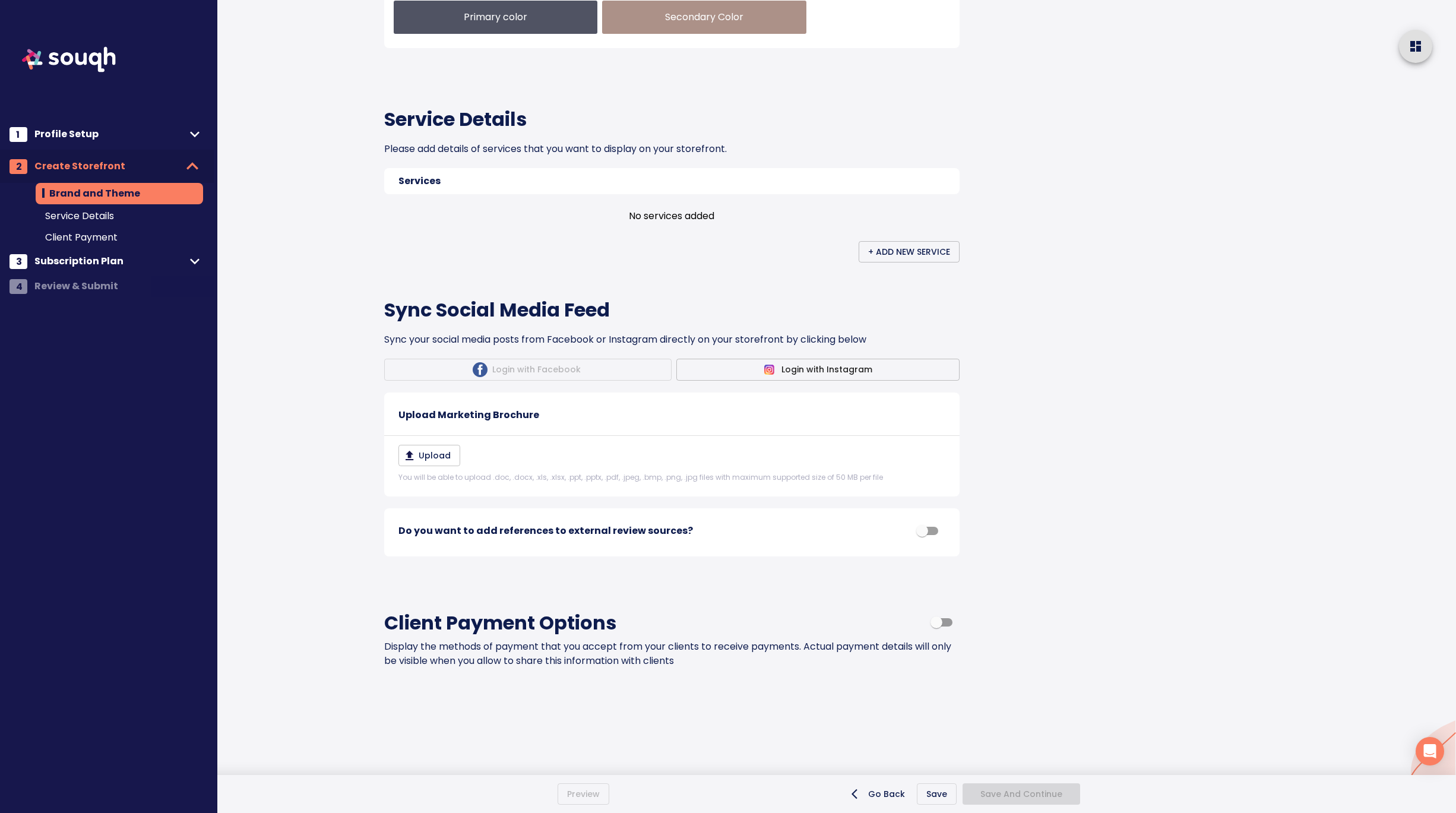
scroll to position [519, 0]
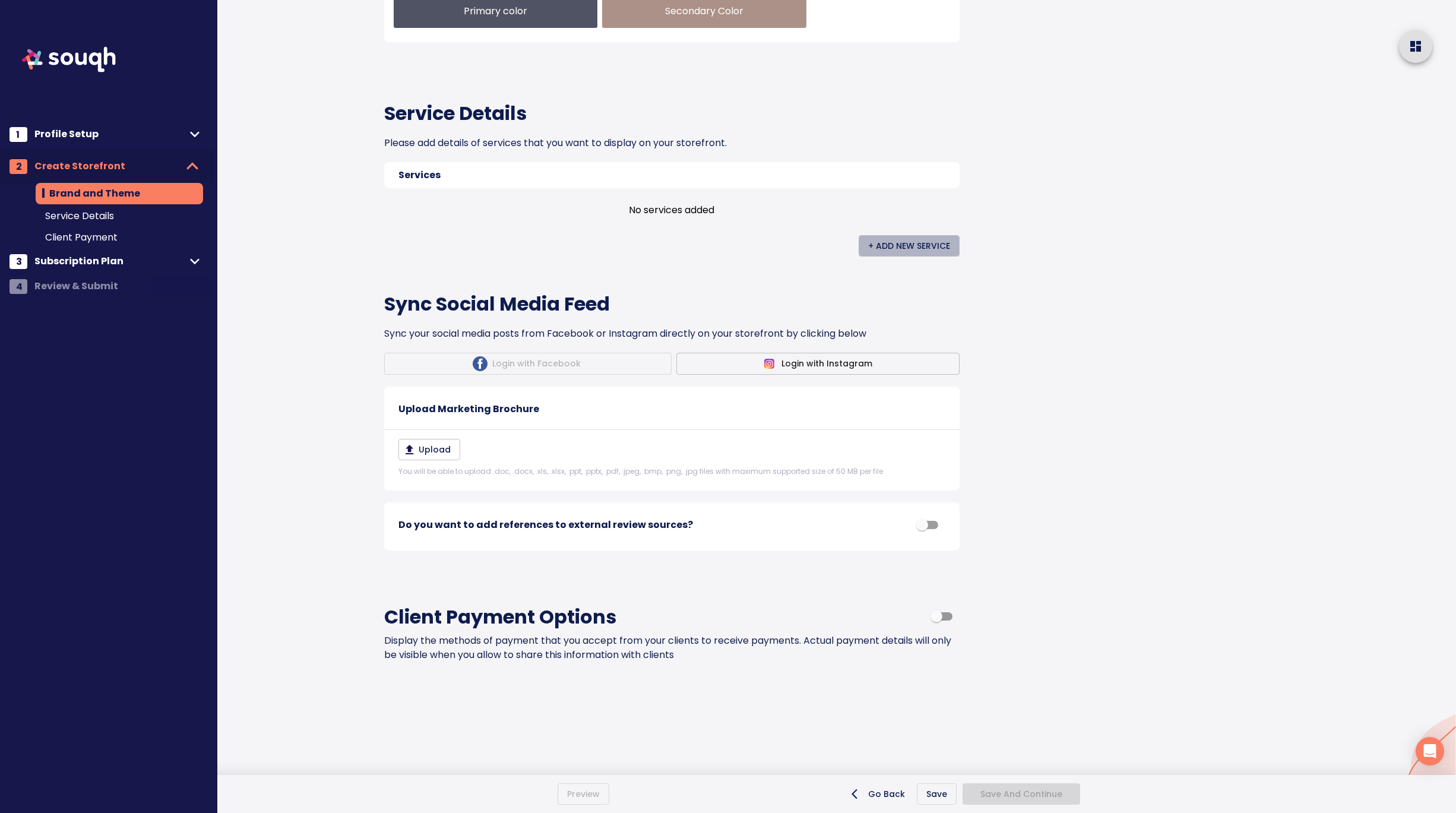
click at [924, 257] on button "+ Add New Service" at bounding box center [909, 246] width 101 height 22
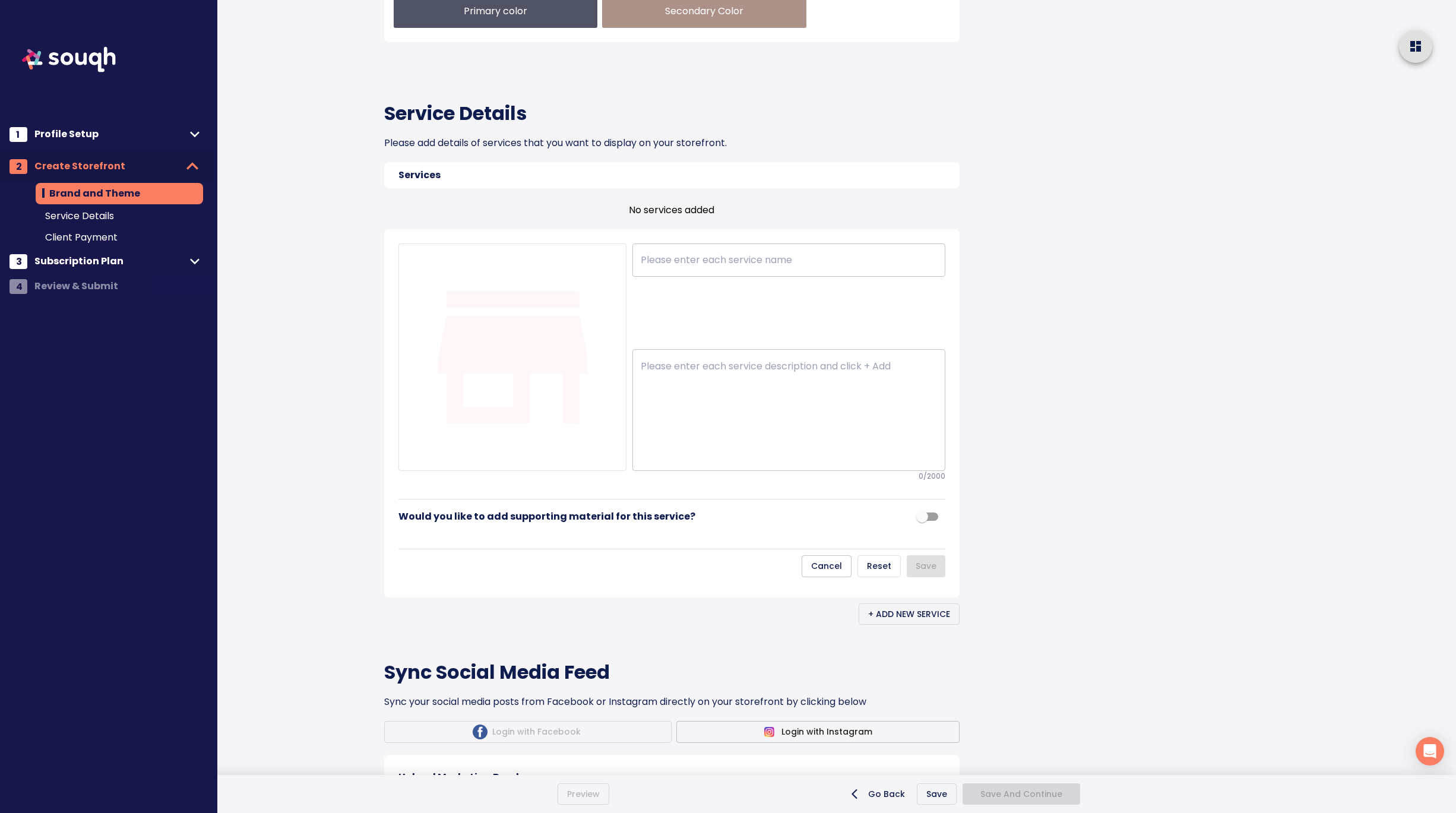
click at [726, 460] on textarea at bounding box center [788, 410] width 296 height 100
paste textarea "Nazek brings a thoughtful, design-forward approach to residential real estate. …"
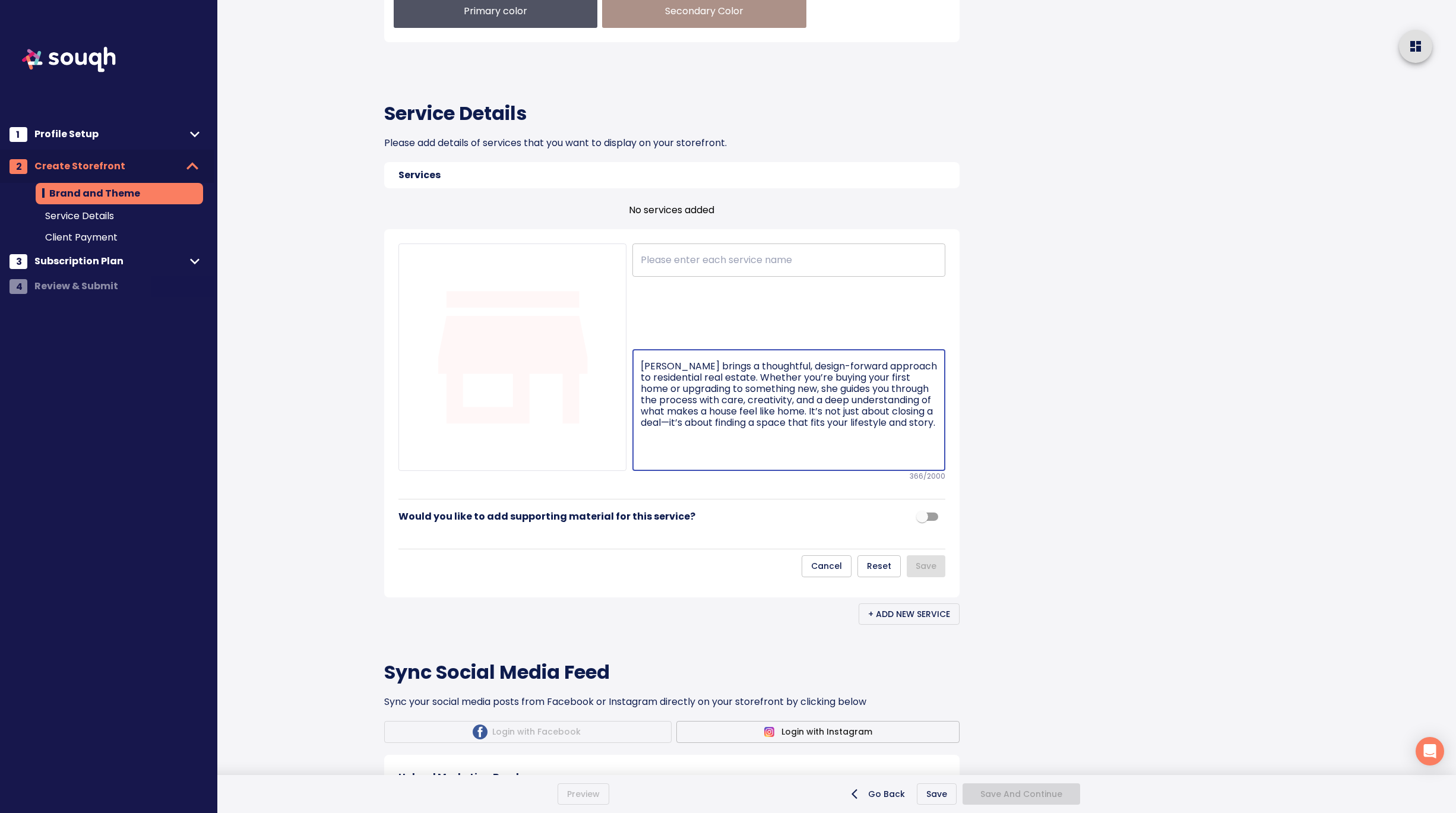
type textarea "Nazek brings a thoughtful, design-forward approach to residential real estate. …"
click at [685, 277] on input "text" at bounding box center [788, 260] width 313 height 33
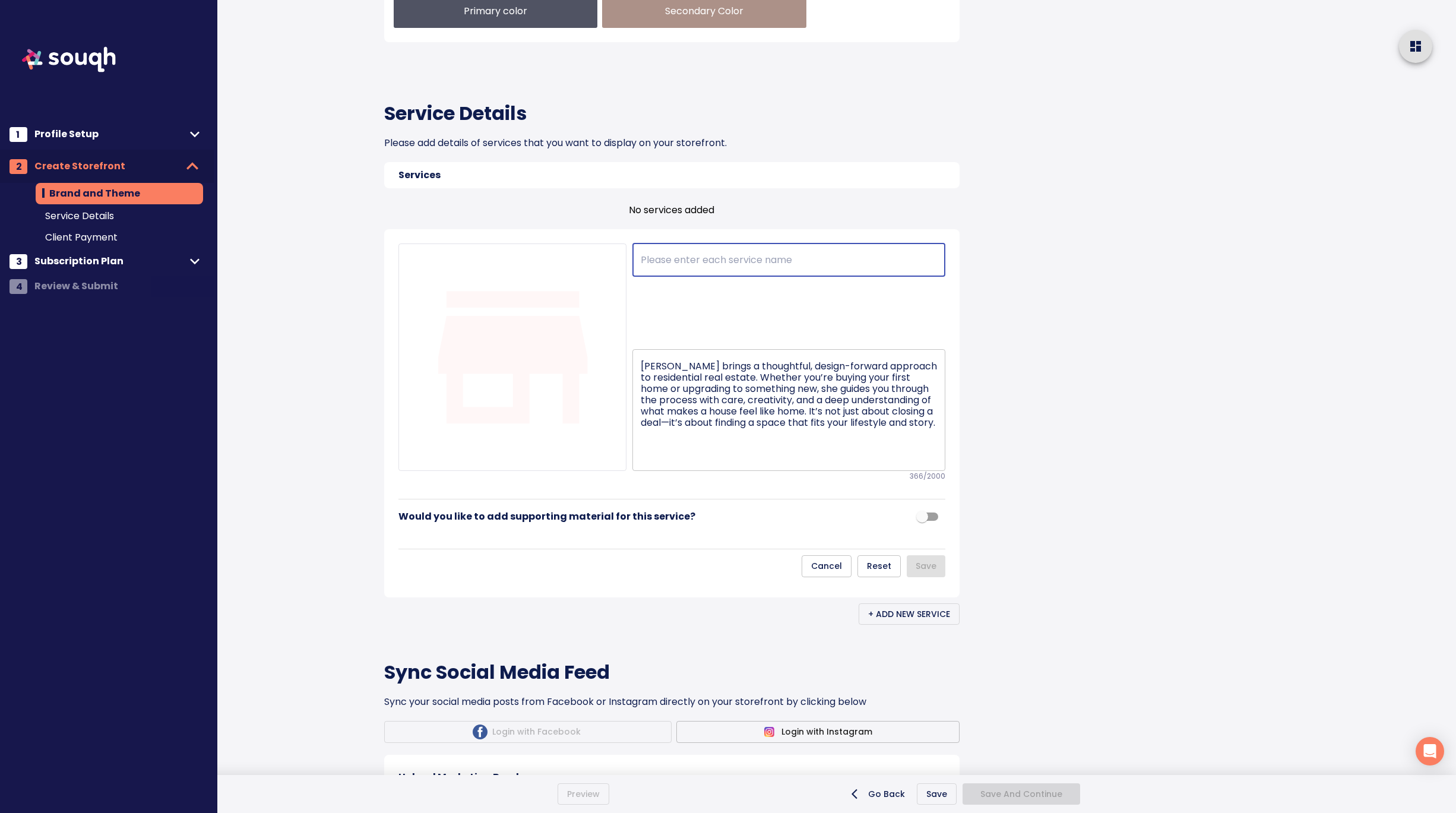
click at [685, 277] on input "text" at bounding box center [788, 260] width 313 height 33
paste input "Residential Real Estate"
type input "Residential Real Estate"
click at [1064, 527] on div at bounding box center [1249, 348] width 413 height 1733
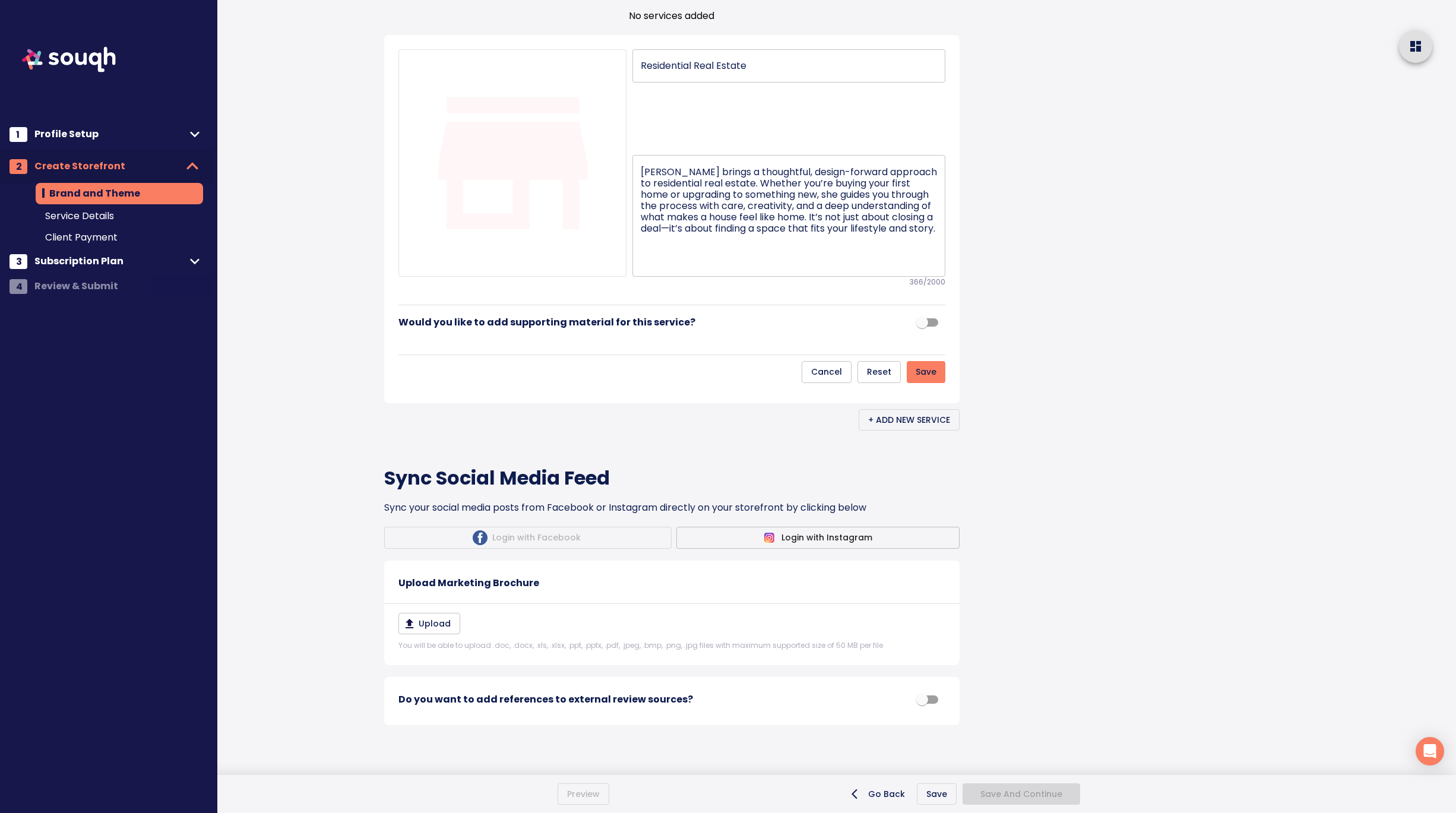
scroll to position [740, 0]
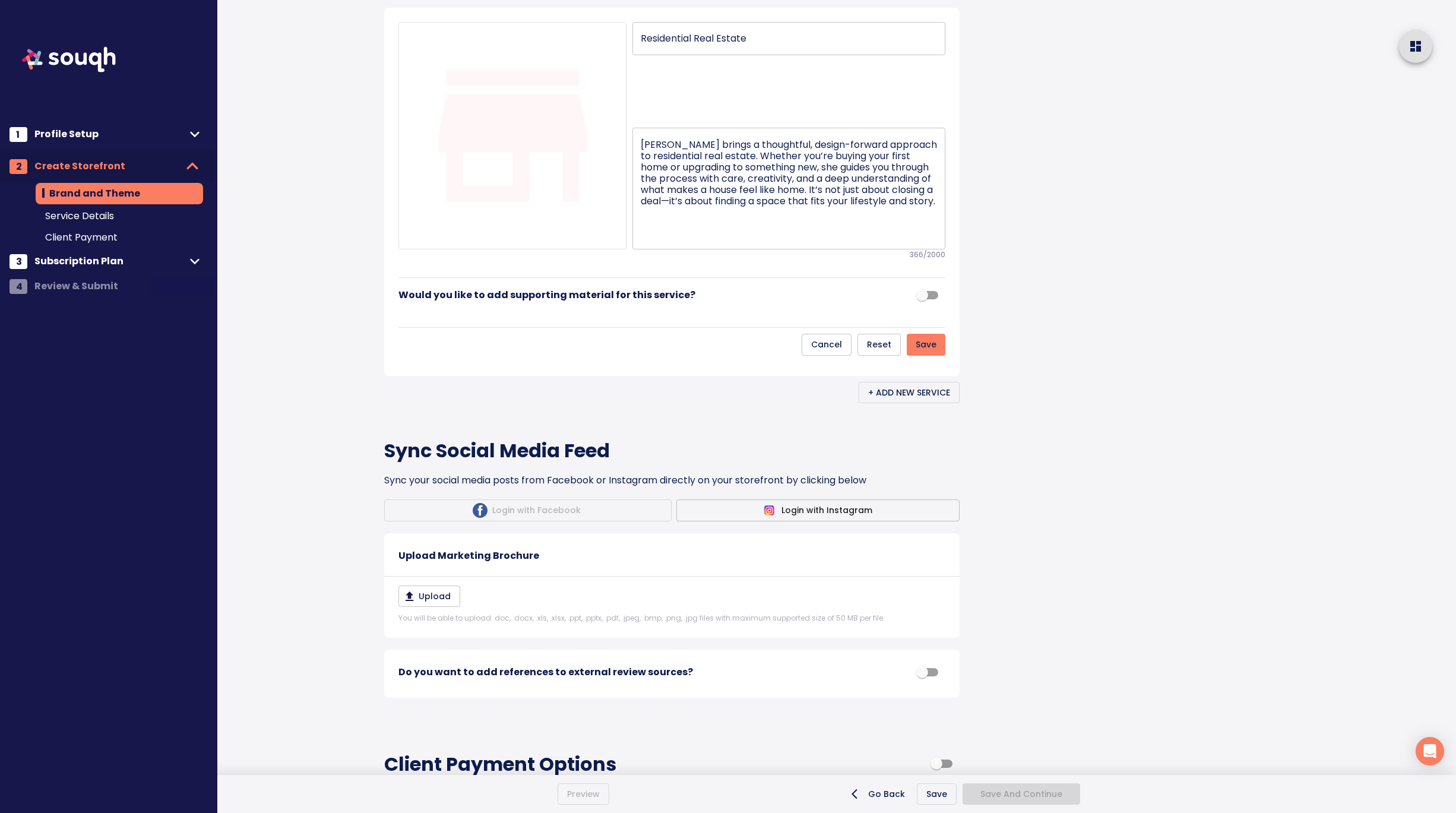
click at [935, 352] on span "Save" at bounding box center [926, 344] width 21 height 15
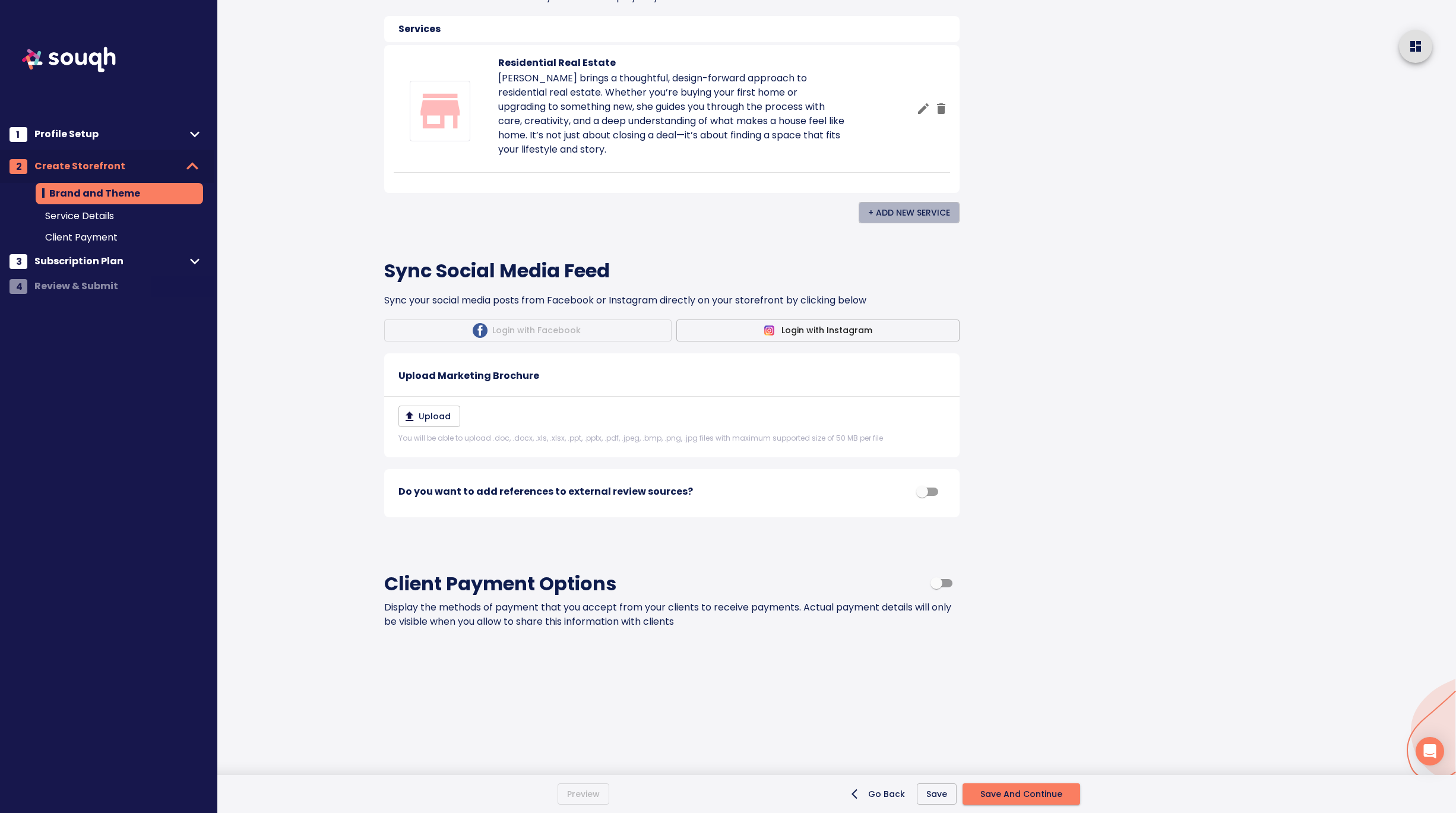
click at [938, 220] on span "+ Add New Service" at bounding box center [909, 213] width 82 height 15
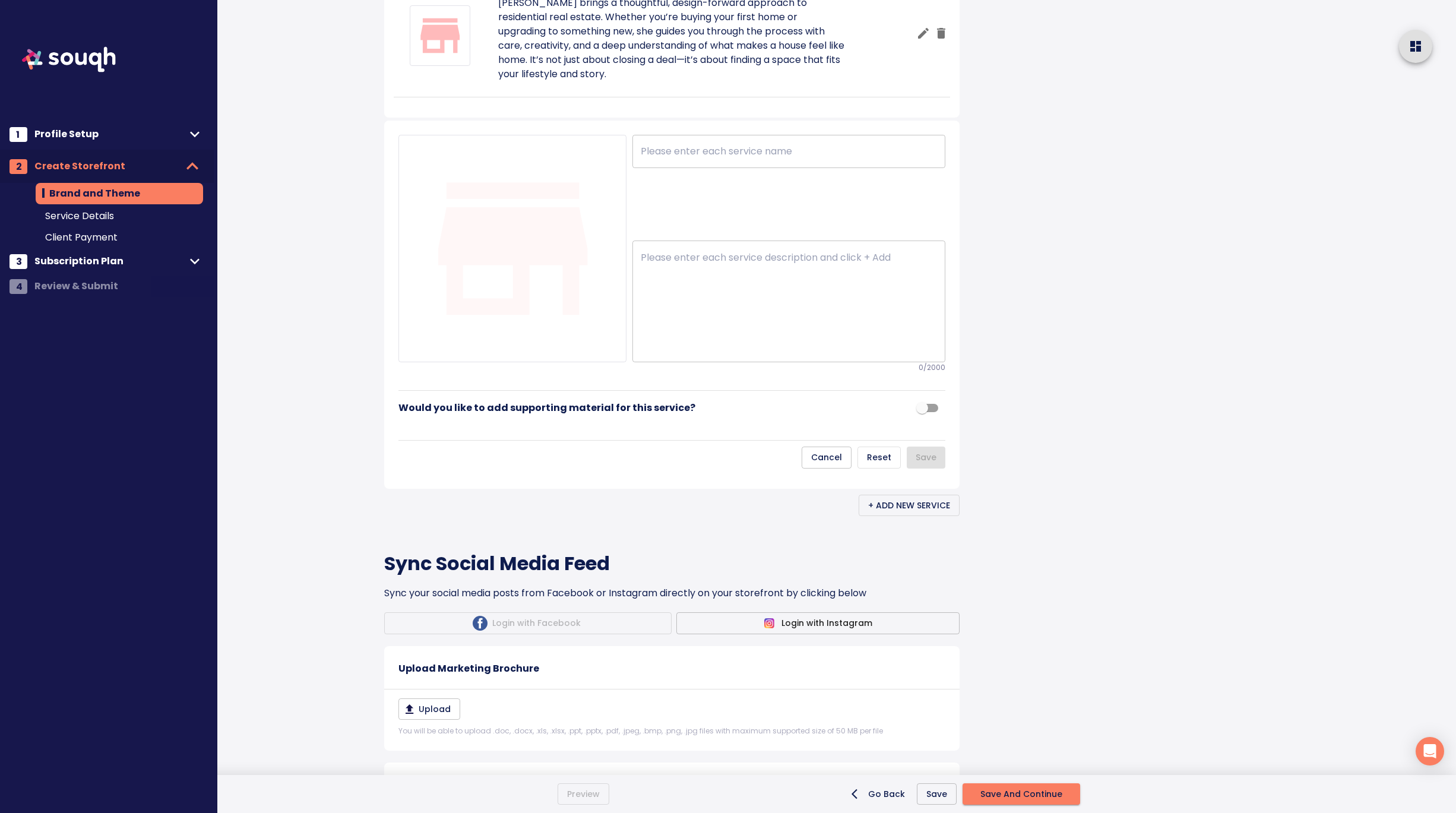
click at [655, 352] on textarea at bounding box center [788, 301] width 296 height 100
paste textarea "Commercial Real Estate With a strong foundation in branding and visual storytel…"
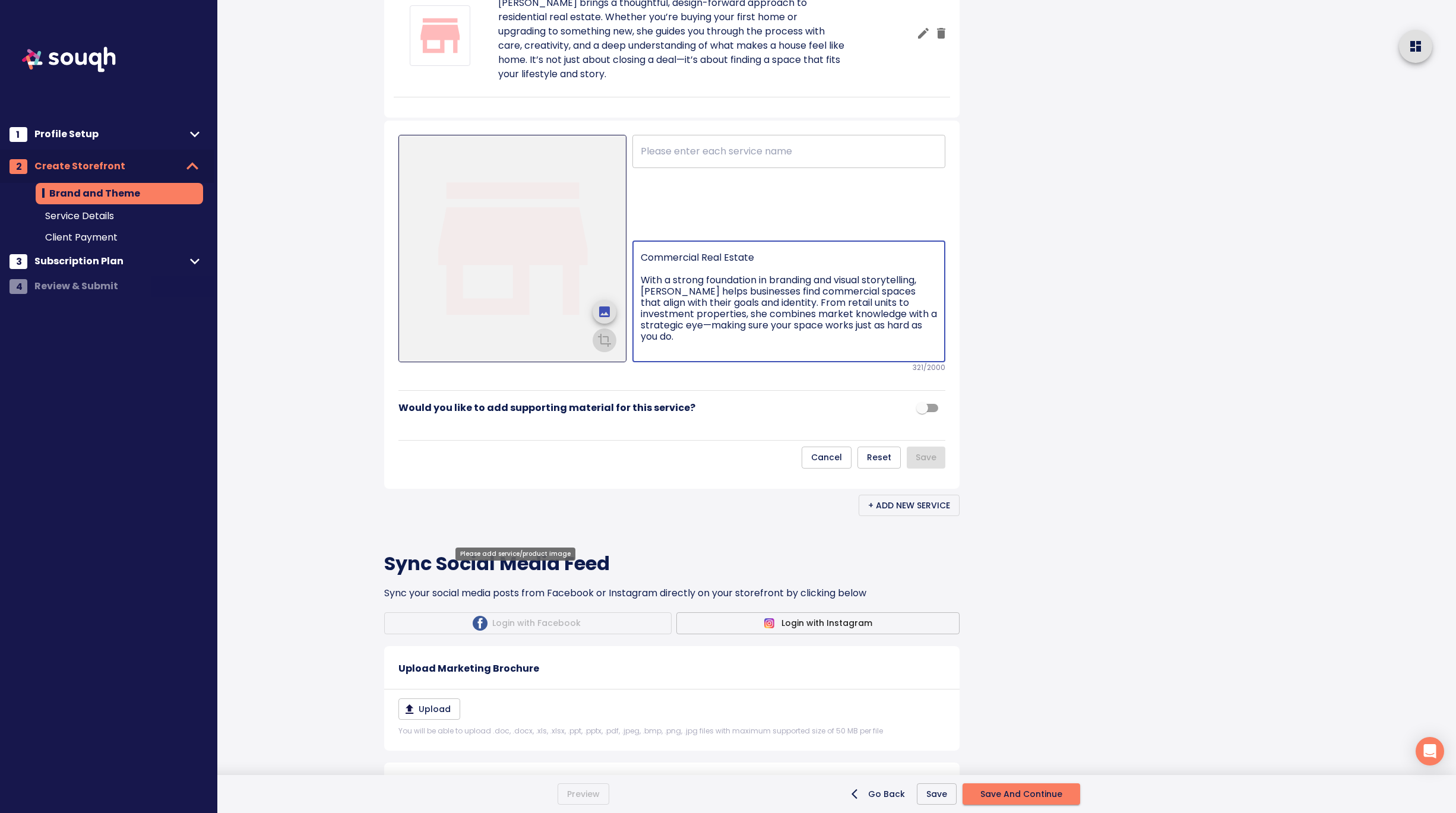
drag, startPoint x: 763, startPoint y: 437, endPoint x: 621, endPoint y: 434, distance: 142.0
click at [621, 372] on div "​ Commercial Real Estate With a strong foundation in branding and visual storyt…" at bounding box center [671, 253] width 546 height 238
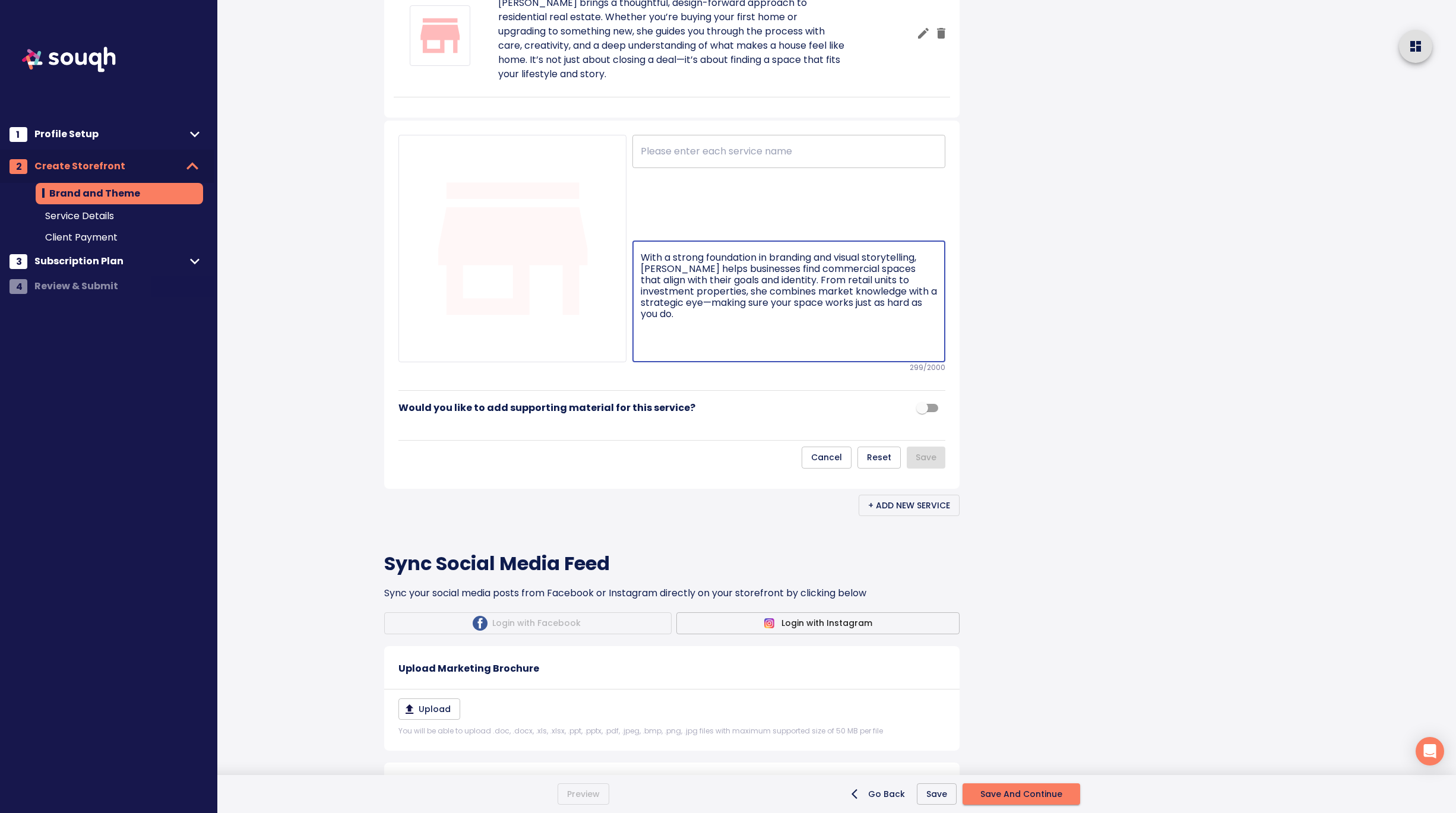
type textarea "With a strong foundation in branding and visual storytelling, Nazek helps busin…"
click at [685, 168] on input "text" at bounding box center [788, 151] width 313 height 33
paste input "Commercial Real Estate"
type input "Commercial Real Estate"
click at [641, 352] on textarea "With a strong foundation in branding and visual storytelling, Nazek helps busin…" at bounding box center [788, 301] width 296 height 100
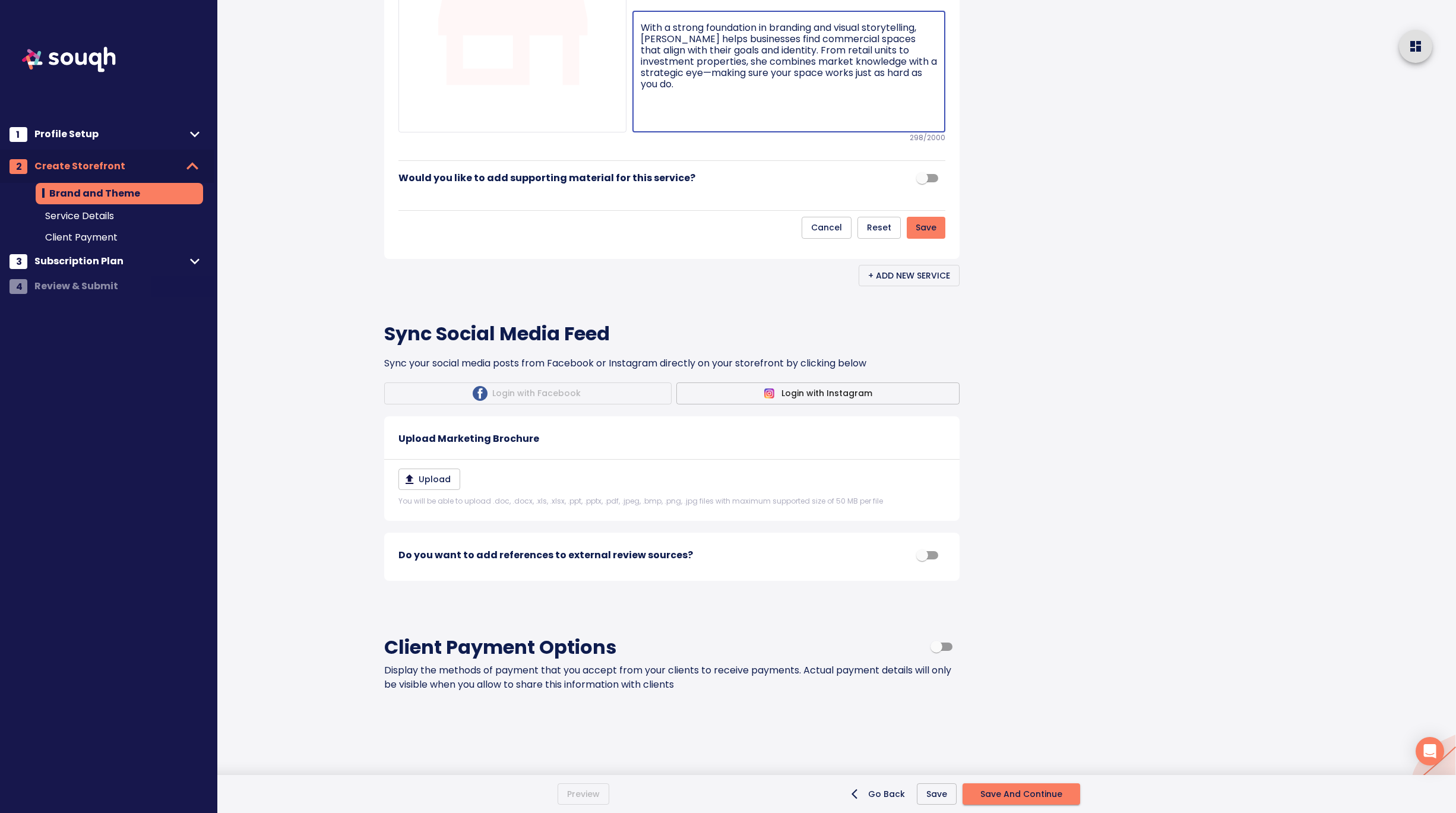
scroll to position [1006, 0]
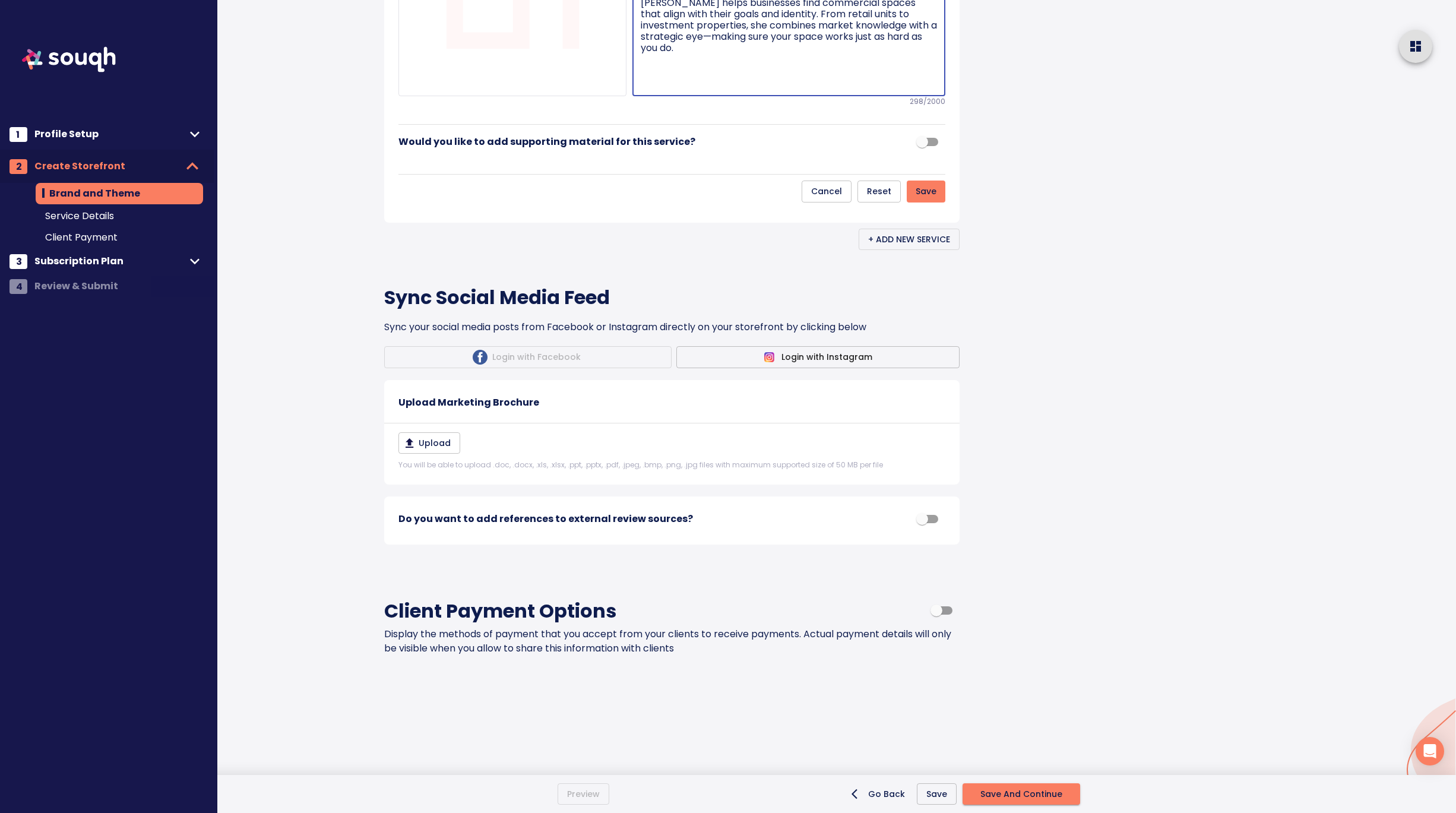
type textarea "With a strong foundation in branding and visual storytelling, Nazek helps busin…"
click at [930, 199] on span "Save" at bounding box center [926, 191] width 21 height 15
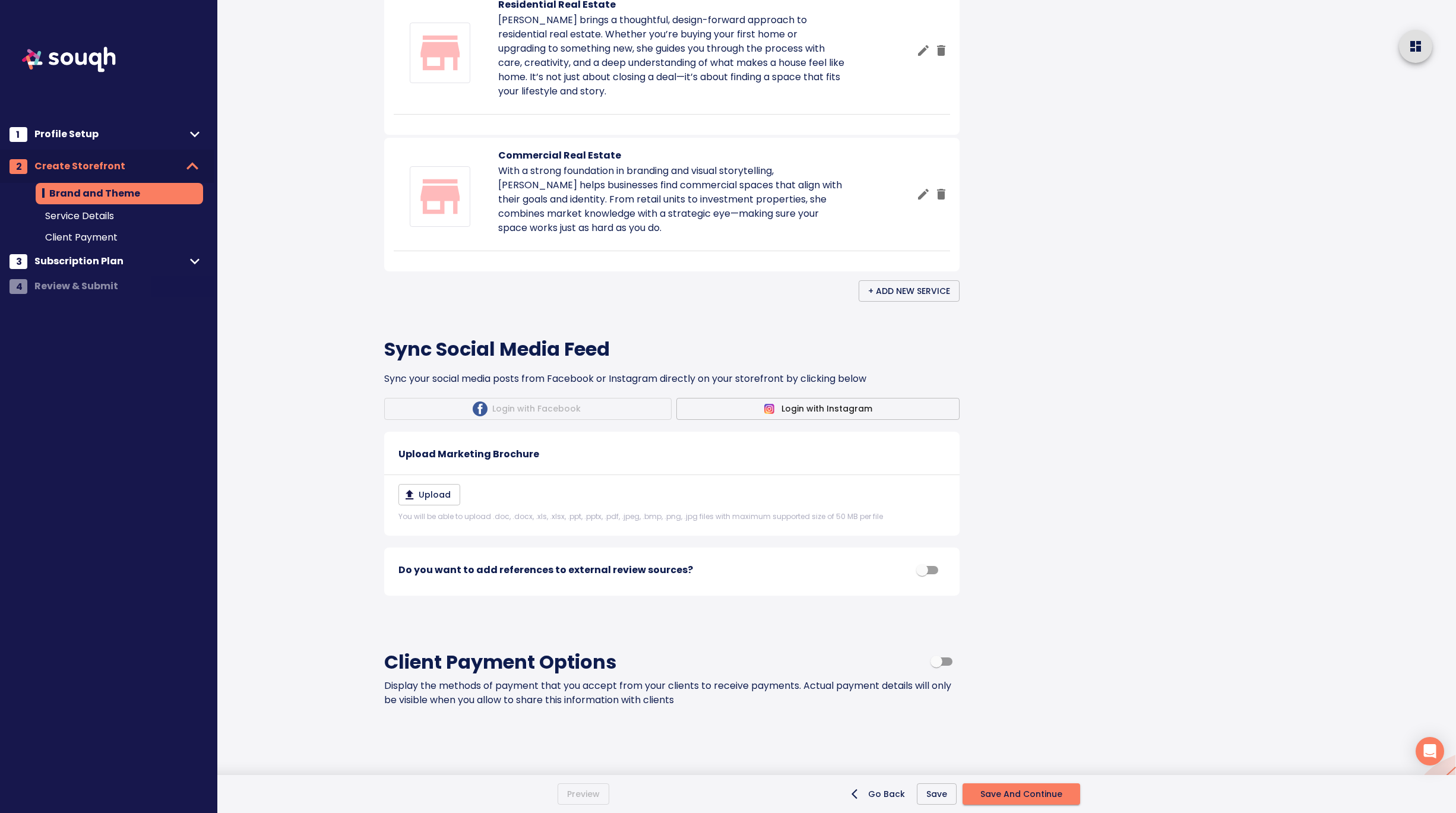
scroll to position [723, 0]
click at [918, 298] on span "+ Add New Service" at bounding box center [909, 290] width 82 height 15
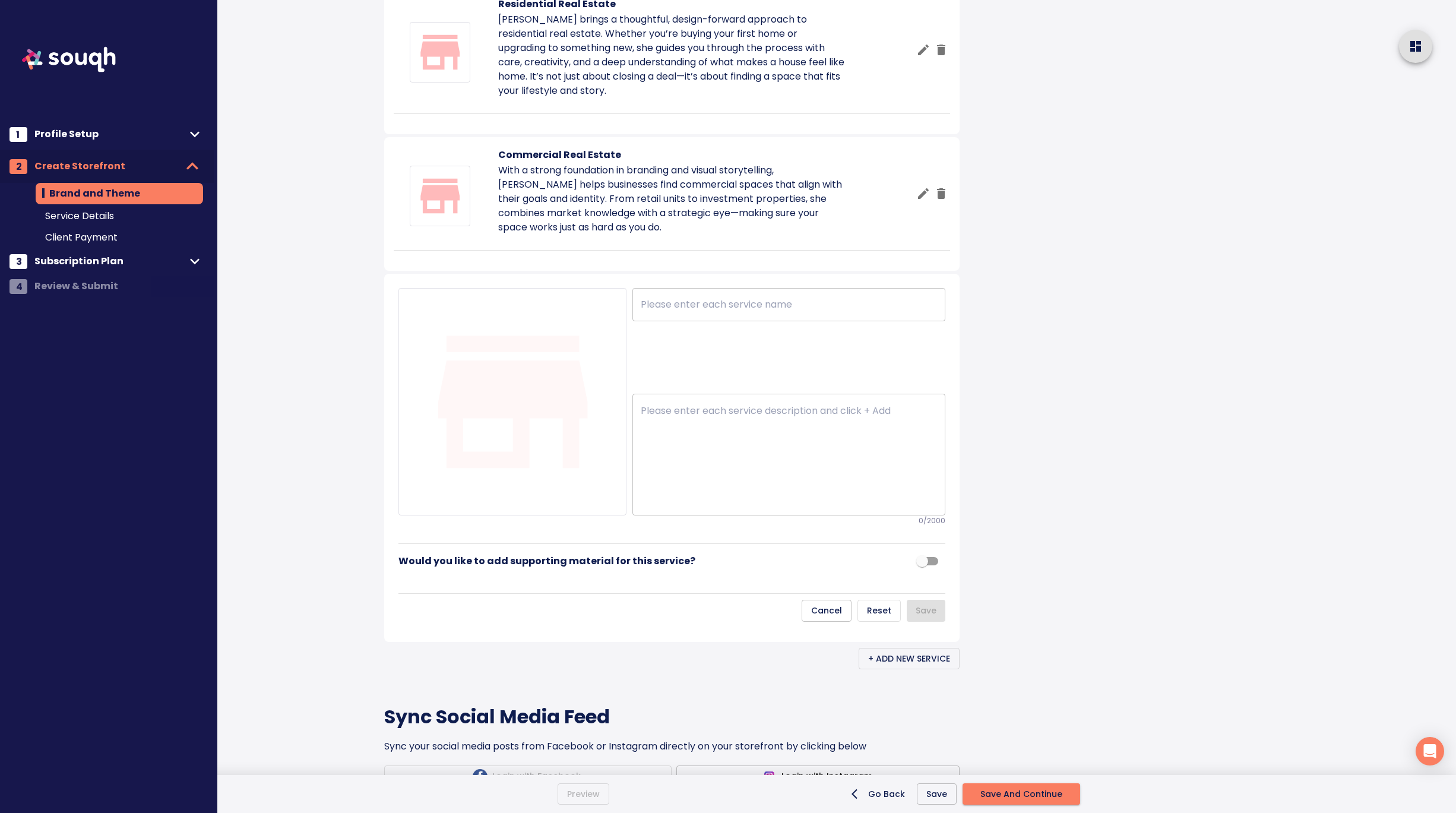
click at [662, 505] on textarea at bounding box center [788, 454] width 296 height 100
paste textarea "Buying a Home Buying a home should feel exciting, not overwhelming. Nazek liste…"
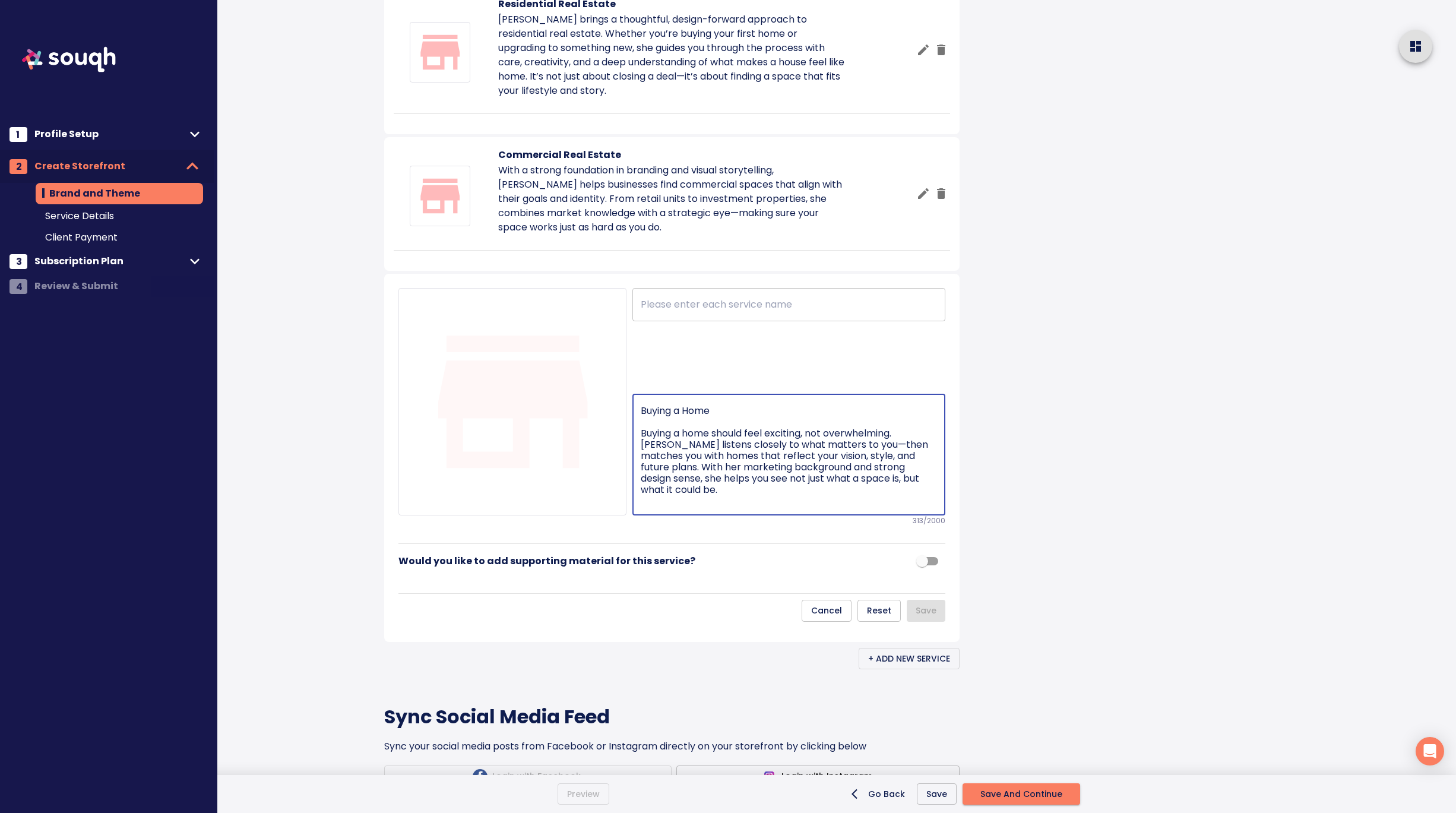
drag, startPoint x: 641, startPoint y: 624, endPoint x: 639, endPoint y: 593, distance: 31.1
click at [639, 515] on div "Buying a Home Buying a home should feel exciting, not overwhelming. Nazek liste…" at bounding box center [788, 454] width 313 height 121
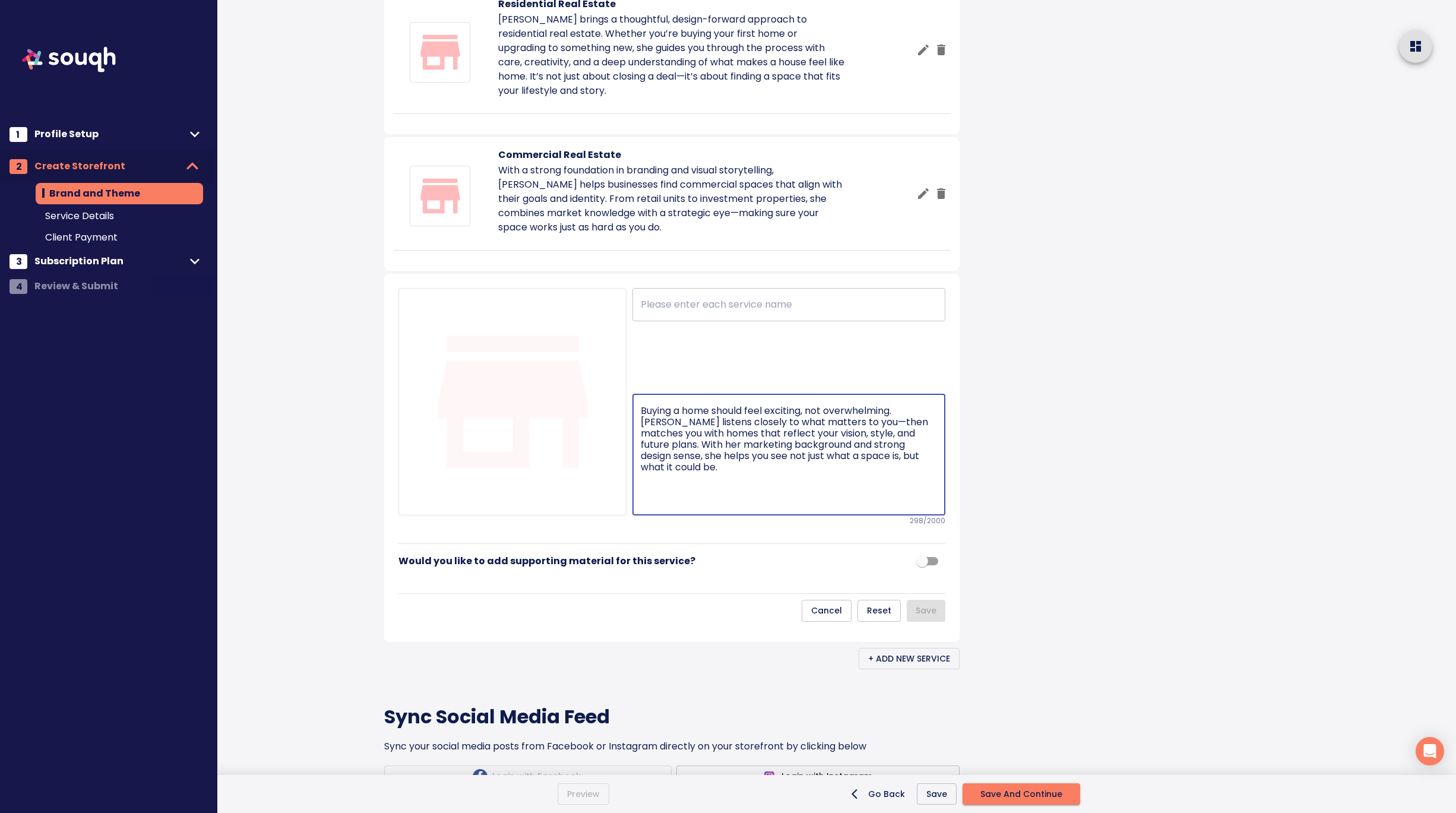
type textarea "Buying a home should feel exciting, not overwhelming. Nazek listens closely to …"
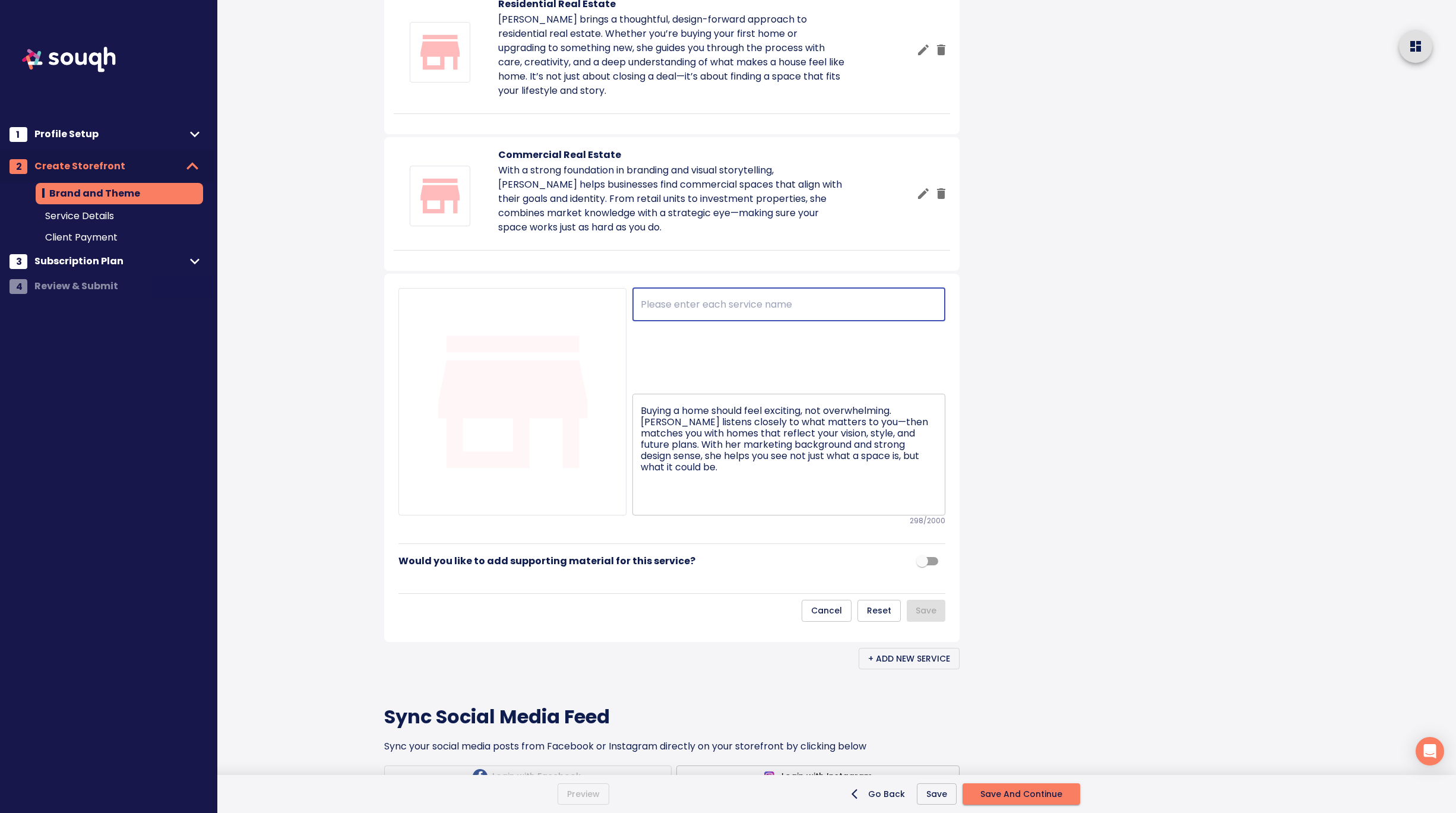
click at [720, 321] on input "text" at bounding box center [788, 304] width 313 height 33
paste input "Buying a Home"
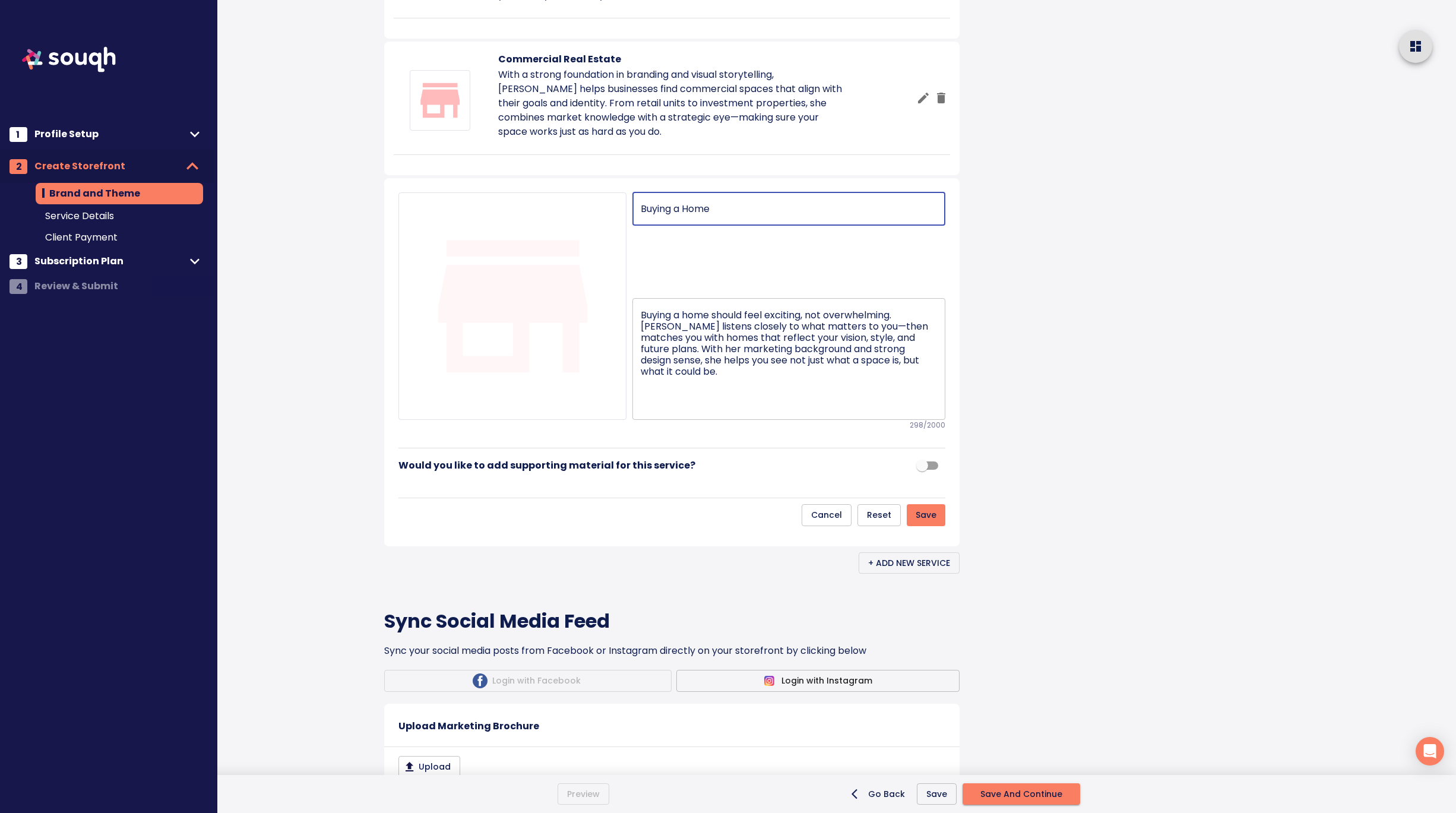
scroll to position [827, 0]
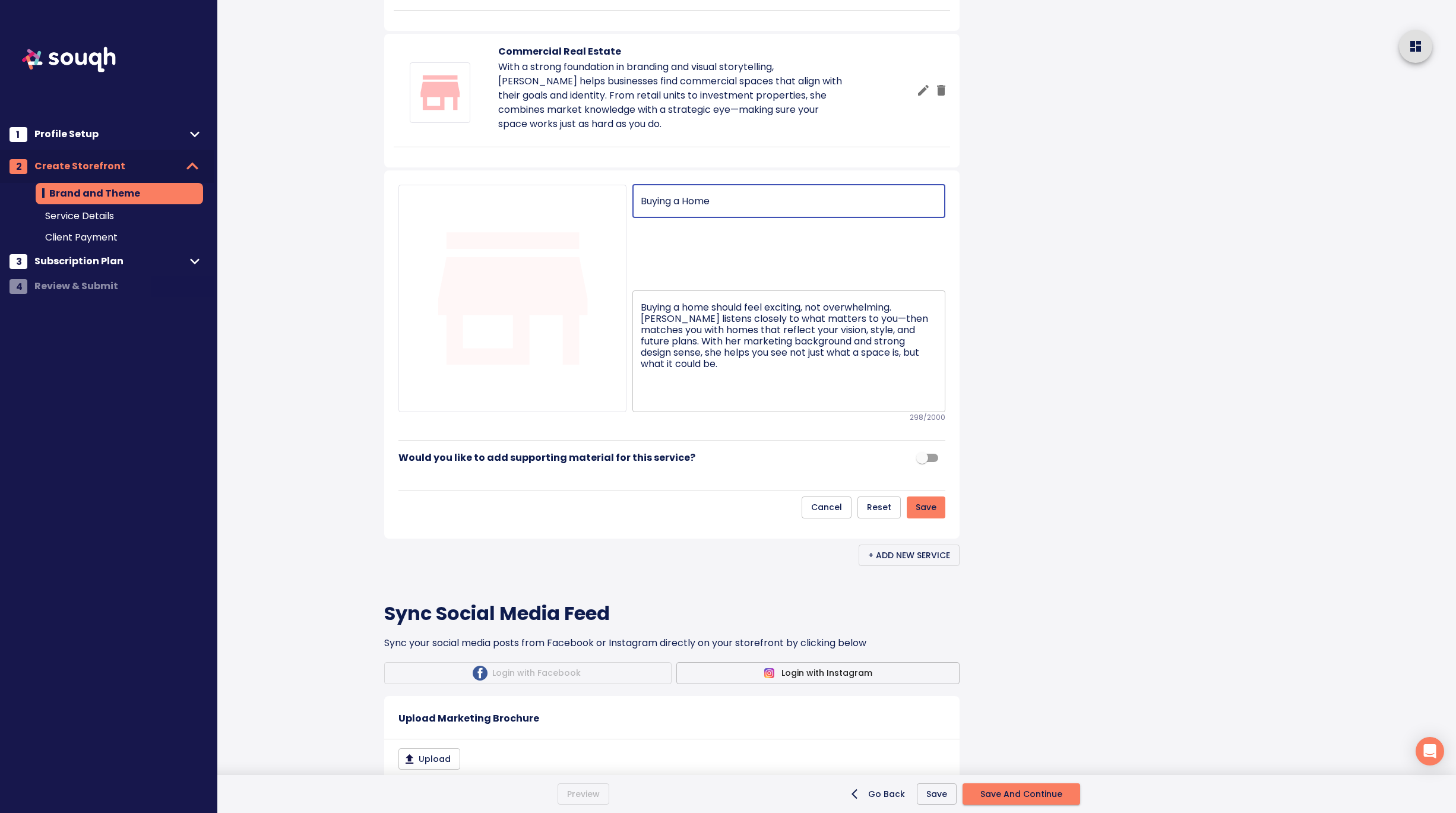
type input "Buying a Home"
click at [934, 515] on span "Save" at bounding box center [926, 507] width 21 height 15
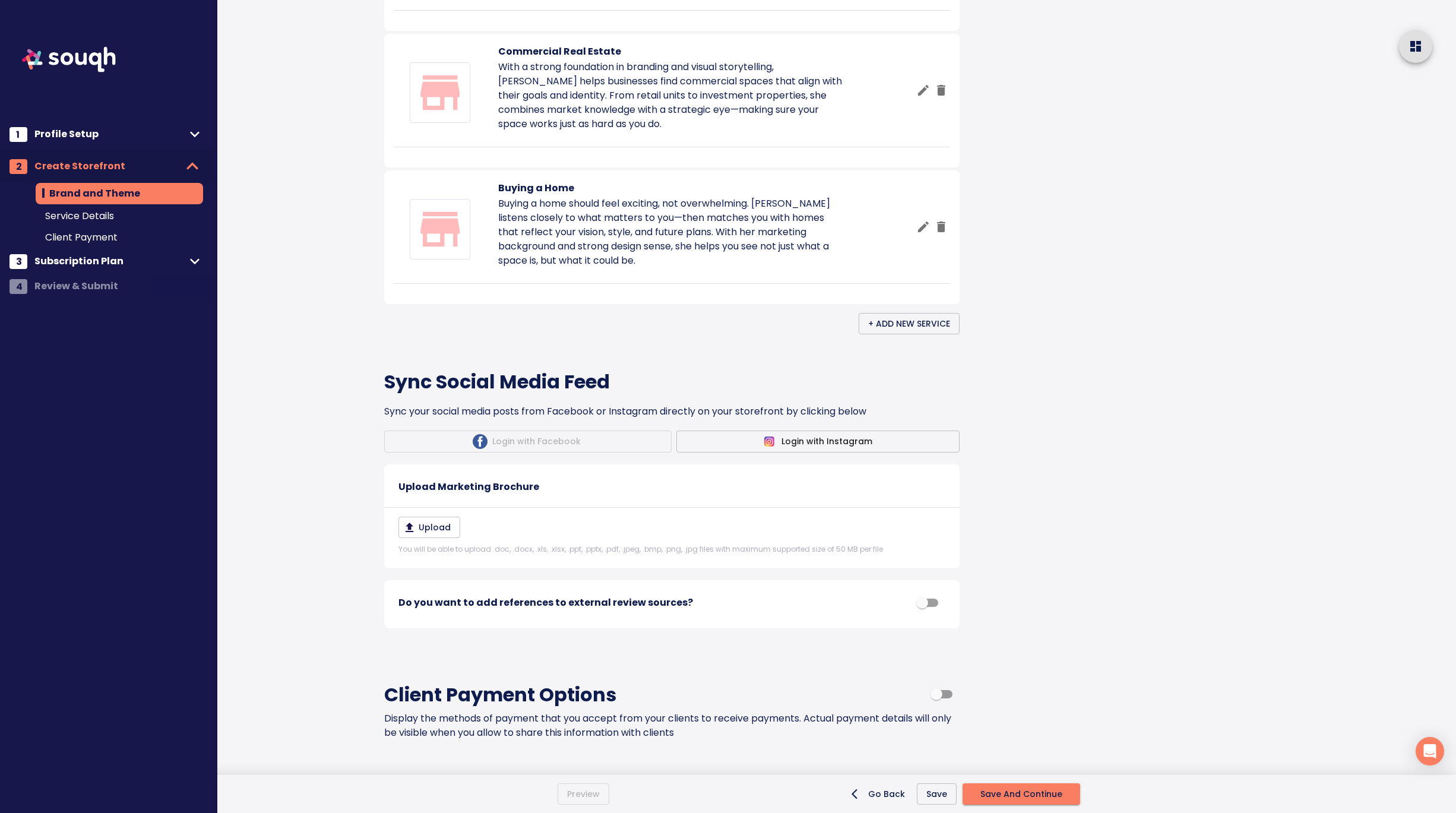
click at [917, 335] on button "+ Add New Service" at bounding box center [909, 324] width 101 height 22
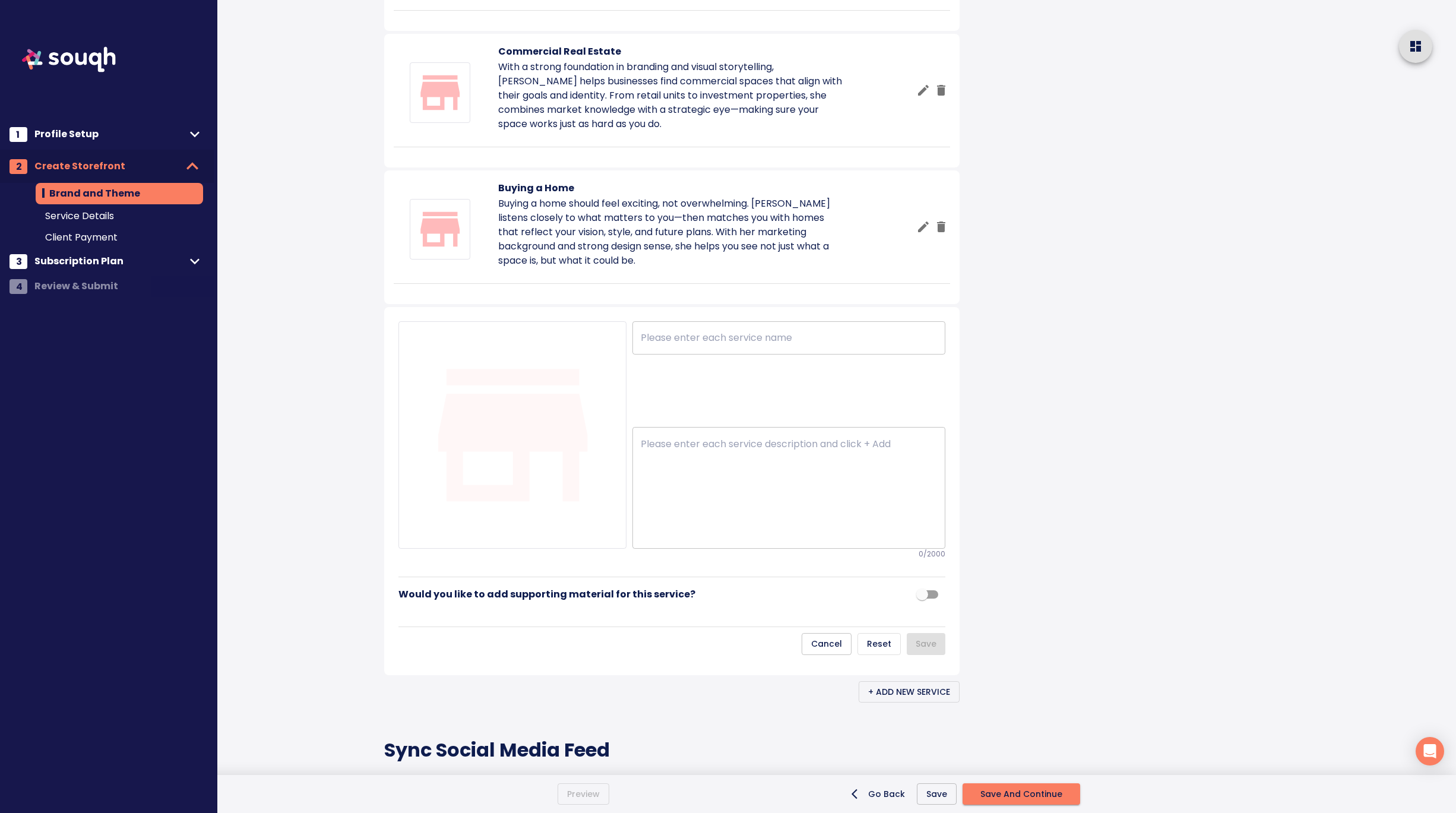
click at [658, 538] on textarea at bounding box center [788, 488] width 296 height 100
paste textarea "Selling a Home Nazek’s creative edge shines when it comes to selling. With her …"
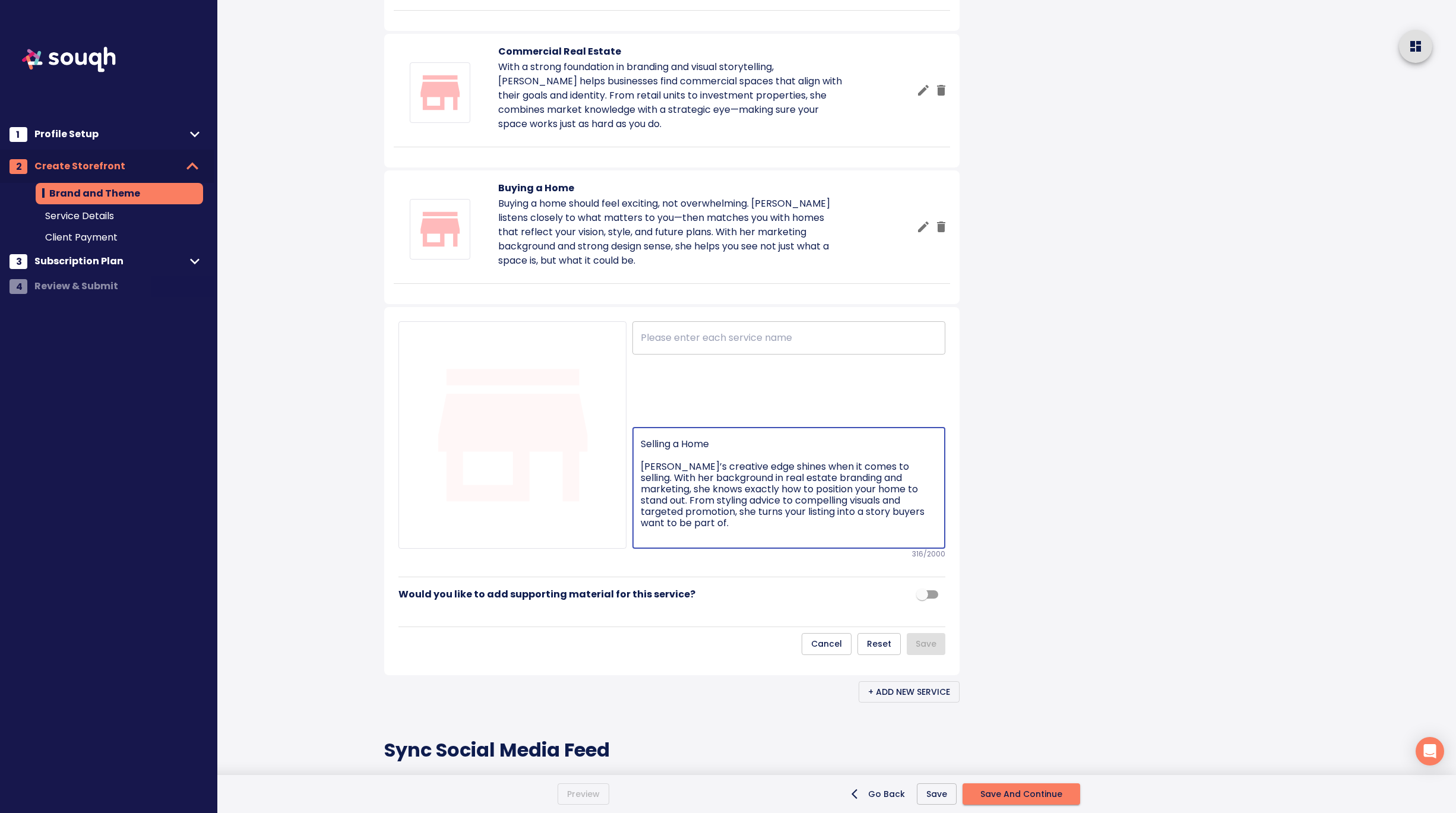
drag, startPoint x: 642, startPoint y: 657, endPoint x: 641, endPoint y: 619, distance: 38.0
click at [641, 549] on div "Selling a Home Nazek’s creative edge shines when it comes to selling. With her …" at bounding box center [788, 487] width 313 height 121
type textarea "Nazek’s creative edge shines when it comes to selling. With her background in r…"
click at [698, 355] on input "text" at bounding box center [788, 338] width 313 height 33
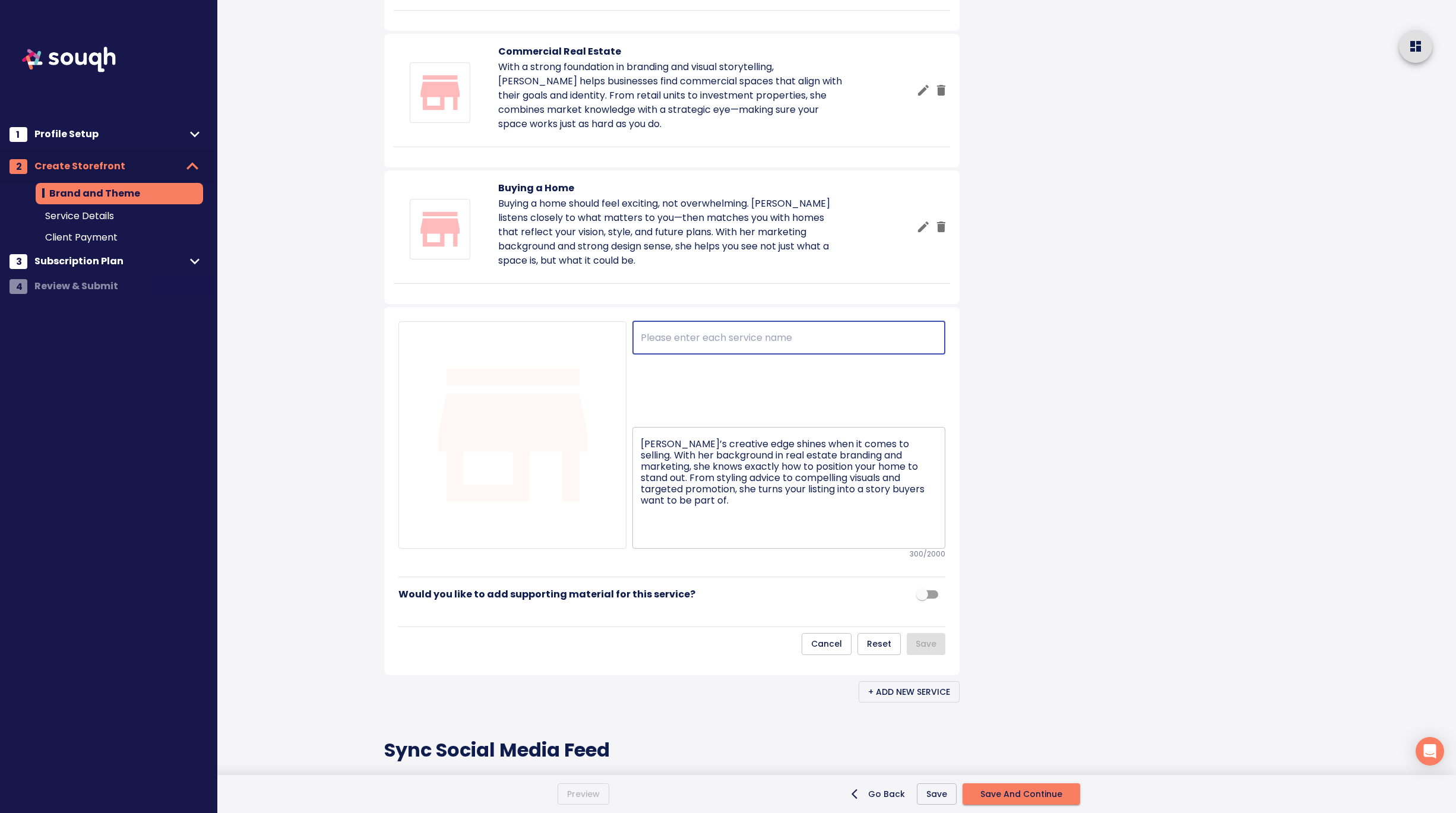
paste input "Selling a Home"
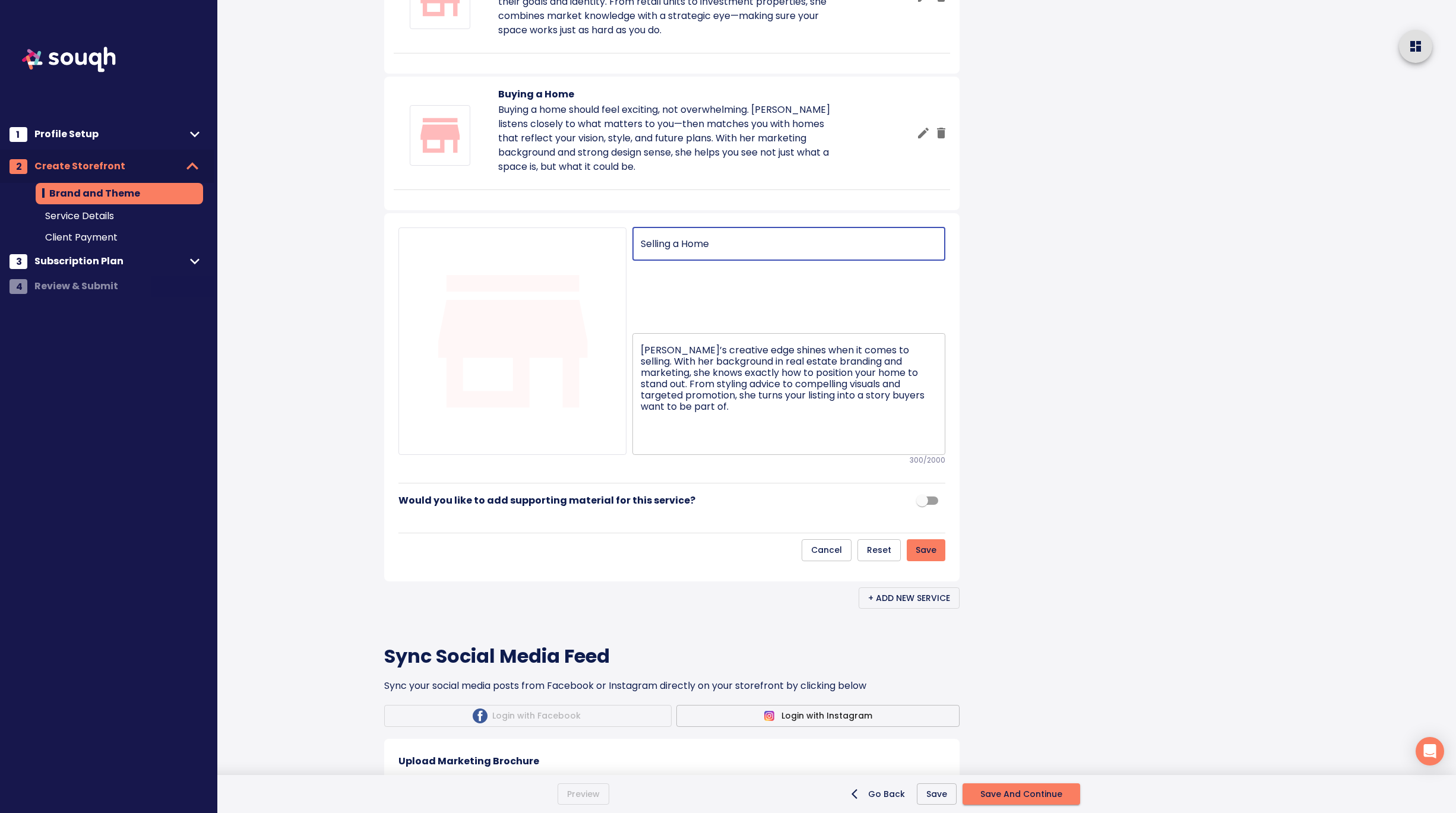
scroll to position [926, 0]
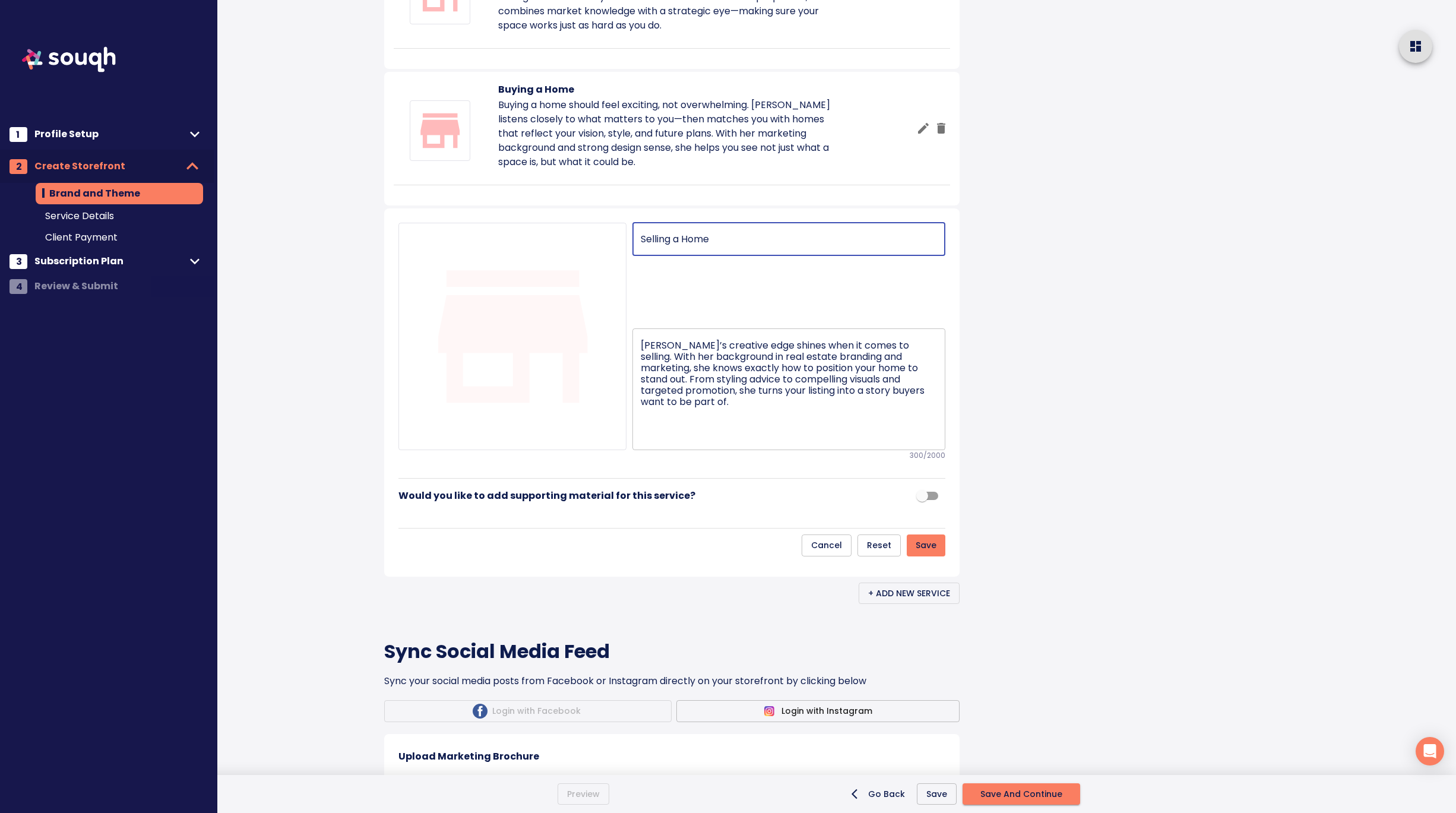
type input "Selling a Home"
click at [927, 553] on span "Save" at bounding box center [926, 545] width 21 height 15
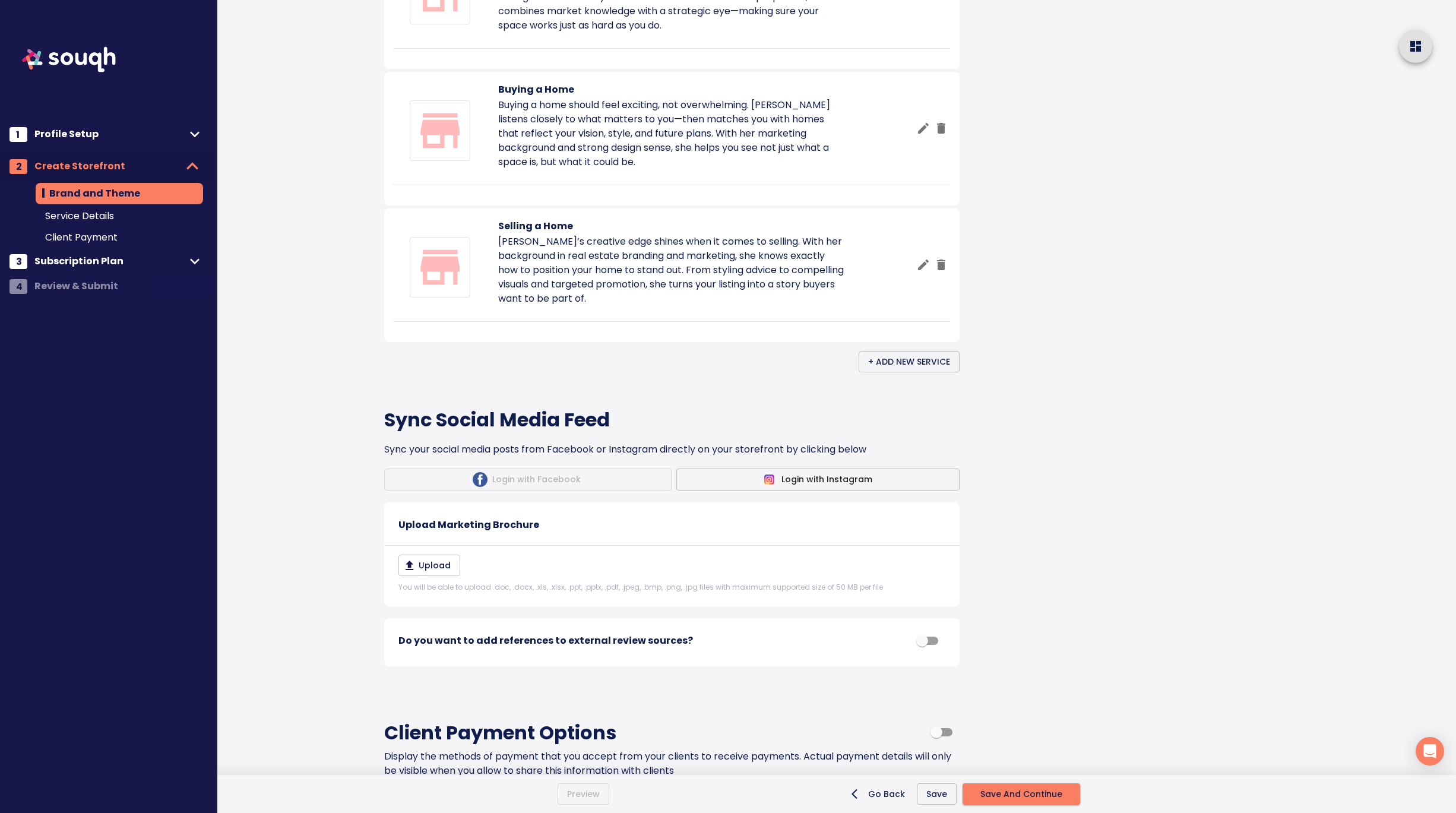
click at [1007, 536] on div "Brand and Theme Skip This Step Your Storefront What is a storefront? Nazek Tawf…" at bounding box center [699, 18] width 658 height 1887
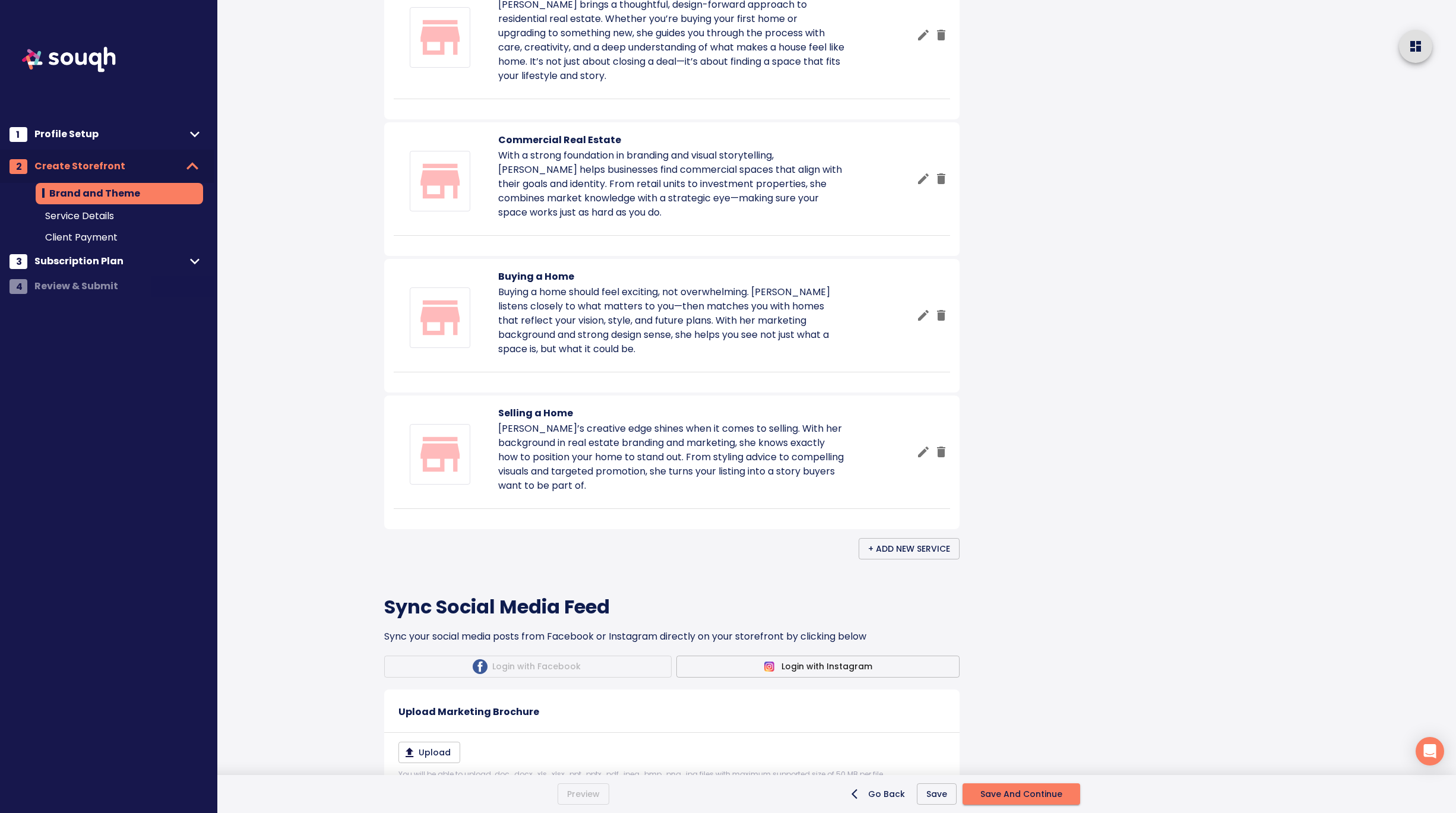
scroll to position [741, 0]
click at [920, 37] on icon "button" at bounding box center [924, 32] width 11 height 11
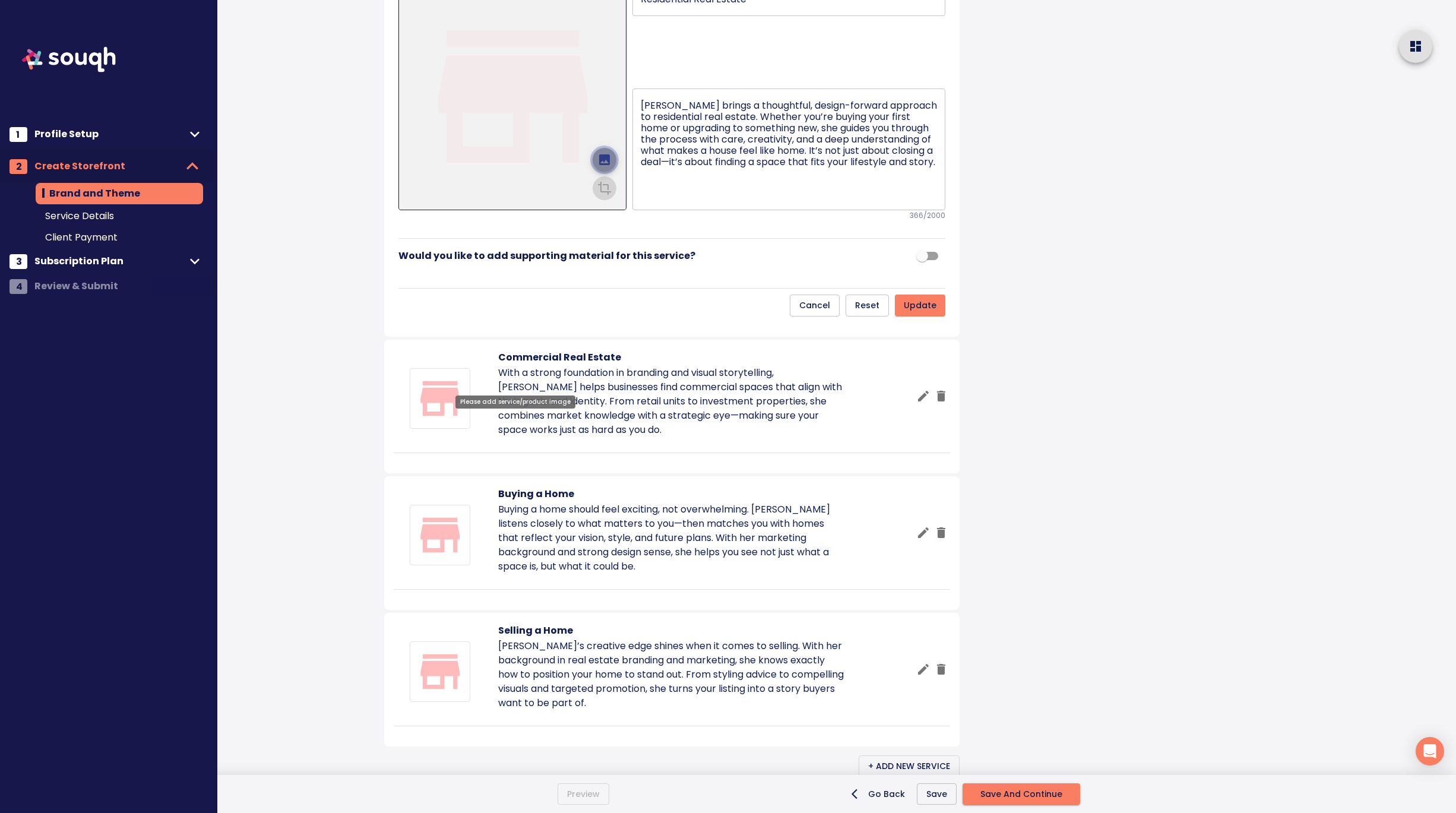
click at [599, 165] on icon "upload picture" at bounding box center [604, 160] width 11 height 11
click at [0, 0] on input "file" at bounding box center [0, 0] width 0 height 0
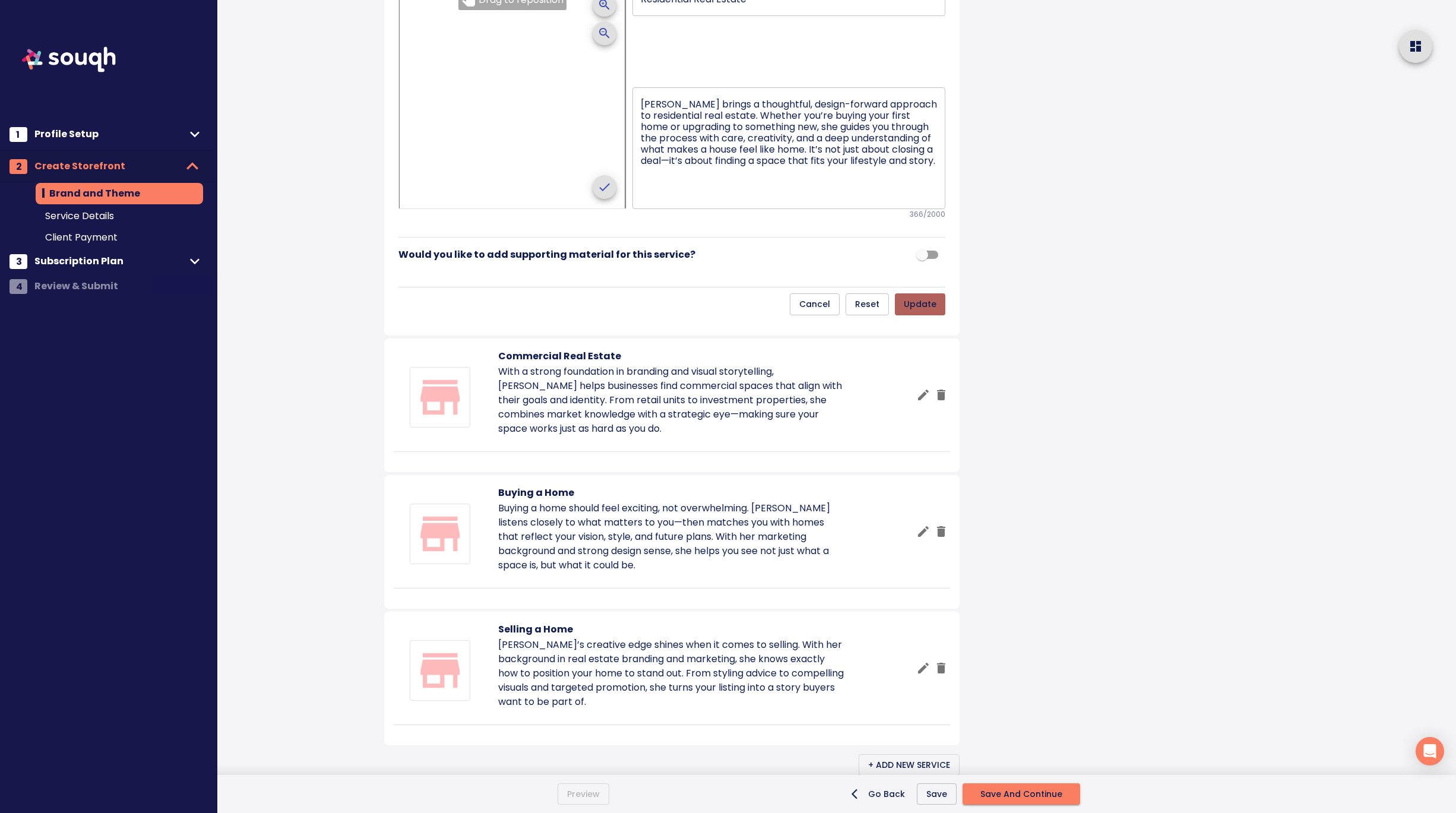
click at [924, 311] on span "update" at bounding box center [920, 304] width 32 height 15
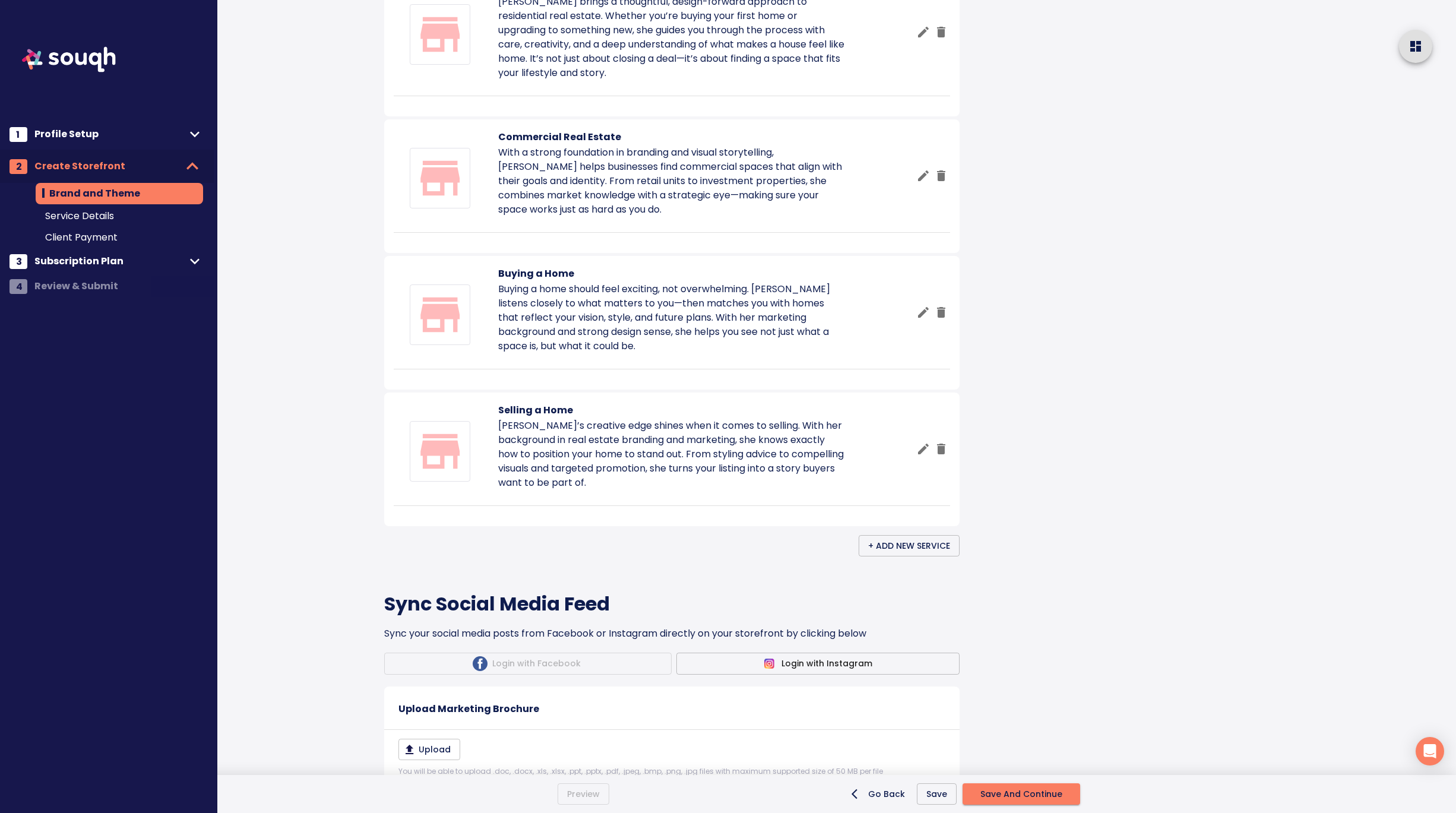
click at [916, 39] on icon "button" at bounding box center [923, 32] width 14 height 14
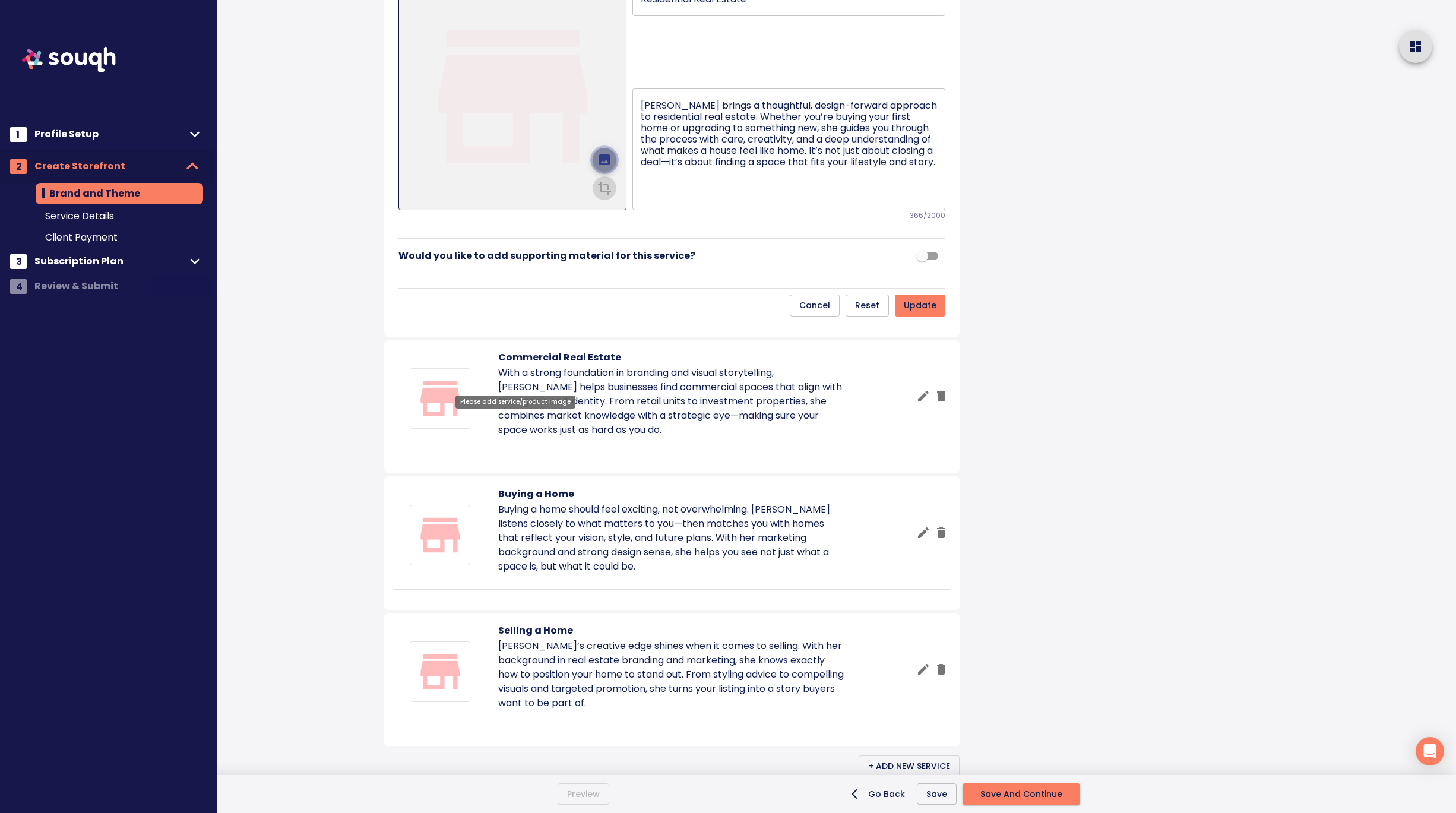
click at [605, 167] on icon "upload picture" at bounding box center [604, 159] width 14 height 14
click at [0, 0] on input "file" at bounding box center [0, 0] width 0 height 0
click at [606, 194] on icon "crop picture" at bounding box center [604, 187] width 14 height 14
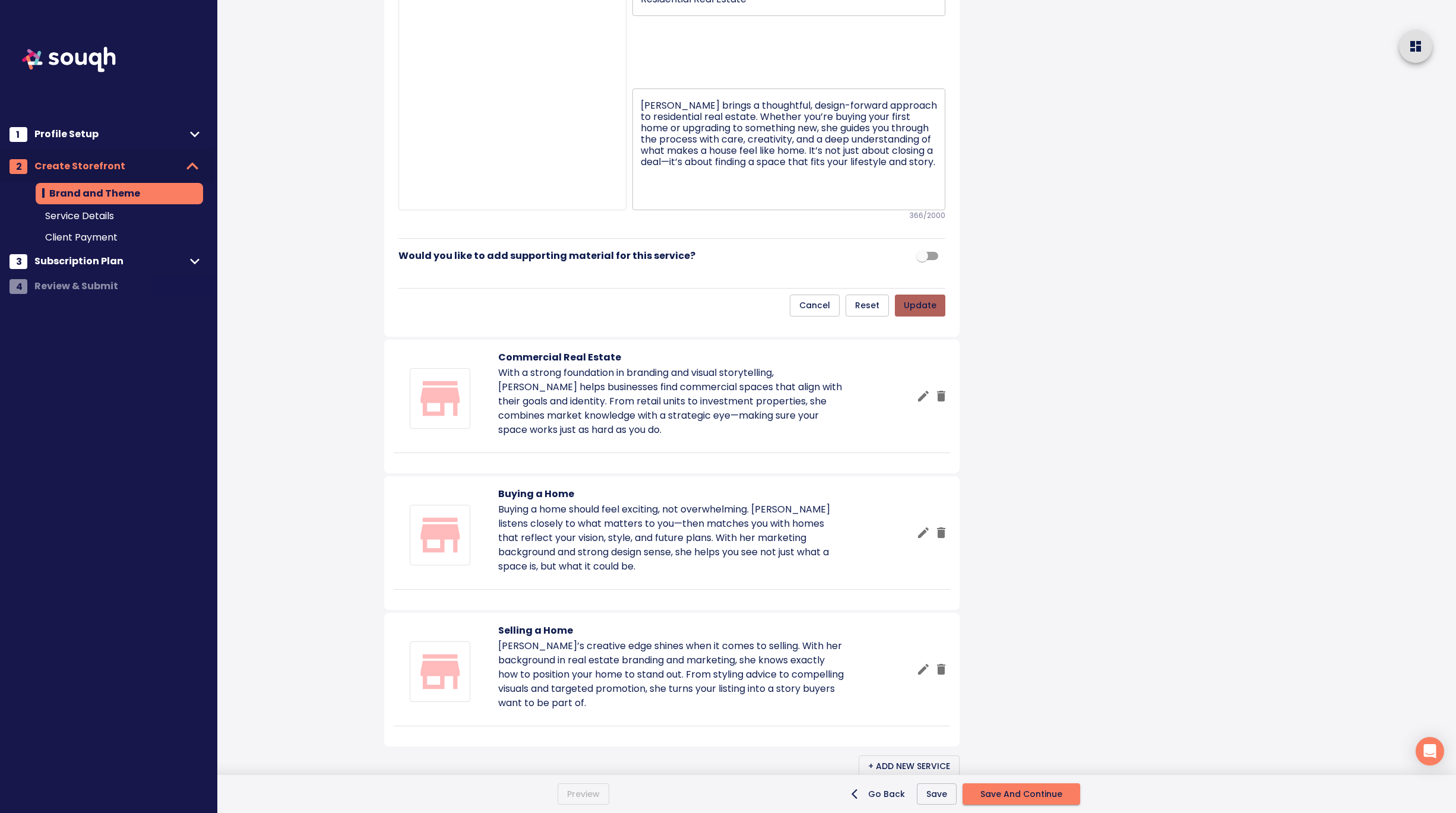
click at [937, 316] on button "update" at bounding box center [920, 305] width 50 height 22
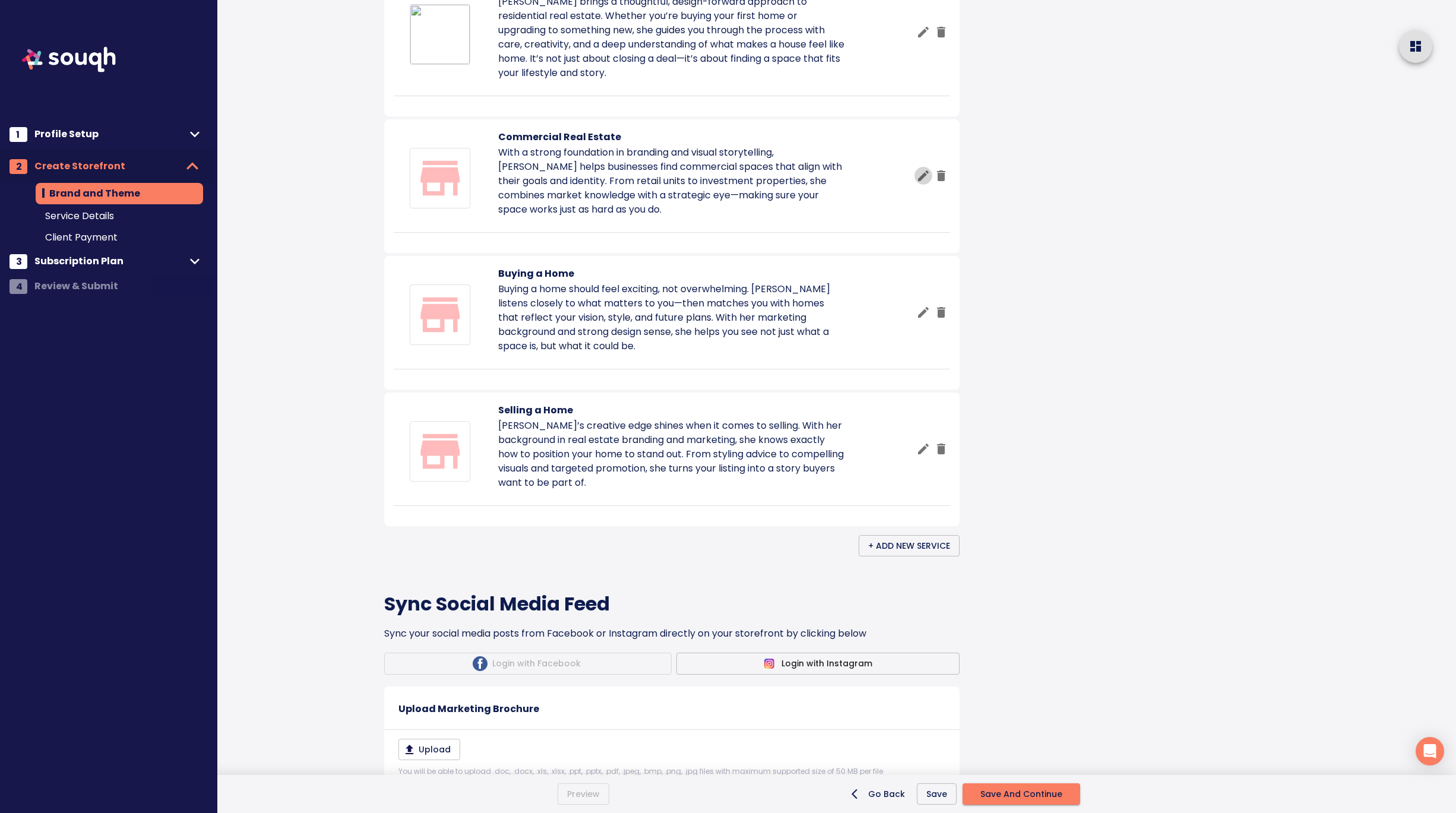
click at [922, 183] on icon "button" at bounding box center [923, 175] width 14 height 14
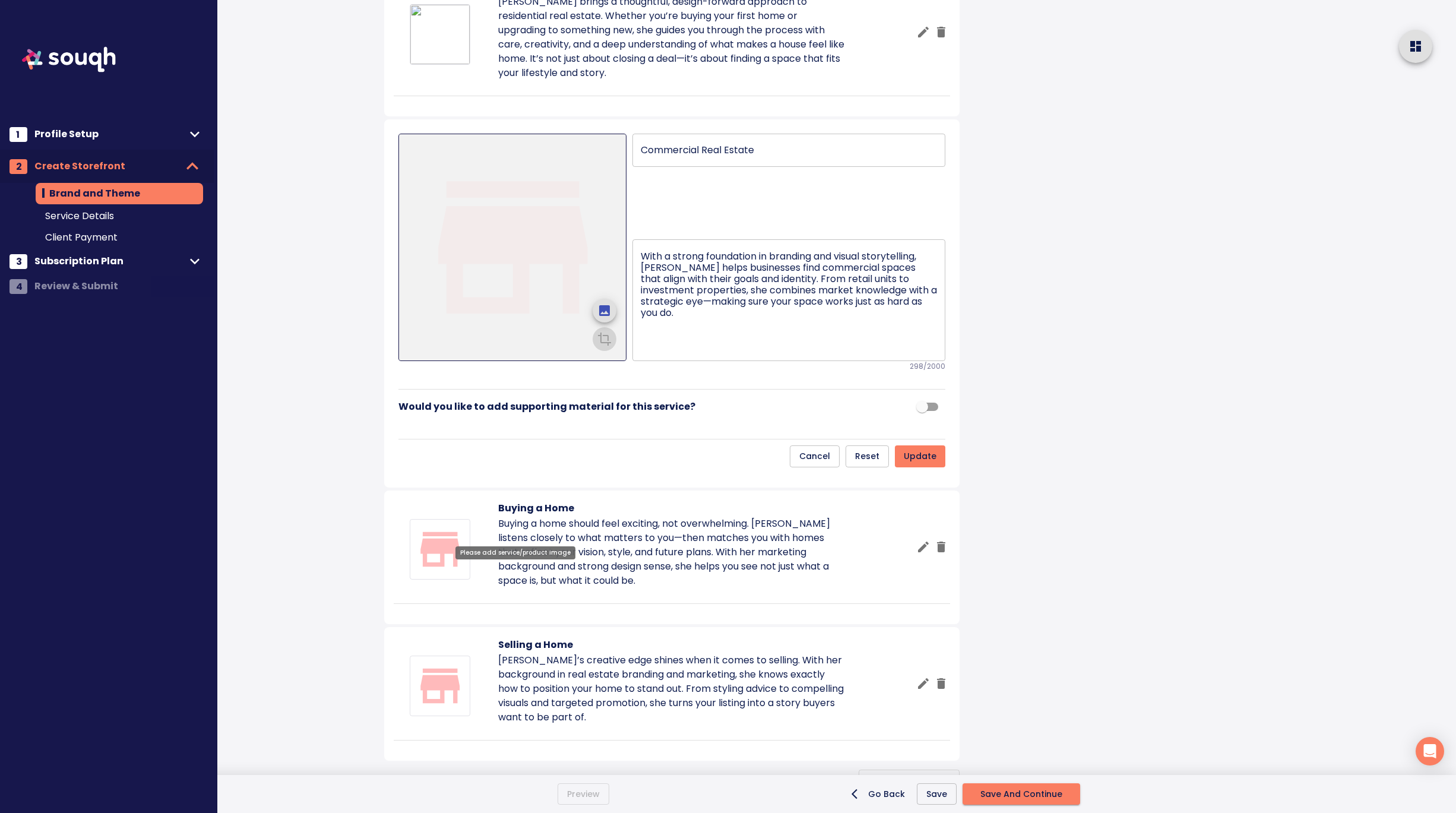
click at [601, 316] on icon "upload picture" at bounding box center [604, 311] width 11 height 11
click at [0, 0] on input "file" at bounding box center [0, 0] width 0 height 0
click at [606, 345] on icon "crop picture" at bounding box center [604, 338] width 14 height 14
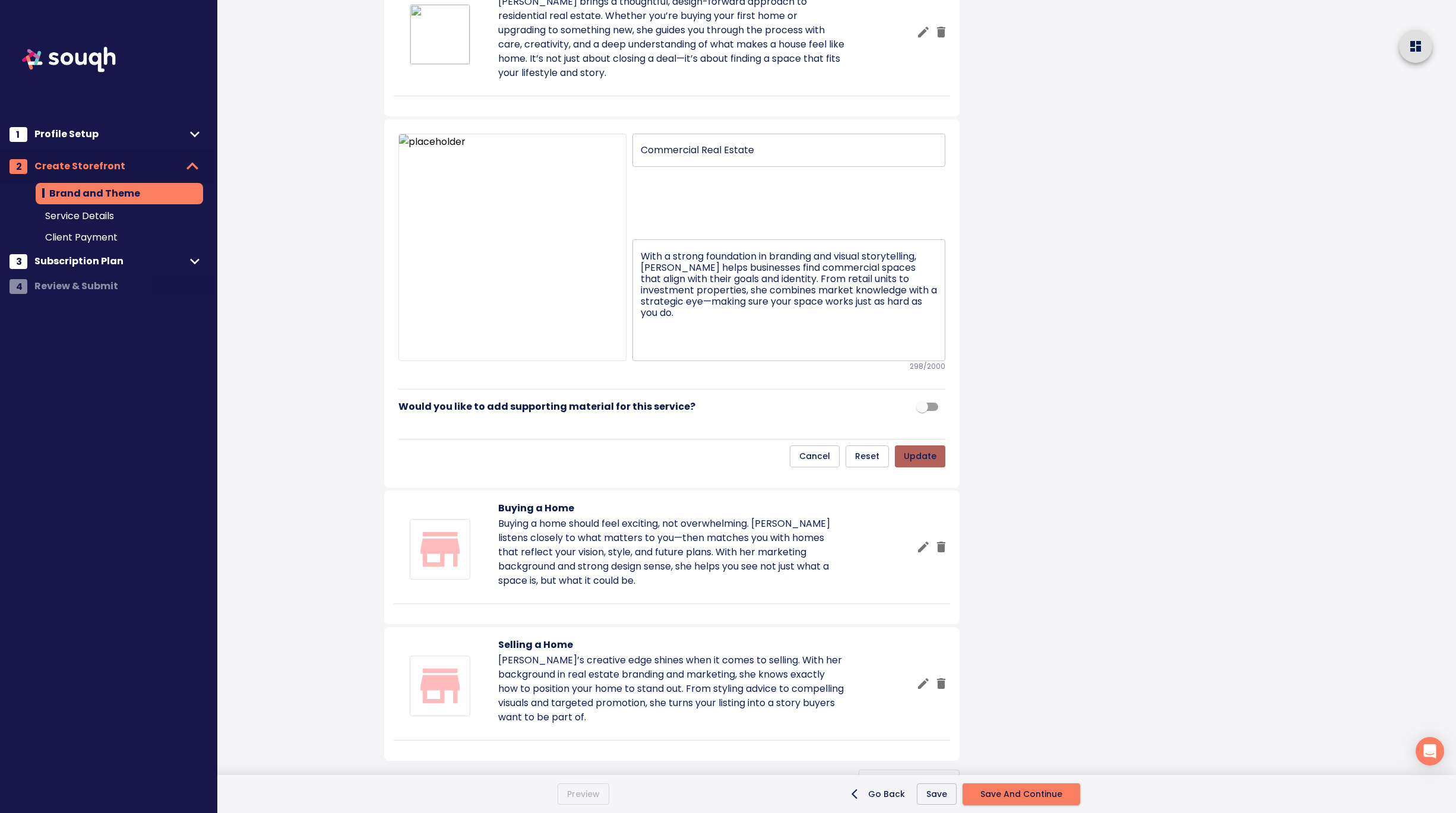
click at [928, 464] on span "update" at bounding box center [920, 456] width 32 height 15
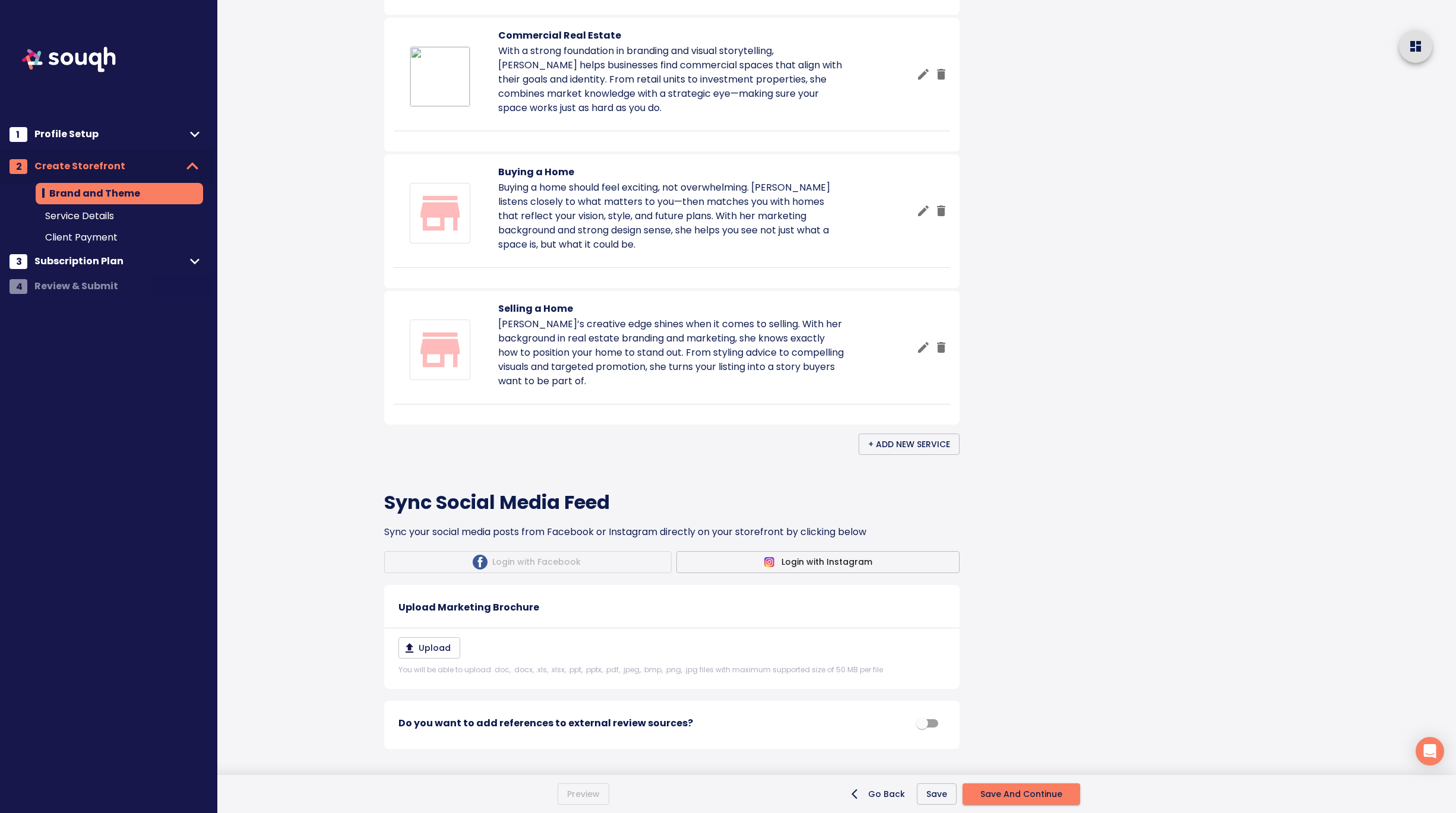
scroll to position [849, 0]
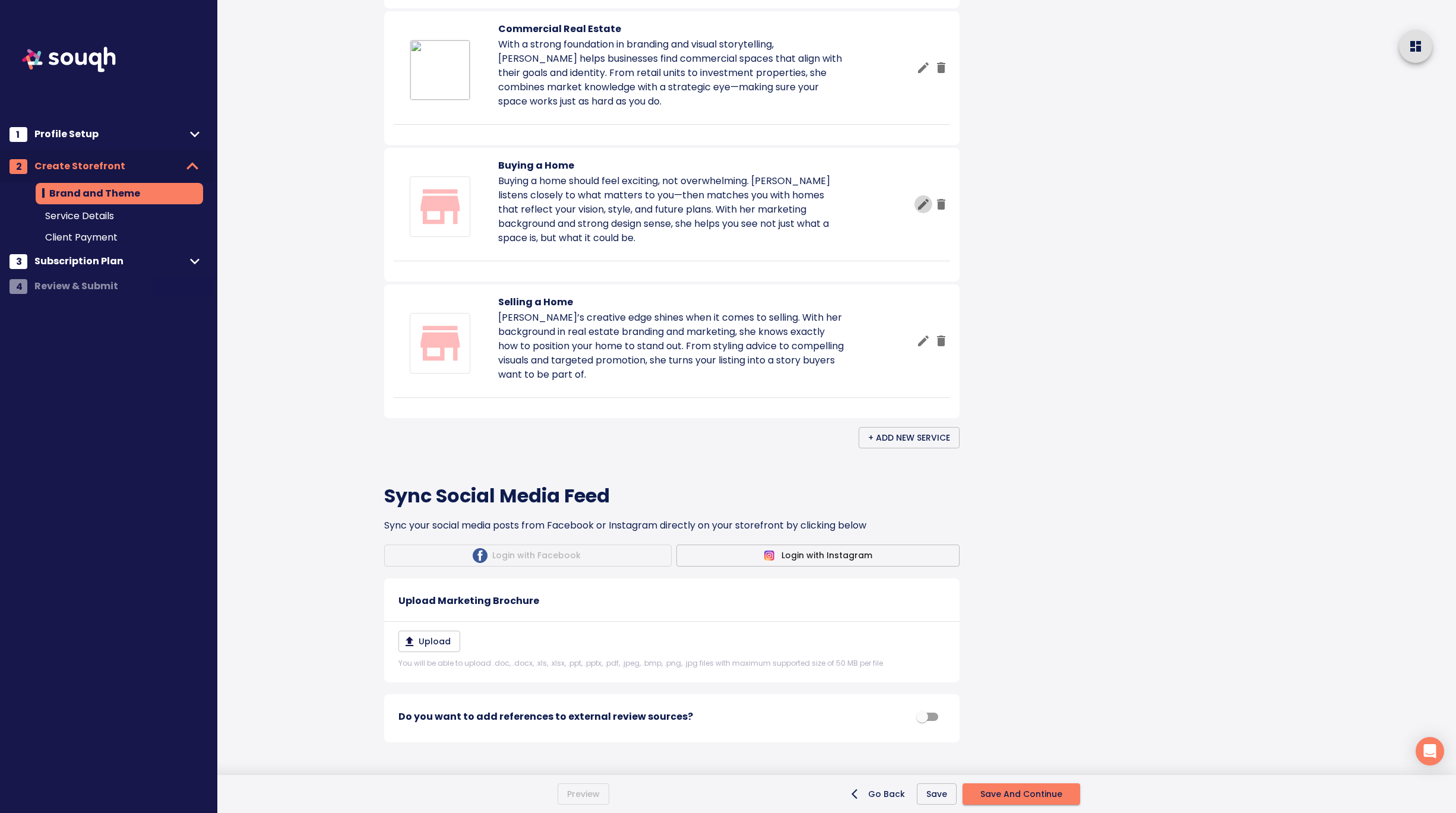
click at [919, 211] on icon "button" at bounding box center [923, 204] width 14 height 14
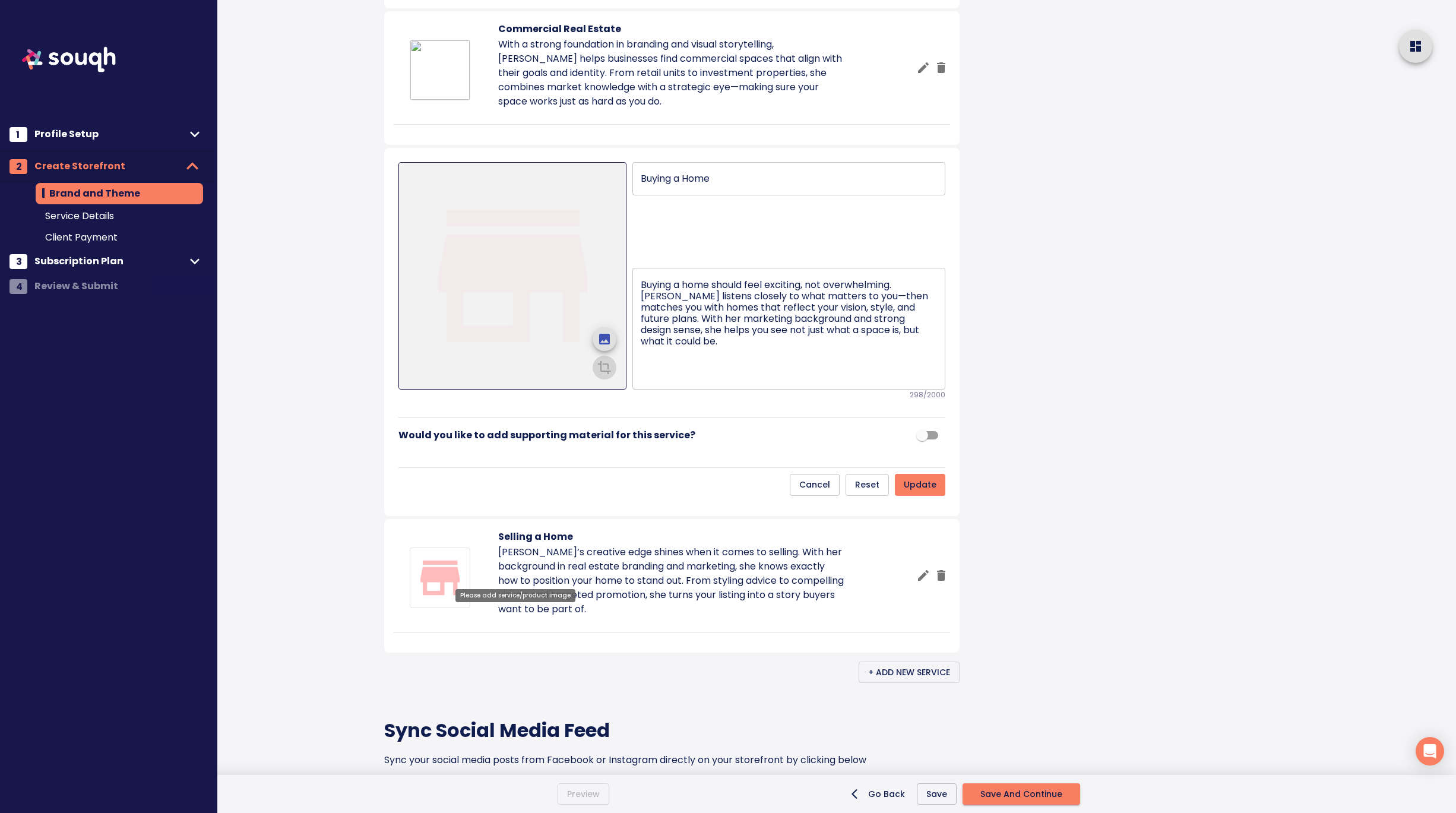
click at [604, 345] on icon "upload picture" at bounding box center [604, 339] width 11 height 11
click at [0, 0] on input "file" at bounding box center [0, 0] width 0 height 0
click at [600, 373] on icon "crop picture" at bounding box center [604, 366] width 14 height 14
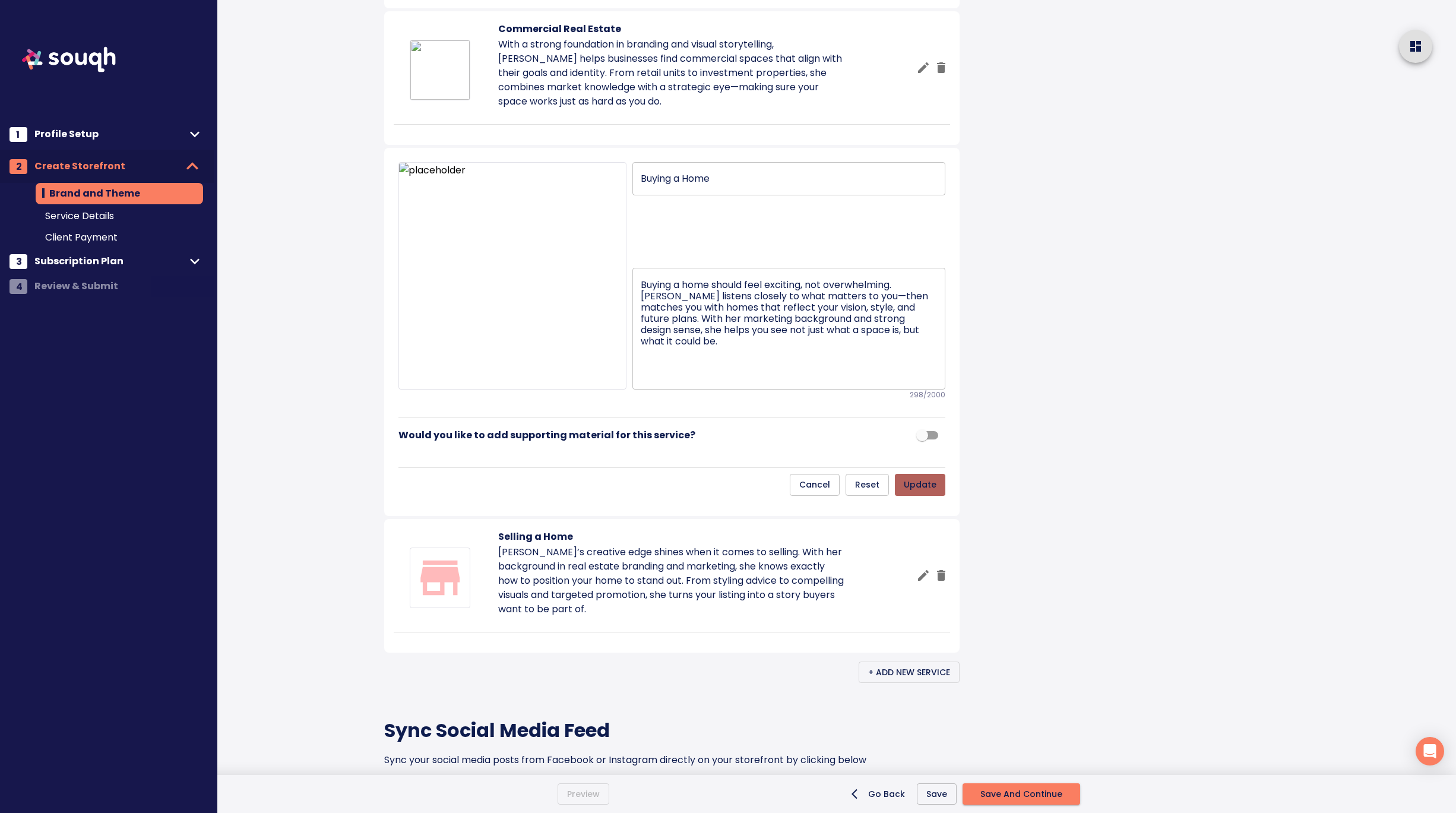
click at [923, 492] on span "update" at bounding box center [920, 485] width 32 height 15
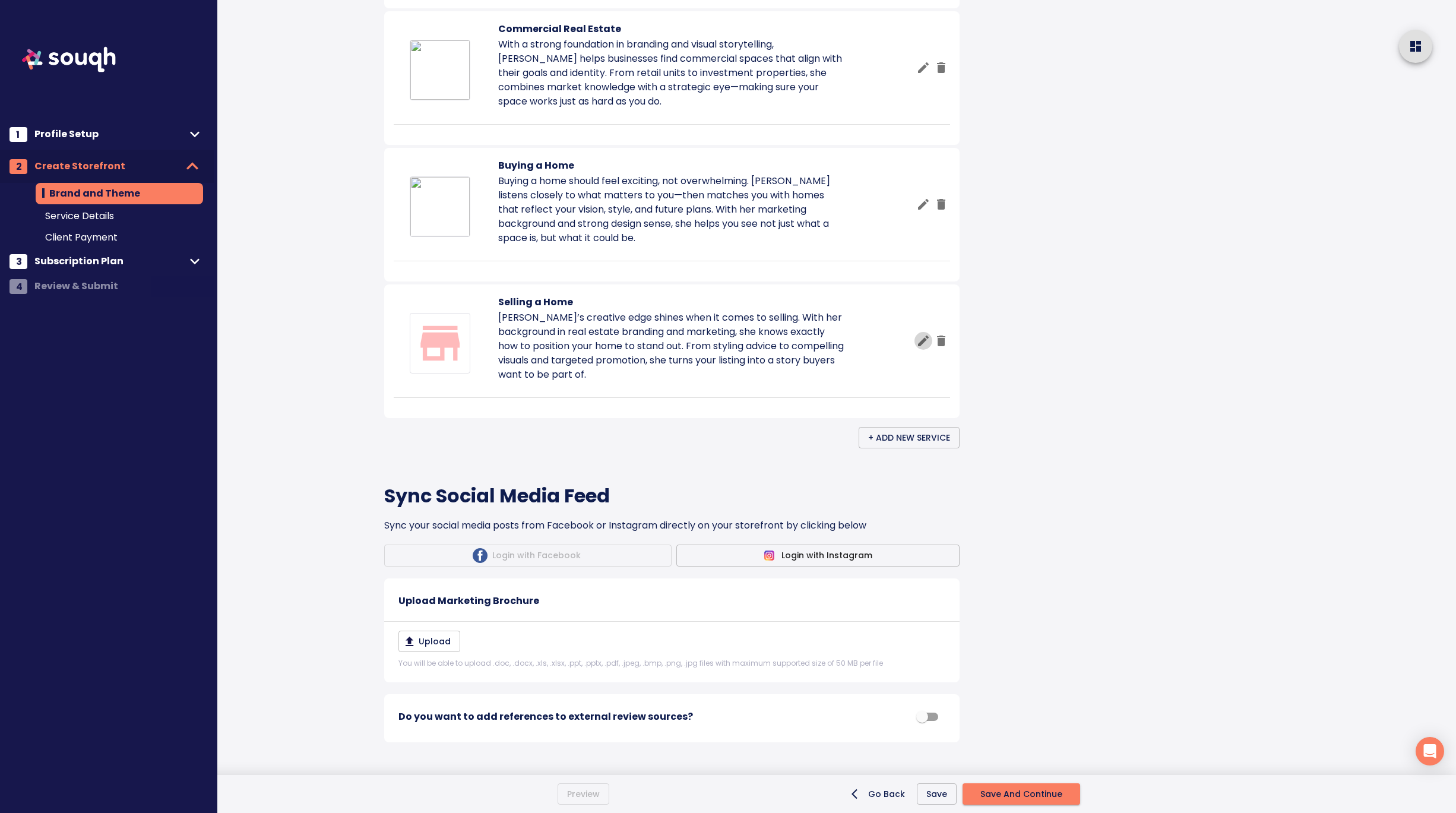
click at [924, 348] on icon "button" at bounding box center [923, 341] width 14 height 14
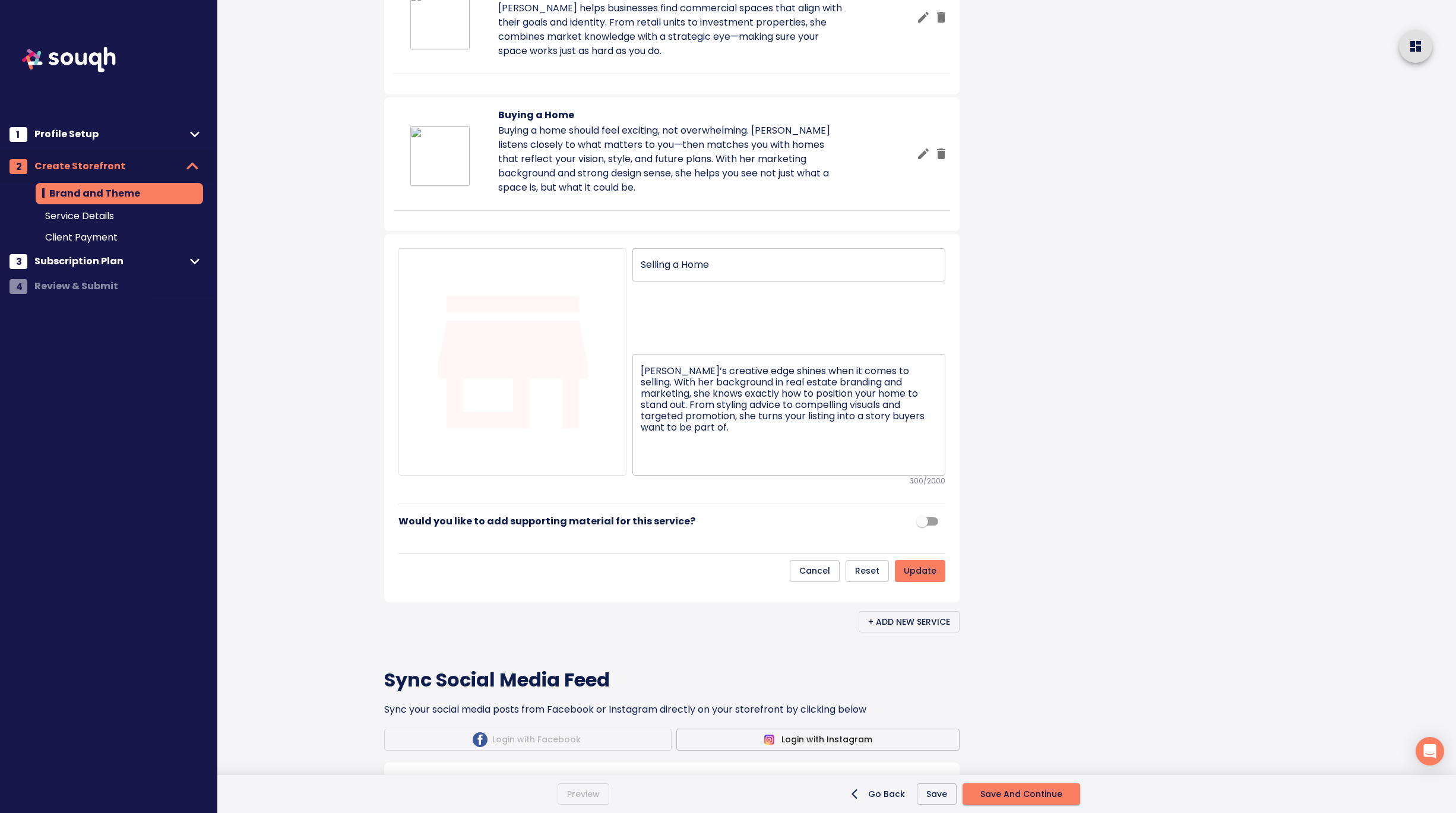
scroll to position [963, 0]
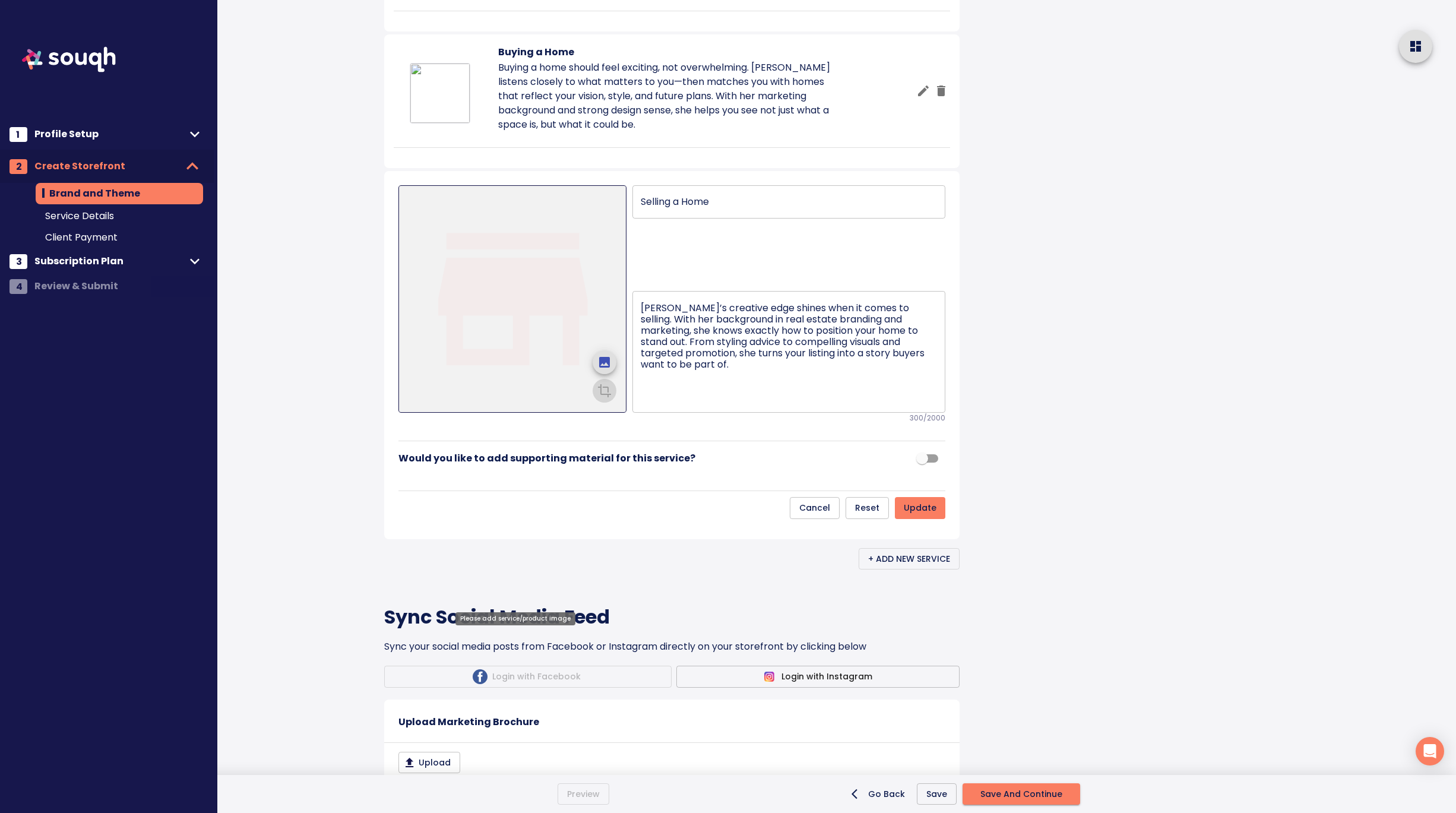
click at [607, 367] on icon "upload picture" at bounding box center [604, 362] width 11 height 11
click at [0, 0] on input "file" at bounding box center [0, 0] width 0 height 0
click at [611, 403] on span "crop picture" at bounding box center [604, 389] width 29 height 29
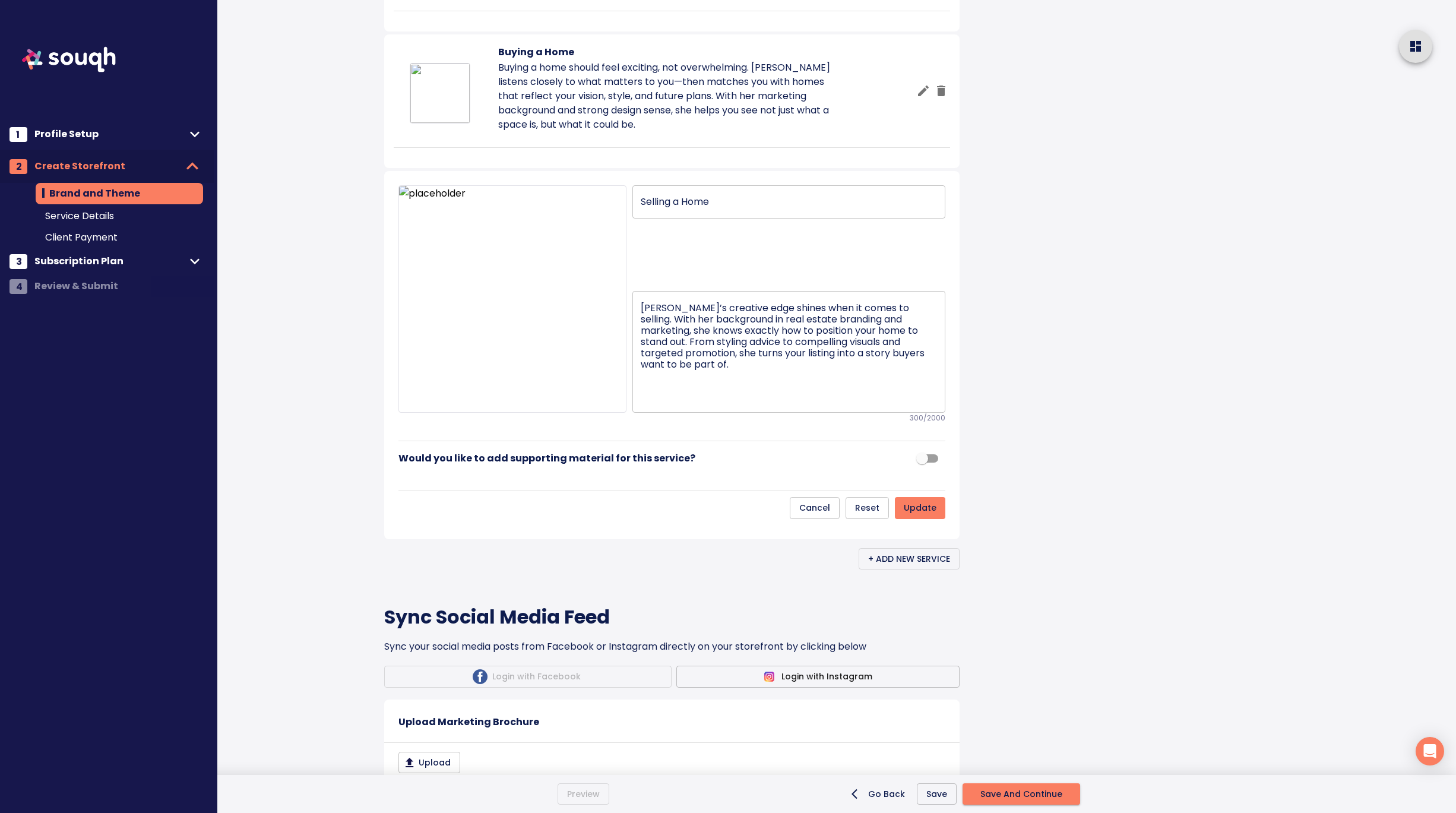
click at [933, 515] on span "update" at bounding box center [920, 508] width 32 height 15
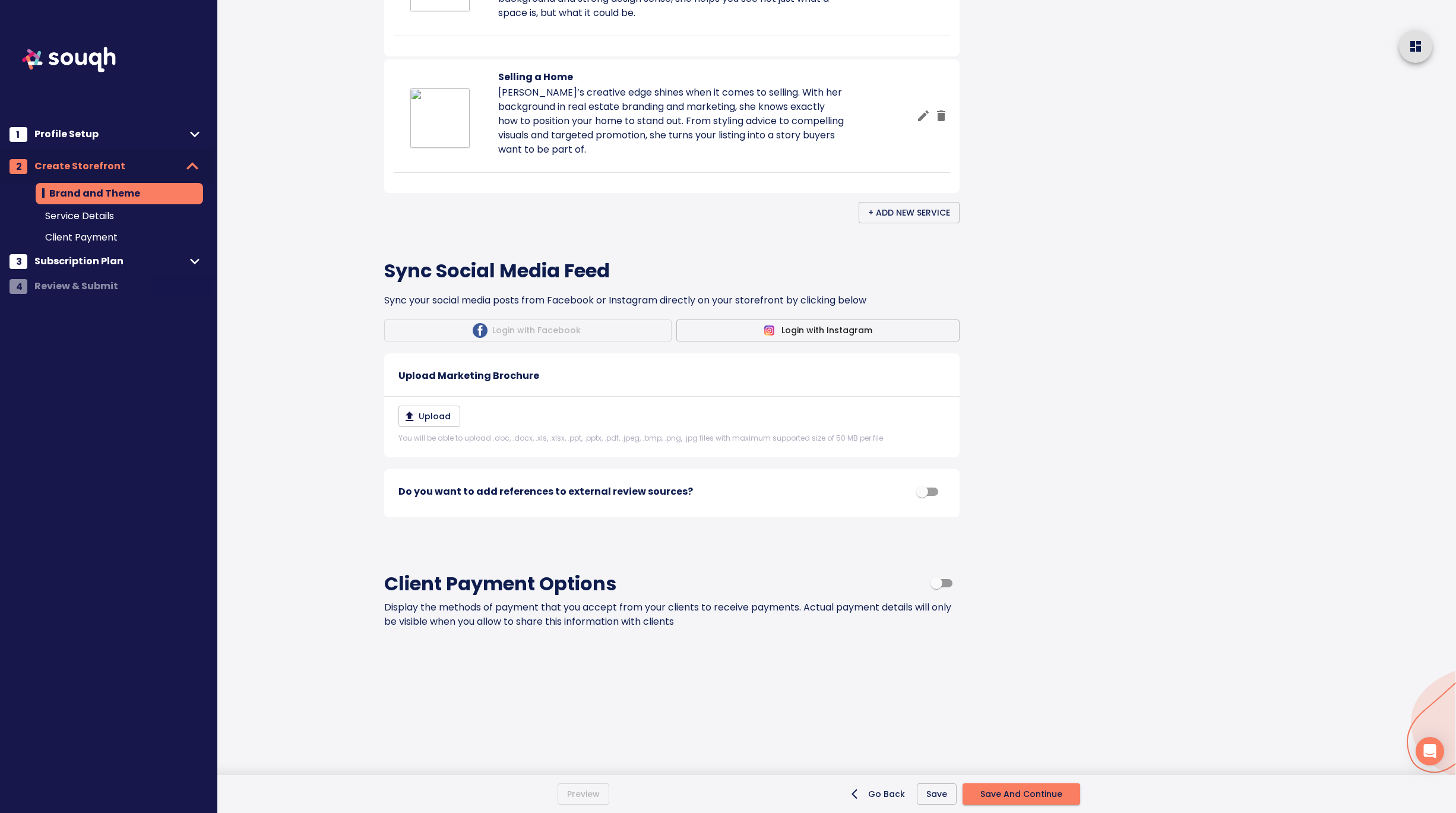
scroll to position [1265, 0]
click at [927, 491] on input "checkbox" at bounding box center [922, 491] width 68 height 22
checkbox input "true"
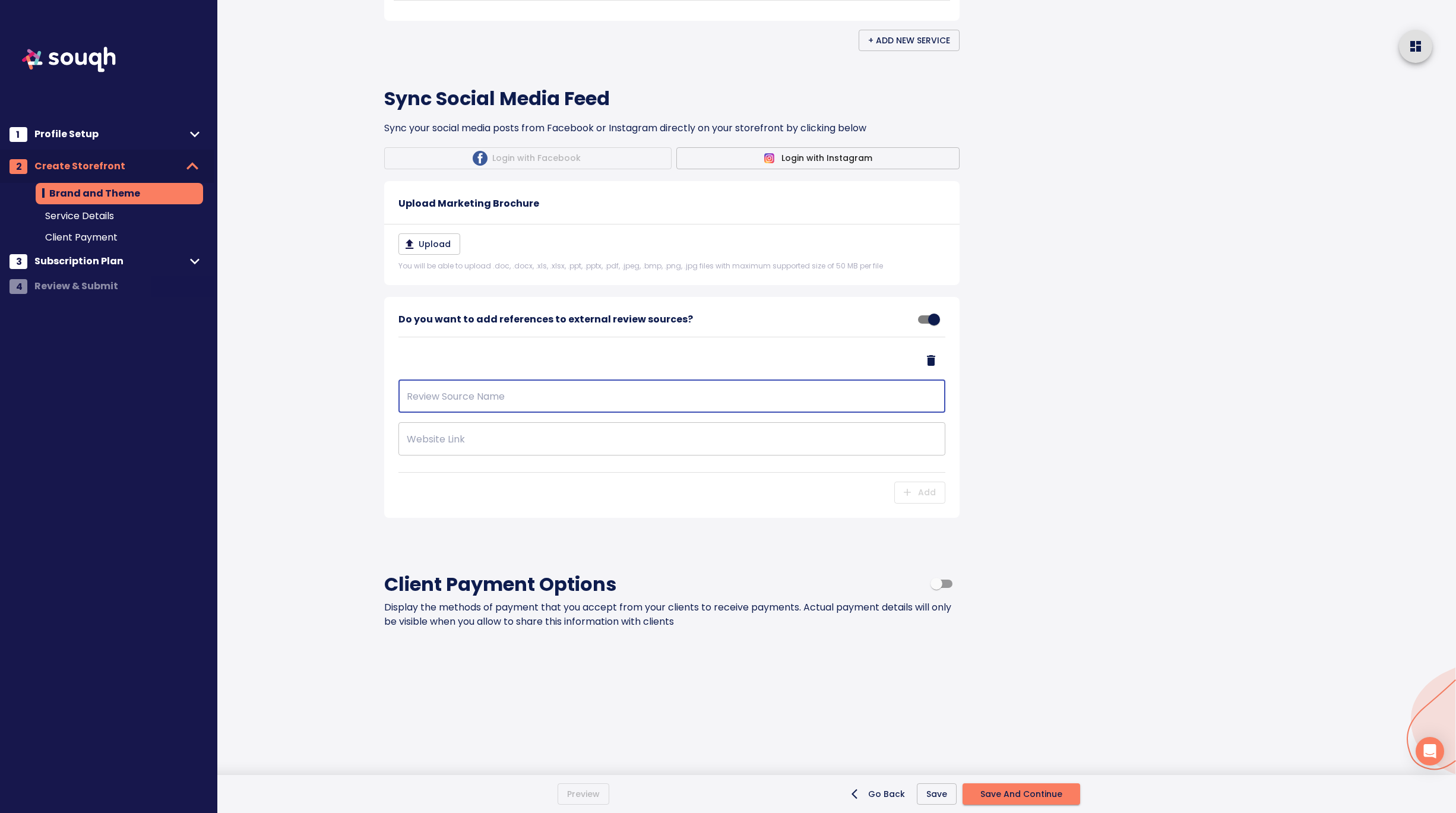
click at [490, 413] on input "text" at bounding box center [671, 396] width 546 height 33
type input "Zillow"
click at [434, 455] on input "text" at bounding box center [671, 438] width 546 height 33
paste input "https://www.zillow.com/profile/NCOESTATE"
type input "https://www.zillow.com/profile/NCOESTATE"
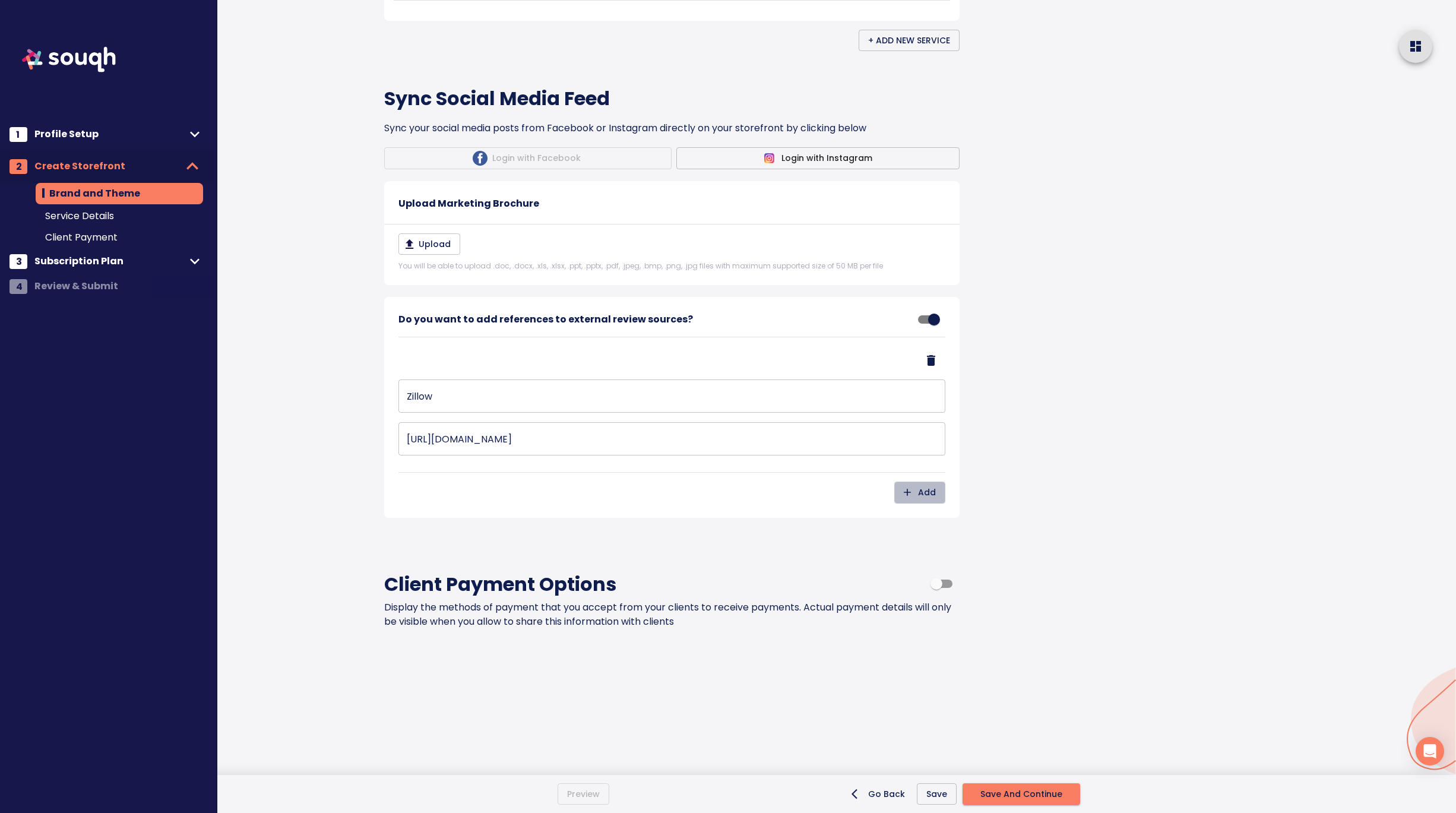
click at [925, 500] on span "Add" at bounding box center [919, 492] width 32 height 15
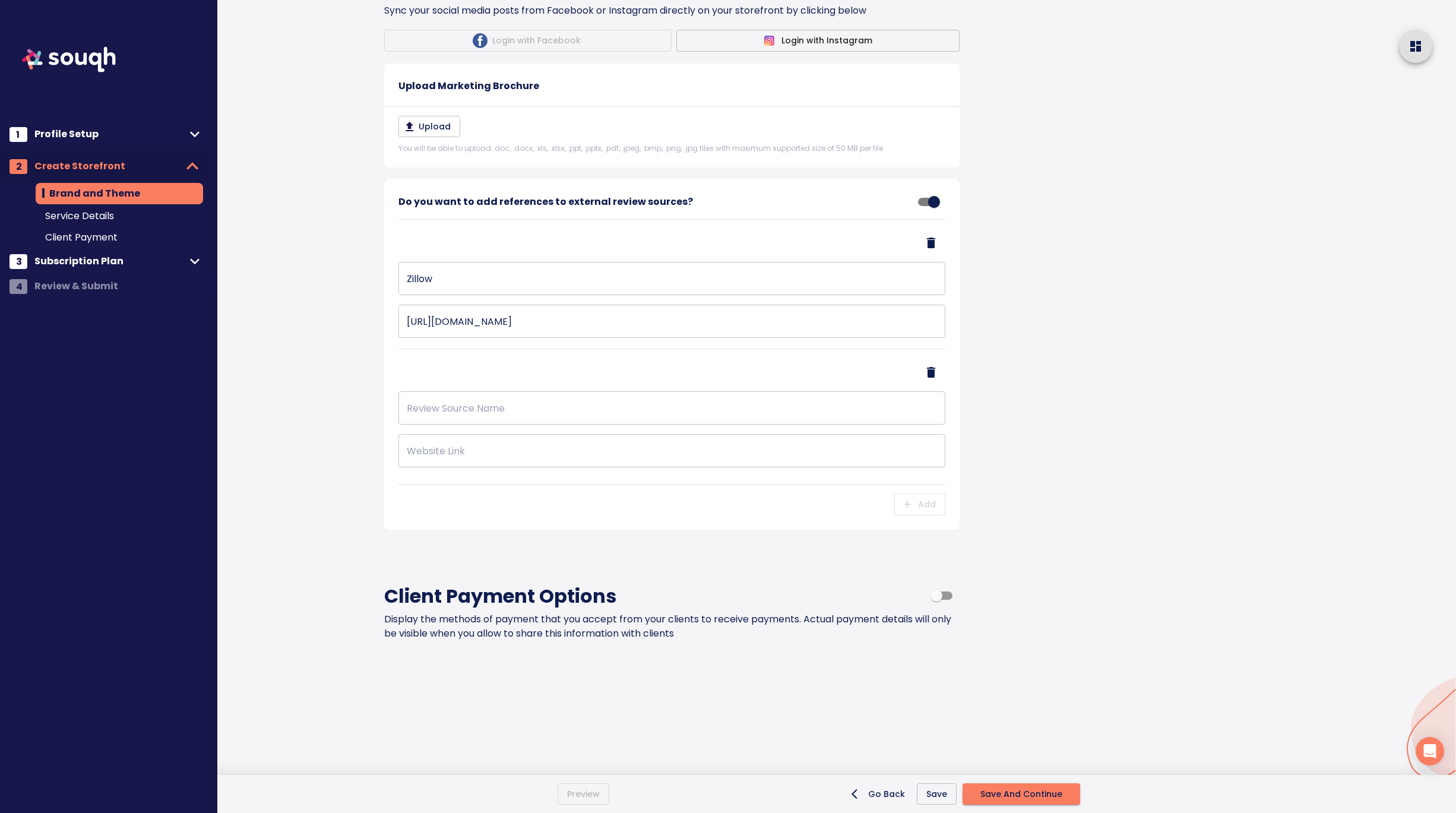
scroll to position [1382, 0]
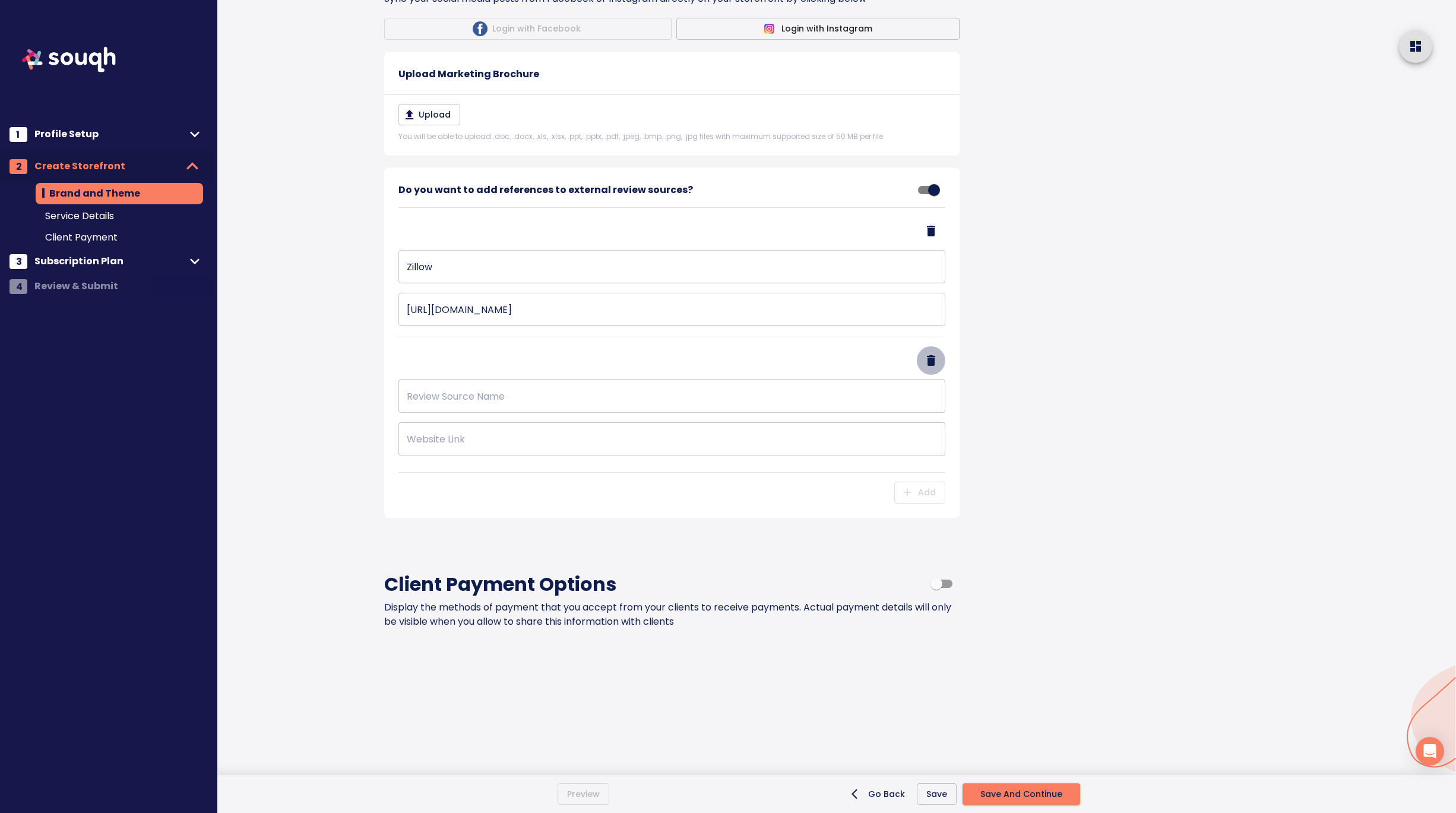
click at [930, 366] on icon "Delete Address" at bounding box center [930, 360] width 9 height 11
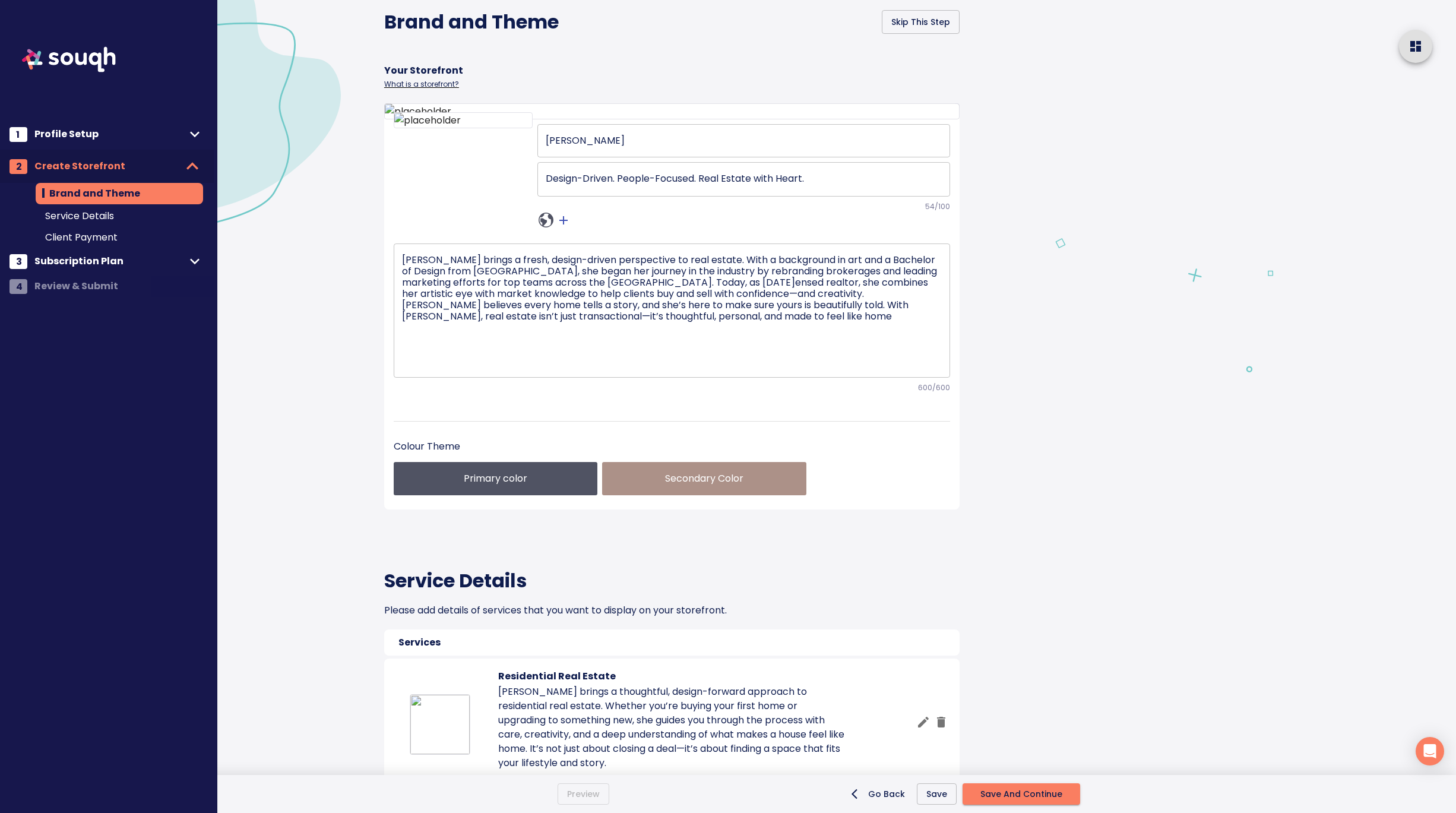
scroll to position [0, 0]
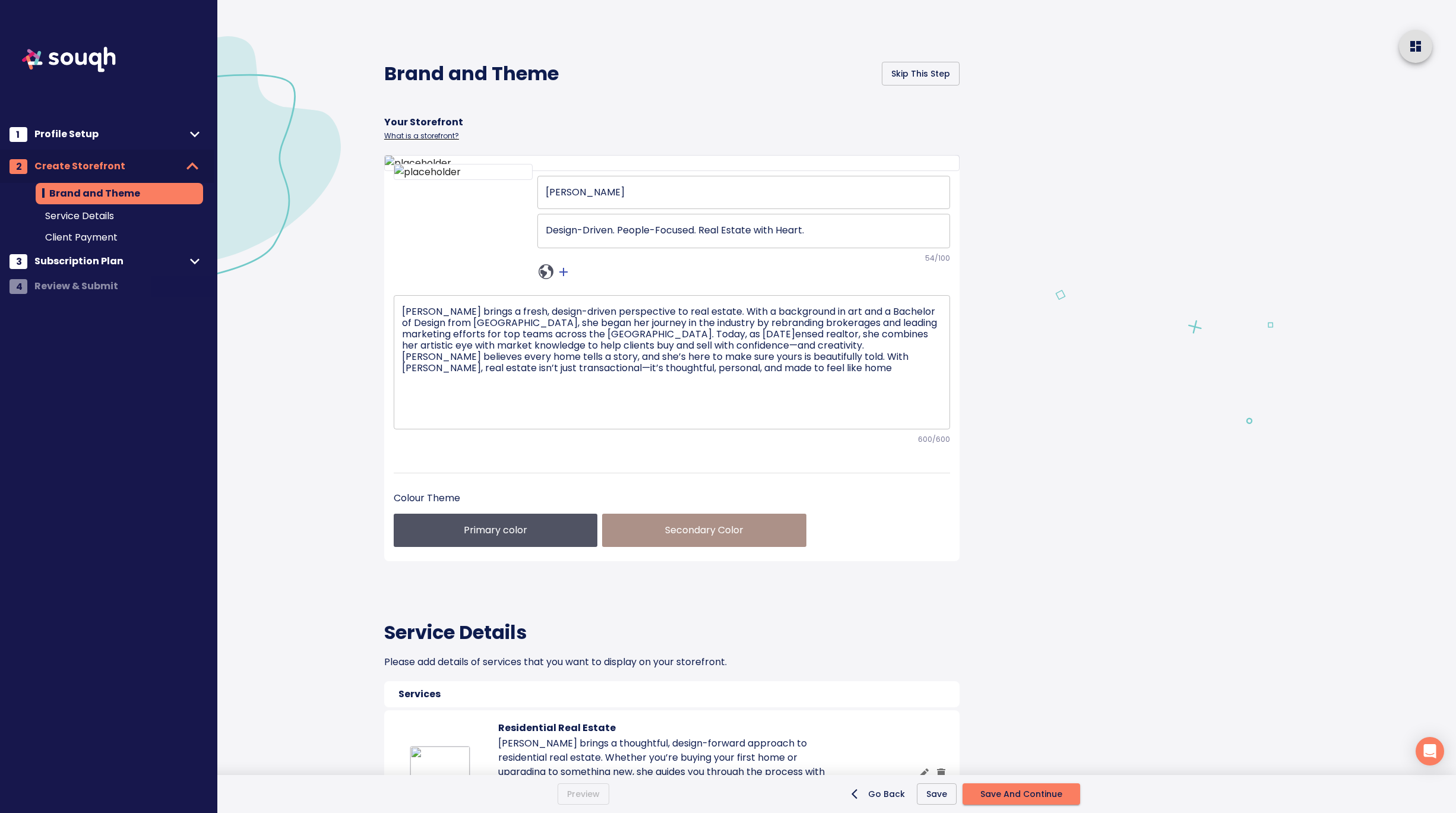
click at [547, 279] on icon at bounding box center [546, 271] width 15 height 15
click at [547, 464] on input "text" at bounding box center [580, 471] width 188 height 19
paste input "https://www.facebook.com/ncoestate/"
type input "https://www.facebook.com/ncoestate/"
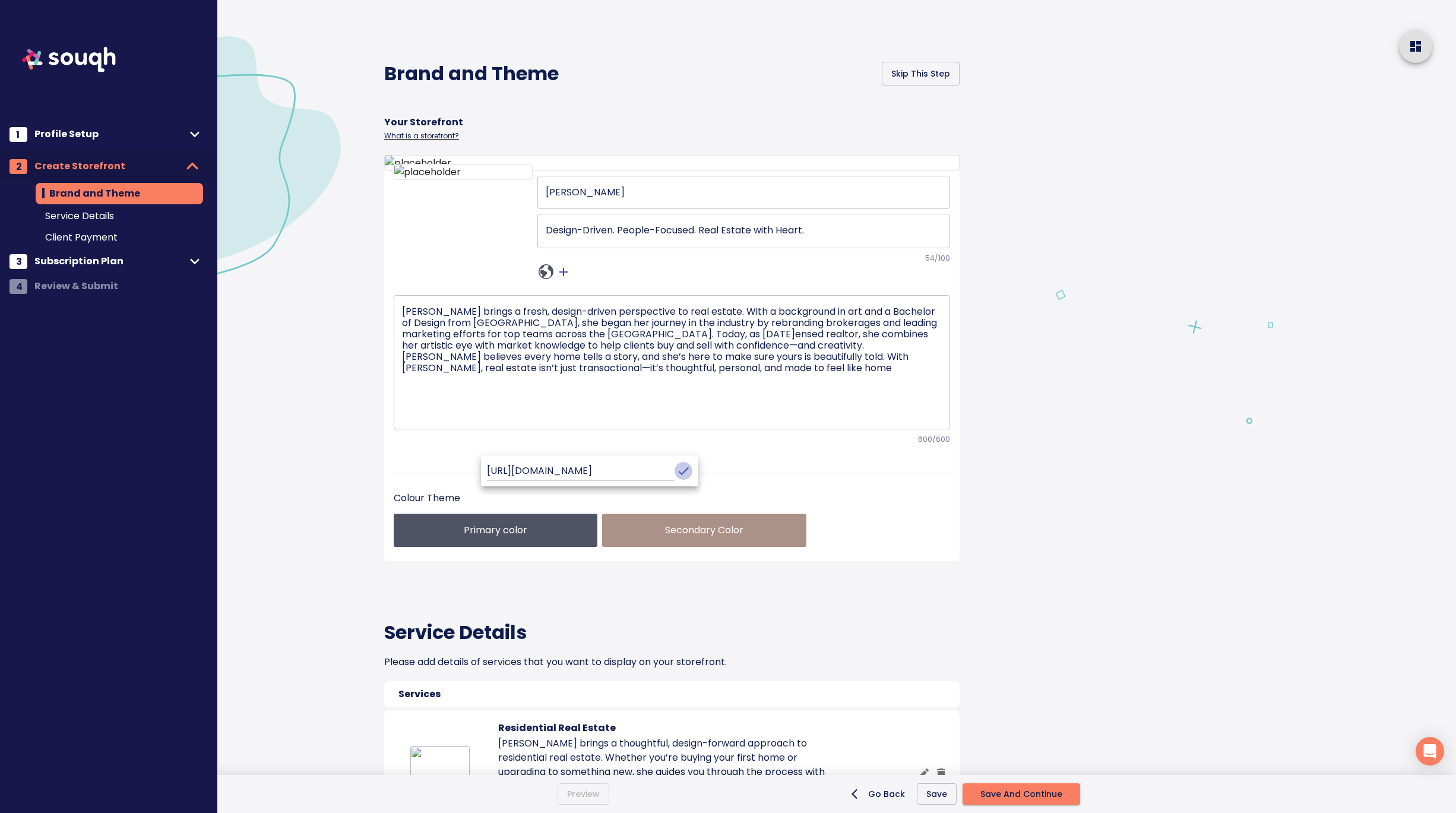
scroll to position [0, 0]
click at [676, 474] on icon "crop picture" at bounding box center [683, 471] width 14 height 14
click at [551, 279] on icon at bounding box center [546, 271] width 15 height 15
click at [560, 468] on input "https://www.facebook.com/ncoestate/" at bounding box center [580, 471] width 188 height 19
click at [655, 452] on div at bounding box center [728, 406] width 1456 height 813
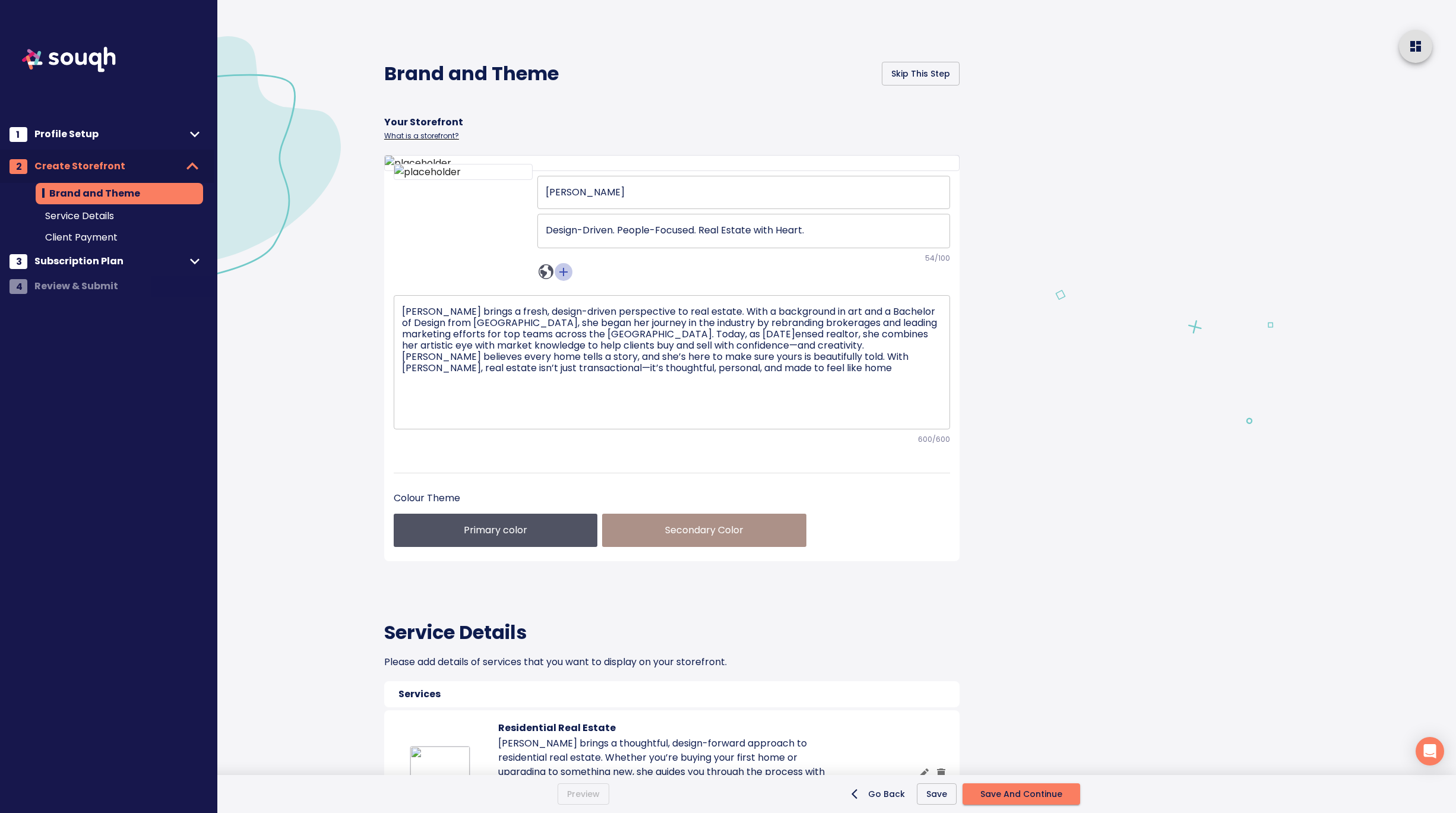
click at [563, 276] on icon "crop picture" at bounding box center [563, 271] width 9 height 9
click at [565, 279] on icon "sharethis" at bounding box center [563, 271] width 15 height 15
click at [562, 466] on input "text" at bounding box center [589, 471] width 188 height 19
paste input "https://www.facebook.com/ncoestate/"
click at [685, 468] on icon "crop picture" at bounding box center [692, 471] width 14 height 14
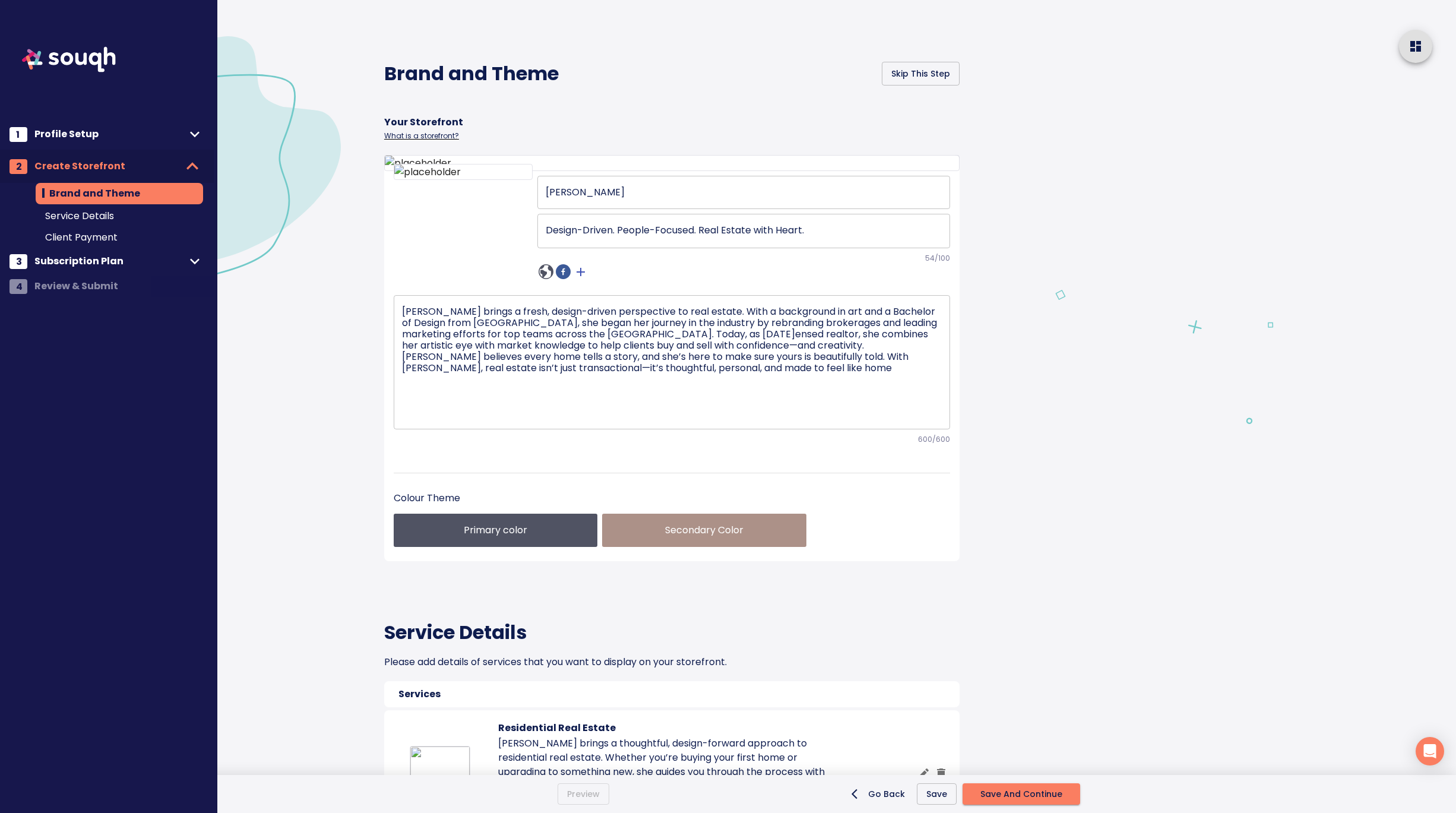
click at [618, 281] on div at bounding box center [743, 271] width 413 height 18
click at [582, 279] on icon "crop picture" at bounding box center [580, 272] width 14 height 14
click at [584, 279] on icon "sharethis" at bounding box center [580, 271] width 15 height 15
click at [561, 478] on input "text" at bounding box center [606, 471] width 188 height 19
paste input "https://www.instagram.com/ncogroup/"
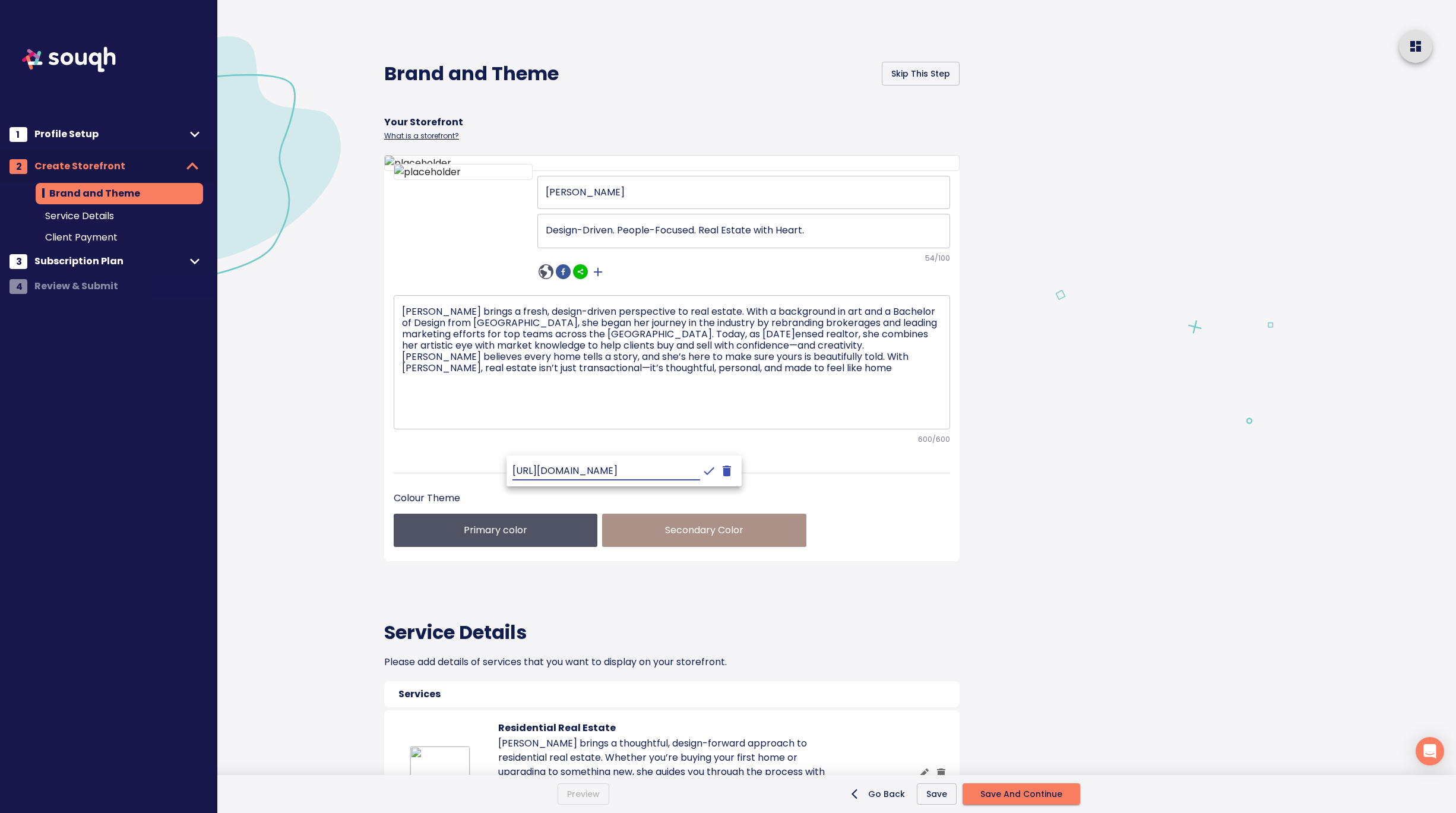
scroll to position [0, 88]
click at [702, 468] on icon "crop picture" at bounding box center [709, 471] width 14 height 14
click at [685, 457] on div "Nazek brings a fresh, design-driven perspective to real estate. With a backgrou…" at bounding box center [672, 376] width 556 height 192
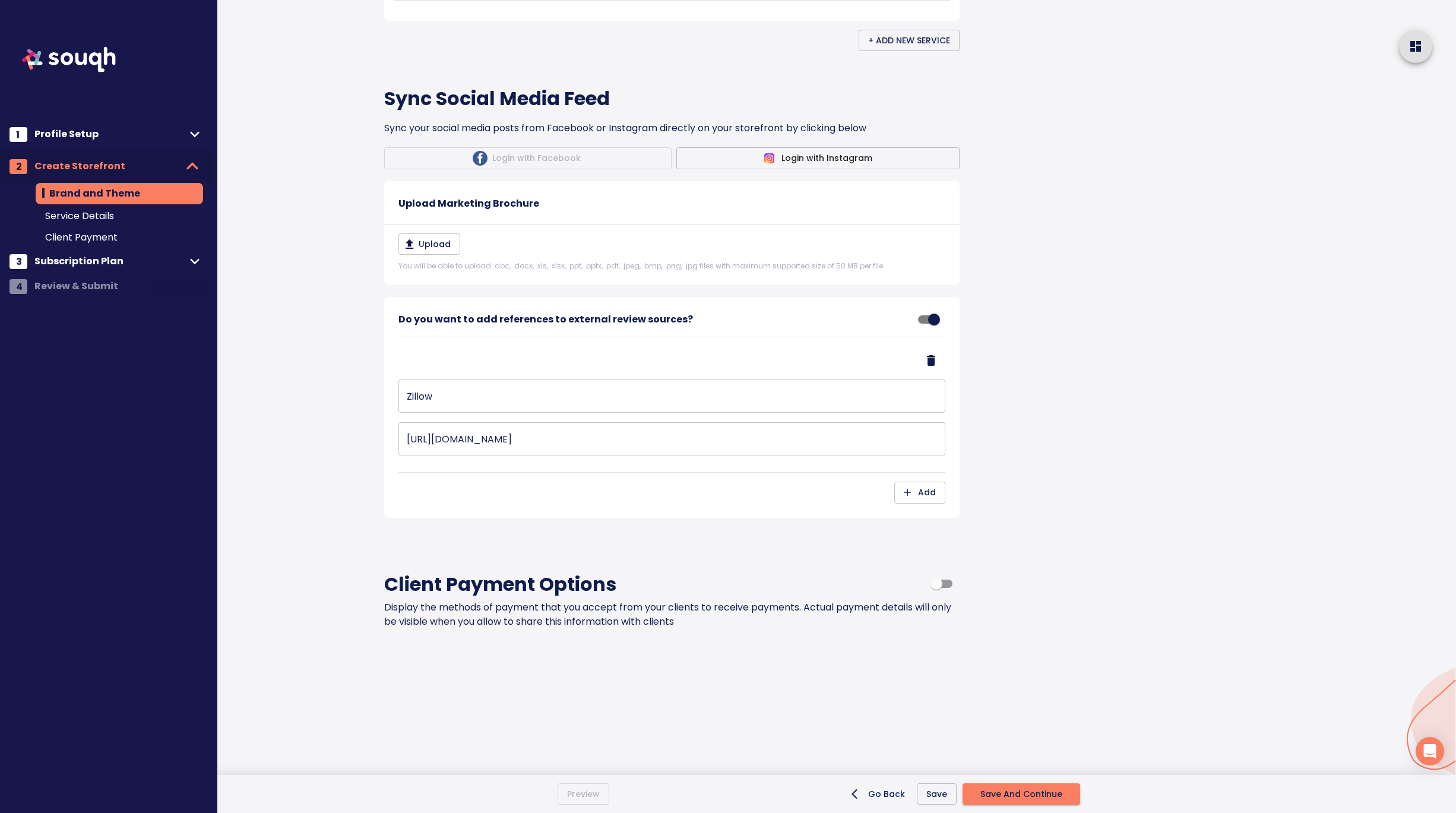
scroll to position [1437, 0]
click at [1010, 793] on span "Save And Continue" at bounding box center [1021, 794] width 82 height 15
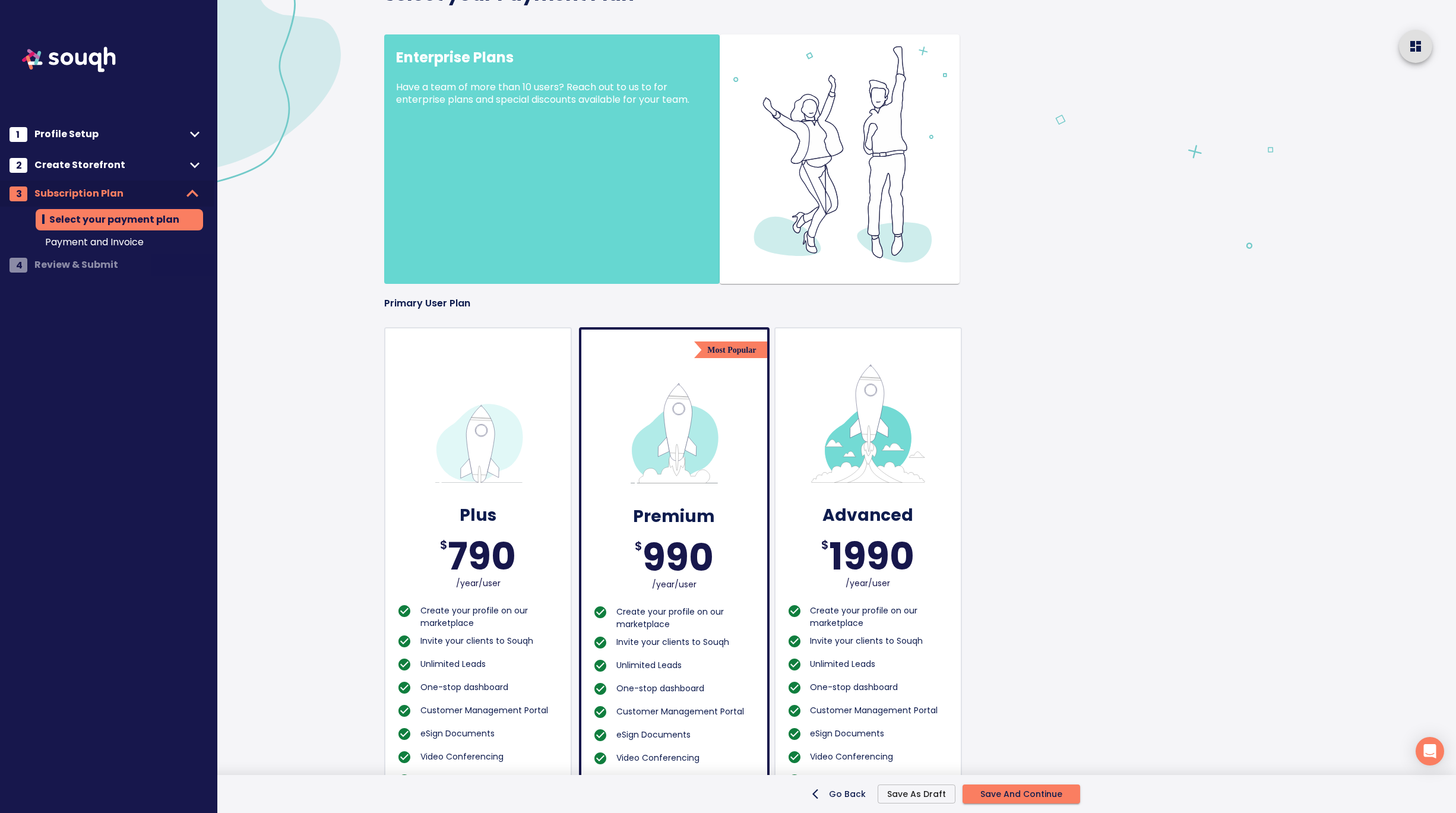
scroll to position [226, 0]
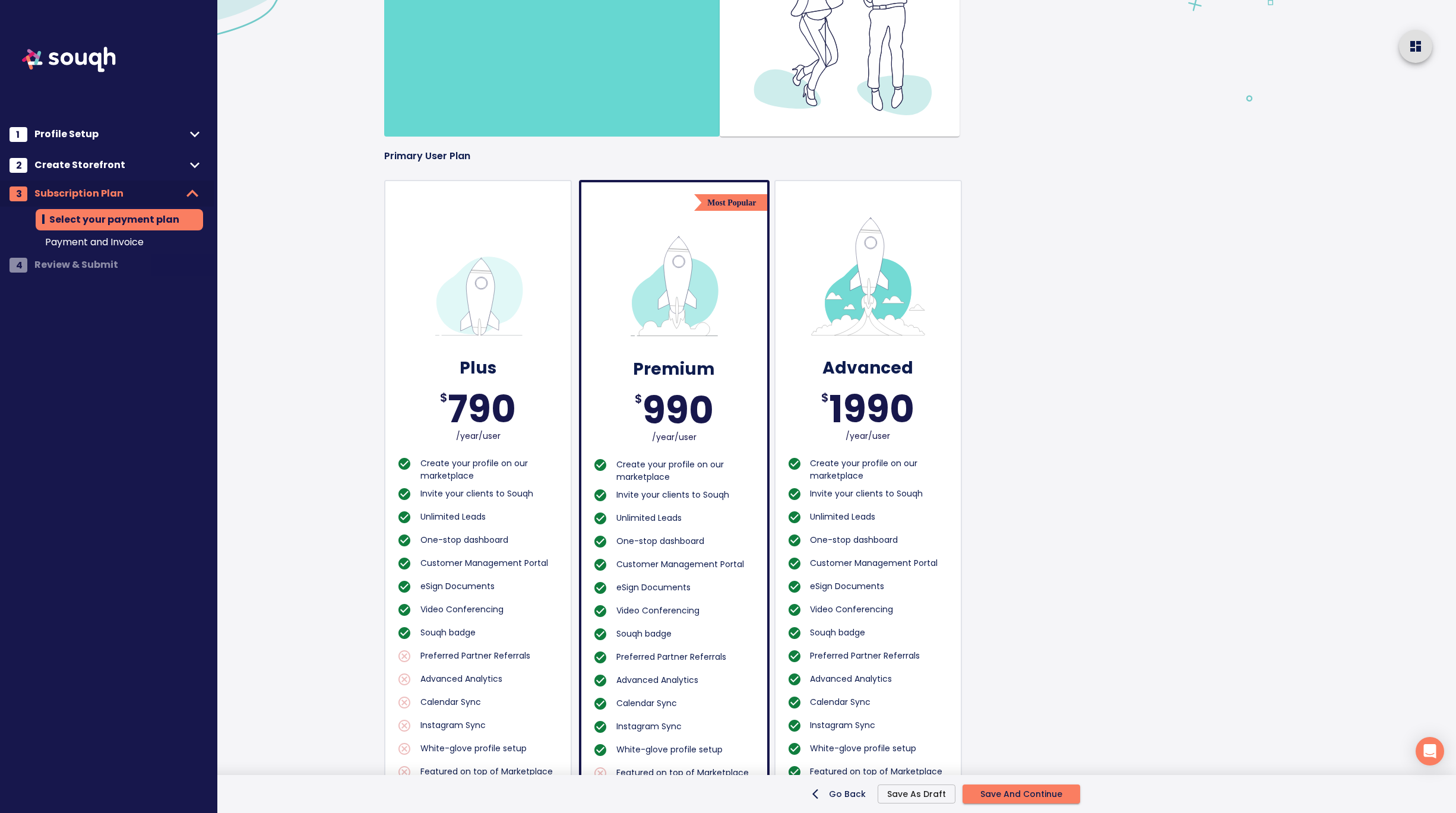
click at [1029, 791] on span "Save And Continue" at bounding box center [1021, 794] width 82 height 15
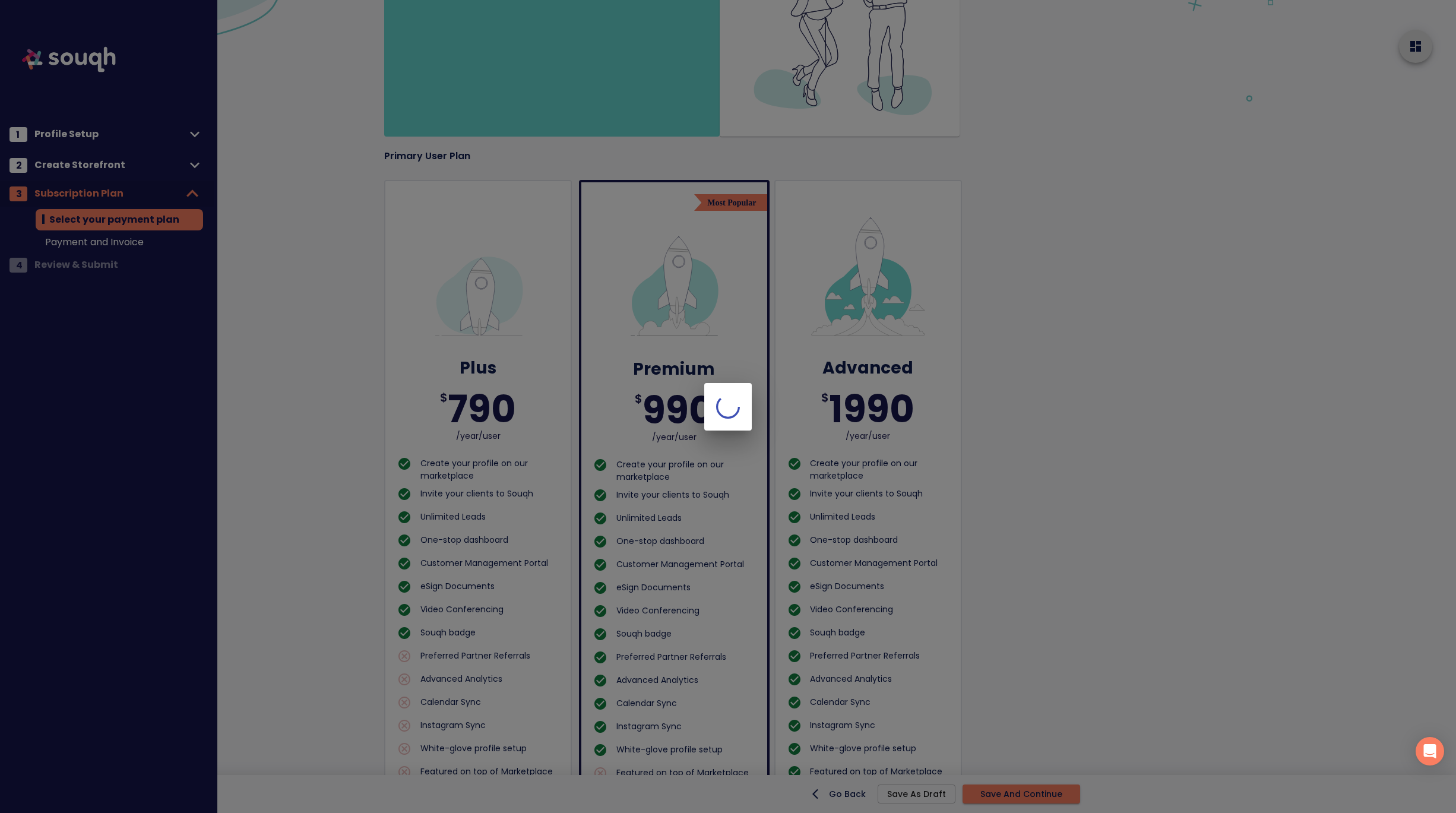
scroll to position [0, 0]
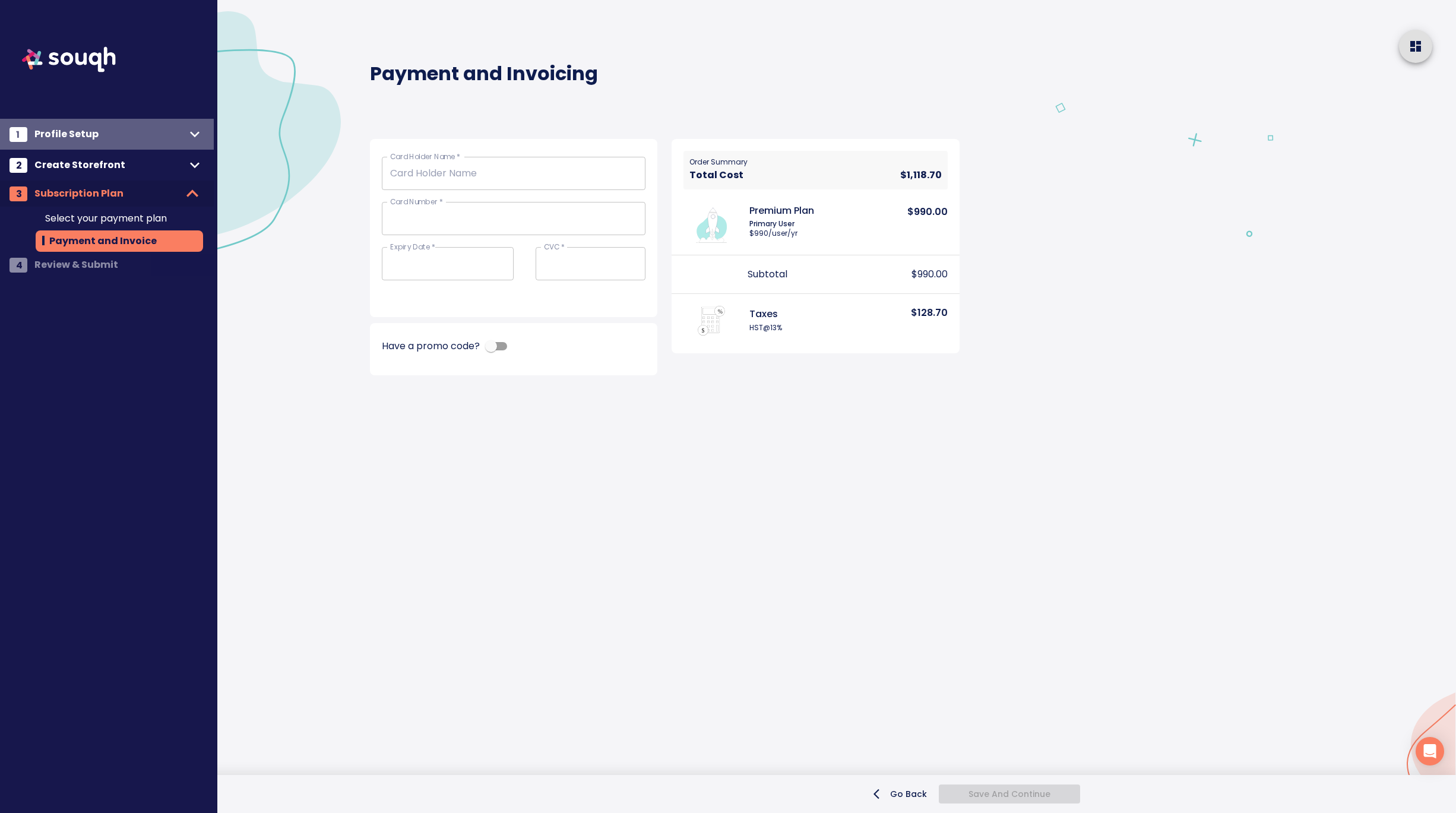
click at [196, 134] on icon at bounding box center [195, 134] width 9 height 6
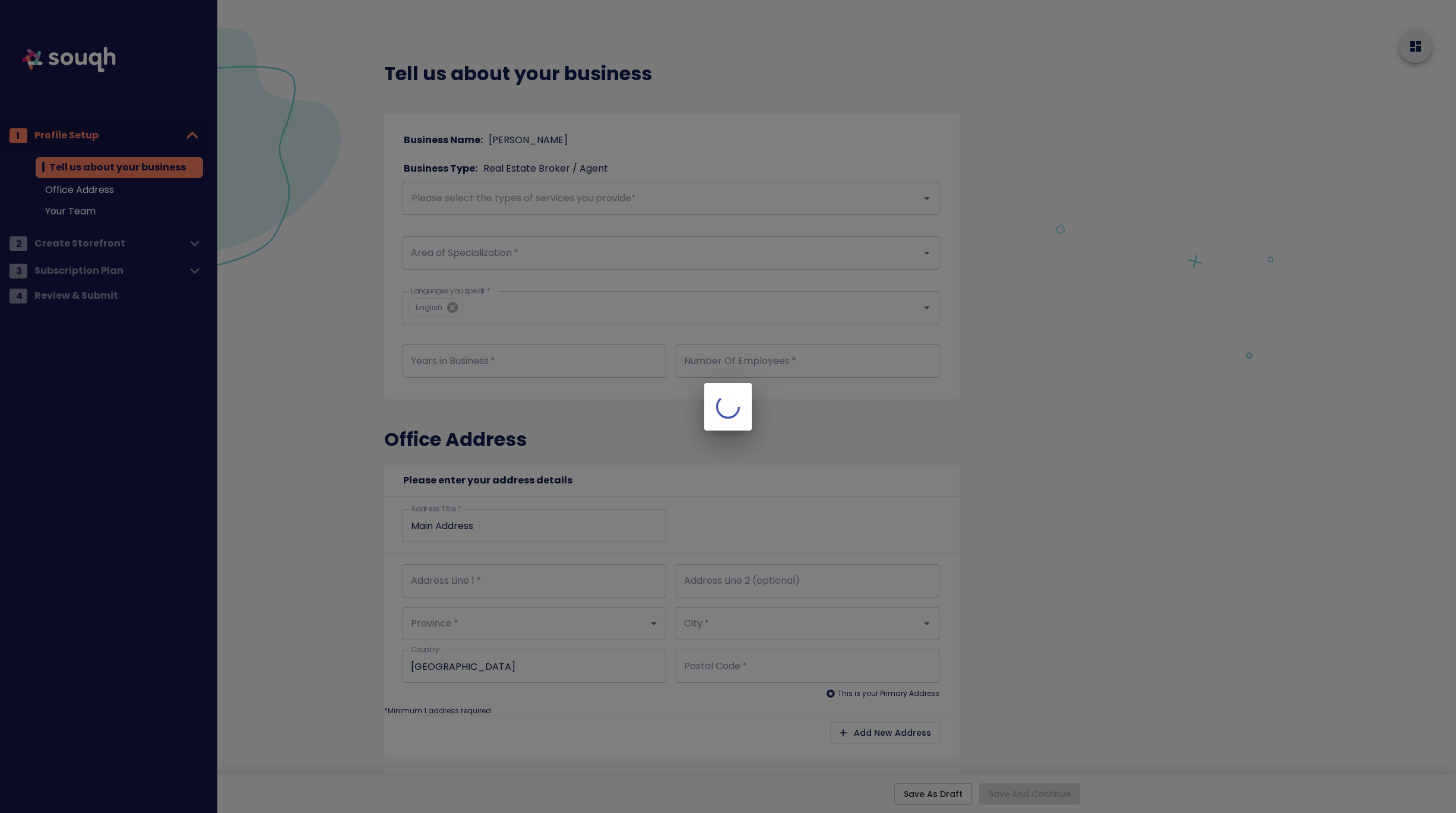
type input "2"
type input "1"
type input "[STREET_ADDRESS]"
type input "10th Floor"
type input "Ontario"
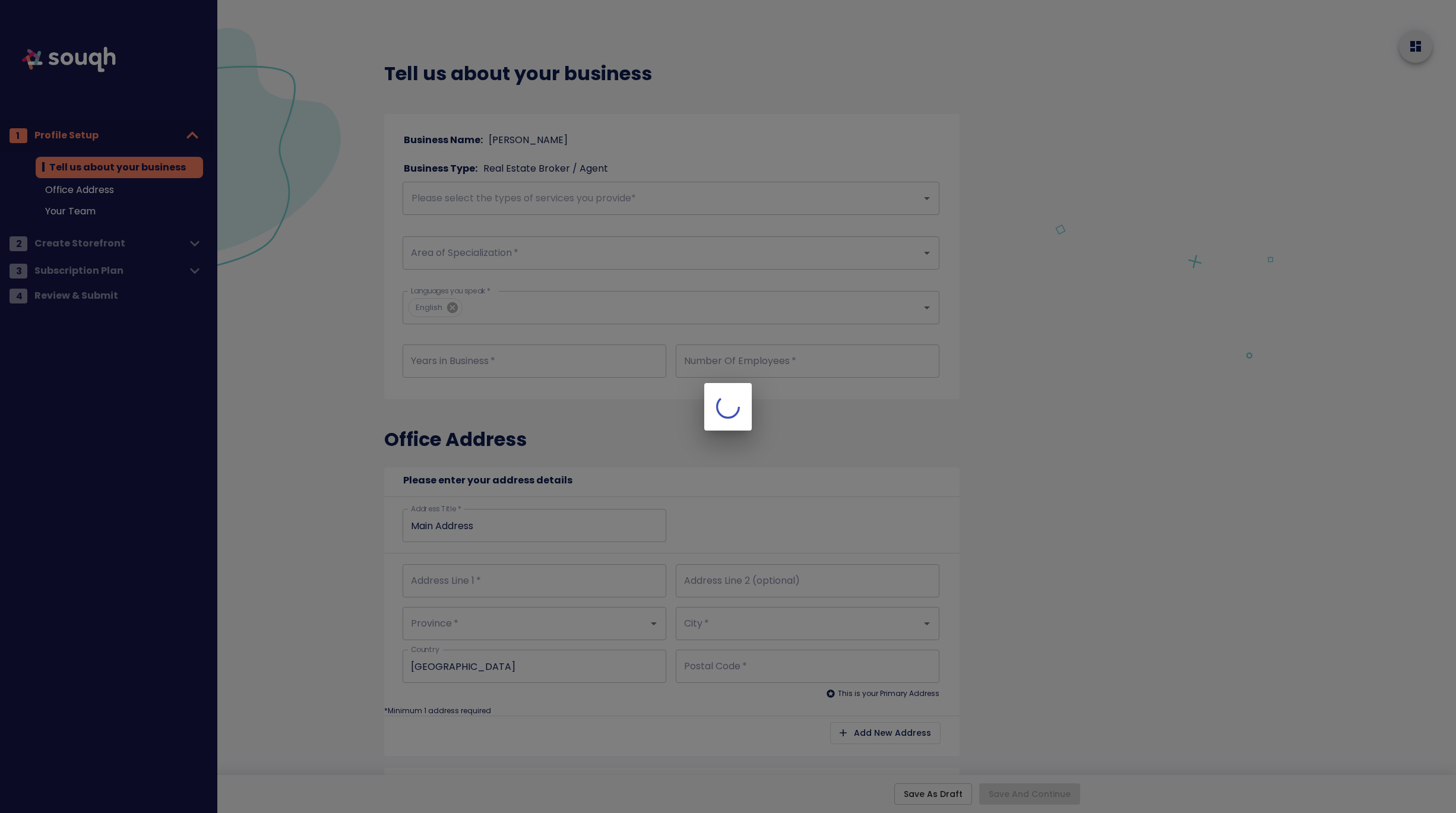
type input "Toronto"
type input "M2N 6K8"
type input "4711 Yonge Street"
type input "10th Floor"
type input "Ontario"
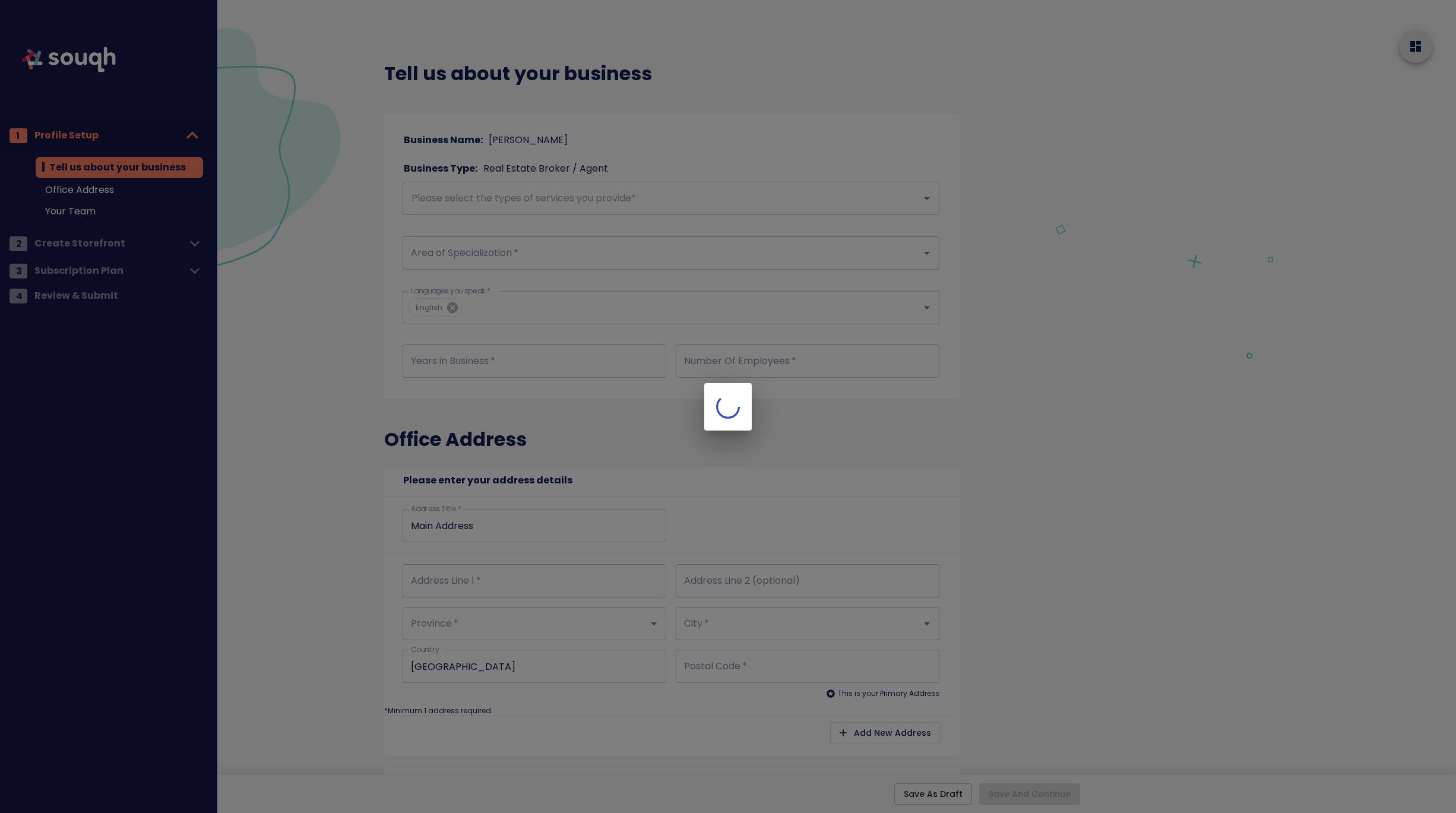
type input "Toronto"
type input "M2N 6K8"
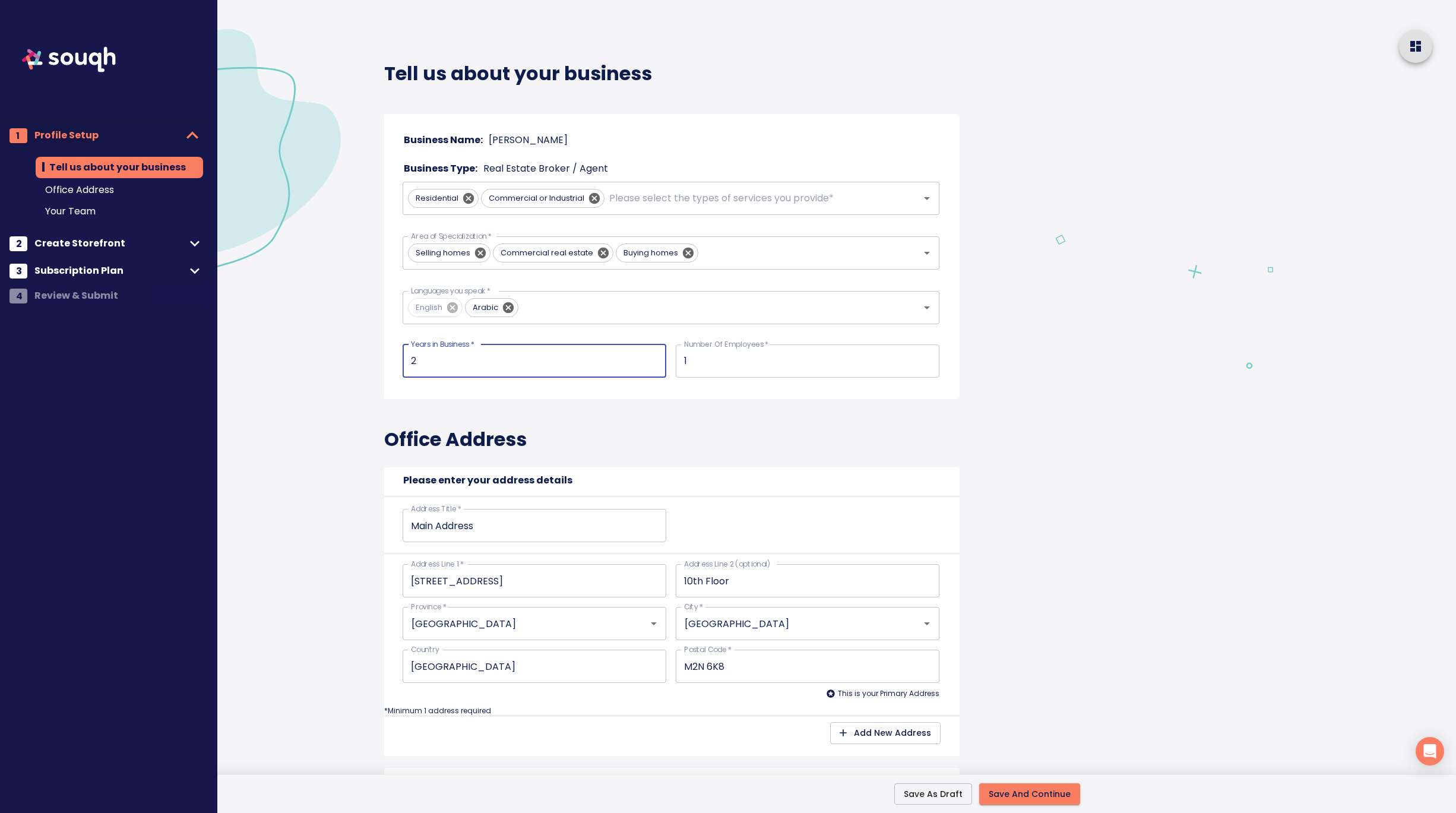
drag, startPoint x: 424, startPoint y: 360, endPoint x: 380, endPoint y: 359, distance: 44.0
type input "9"
click at [679, 418] on div "Office Address Please enter your address details Address Title   * Main Address…" at bounding box center [672, 583] width 575 height 369
drag, startPoint x: 698, startPoint y: 362, endPoint x: 655, endPoint y: 362, distance: 43.0
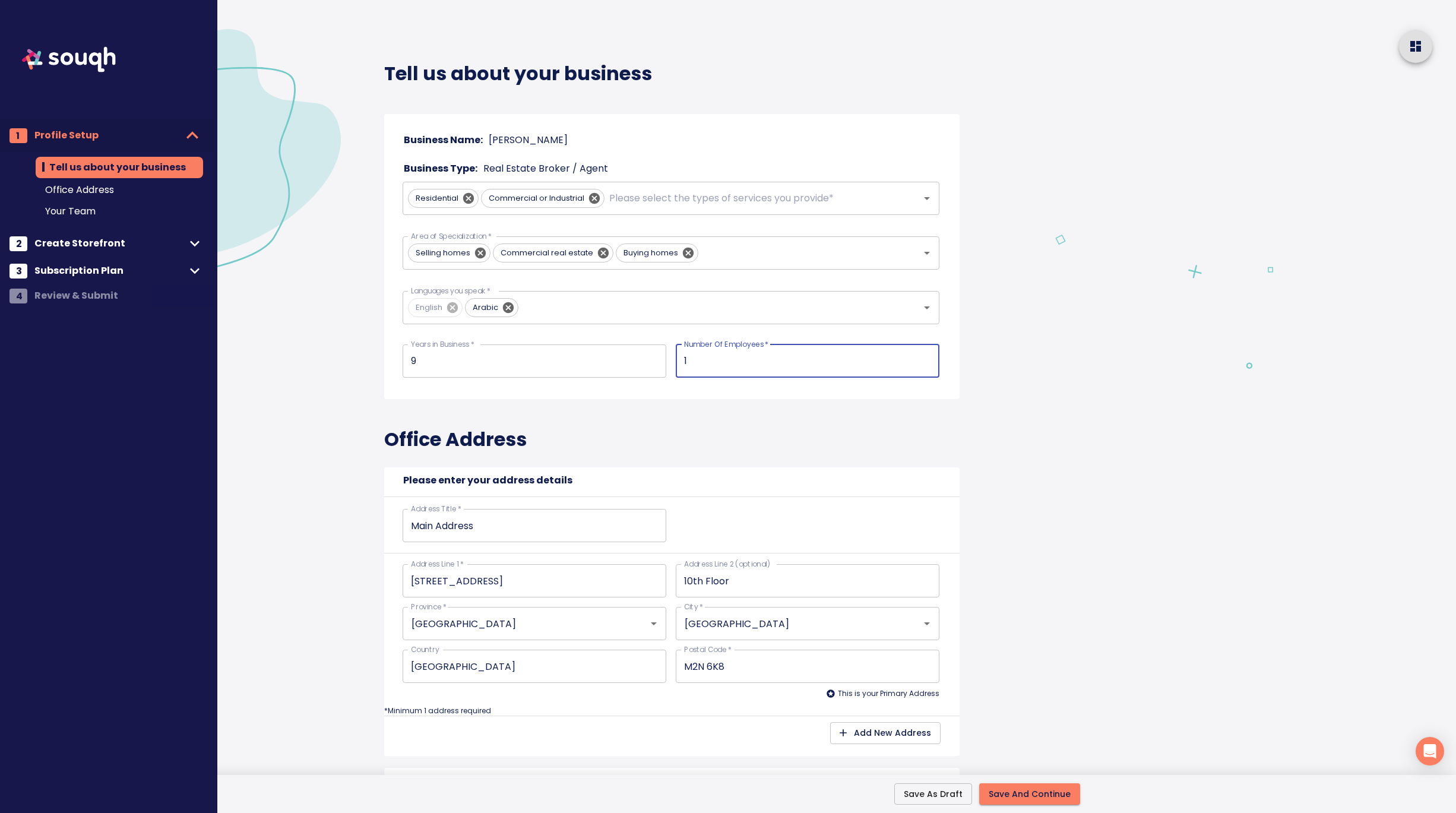
click at [655, 362] on div "Years in Business   * 9 Years in Business * Number Of Employees   * 1 Number Of…" at bounding box center [666, 361] width 546 height 53
type input "2"
click at [913, 434] on div "Office Address Please enter your address details Address Title   * Main Address…" at bounding box center [672, 583] width 575 height 369
click at [1026, 795] on span "Save And Continue" at bounding box center [1029, 794] width 82 height 15
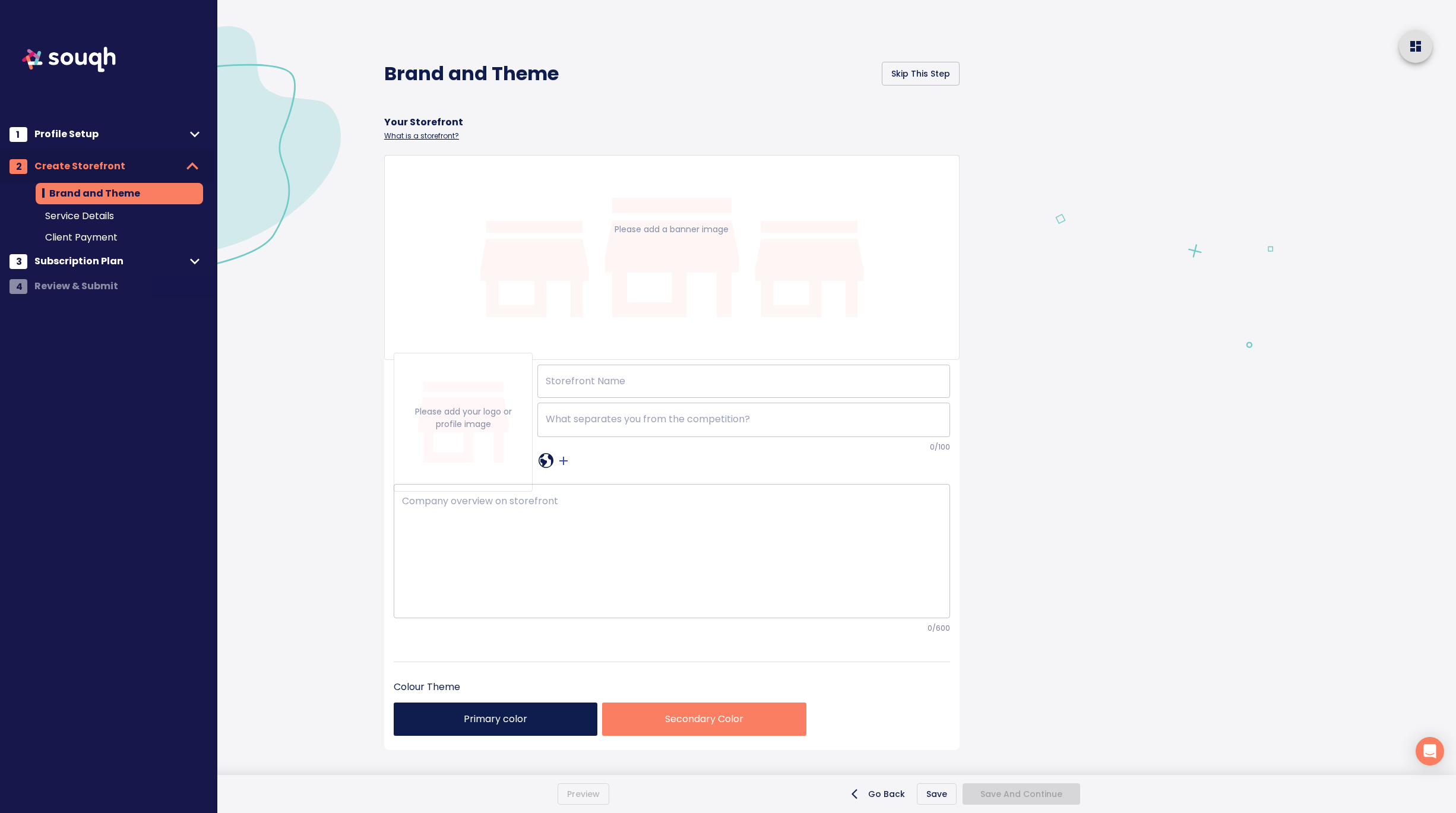
type input "[PERSON_NAME]"
checkbox input "true"
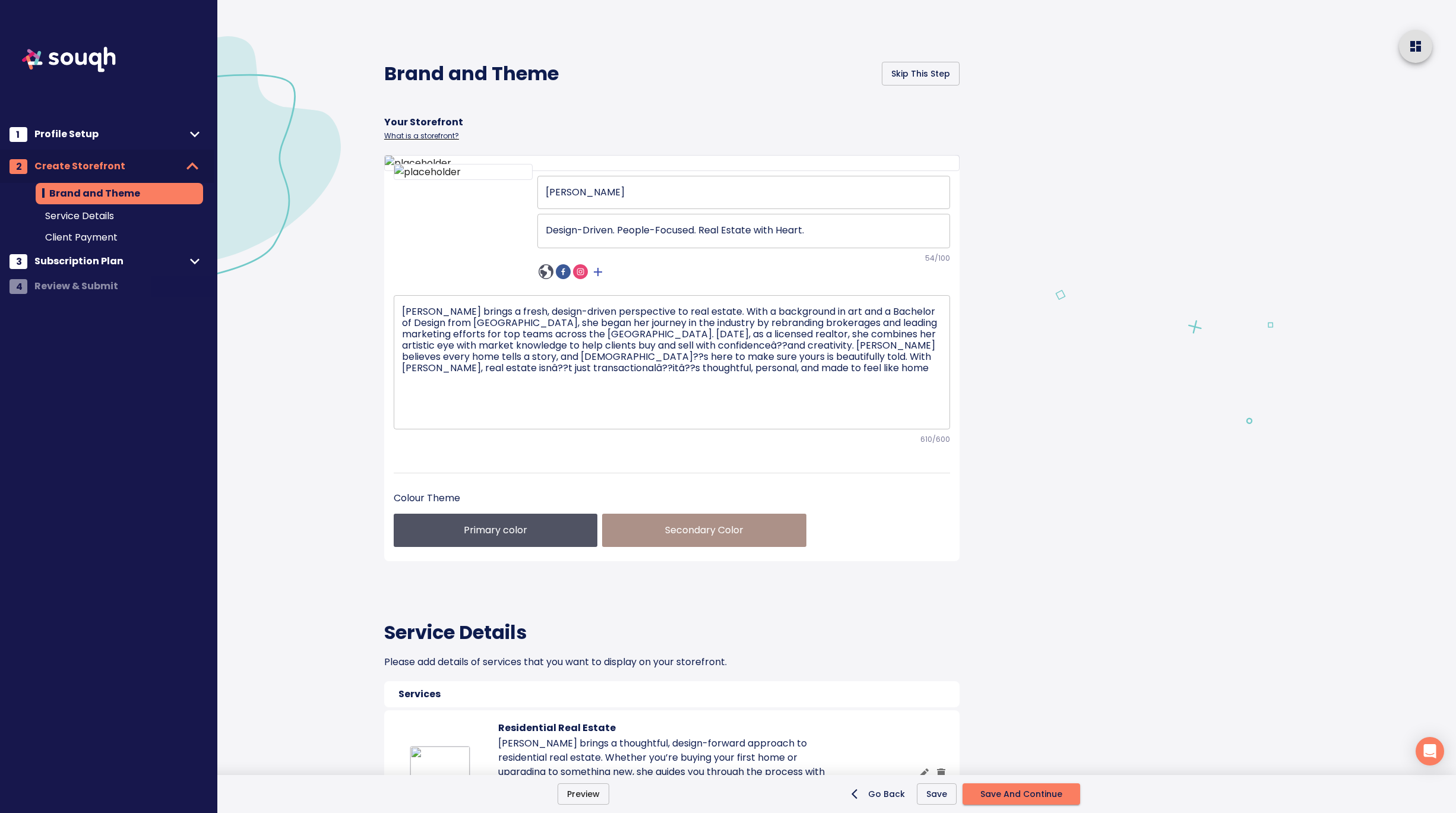
click at [1031, 799] on span "Save And Continue" at bounding box center [1021, 794] width 82 height 15
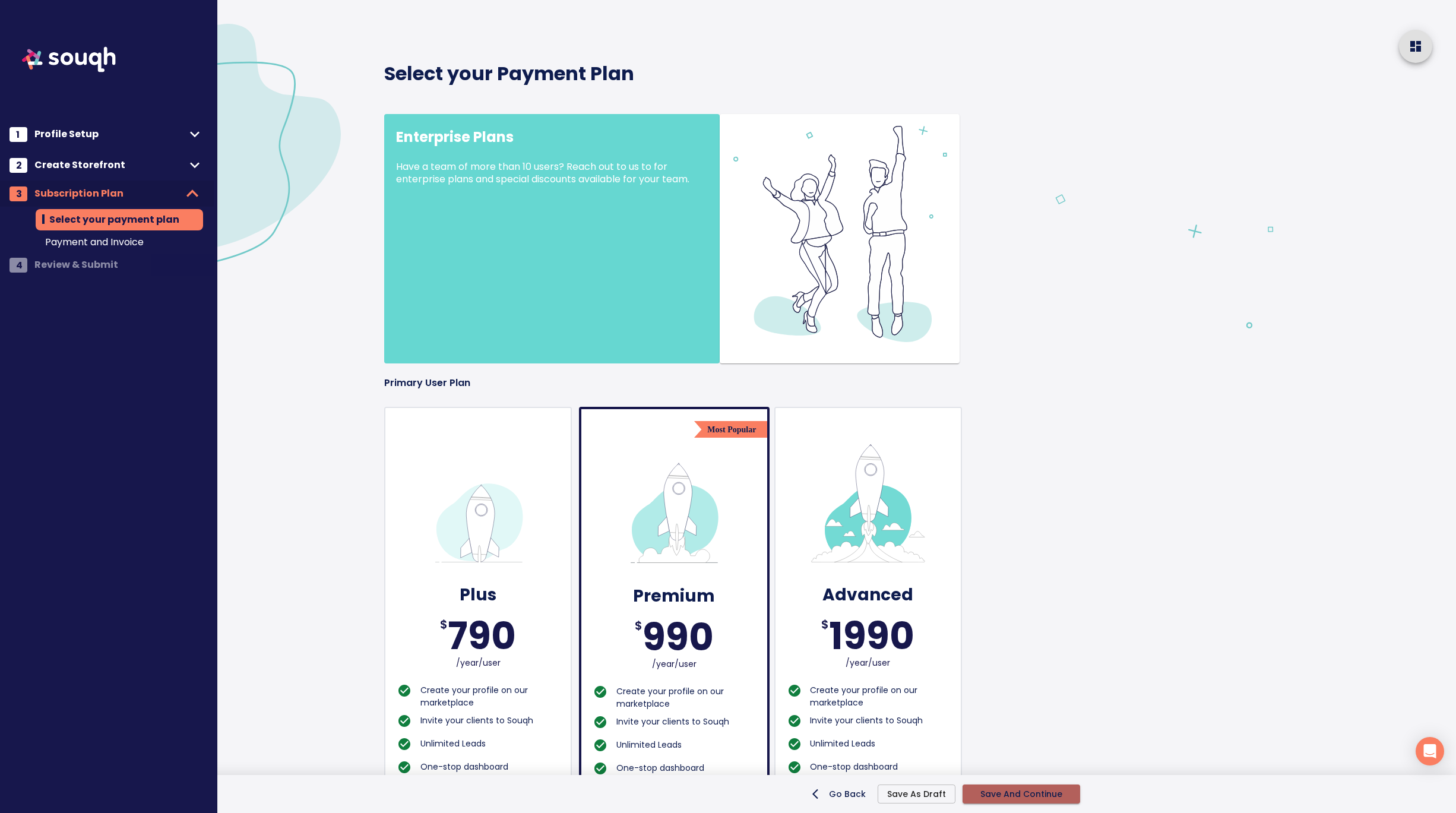
click at [1067, 799] on button "Save And Continue" at bounding box center [1021, 794] width 117 height 19
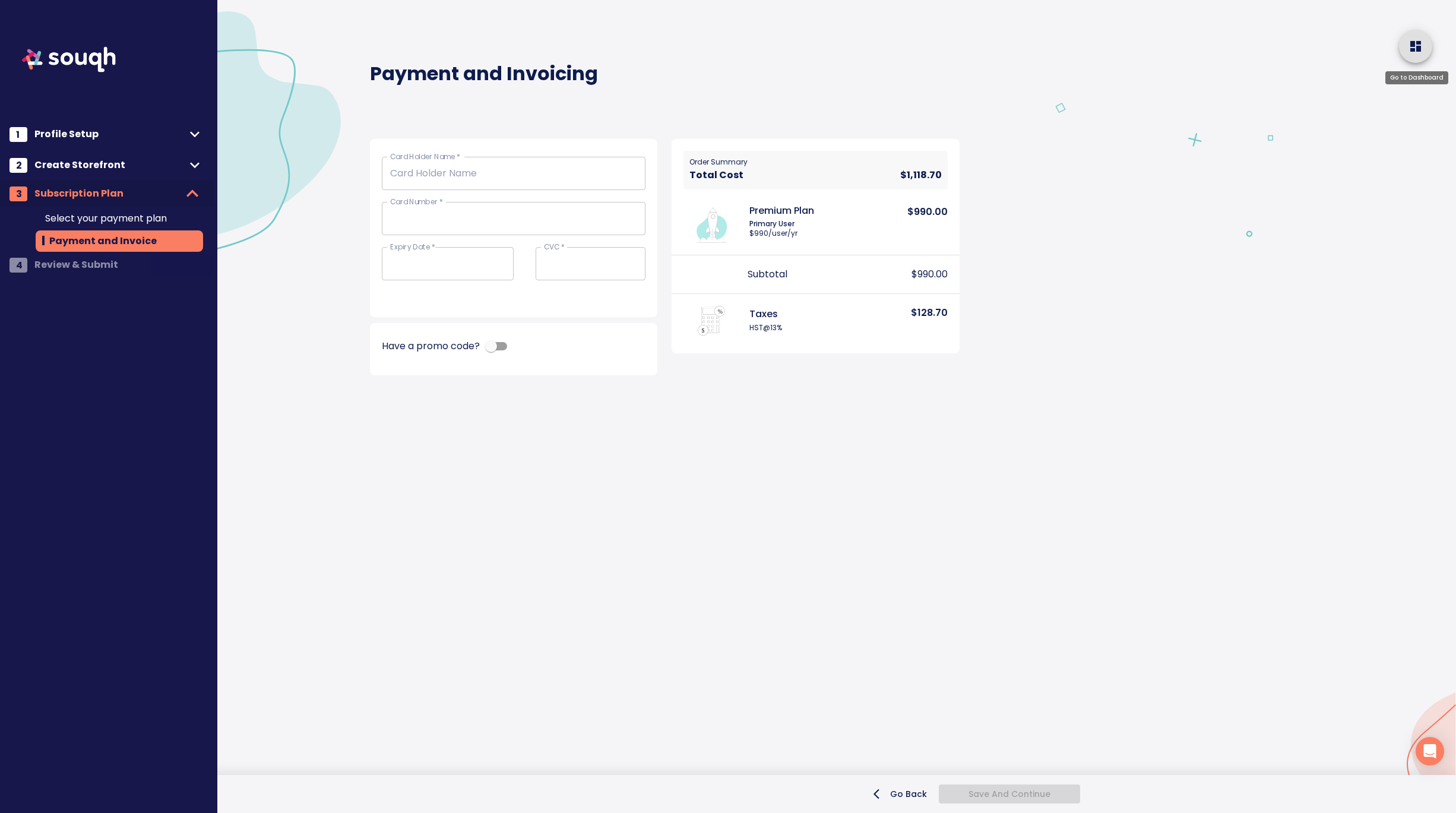
click at [1418, 47] on icon "home" at bounding box center [1415, 46] width 11 height 11
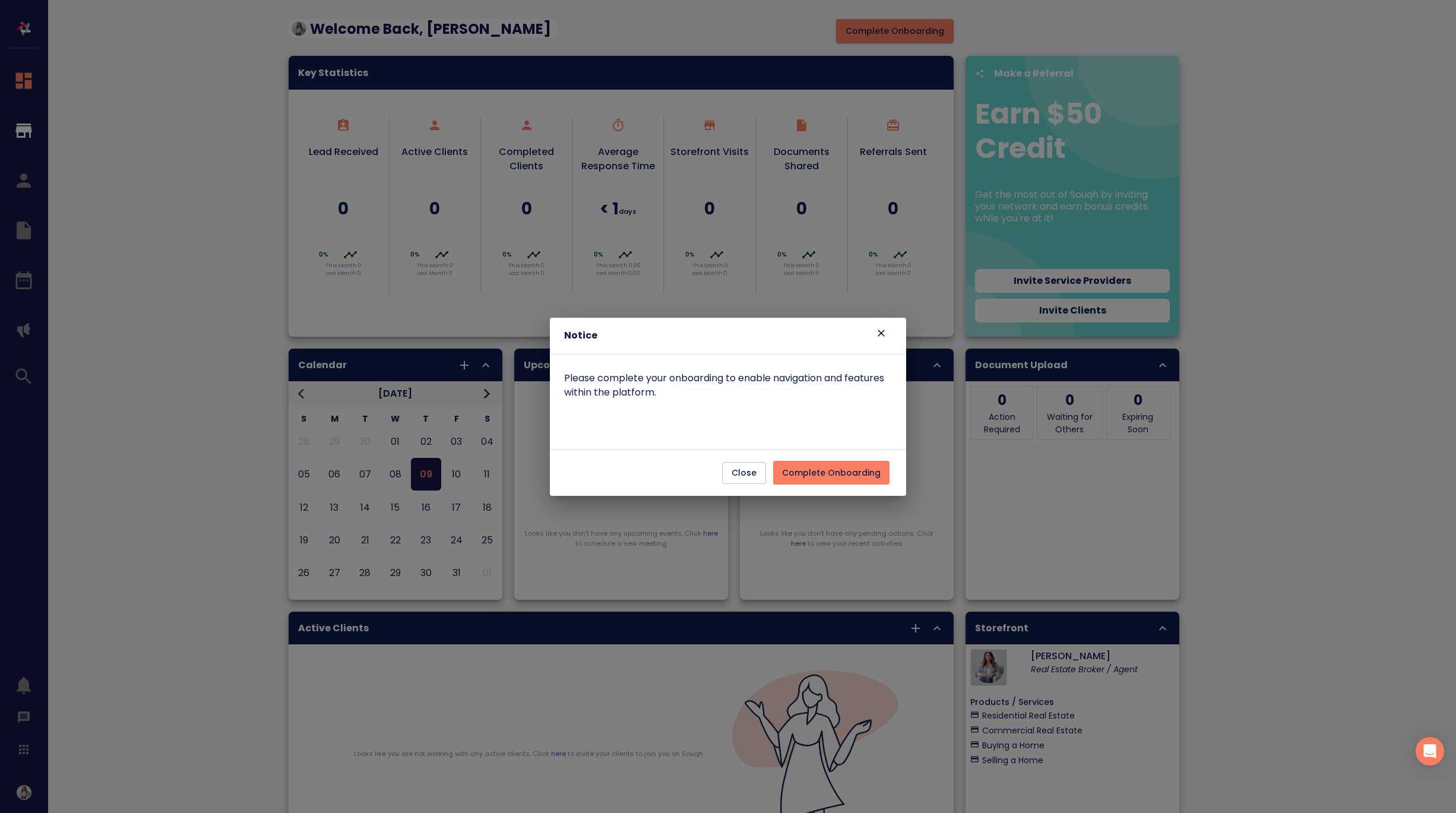
click at [745, 471] on span "Close" at bounding box center [743, 472] width 25 height 15
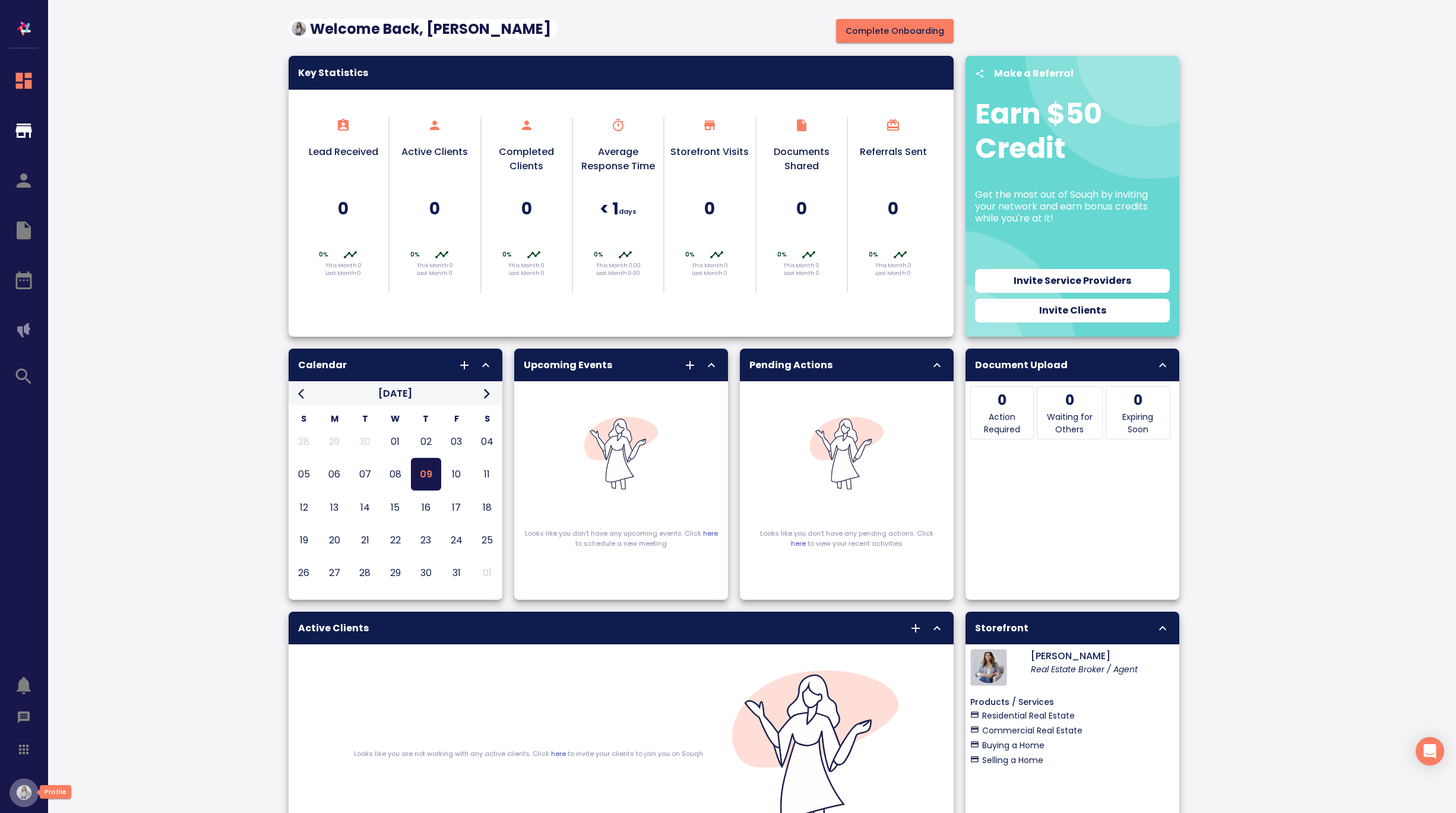
click at [23, 792] on img "button" at bounding box center [24, 792] width 15 height 15
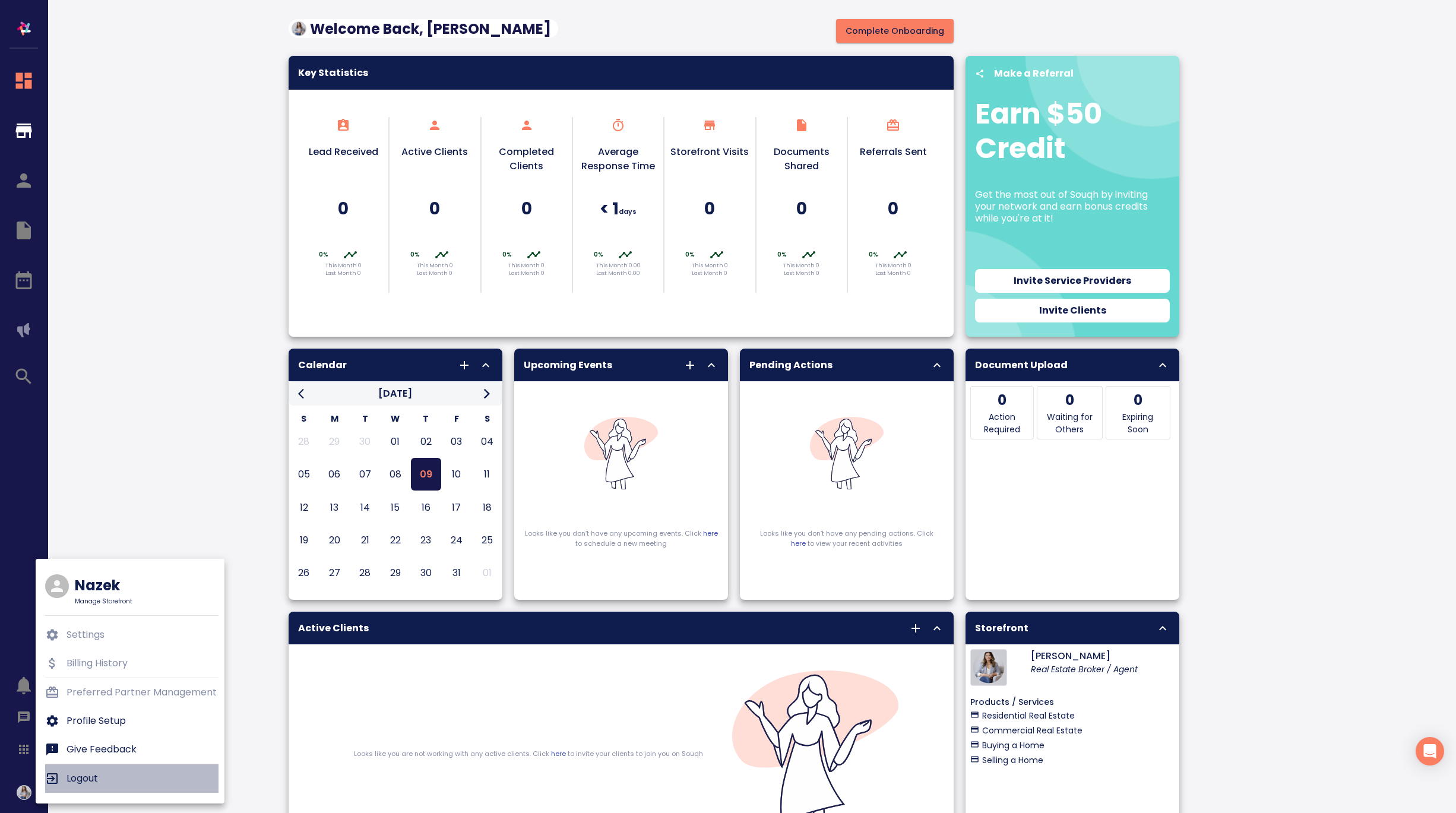
click at [89, 781] on p "Logout" at bounding box center [82, 778] width 32 height 14
